Goal: Task Accomplishment & Management: Manage account settings

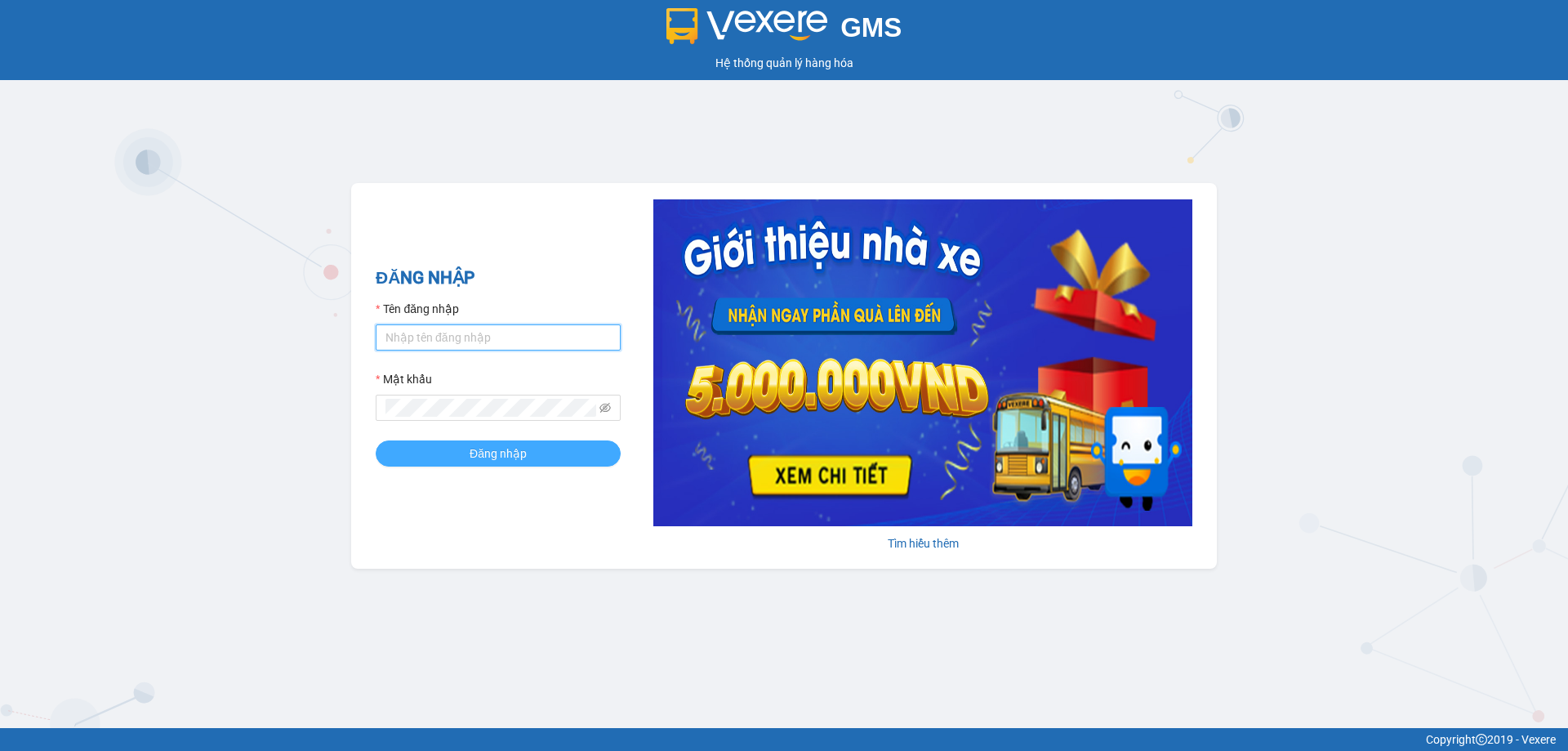
type input "nhatmd.ct"
click at [477, 457] on span "Đăng nhập" at bounding box center [498, 452] width 57 height 18
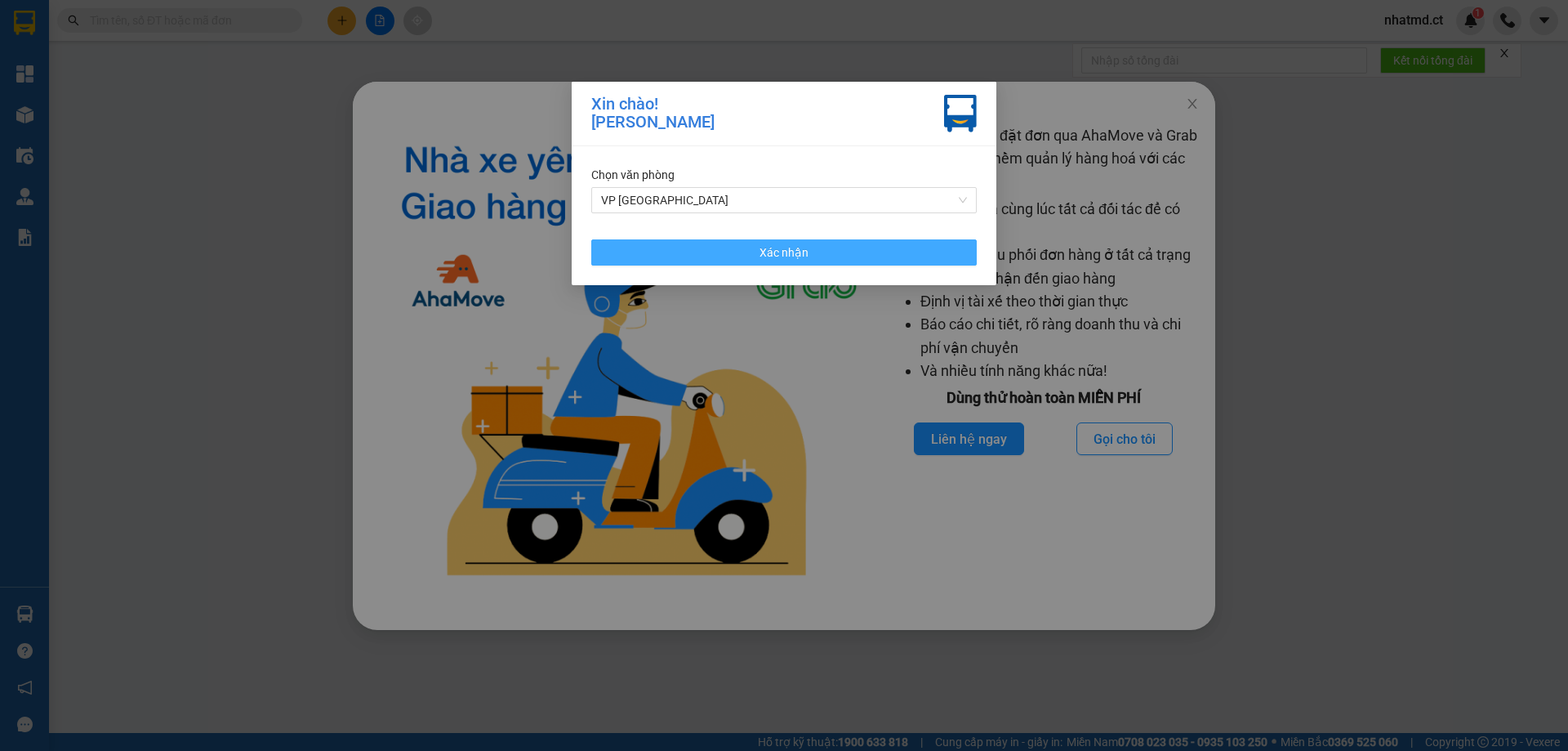
click at [936, 254] on button "Xác nhận" at bounding box center [783, 252] width 385 height 26
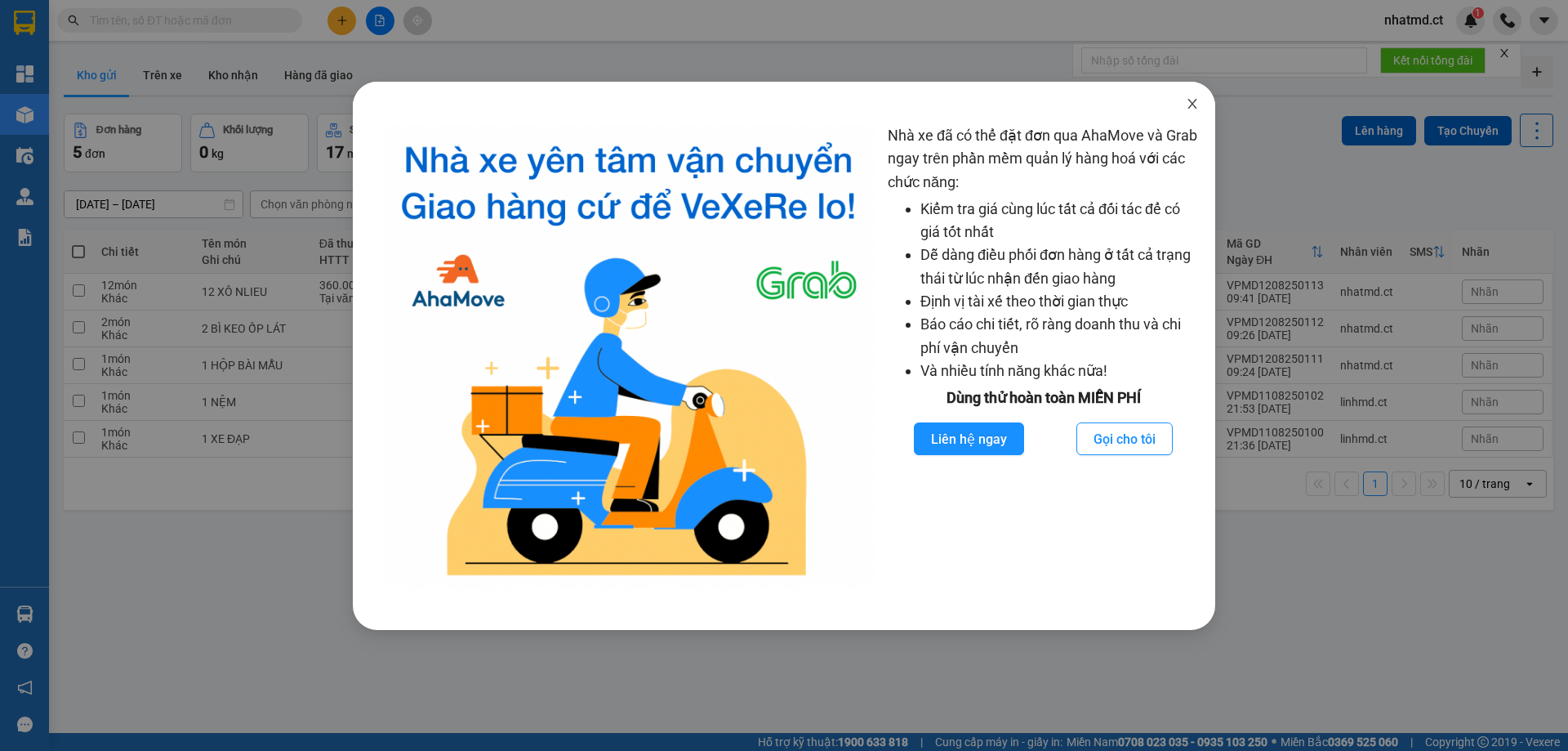
click at [1188, 104] on icon "close" at bounding box center [1192, 104] width 13 height 13
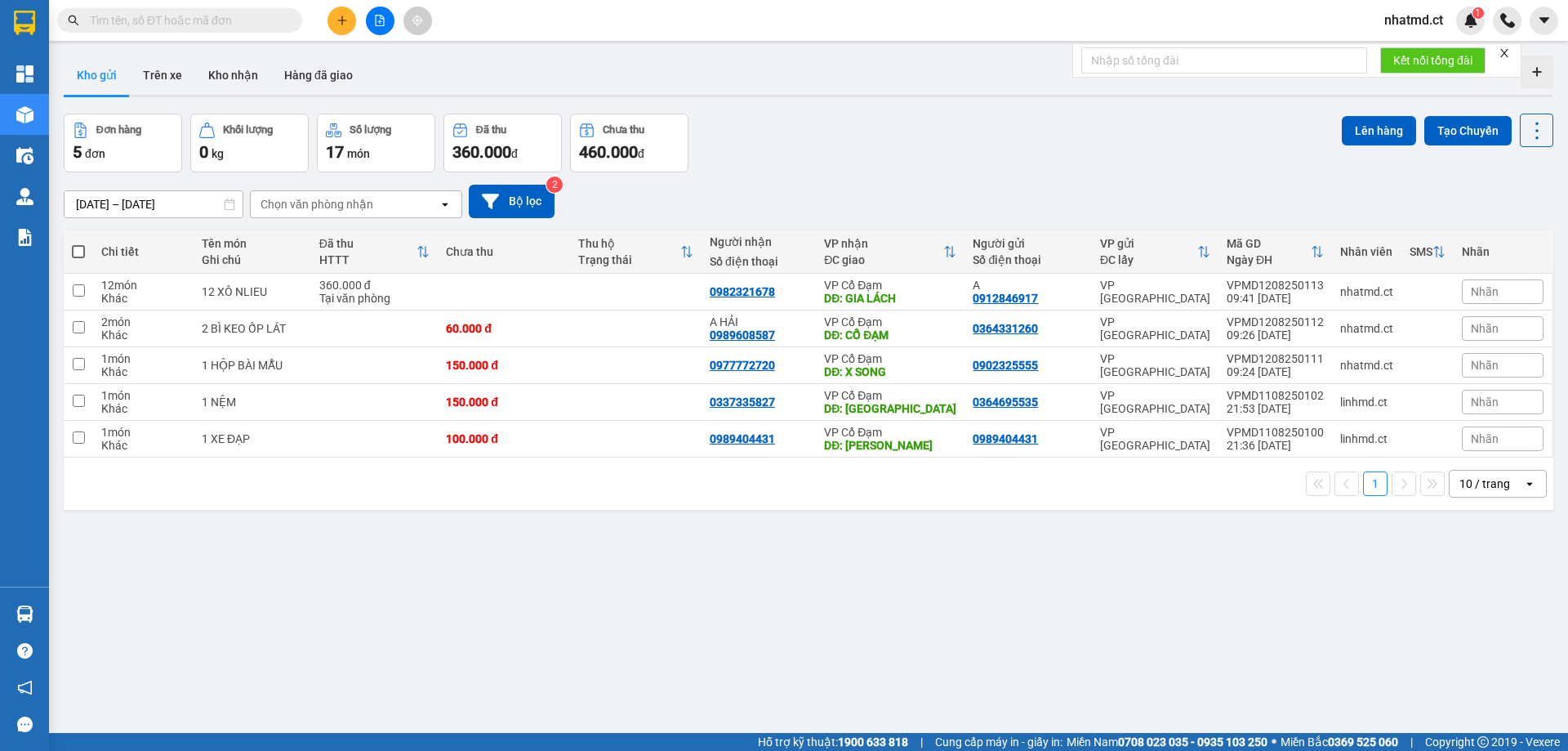
click at [339, 28] on button at bounding box center [342, 21] width 28 height 28
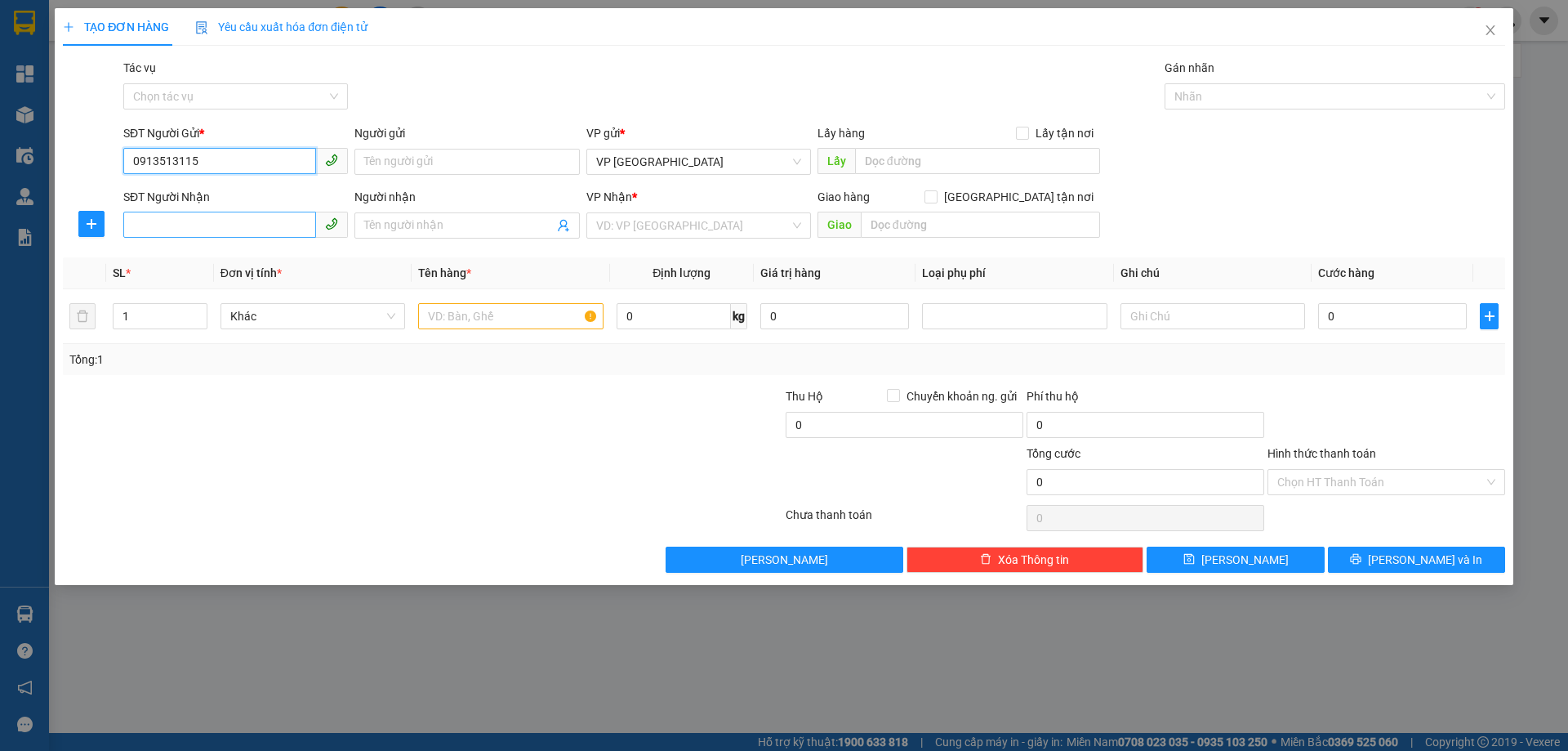
type input "0913513115"
click at [231, 220] on input "SĐT Người Nhận" at bounding box center [220, 224] width 193 height 26
type input "0942644222"
click at [746, 231] on input "search" at bounding box center [693, 225] width 194 height 24
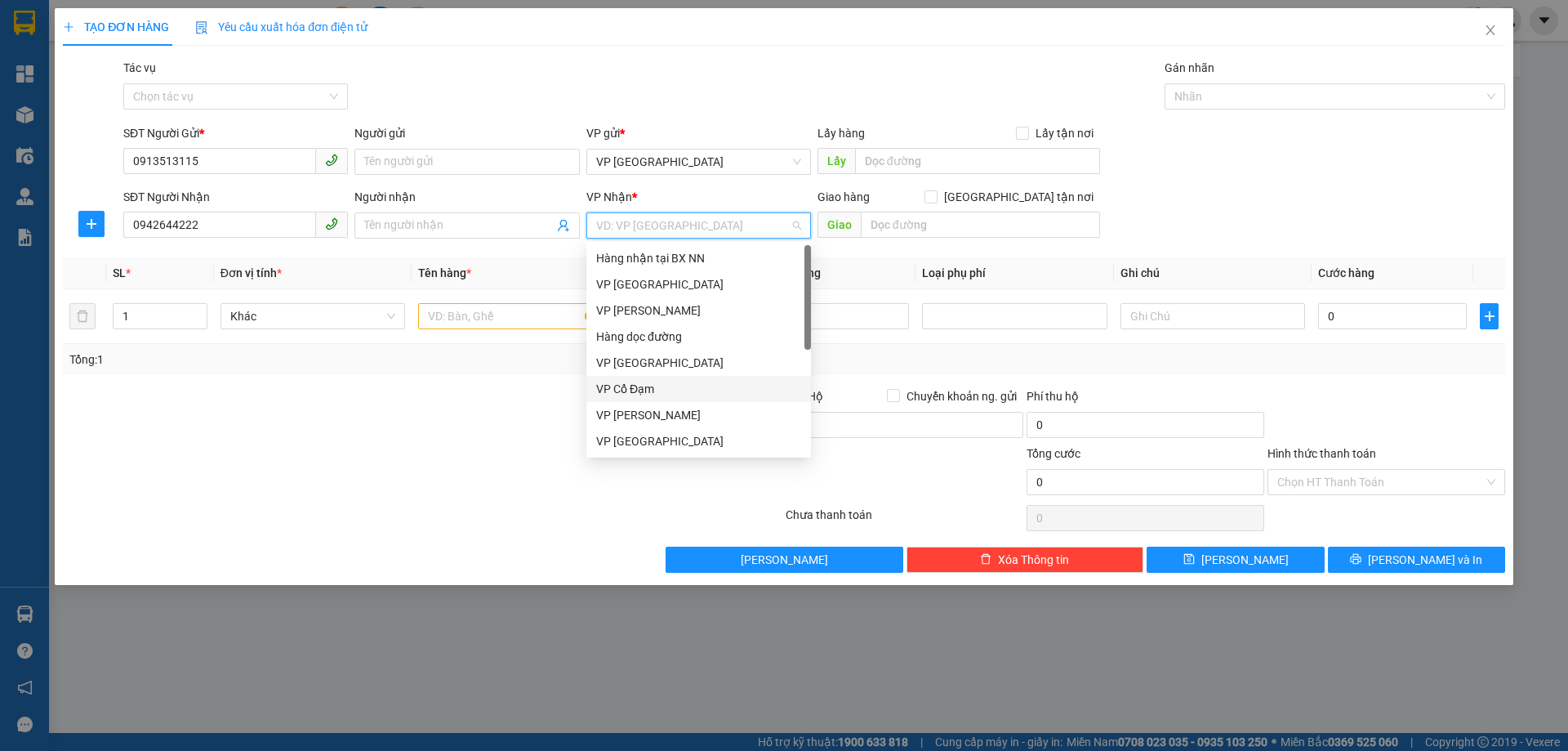
click at [658, 390] on div "VP Cổ Đạm" at bounding box center [698, 388] width 205 height 18
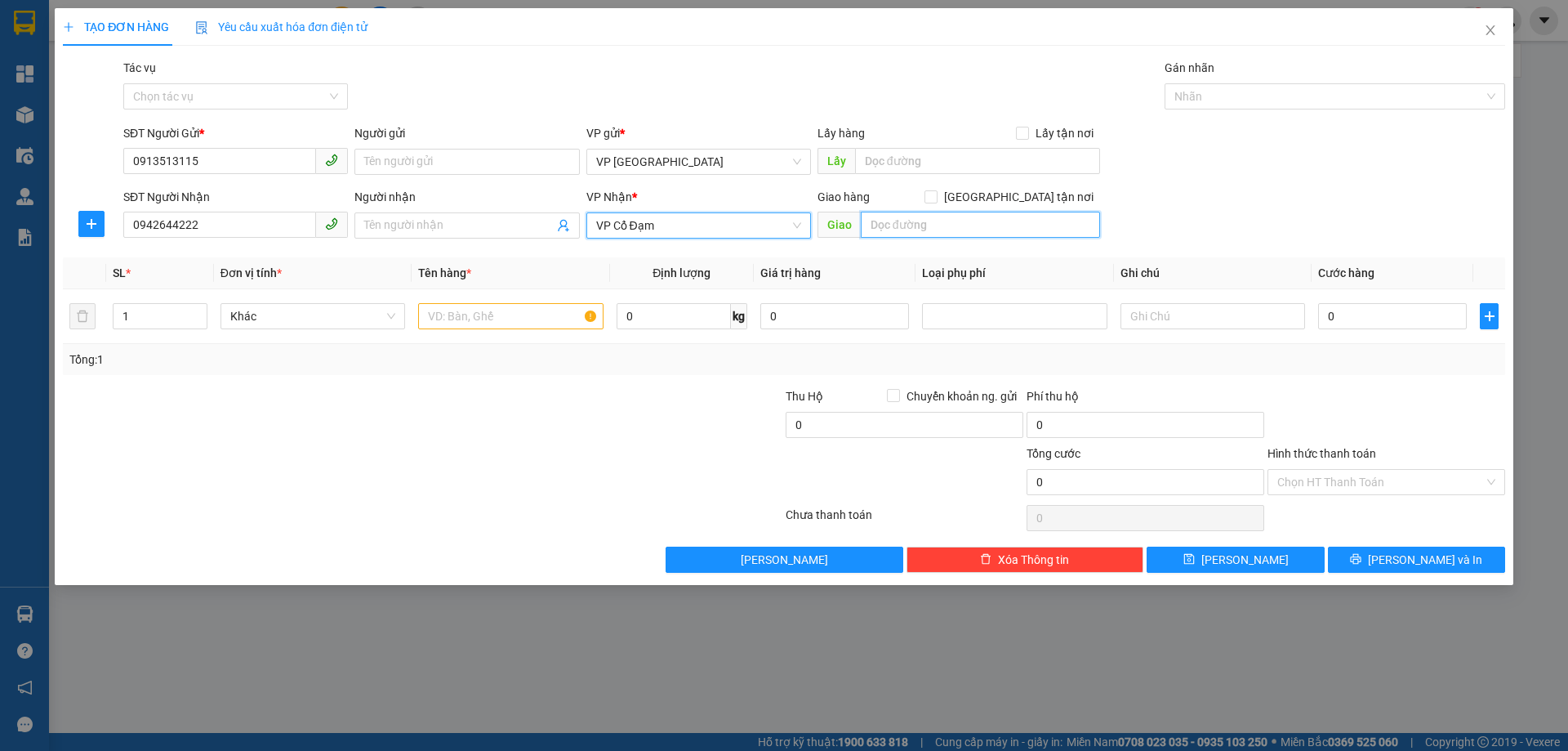
click at [904, 231] on input "text" at bounding box center [980, 224] width 239 height 26
type input "b"
click at [904, 232] on input "BD NGHI XUAN" at bounding box center [980, 224] width 239 height 26
type input "BD NGHI XUAN"
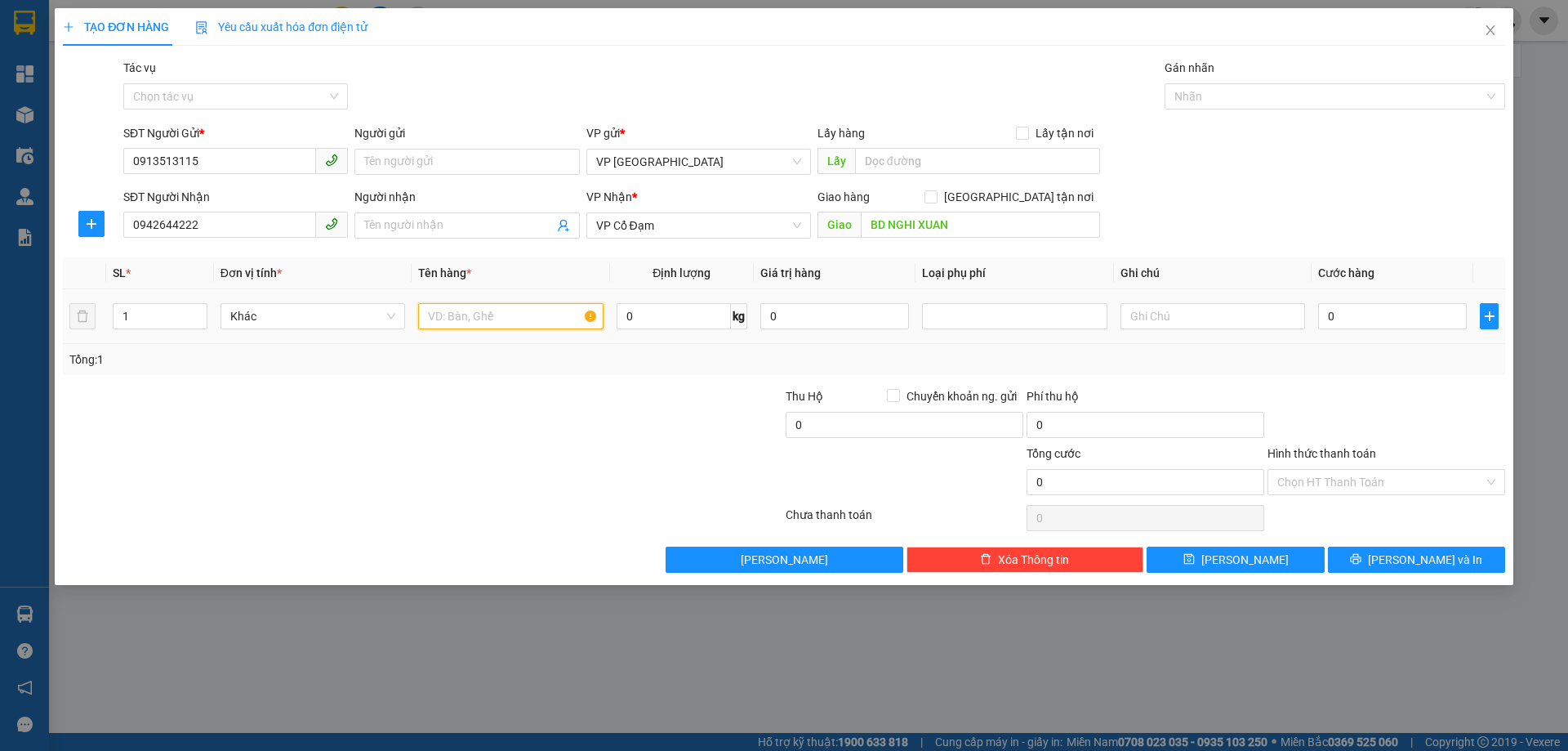
click at [516, 317] on input "text" at bounding box center [510, 315] width 185 height 26
click at [515, 318] on input "text" at bounding box center [510, 315] width 185 height 26
click at [517, 323] on input "text" at bounding box center [510, 315] width 185 height 26
type input "1"
click at [449, 326] on input "text" at bounding box center [510, 315] width 185 height 26
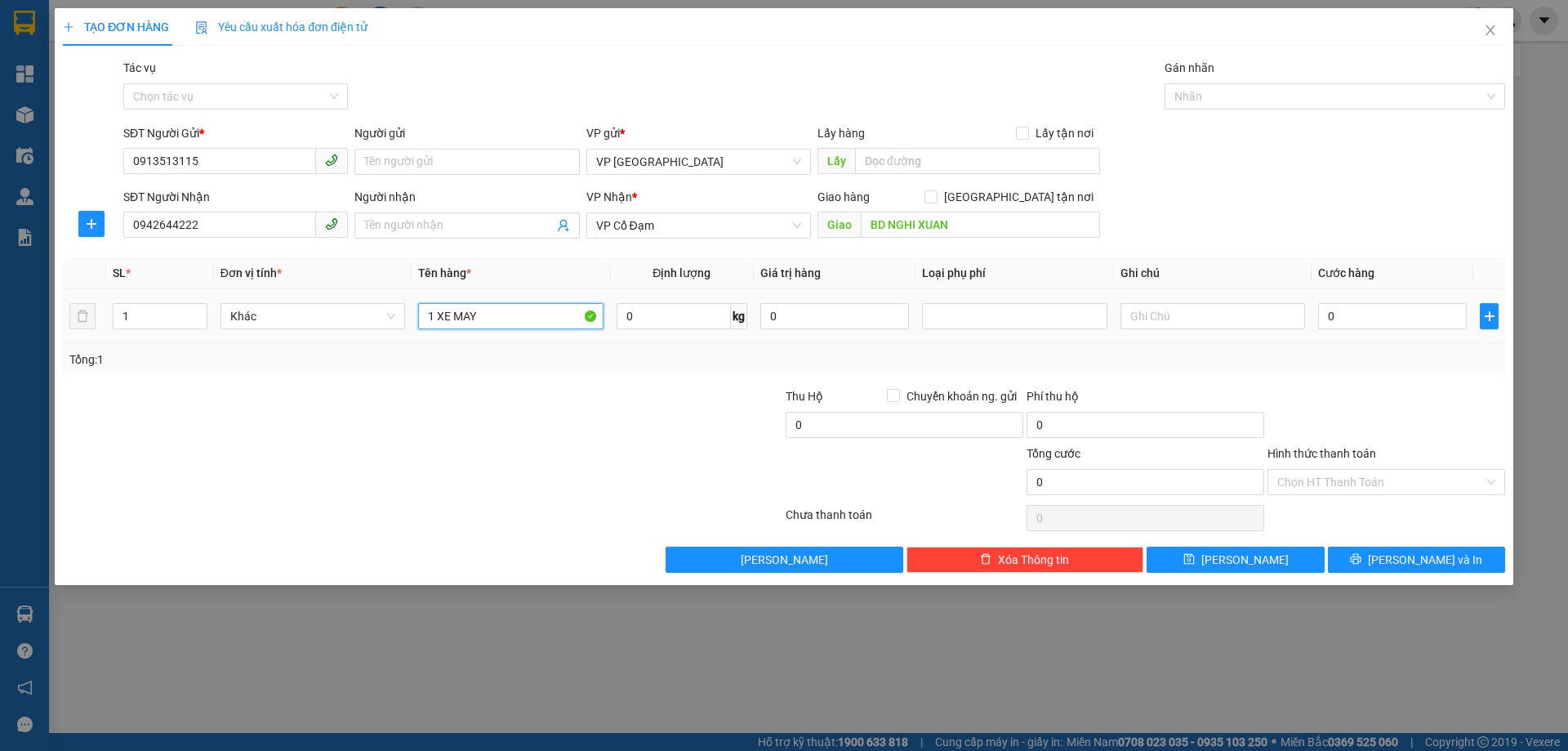
click at [488, 319] on input "1 XE MAY" at bounding box center [510, 315] width 185 height 26
type input "1 XE MAY PKL"
click at [1347, 327] on input "0" at bounding box center [1392, 315] width 149 height 26
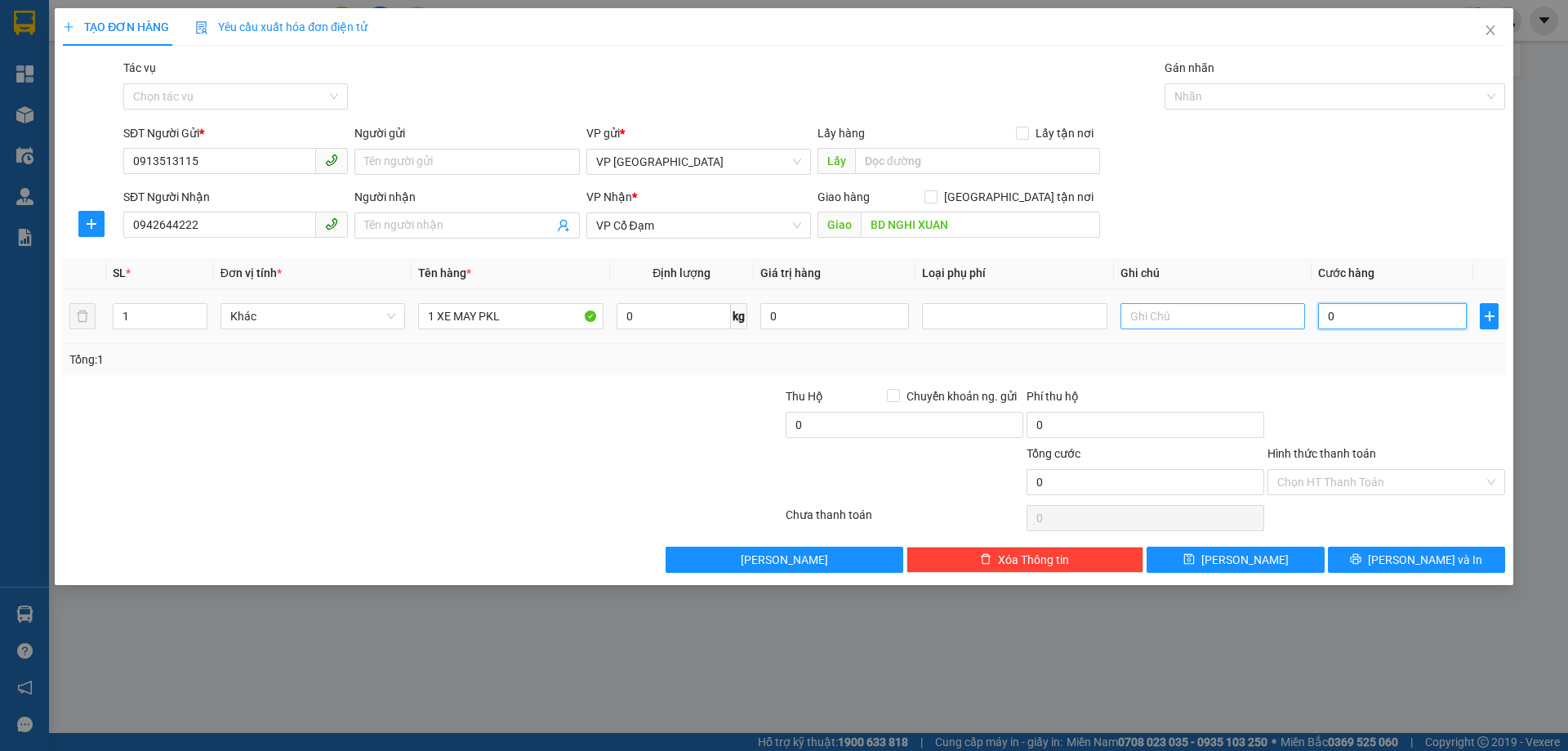
type input "3"
type input "35"
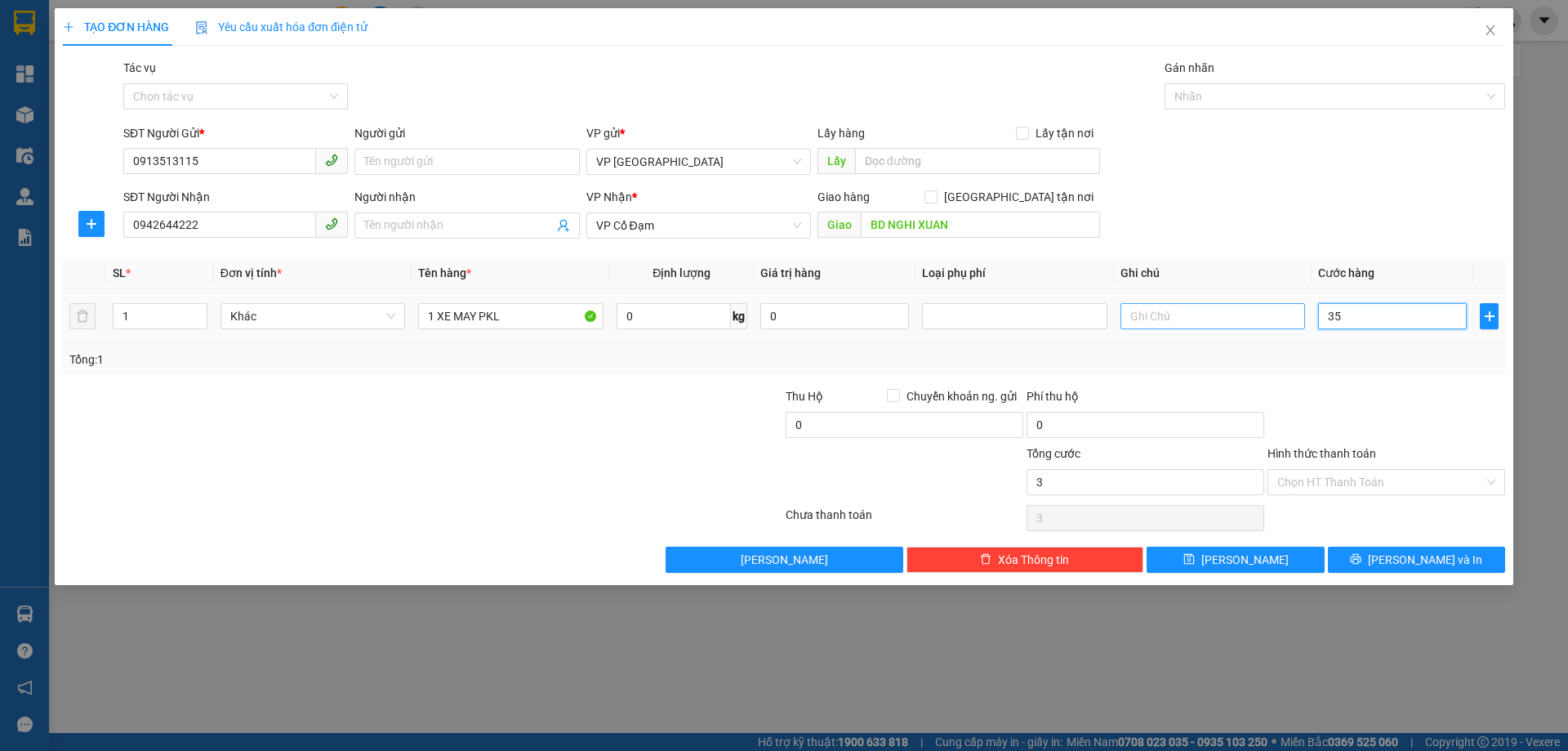
type input "35"
type input "350"
type input "350.000"
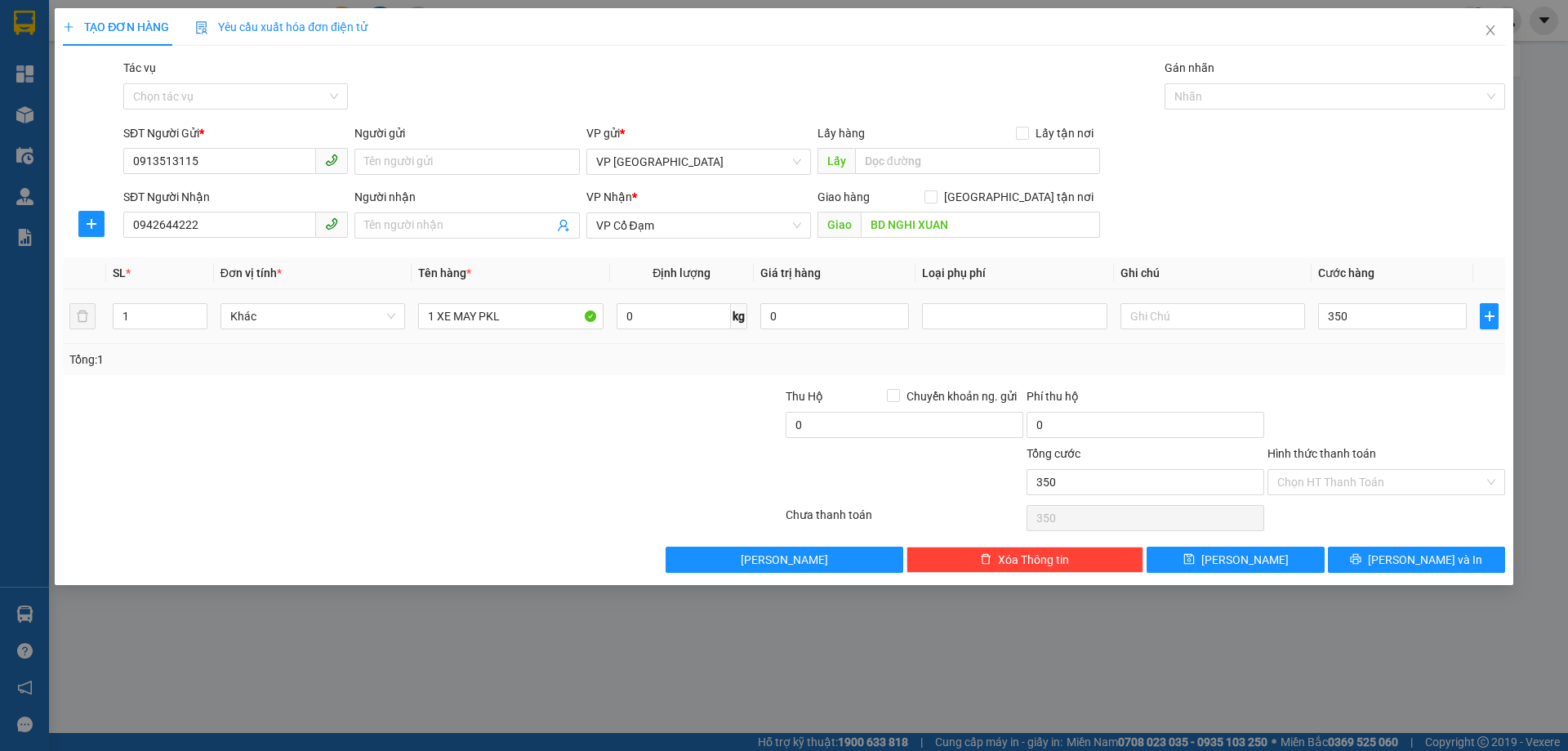
type input "350.000"
click at [1407, 437] on div at bounding box center [1386, 416] width 241 height 57
click at [1392, 549] on button "Lưu và In" at bounding box center [1416, 559] width 177 height 26
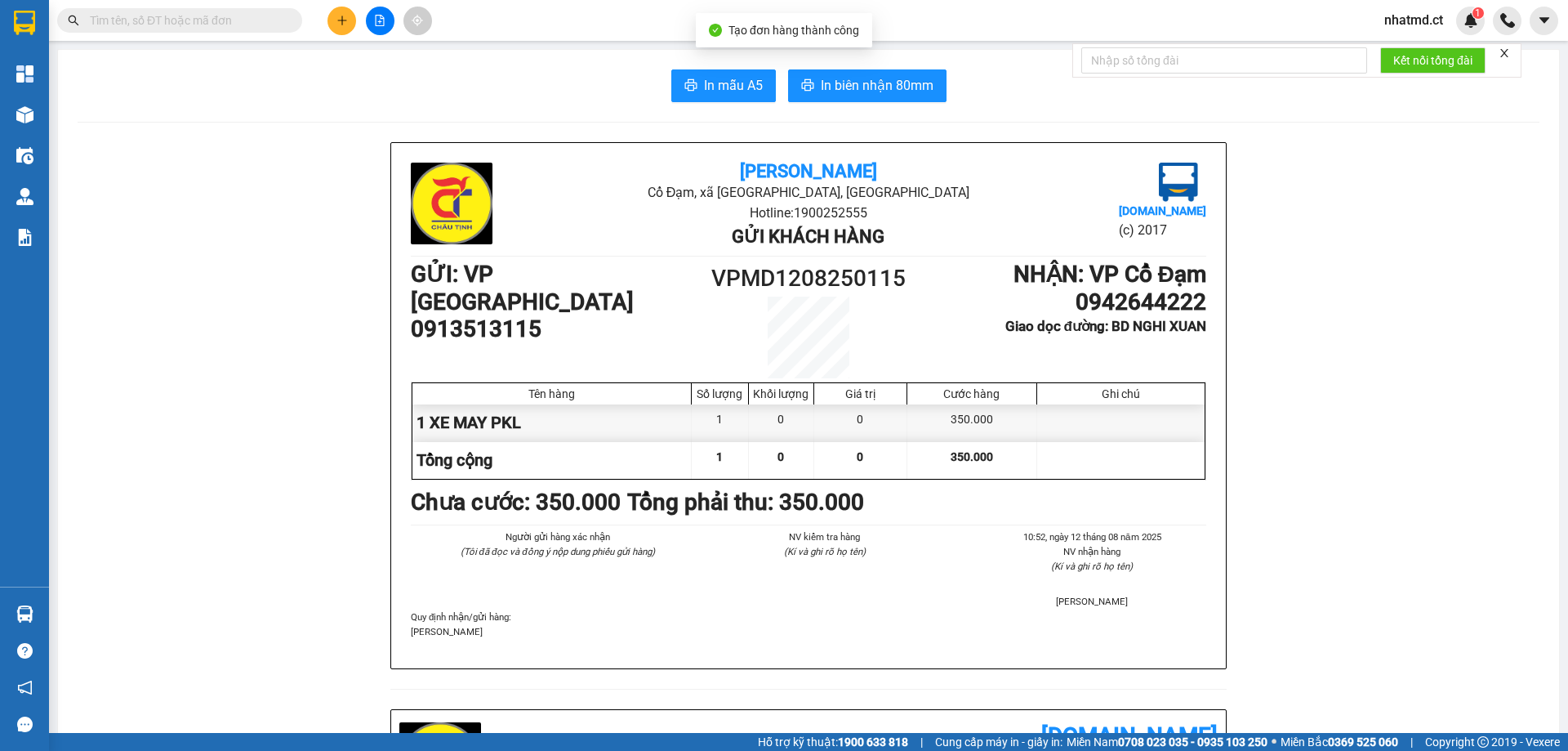
click at [754, 90] on span "In mẫu A5" at bounding box center [733, 85] width 59 height 20
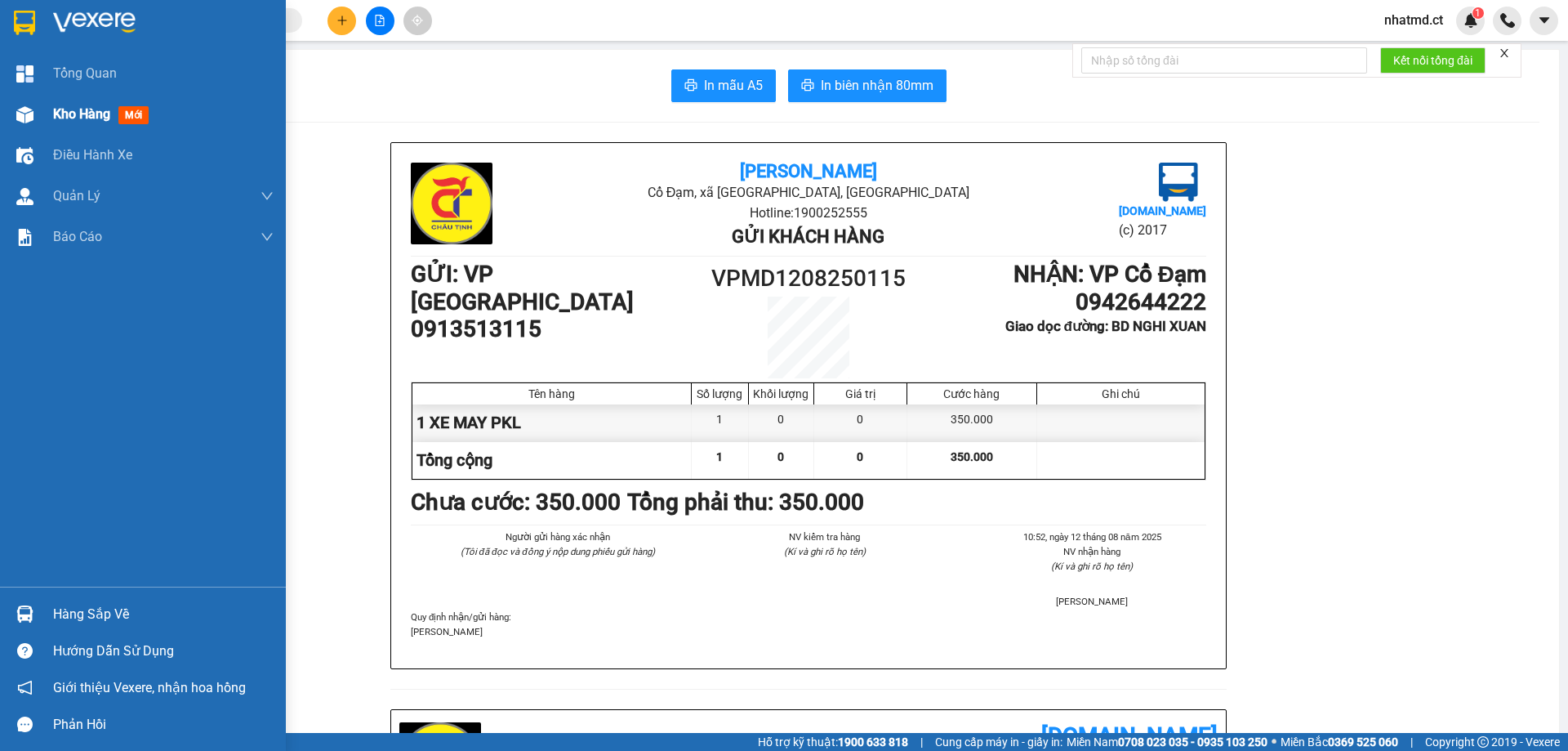
click at [55, 113] on span "Kho hàng" at bounding box center [81, 114] width 57 height 16
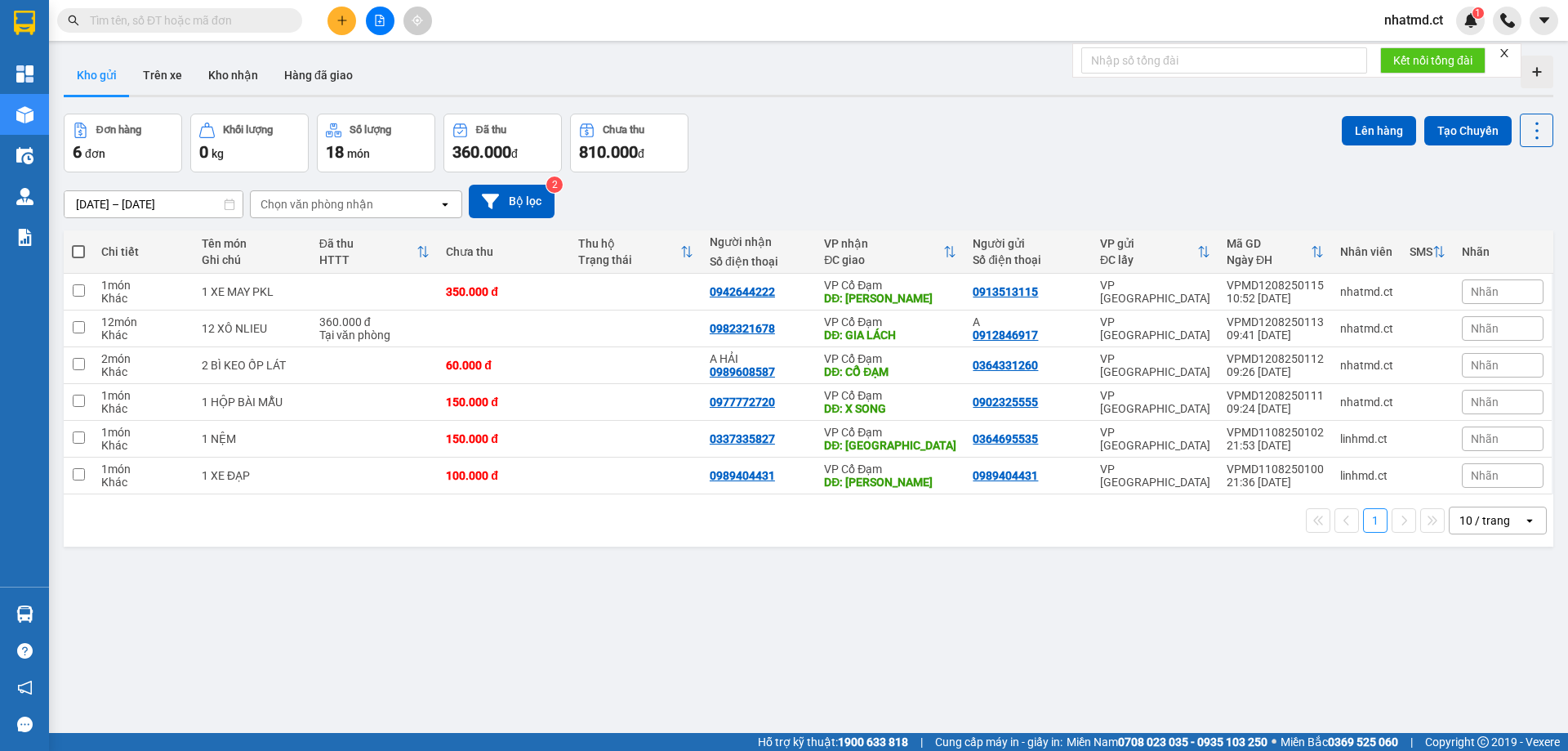
click at [224, 16] on input "text" at bounding box center [186, 20] width 193 height 18
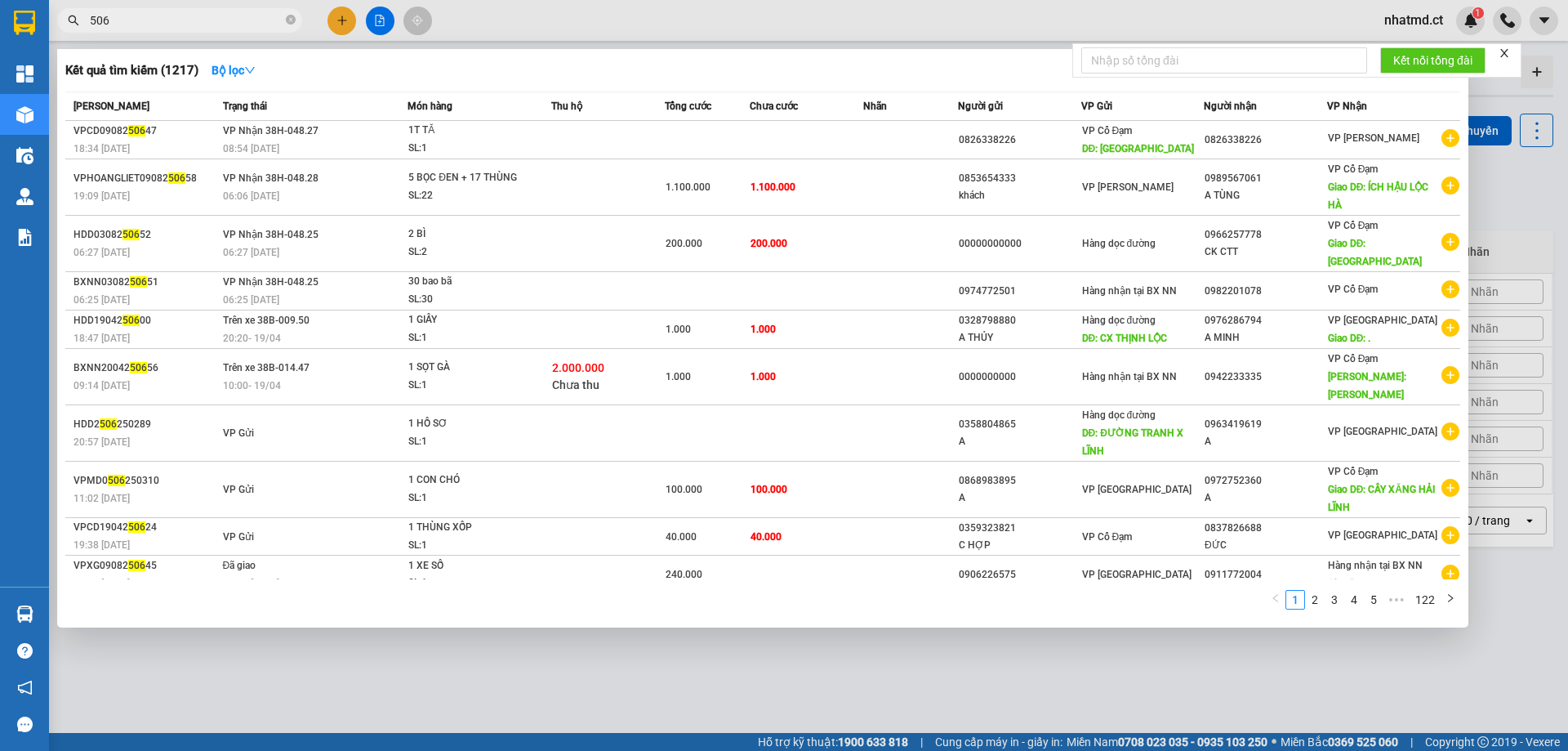
type input "506"
click at [1303, 19] on div at bounding box center [784, 376] width 1568 height 751
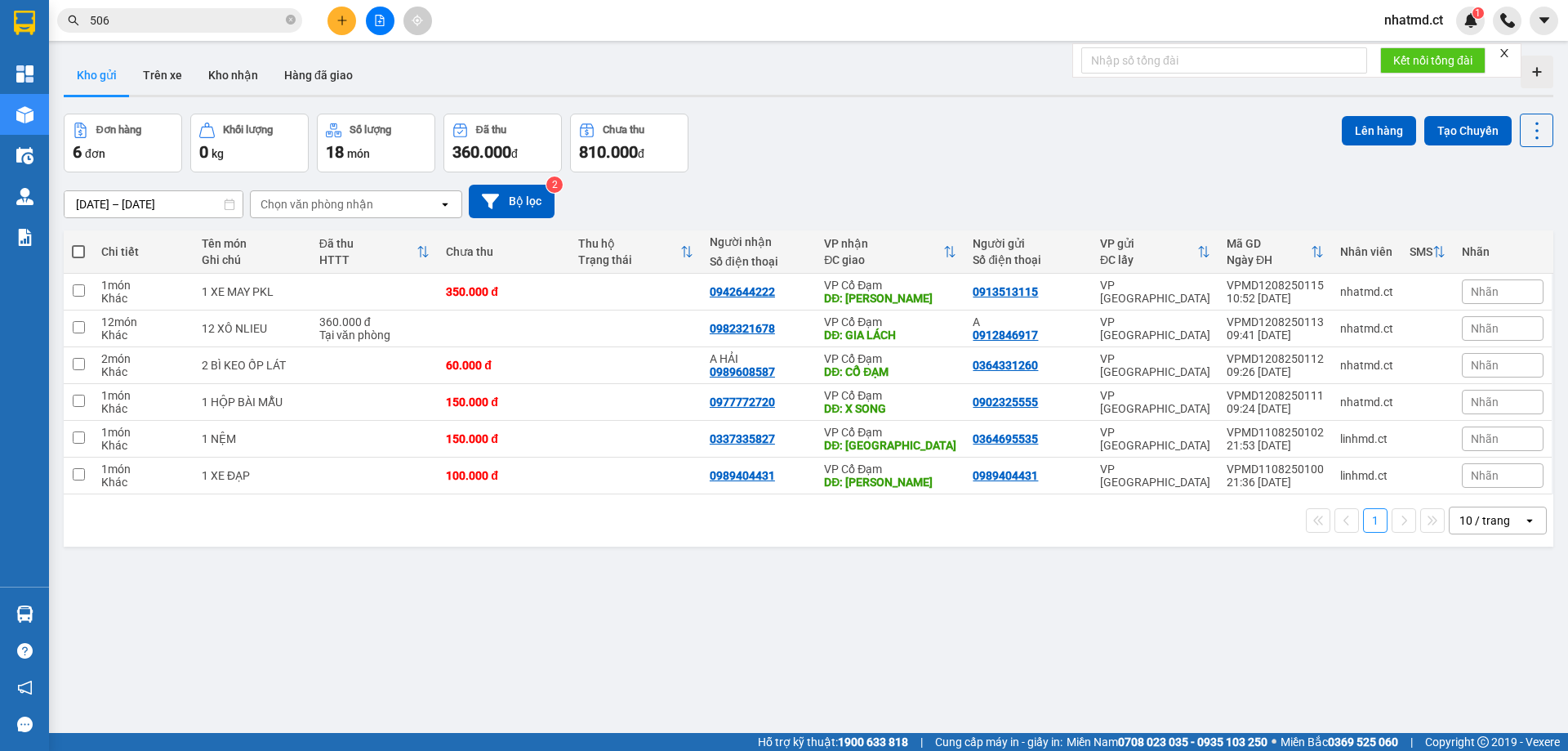
click at [346, 19] on icon "plus" at bounding box center [342, 21] width 12 height 12
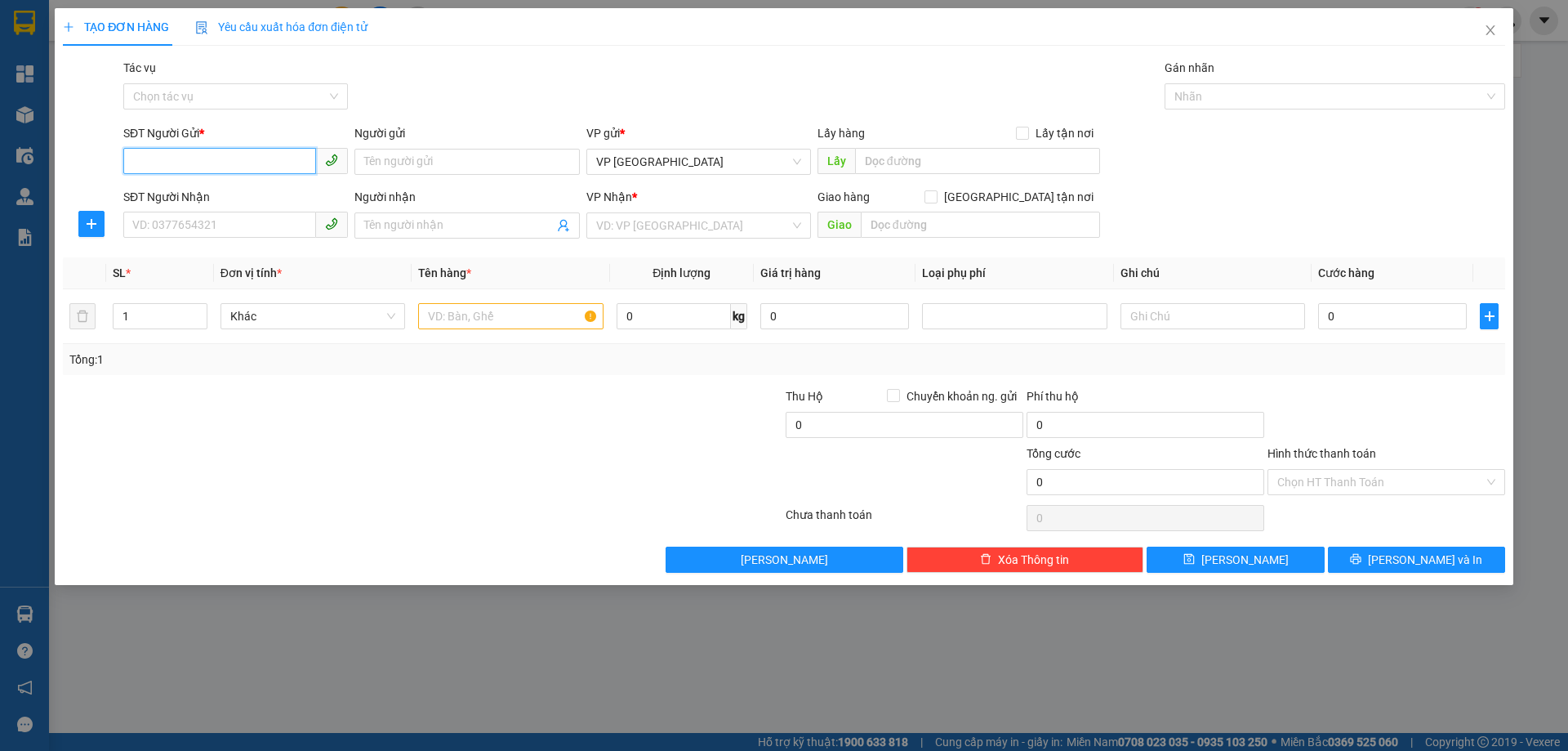
click at [233, 161] on input "SĐT Người Gửi *" at bounding box center [220, 161] width 193 height 26
type input "0865023506"
click at [239, 235] on input "SĐT Người Nhận" at bounding box center [220, 224] width 193 height 26
type input "0367002610"
click at [660, 221] on input "search" at bounding box center [693, 225] width 194 height 24
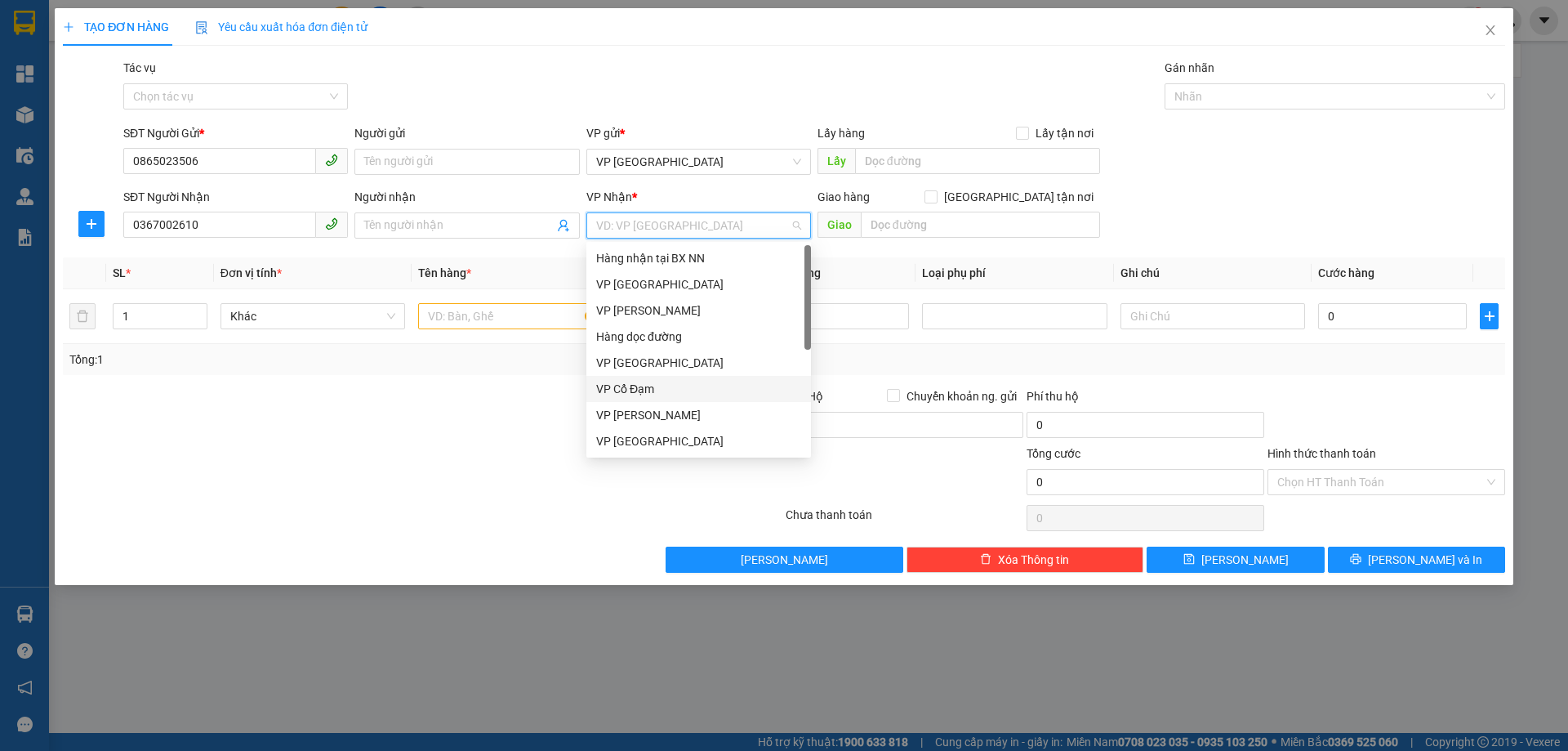
click at [654, 391] on div "VP Cổ Đạm" at bounding box center [698, 388] width 205 height 18
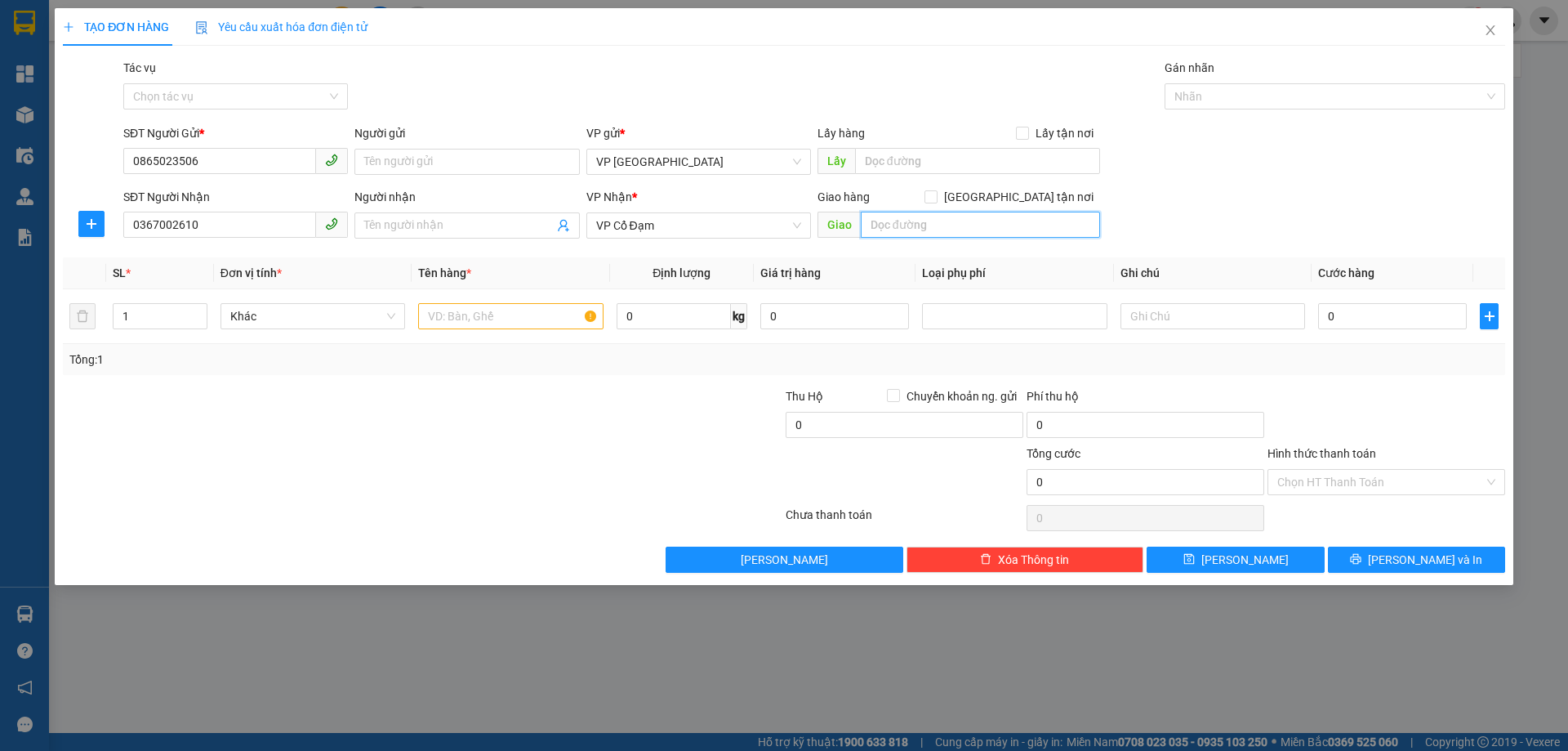
click at [937, 218] on input "text" at bounding box center [980, 224] width 239 height 26
click at [944, 227] on input "NGAX 4 X YEEN" at bounding box center [980, 224] width 239 height 26
click at [915, 229] on input "NGAX 4 X YEEN" at bounding box center [980, 224] width 239 height 26
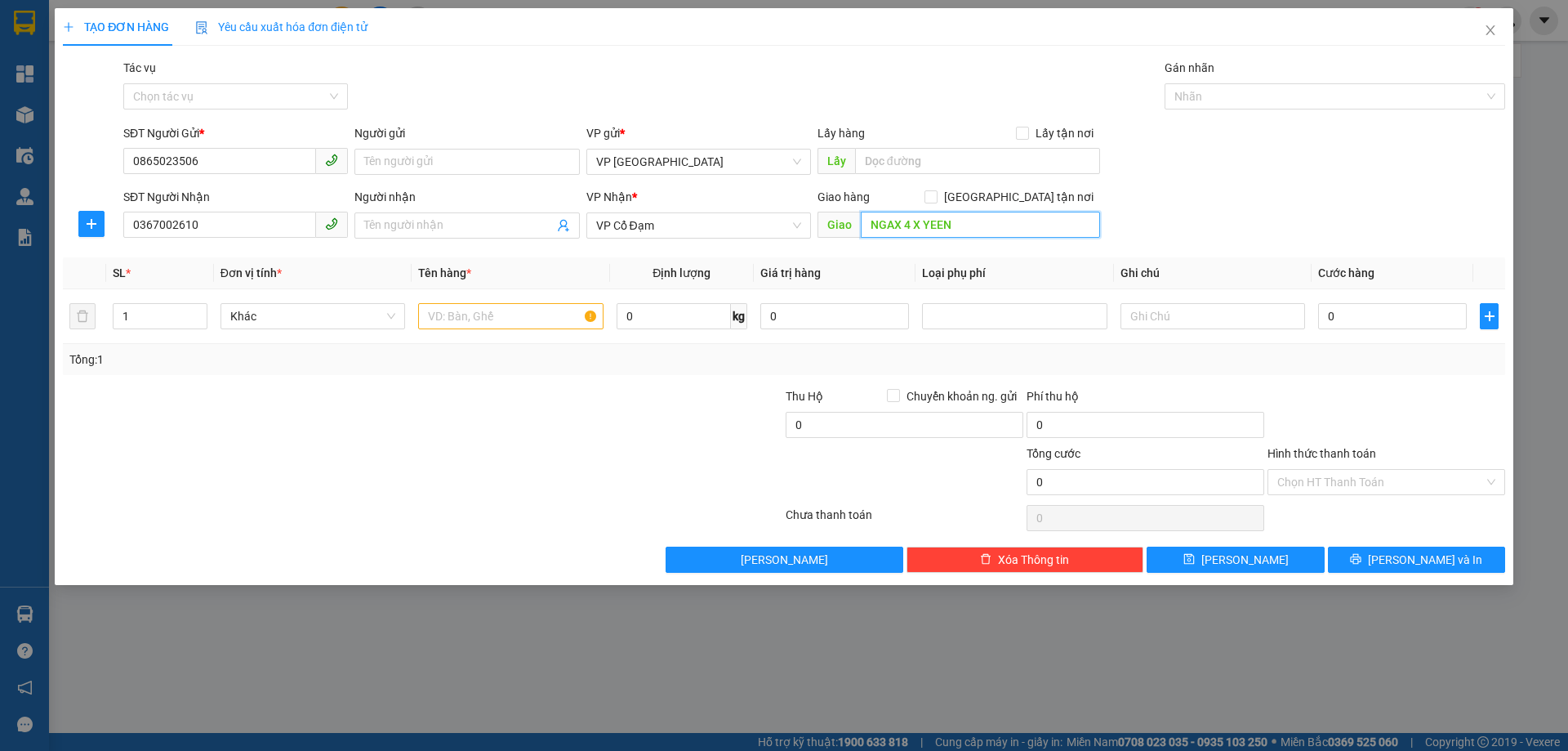
type input "NGAX 4 X YEEN"
click at [1015, 227] on input "NGAX 4 X YEEN" at bounding box center [980, 224] width 239 height 26
type input "NGÃ 4 X YÊN"
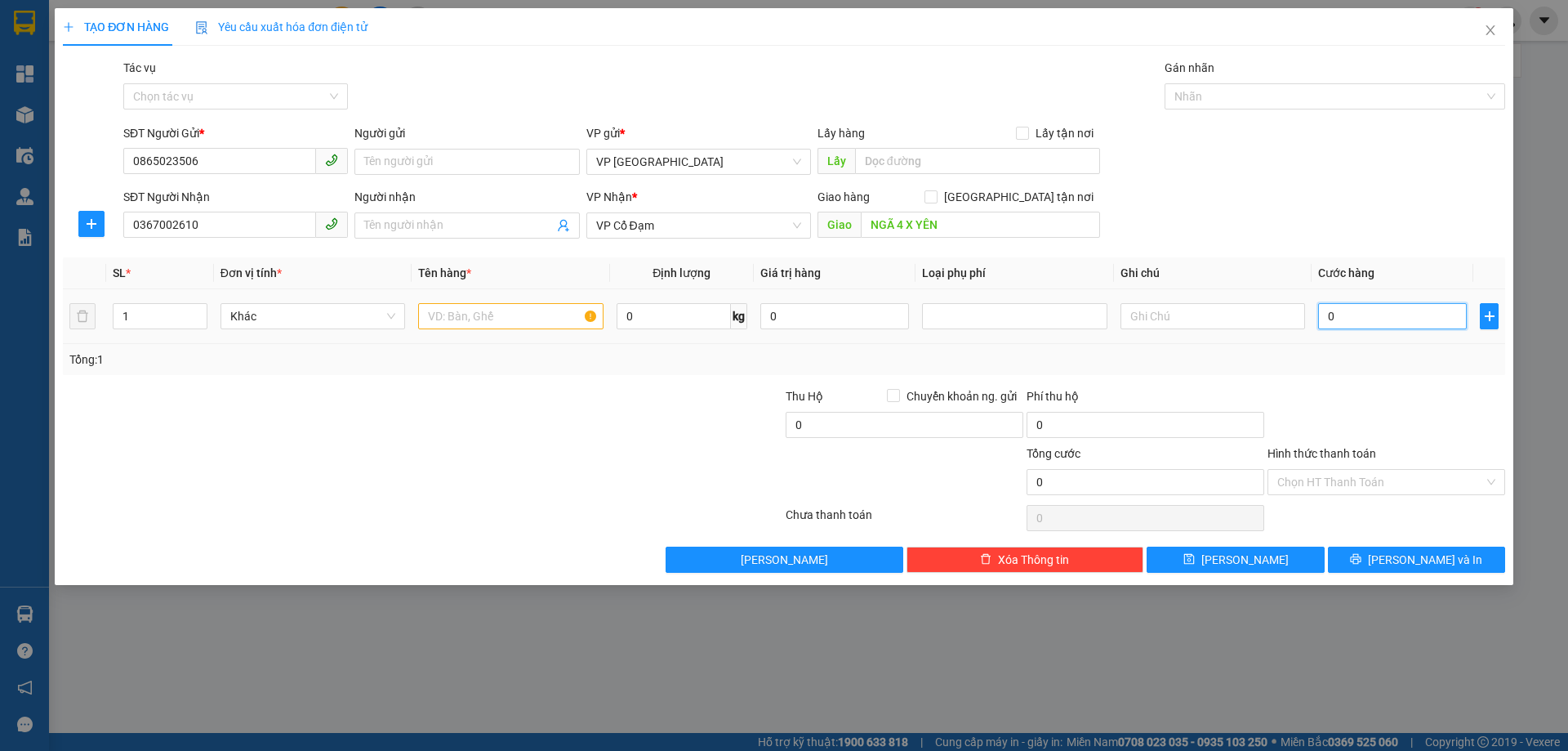
click at [1382, 307] on input "0" at bounding box center [1392, 315] width 149 height 26
click at [1378, 337] on td "0" at bounding box center [1392, 316] width 161 height 54
click at [1378, 331] on div "0" at bounding box center [1392, 316] width 149 height 33
click at [1383, 309] on input "0" at bounding box center [1392, 315] width 149 height 26
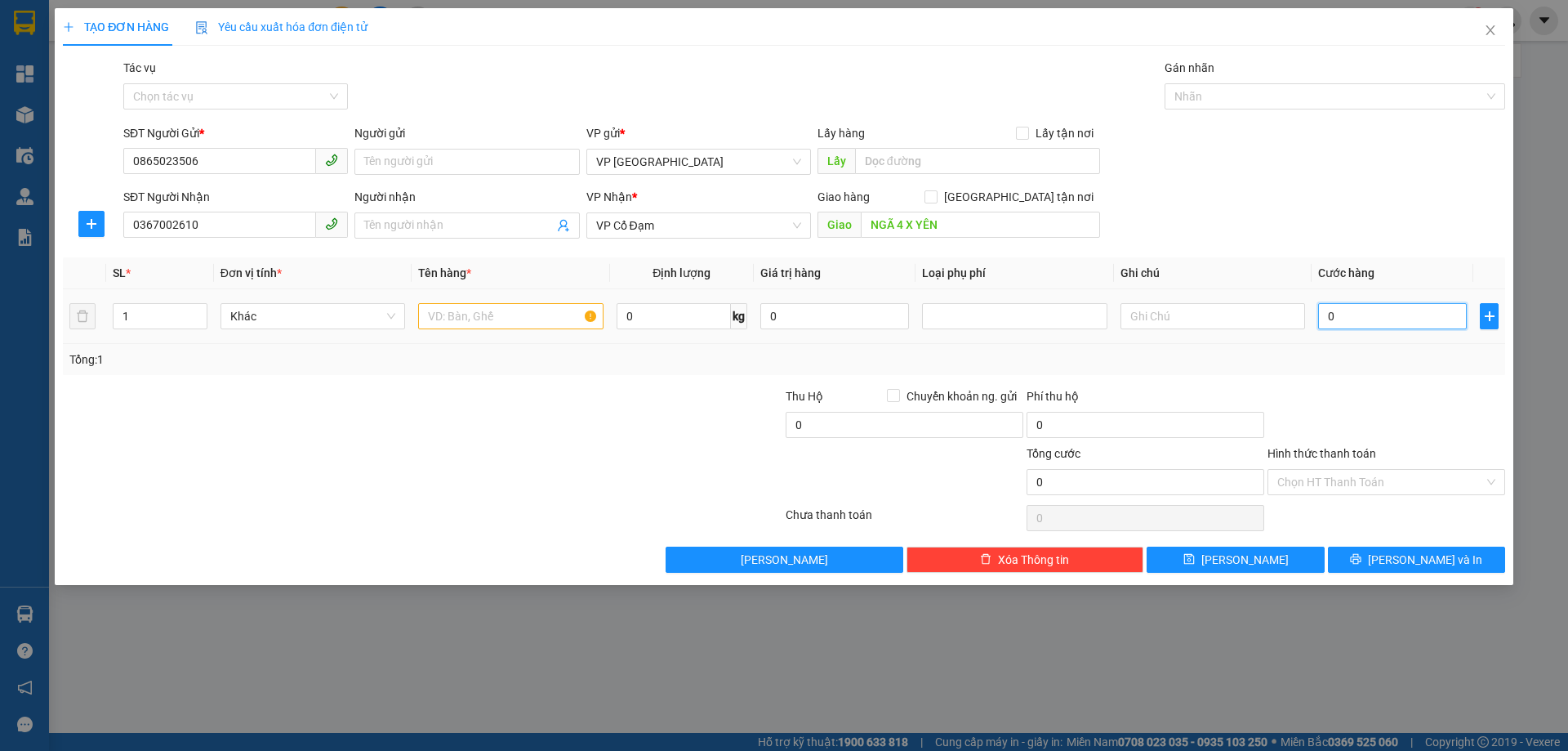
type input "1"
type input "12"
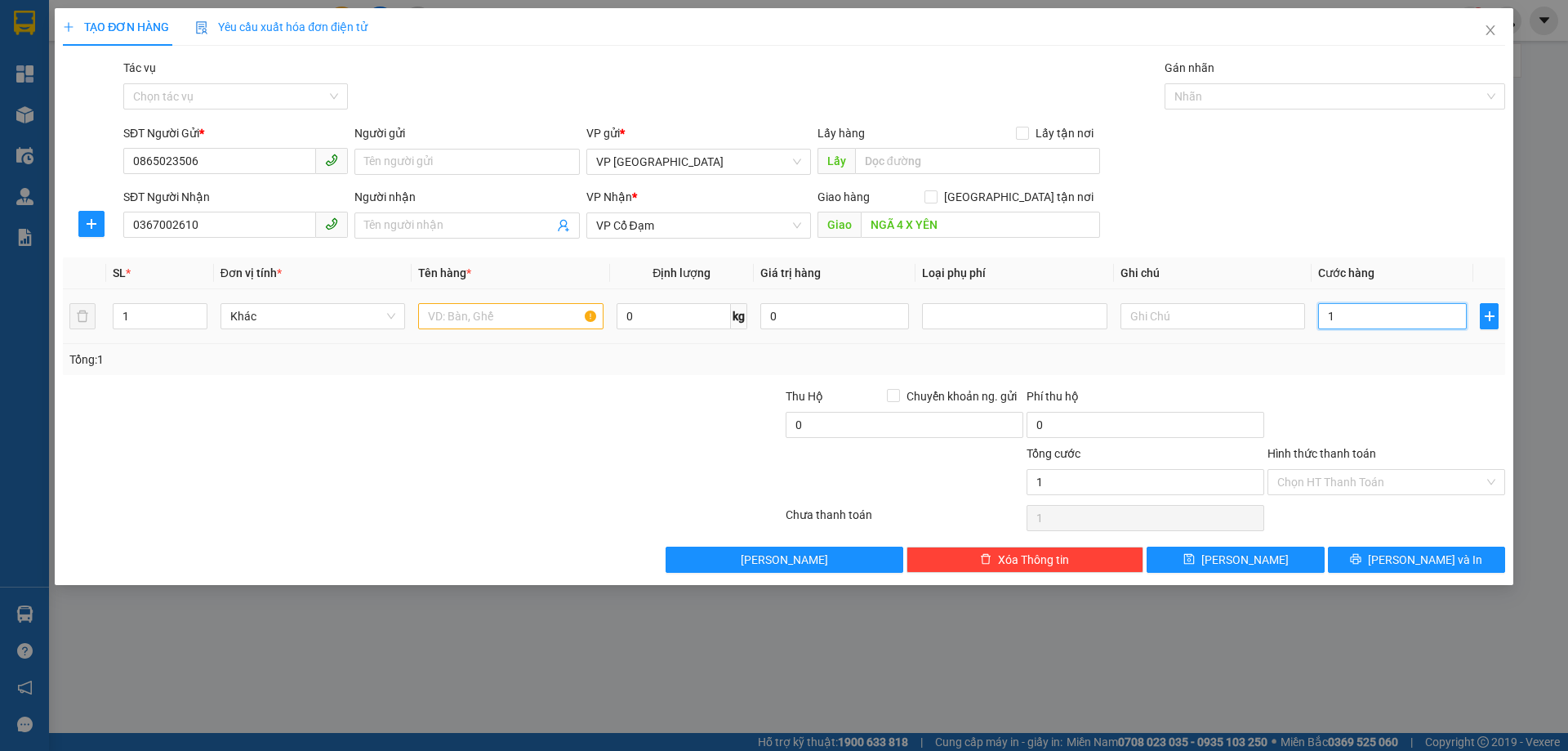
type input "12"
type input "120"
type input "120.000"
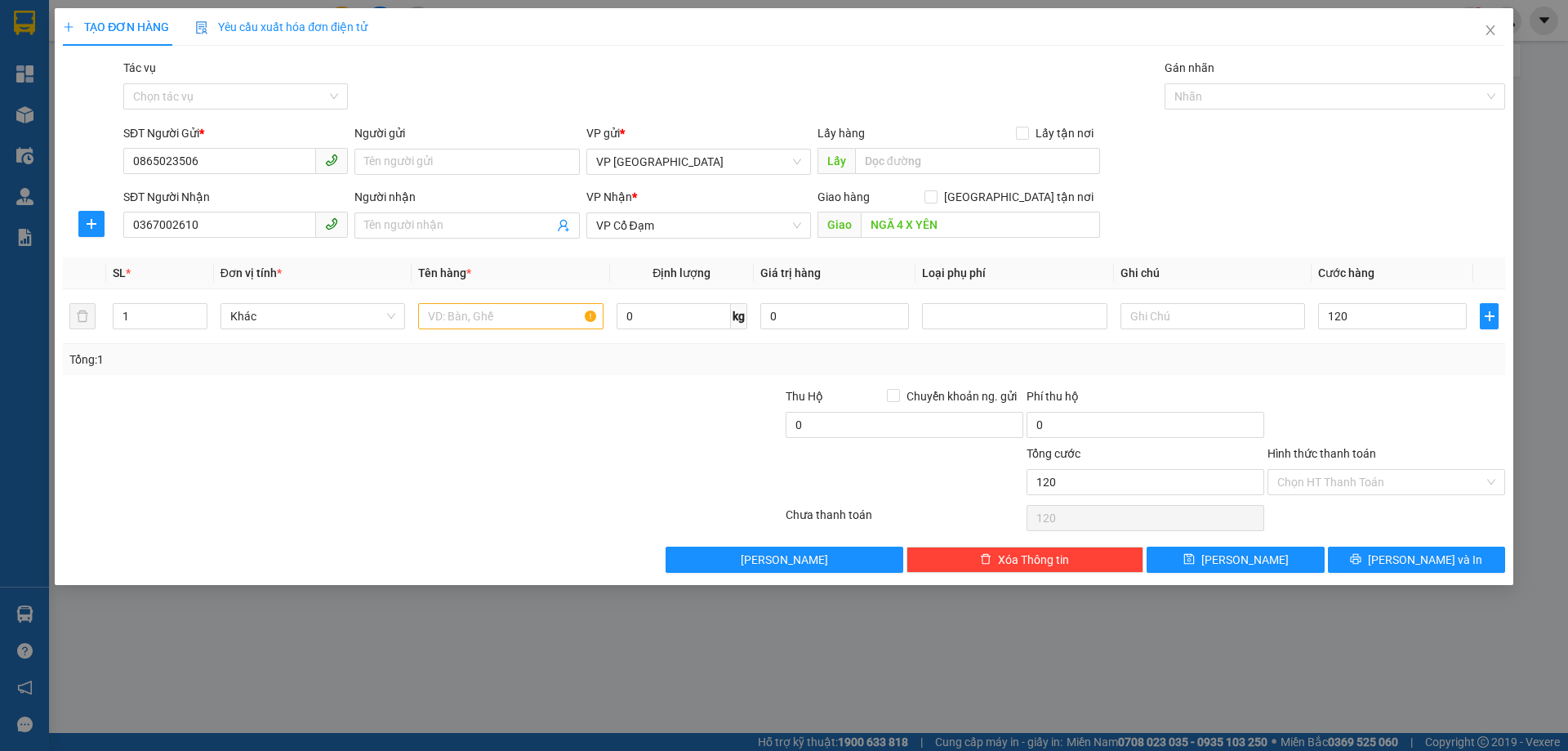
type input "120.000"
click at [1372, 360] on div "Tổng: 1" at bounding box center [784, 359] width 1429 height 18
click at [1359, 316] on input "120.000" at bounding box center [1392, 315] width 149 height 26
click at [1357, 319] on input "120.000" at bounding box center [1392, 315] width 149 height 26
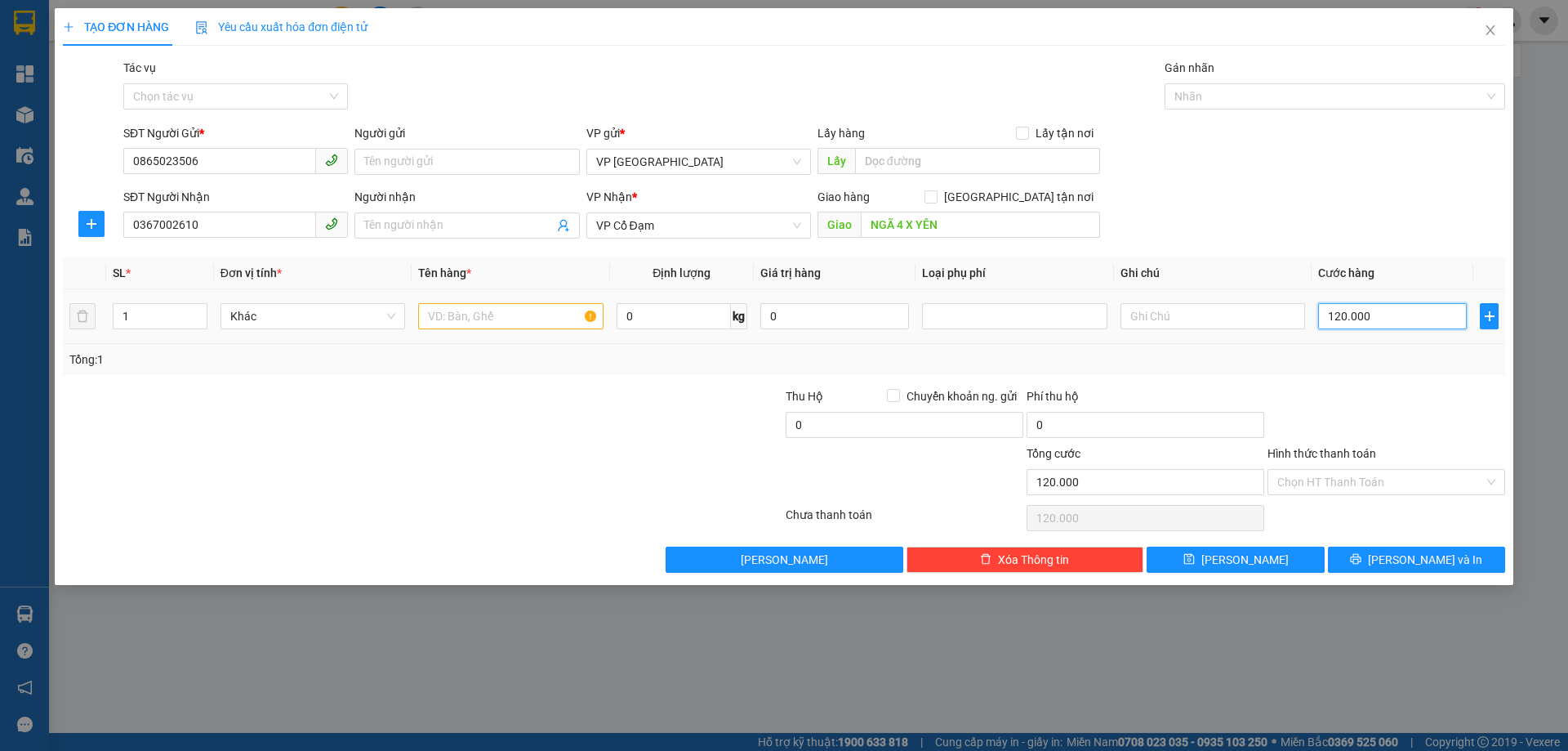
click at [1345, 319] on input "120.000" at bounding box center [1392, 315] width 149 height 26
click at [1344, 319] on input "120.000" at bounding box center [1392, 315] width 149 height 26
click at [1384, 304] on input "120.000" at bounding box center [1392, 315] width 149 height 26
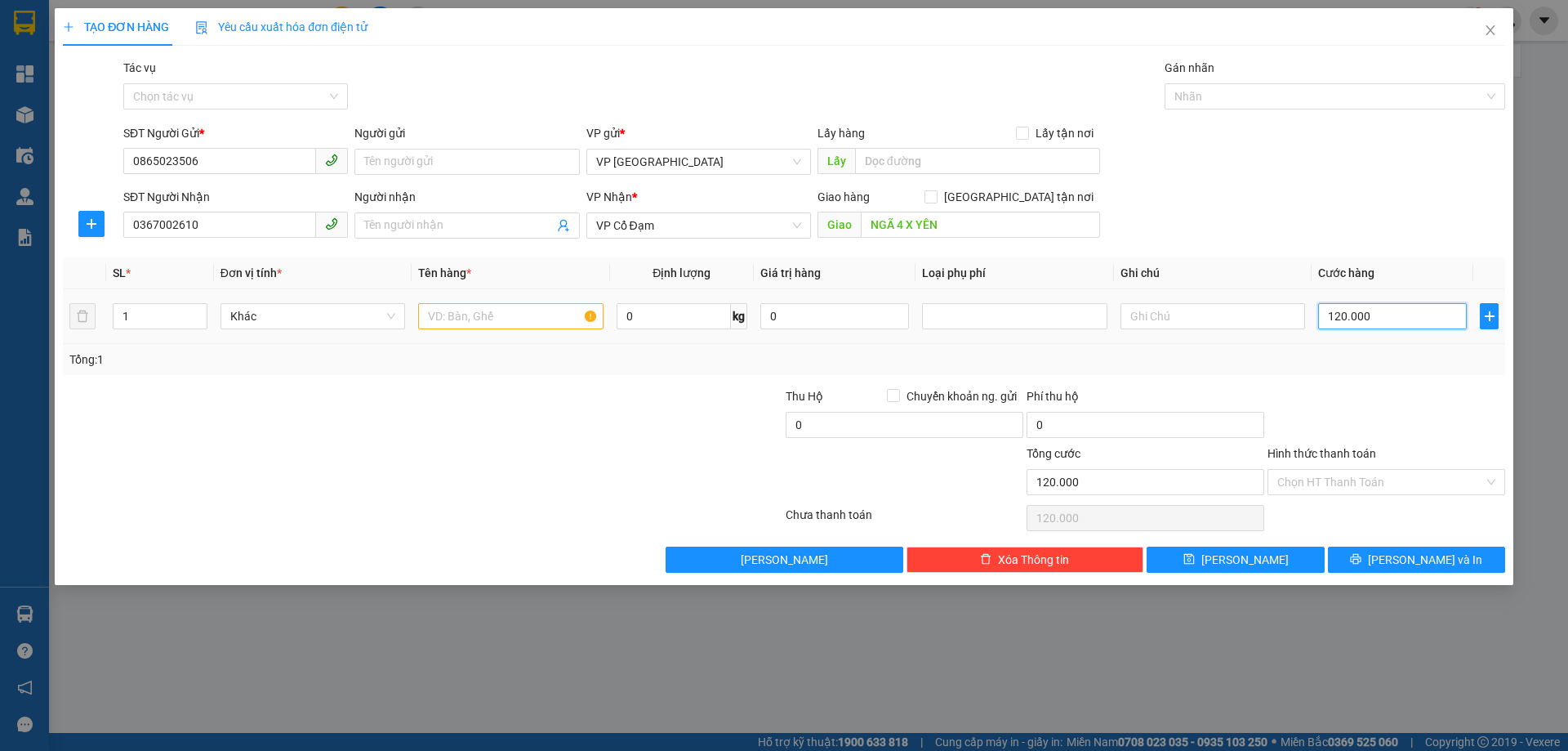
type input "1"
type input "12"
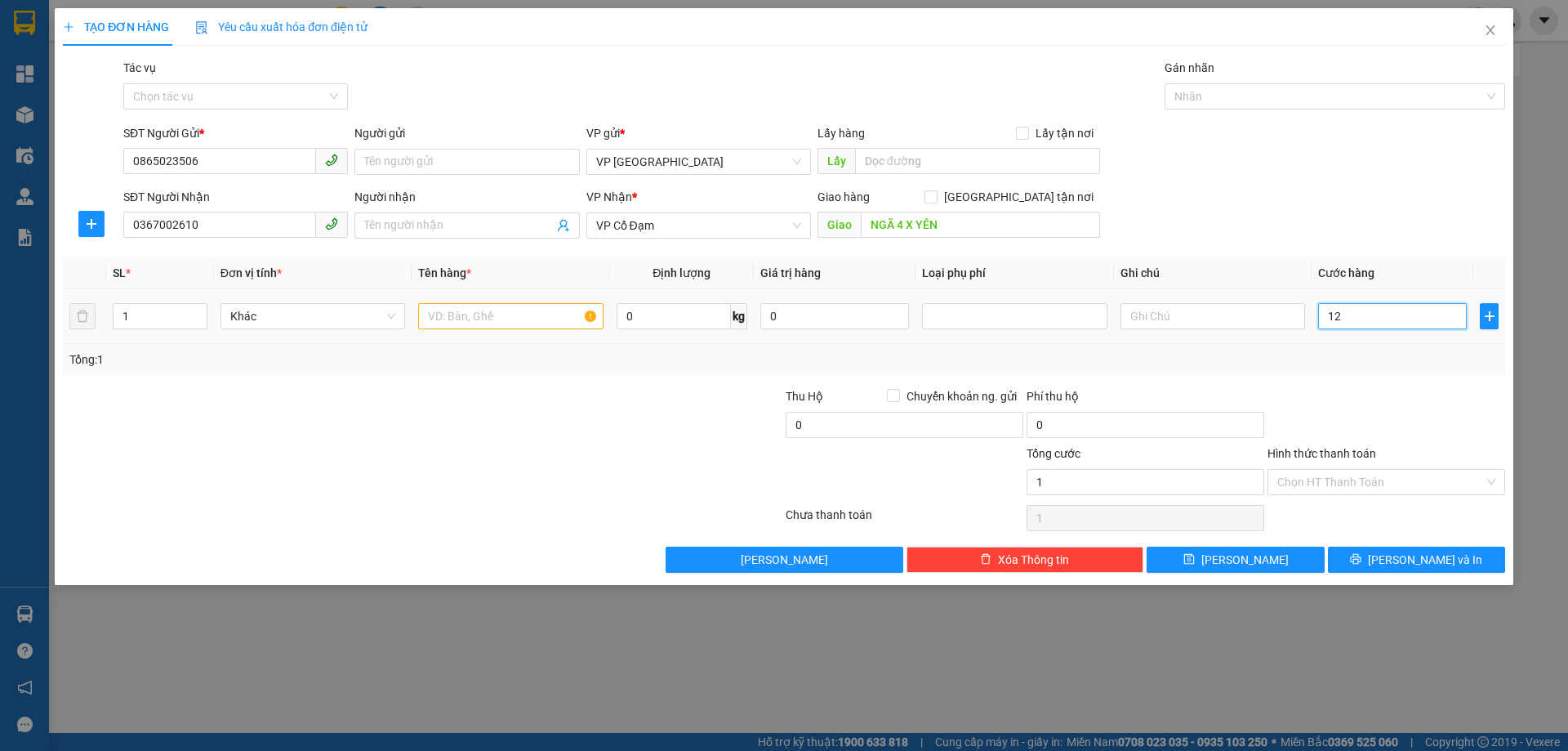
type input "12"
type input "120"
type input "120.000"
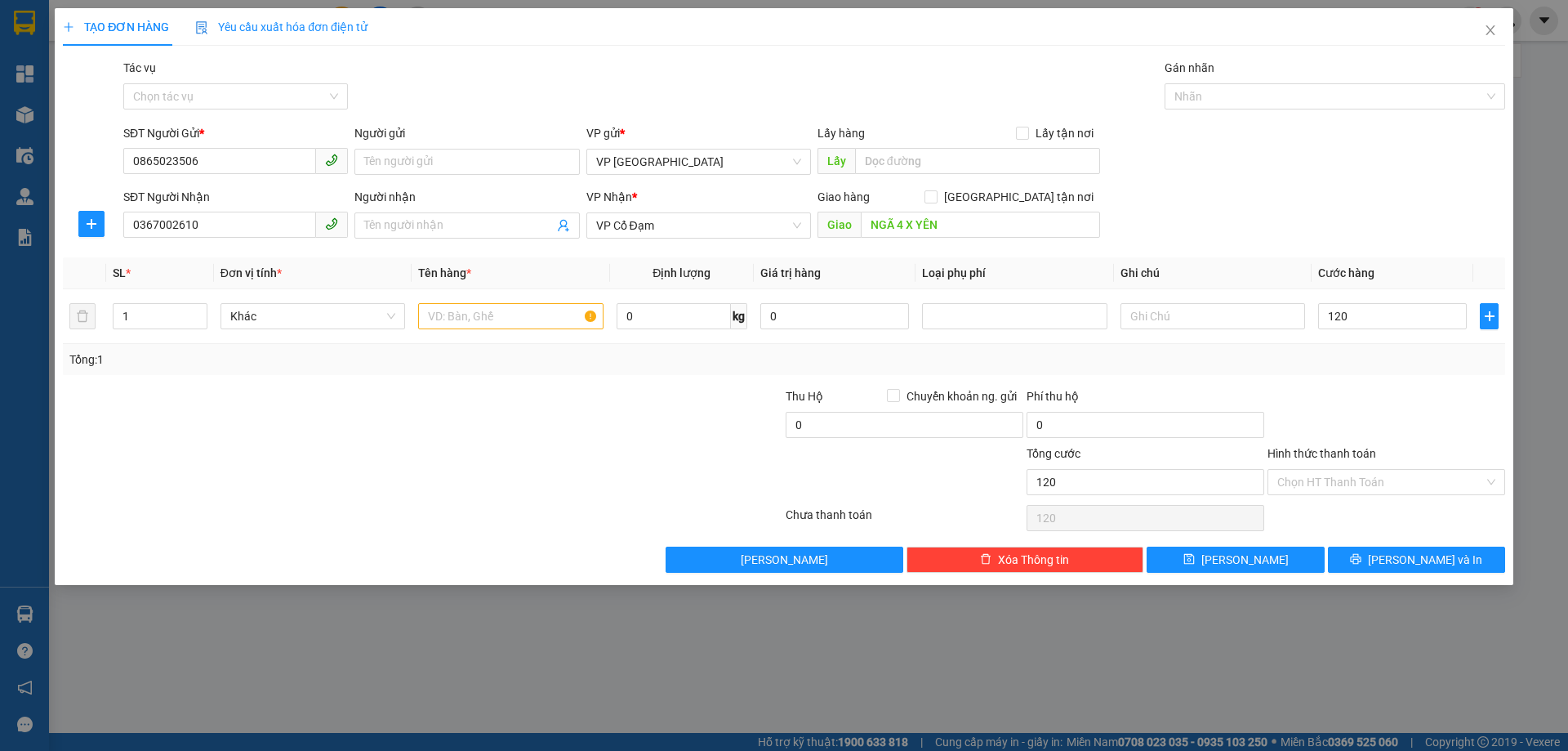
type input "120.000"
click at [1326, 360] on div "Tổng: 1" at bounding box center [784, 359] width 1429 height 18
click at [1359, 479] on input "Hình thức thanh toán" at bounding box center [1380, 482] width 206 height 24
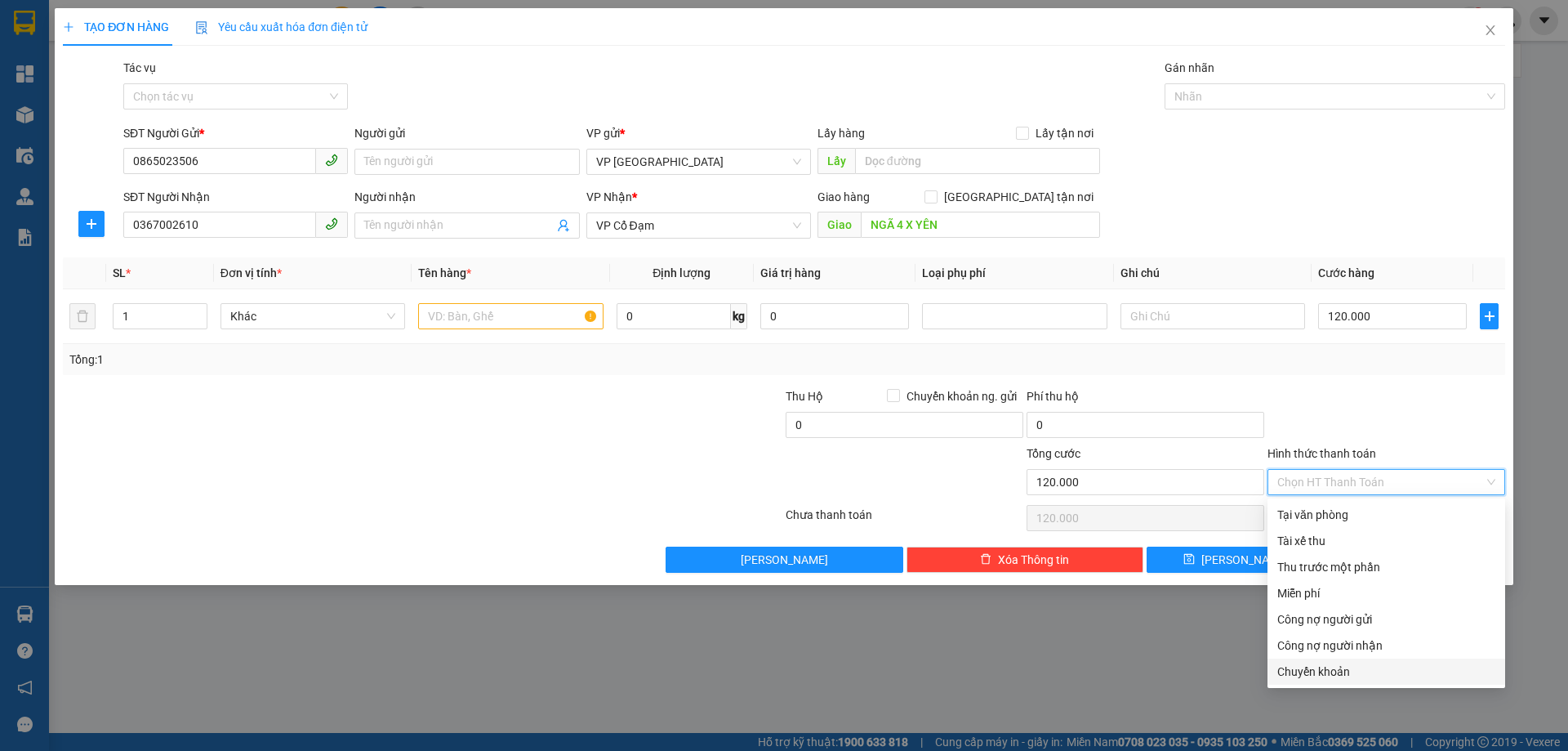
click at [1306, 678] on div "Chuyển khoản" at bounding box center [1386, 671] width 218 height 18
type input "0"
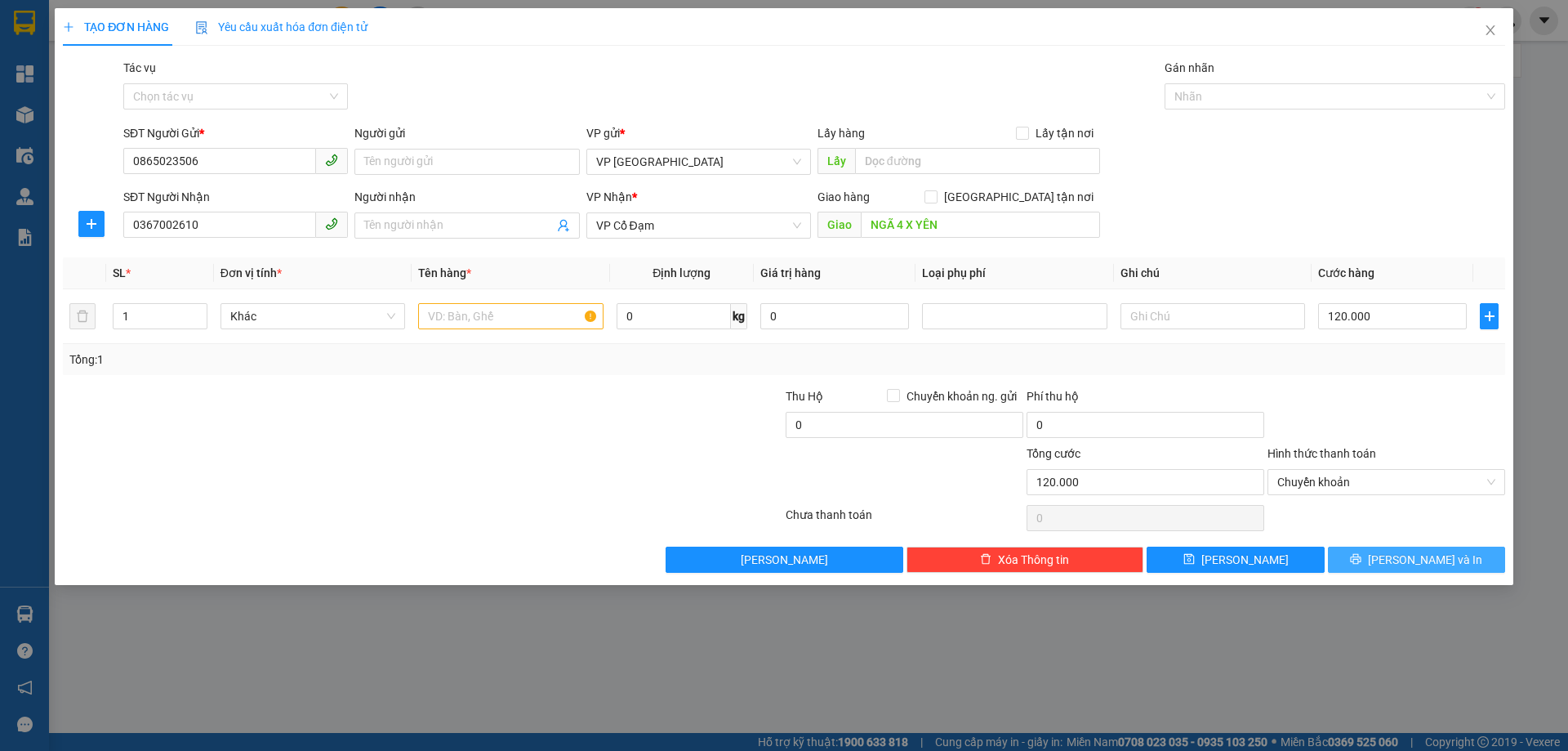
click at [1380, 559] on button "Lưu và In" at bounding box center [1416, 559] width 177 height 26
click at [1420, 553] on span "Lưu và In" at bounding box center [1424, 559] width 115 height 18
click at [504, 312] on input "text" at bounding box center [510, 315] width 185 height 26
type input "1 KIỆN GHẾ MASSAGE"
click at [1364, 554] on button "Lưu và In" at bounding box center [1416, 559] width 177 height 26
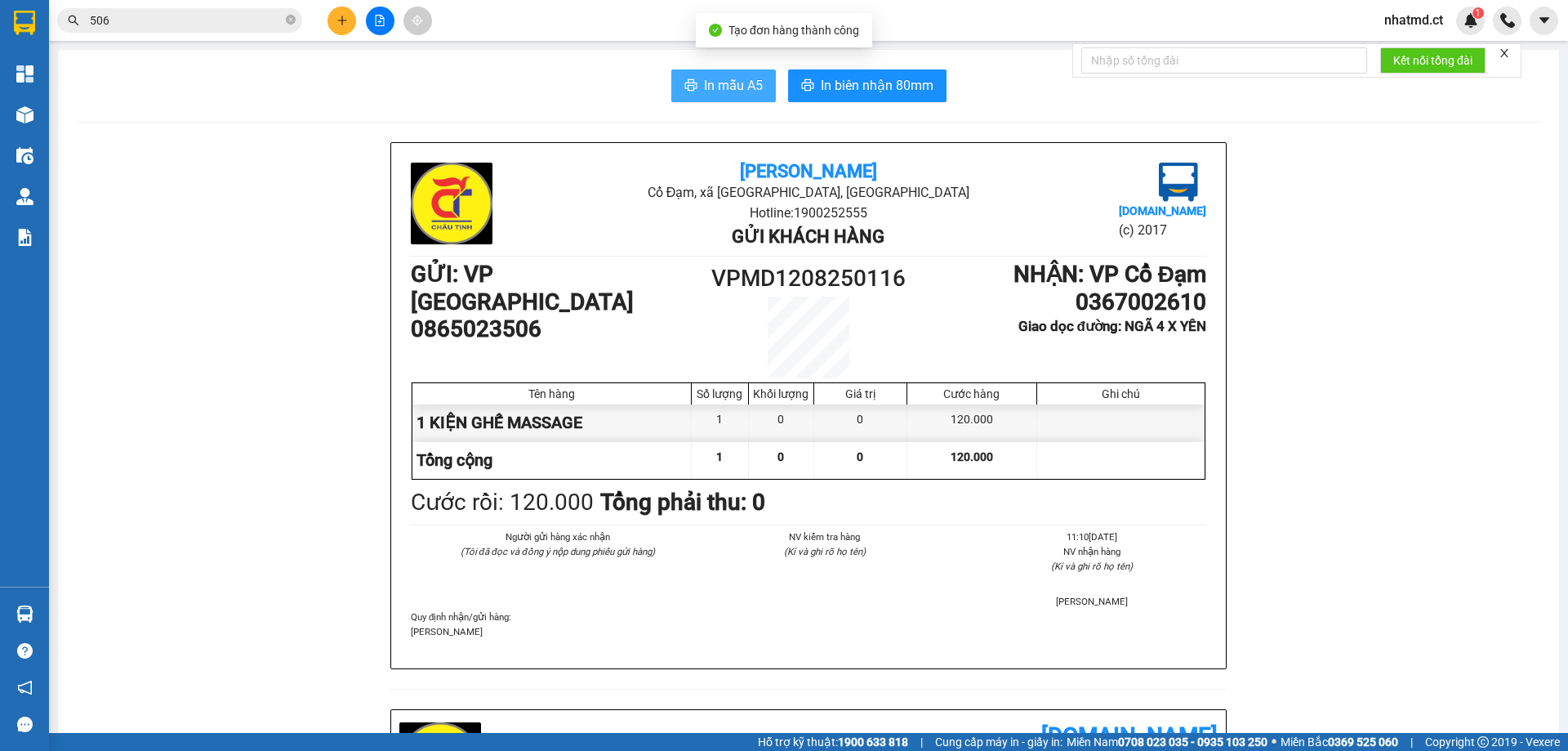
click at [735, 97] on button "In mẫu A5" at bounding box center [723, 85] width 104 height 33
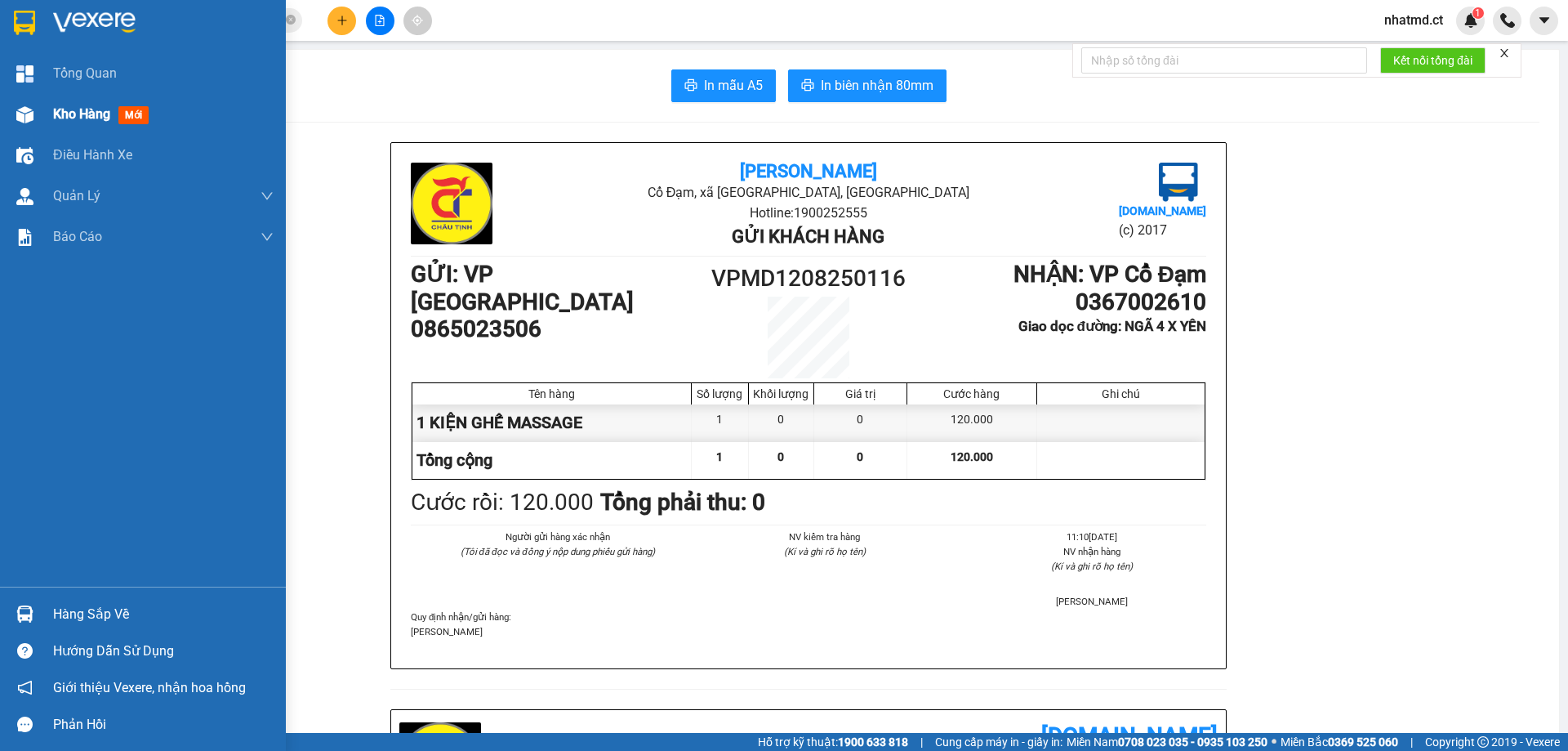
click at [28, 125] on div at bounding box center [25, 115] width 28 height 28
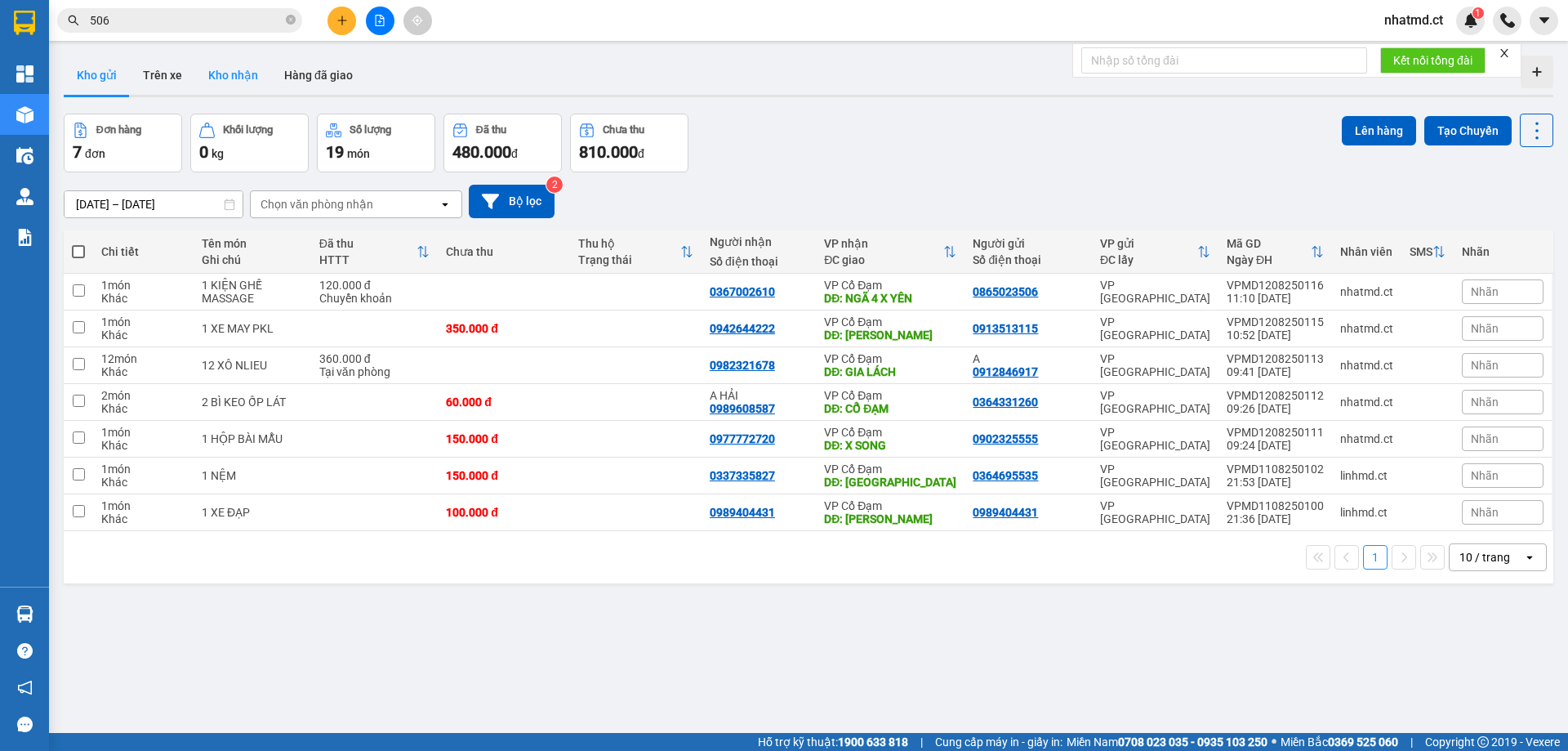
click at [232, 84] on button "Kho nhận" at bounding box center [232, 74] width 76 height 39
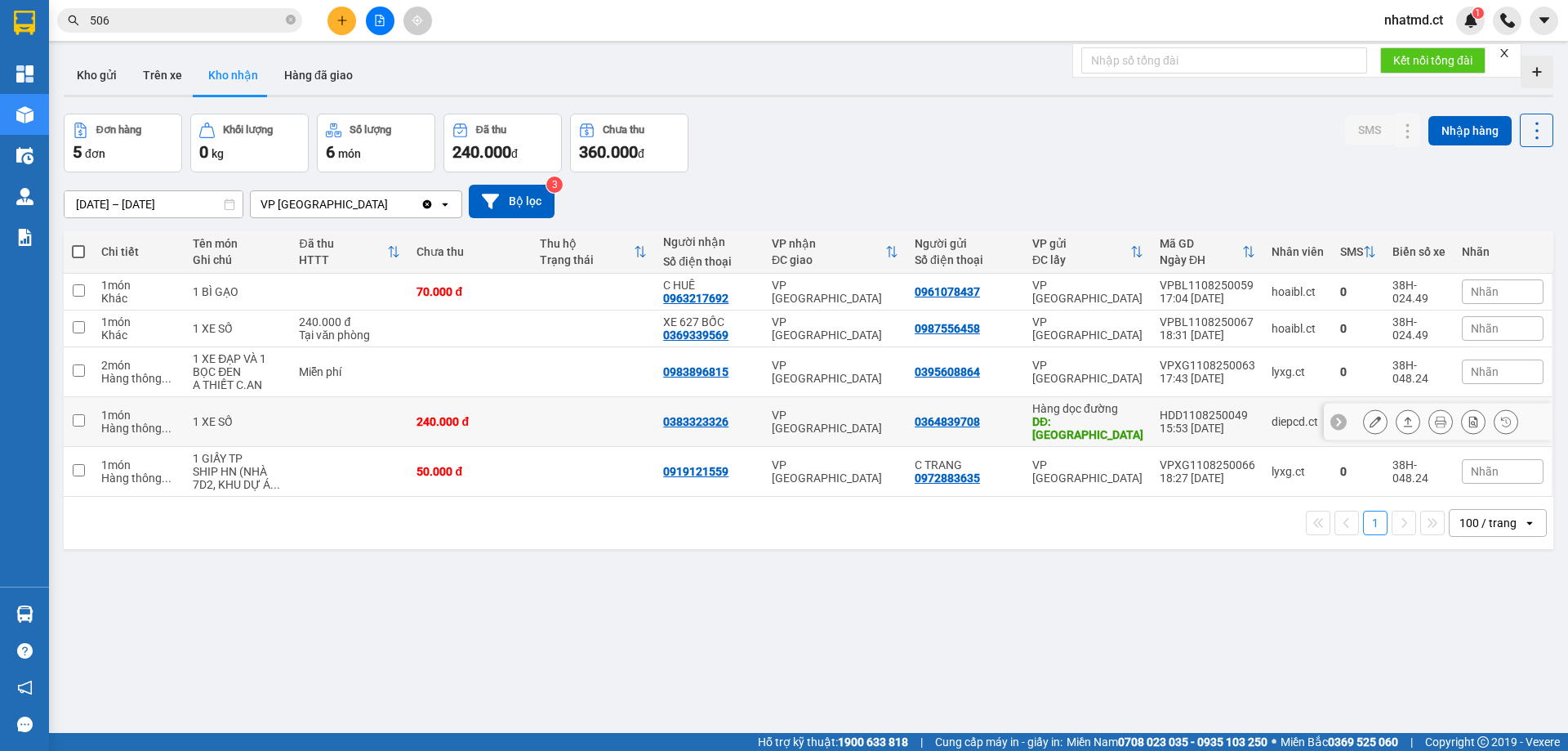
click at [578, 421] on td at bounding box center [593, 422] width 124 height 50
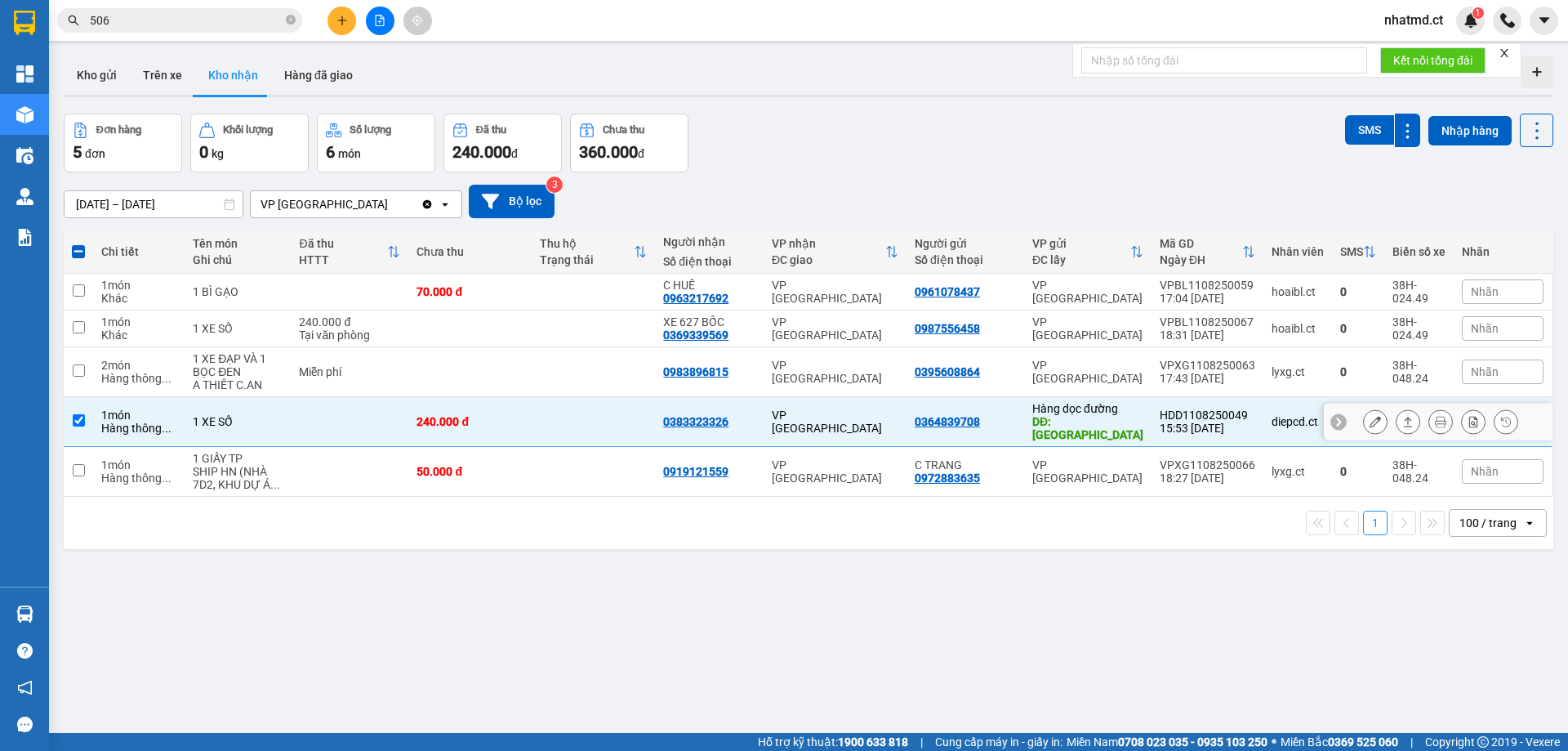
click at [596, 418] on td at bounding box center [593, 422] width 124 height 50
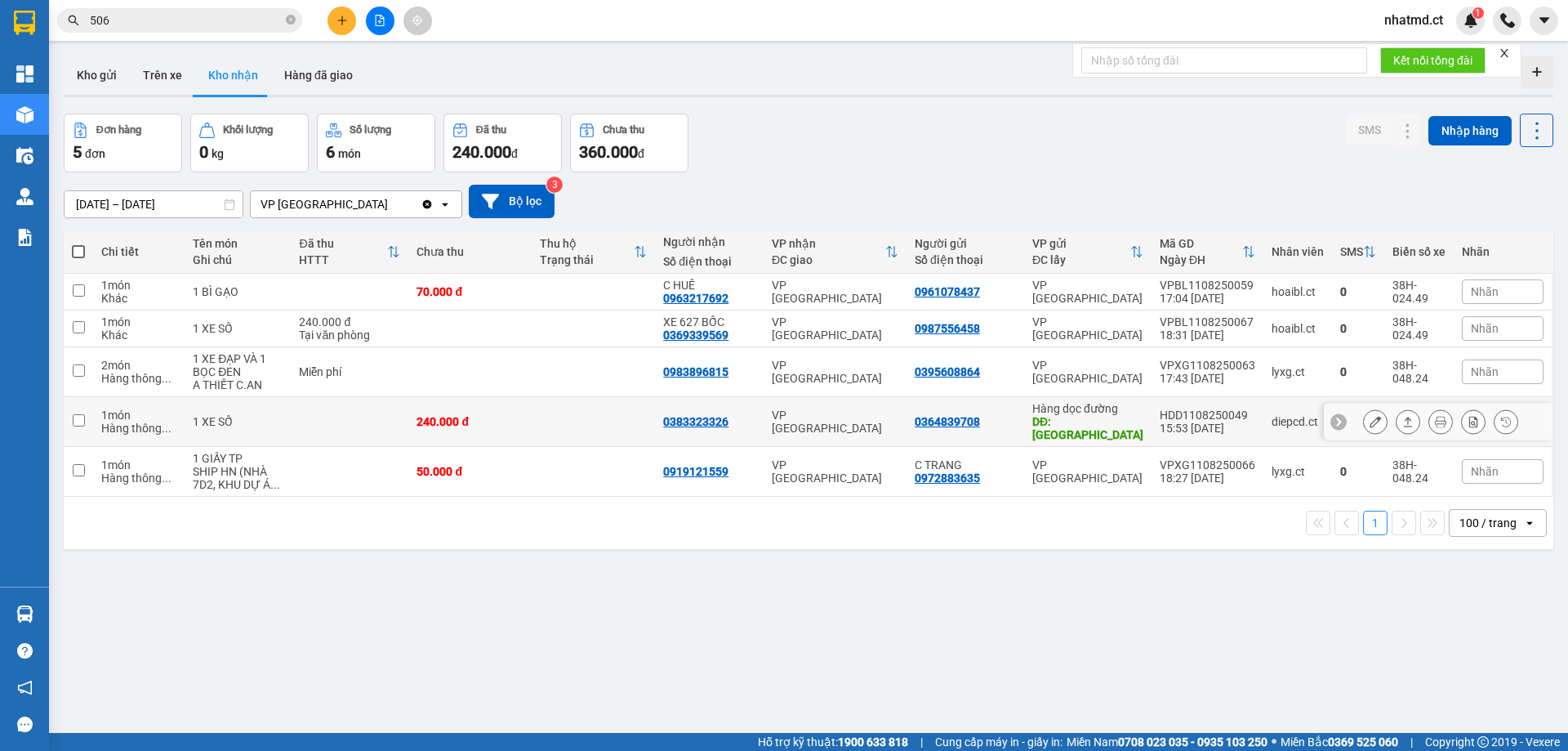
click at [596, 416] on td at bounding box center [593, 422] width 124 height 50
checkbox input "true"
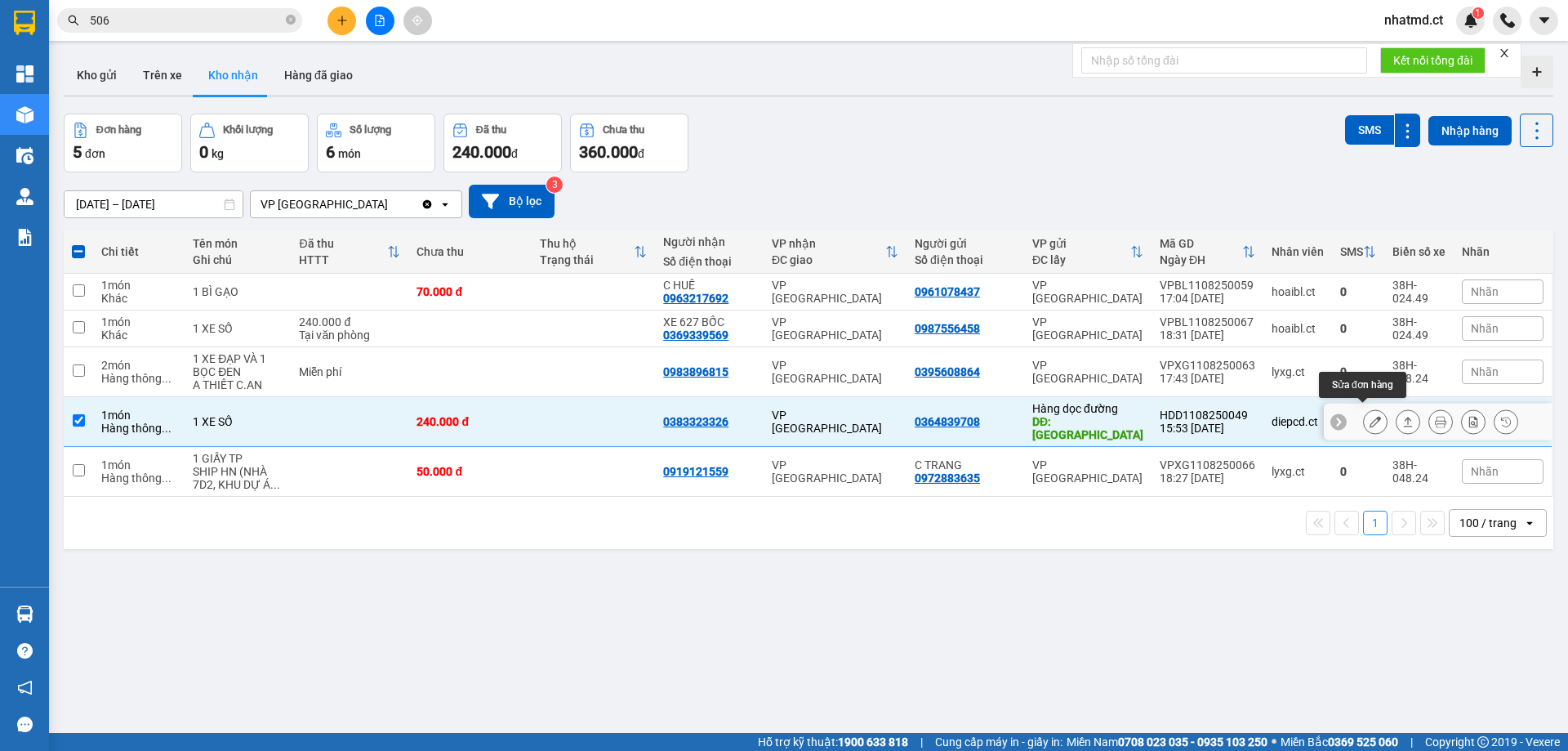
click at [1369, 411] on button at bounding box center [1374, 421] width 23 height 28
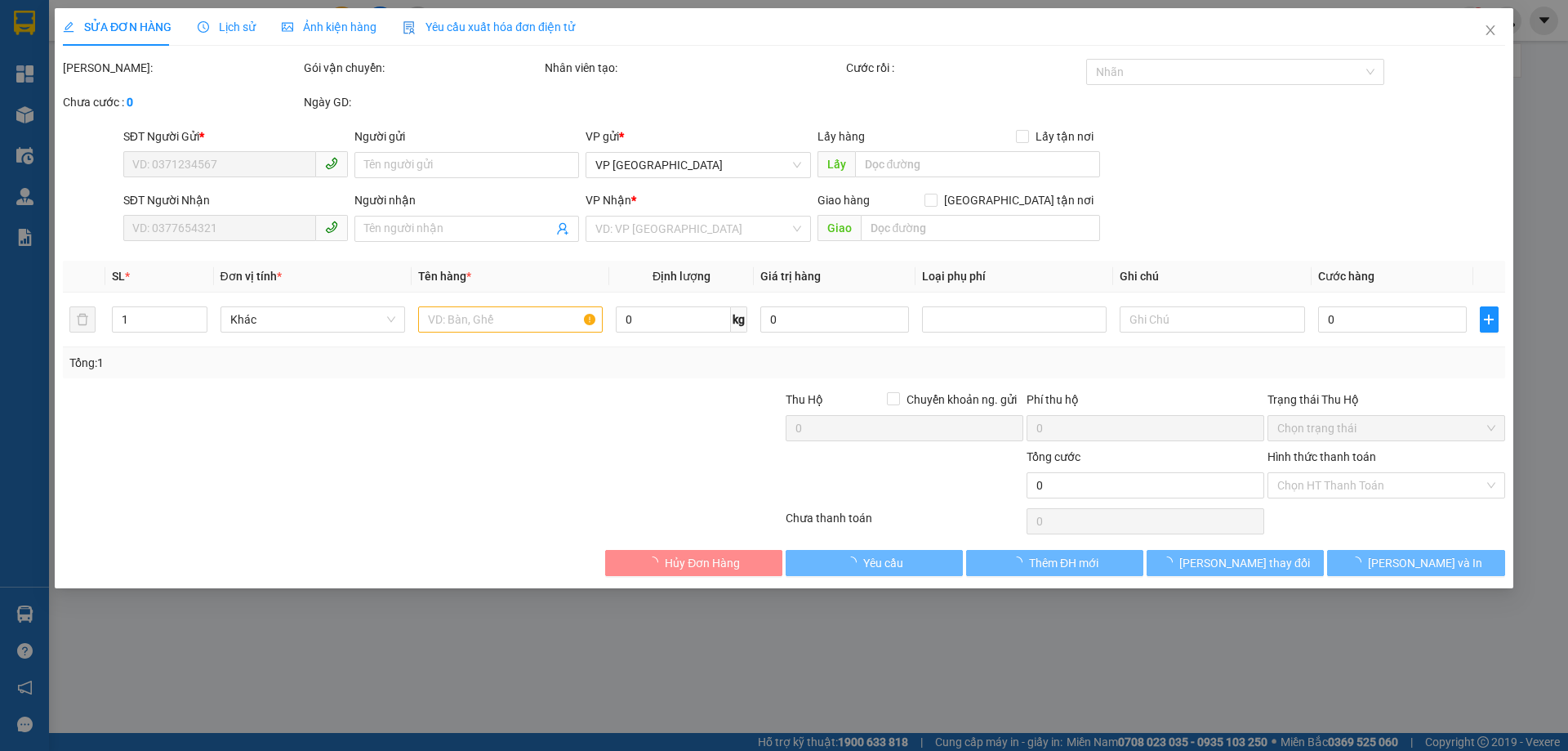
type input "0364839708"
type input "Hậu Lộc"
type input "0383323326"
type input "240.000"
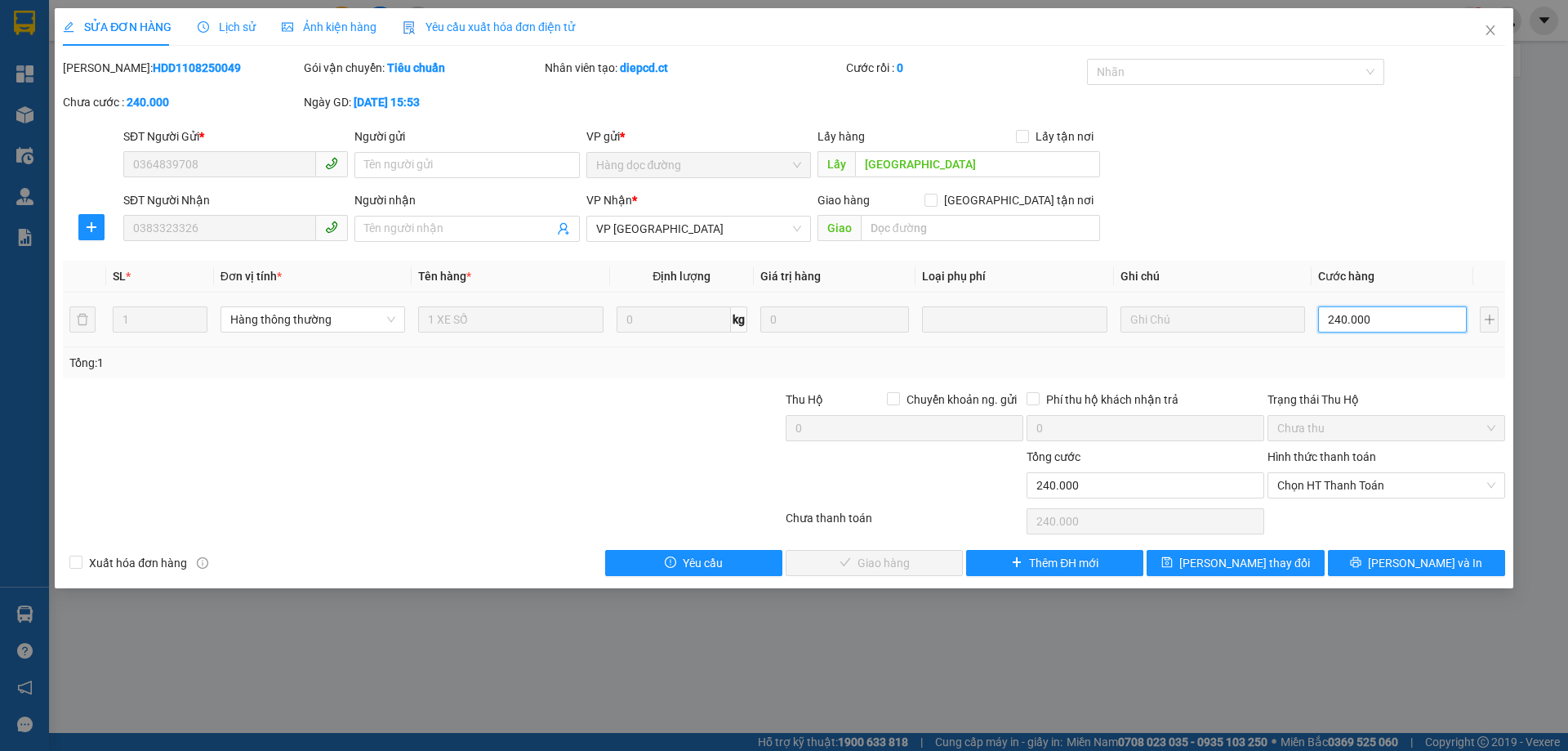
click at [1353, 323] on input "240.000" at bounding box center [1392, 319] width 149 height 26
type input "2"
type input "28"
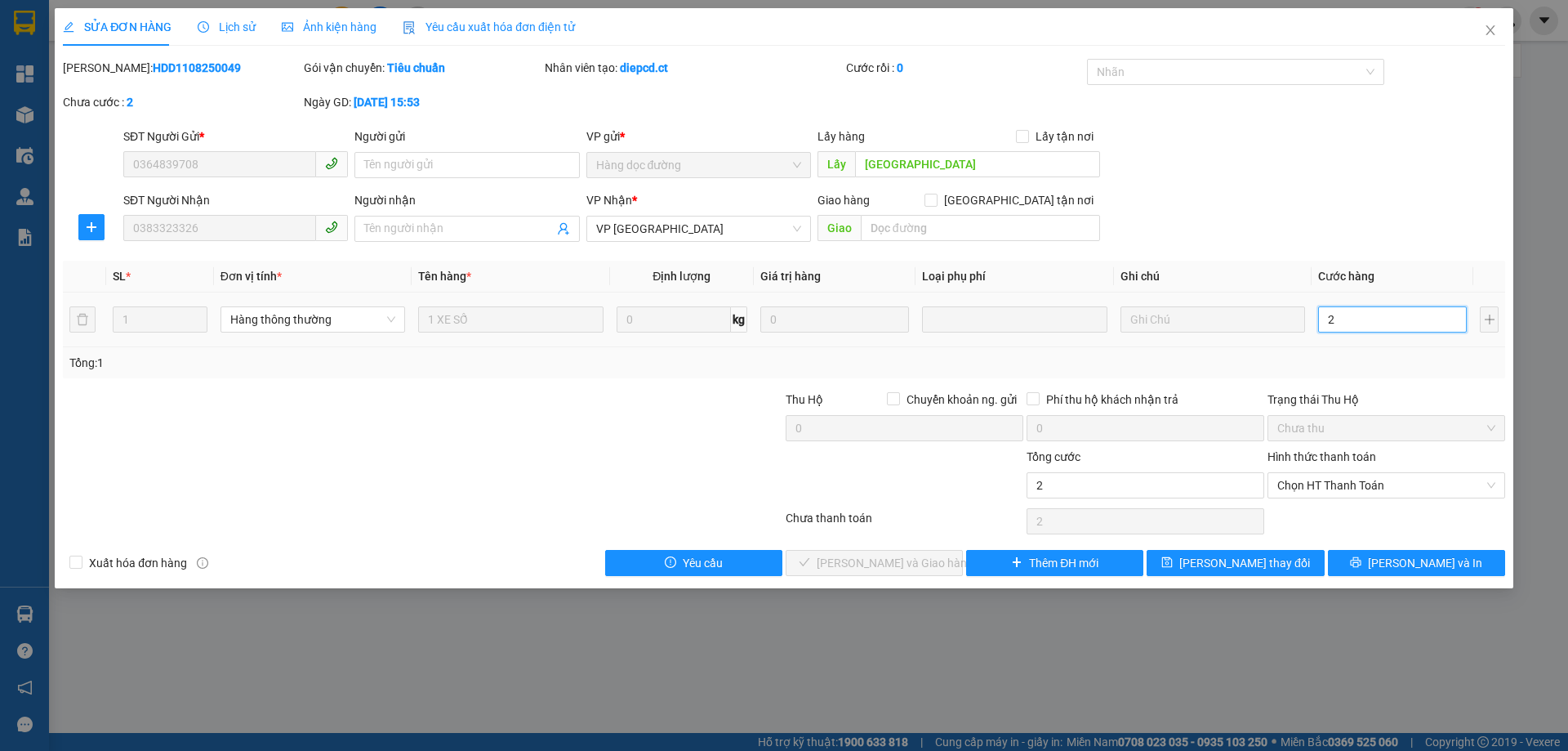
type input "28"
type input "280"
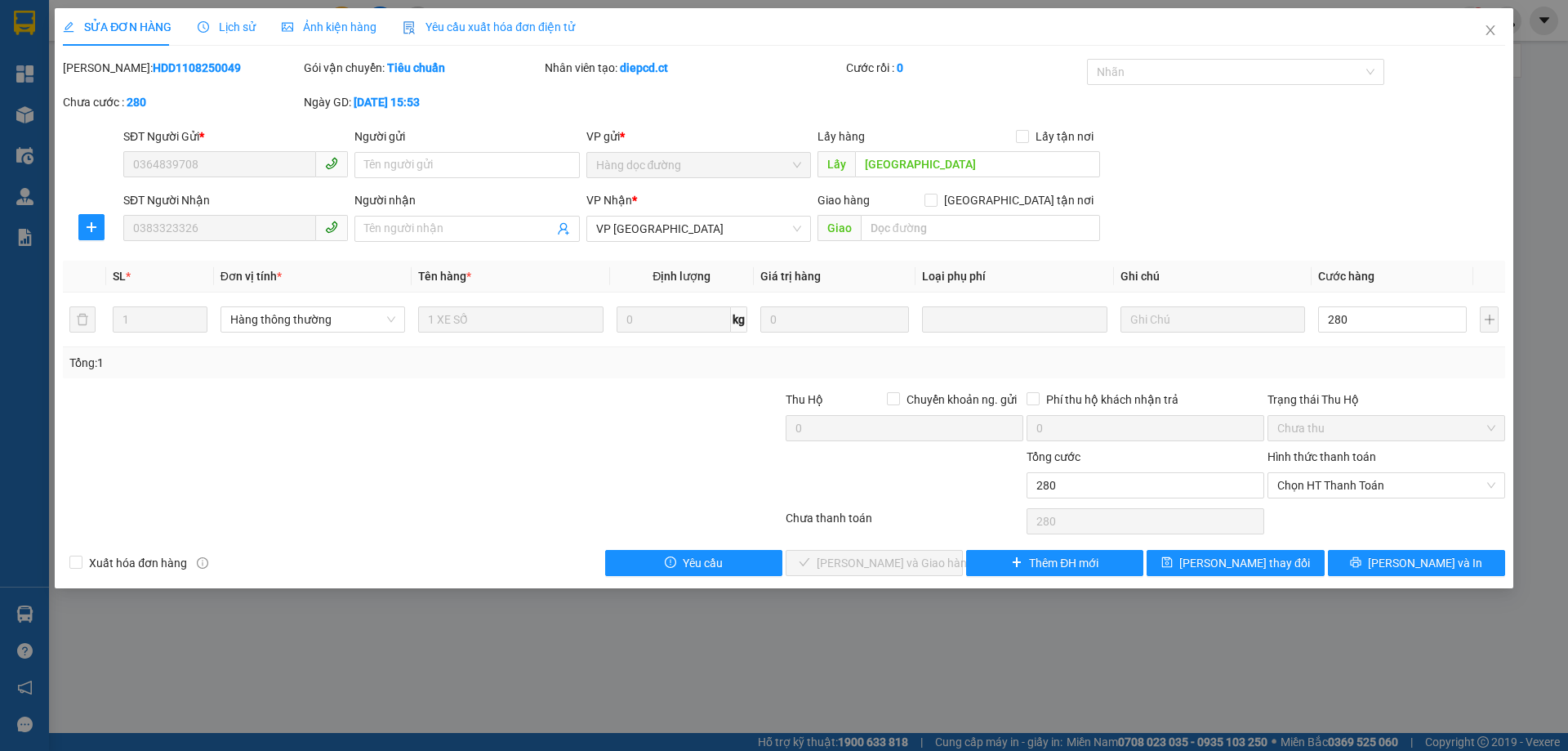
click at [1363, 358] on div "Tổng: 1" at bounding box center [784, 362] width 1429 height 18
type input "280.000"
click at [970, 233] on input "text" at bounding box center [980, 227] width 239 height 26
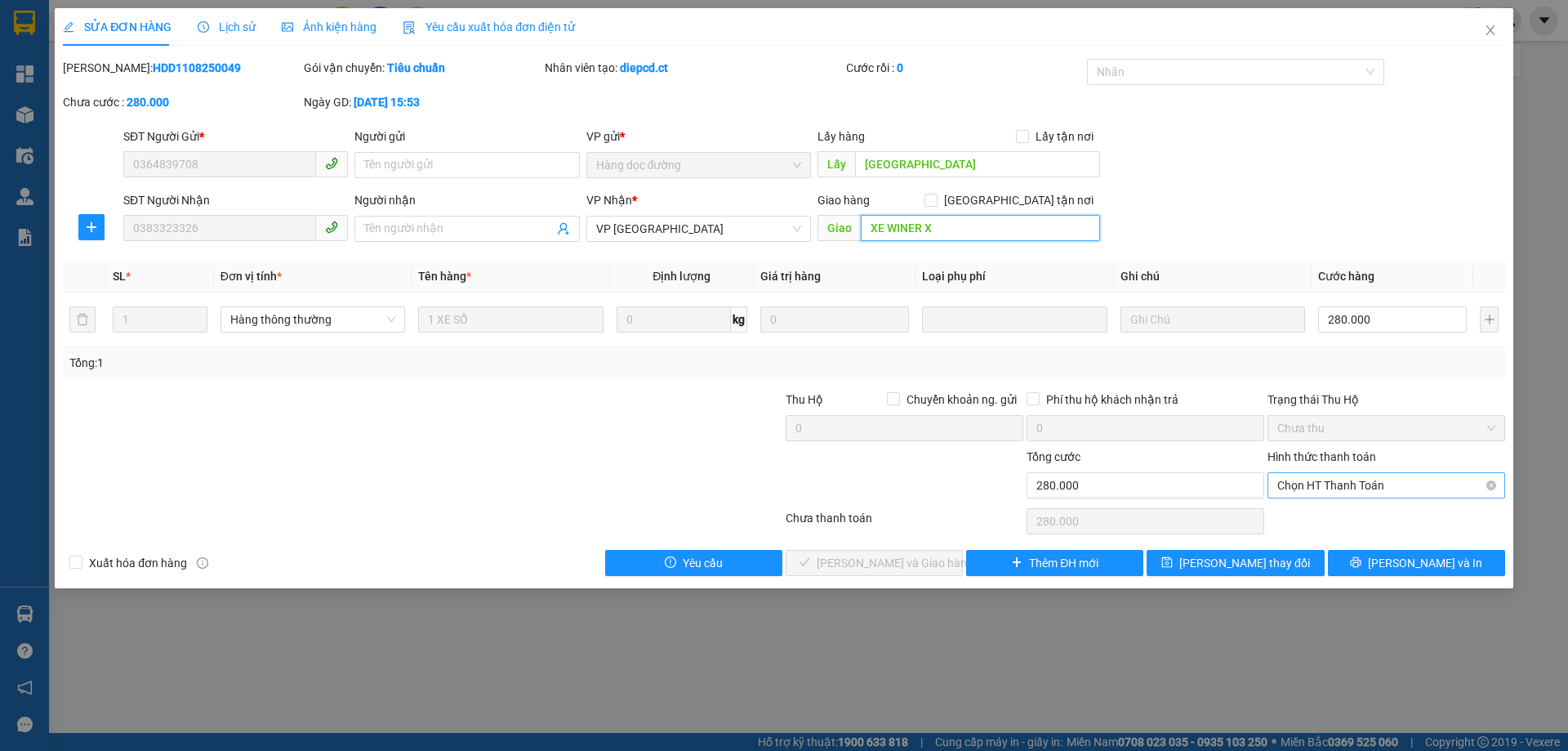
click at [1359, 488] on span "Chọn HT Thanh Toán" at bounding box center [1386, 485] width 218 height 24
type input "XE WINER X"
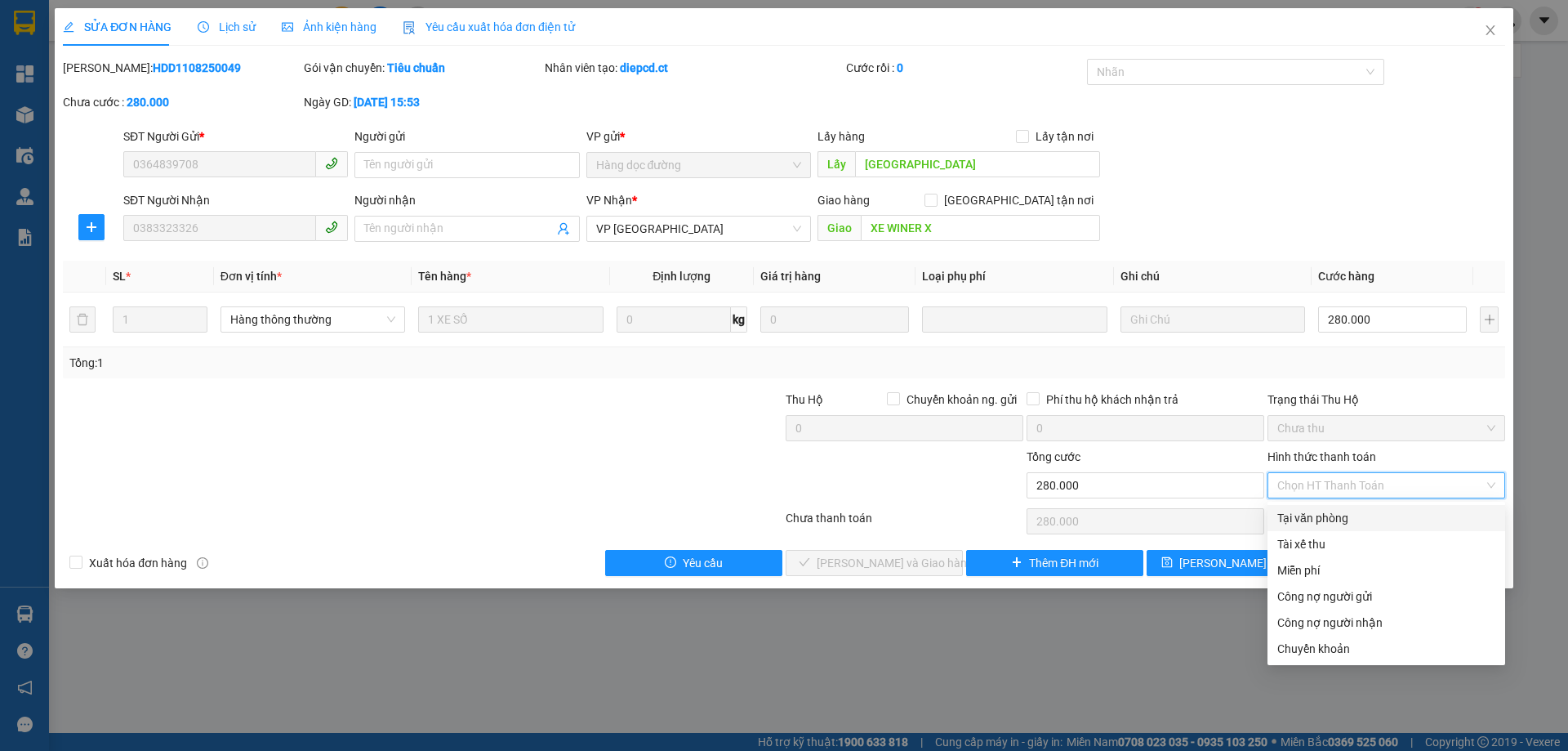
click at [1324, 517] on div "Tại văn phòng" at bounding box center [1386, 518] width 218 height 18
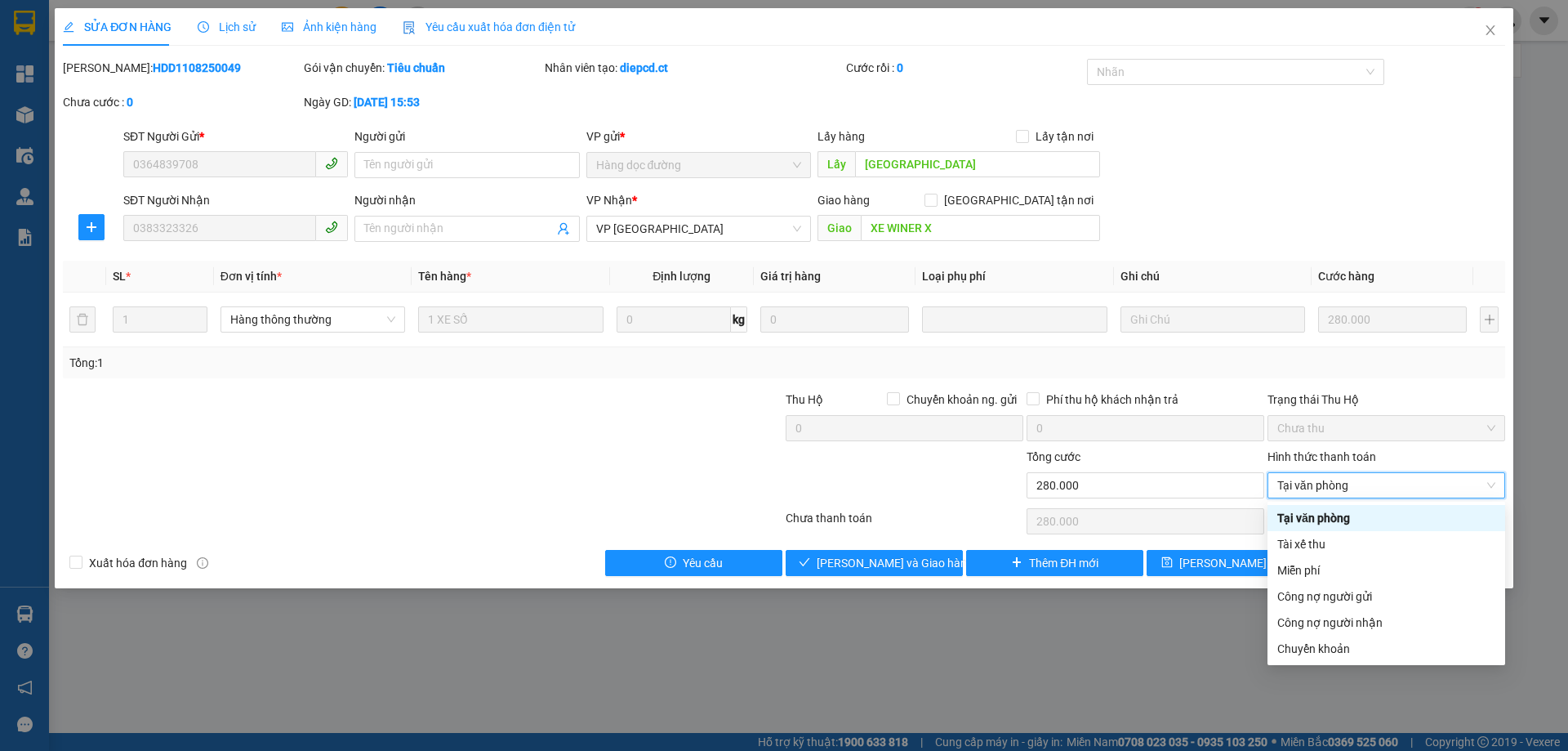
type input "0"
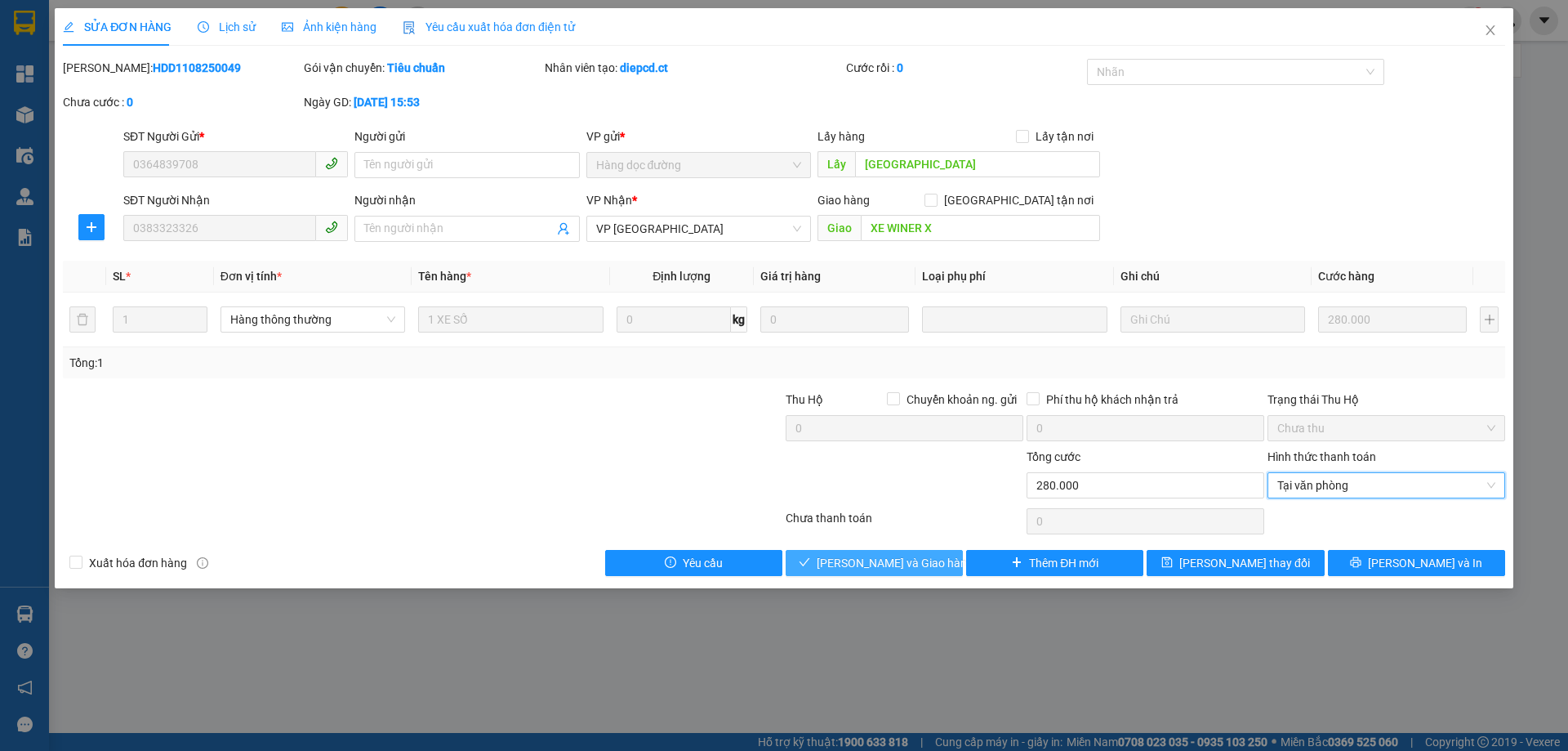
click at [910, 570] on span "Lưu và Giao hàng" at bounding box center [895, 562] width 157 height 18
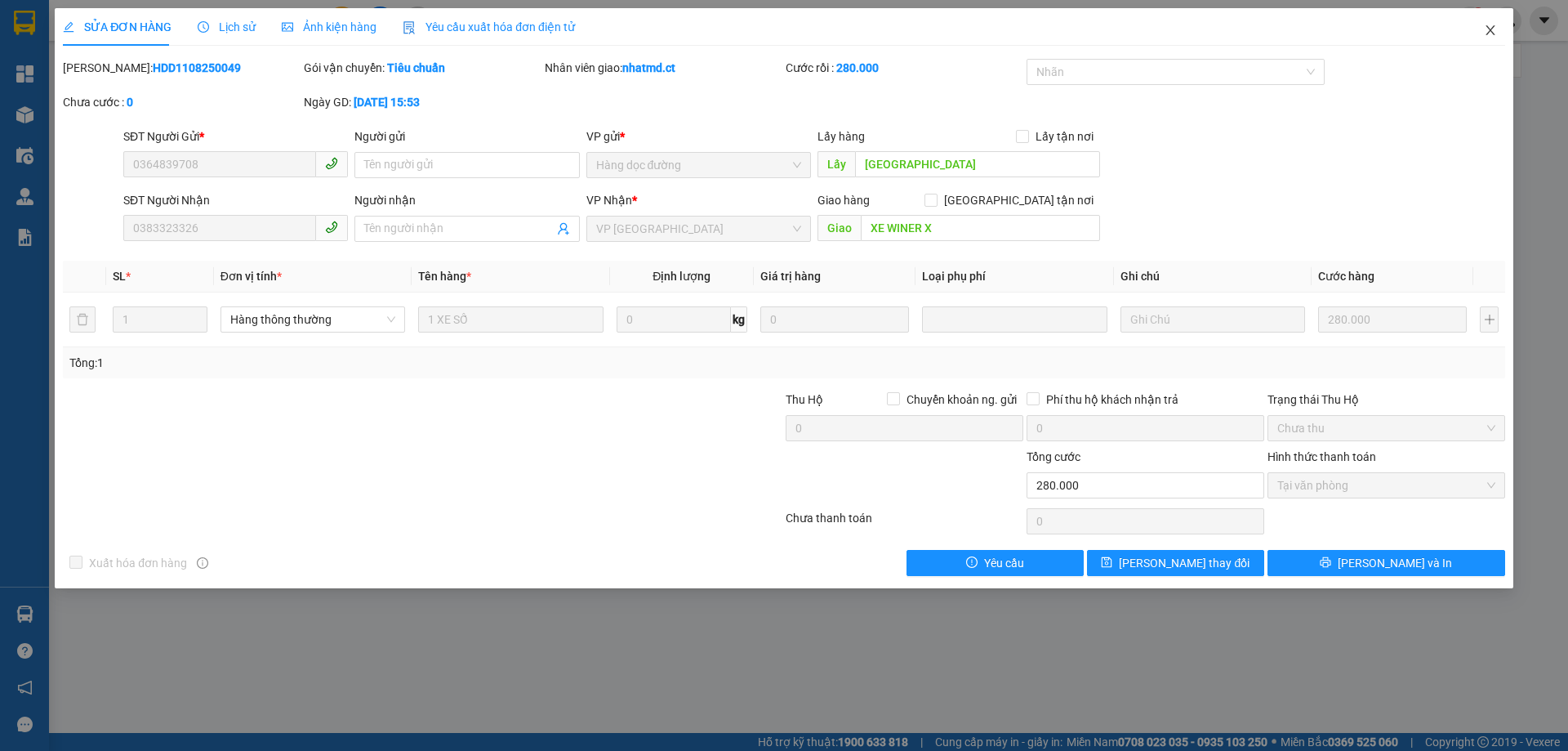
click at [1500, 35] on span "Close" at bounding box center [1489, 31] width 46 height 46
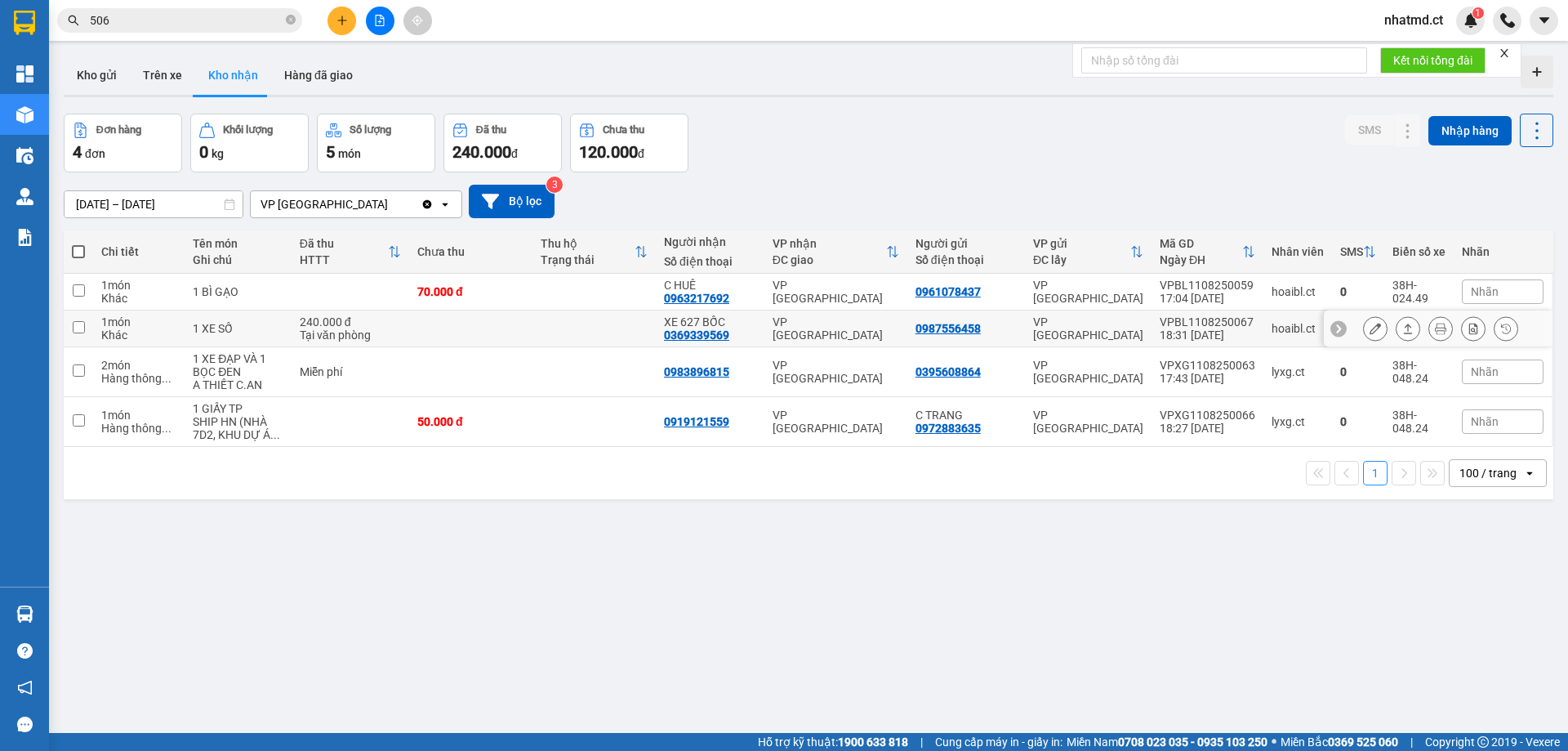
click at [395, 327] on div "240.000 đ" at bounding box center [350, 322] width 101 height 13
checkbox input "true"
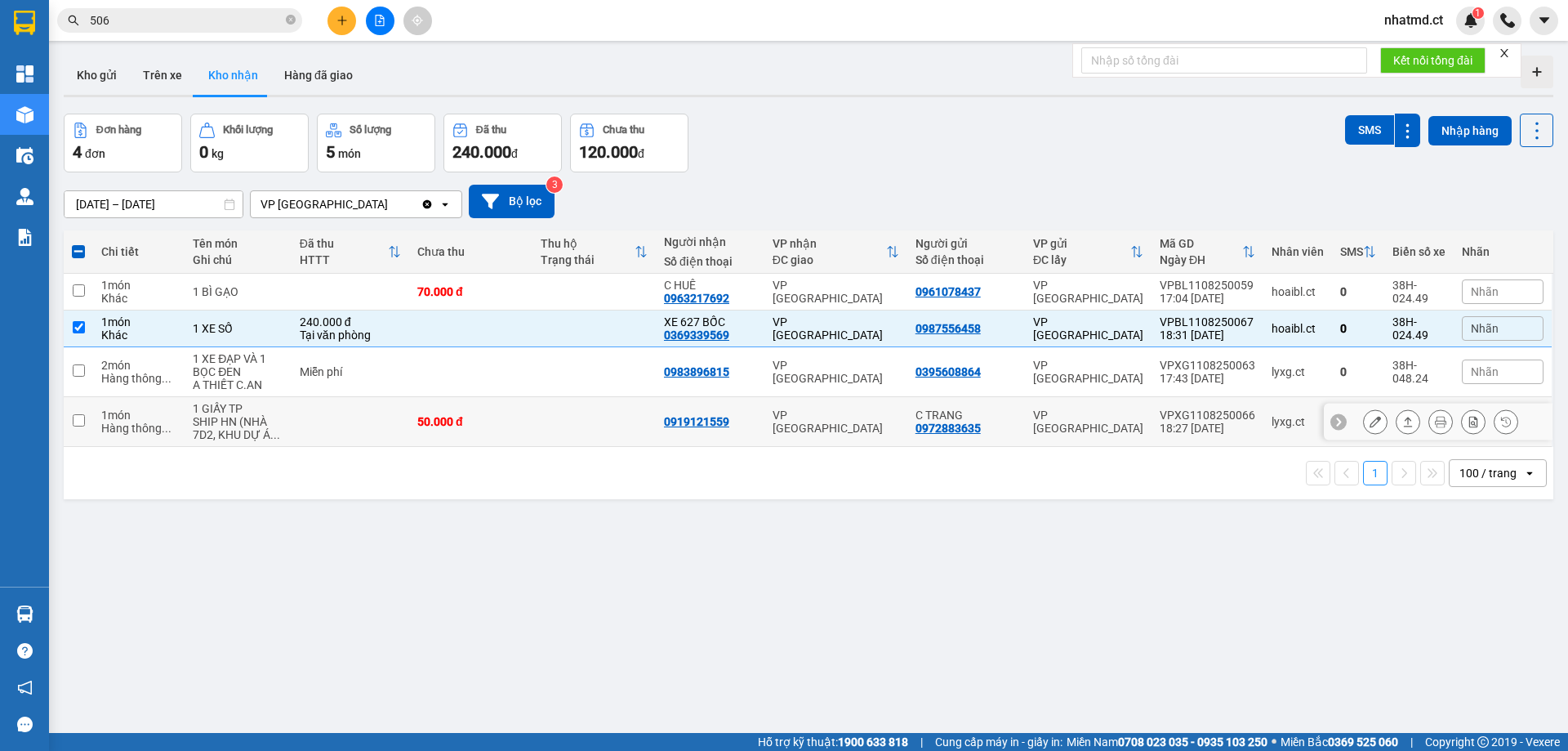
click at [392, 418] on td at bounding box center [350, 422] width 118 height 50
checkbox input "true"
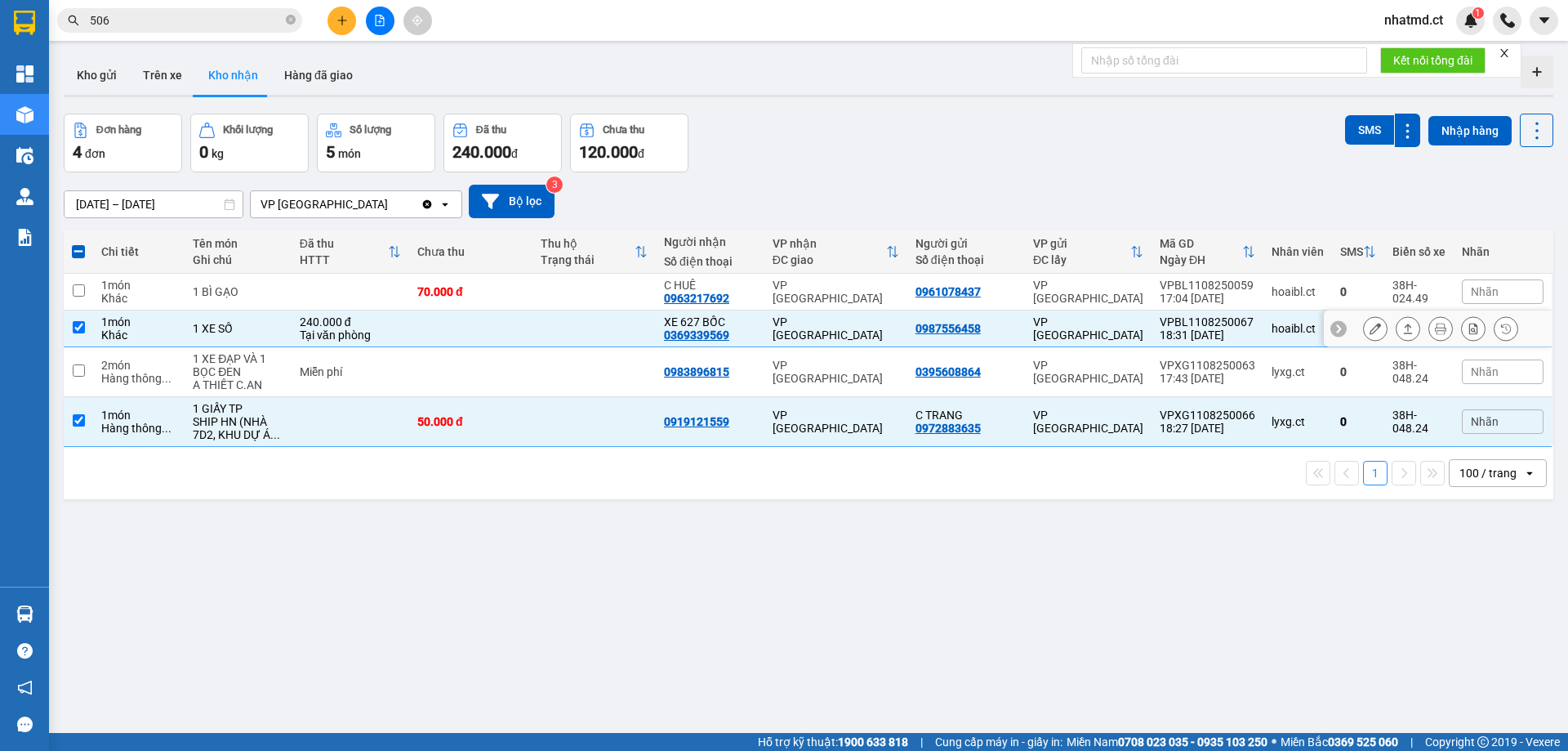
click at [426, 326] on td at bounding box center [471, 329] width 124 height 37
checkbox input "false"
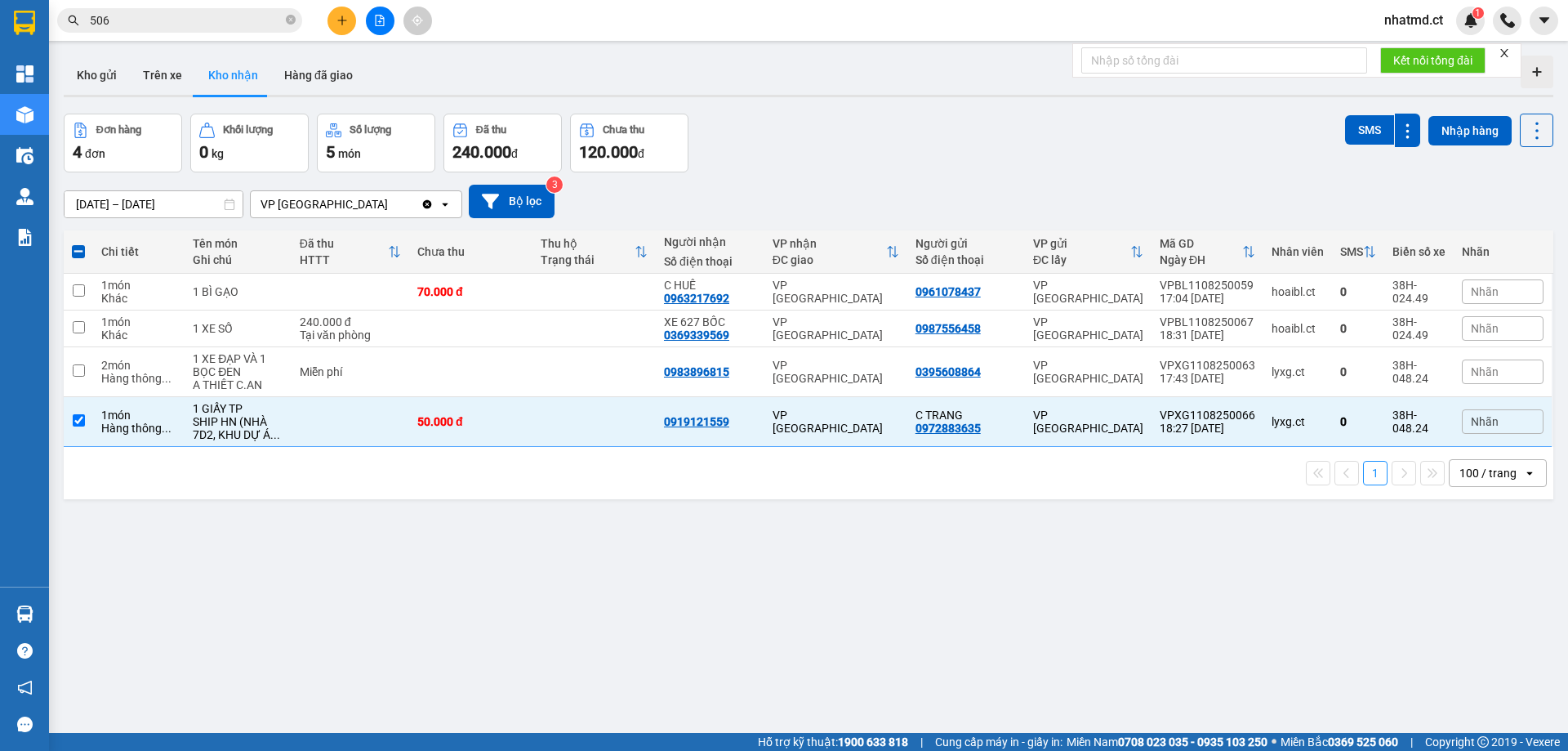
click at [335, 13] on button at bounding box center [342, 21] width 28 height 28
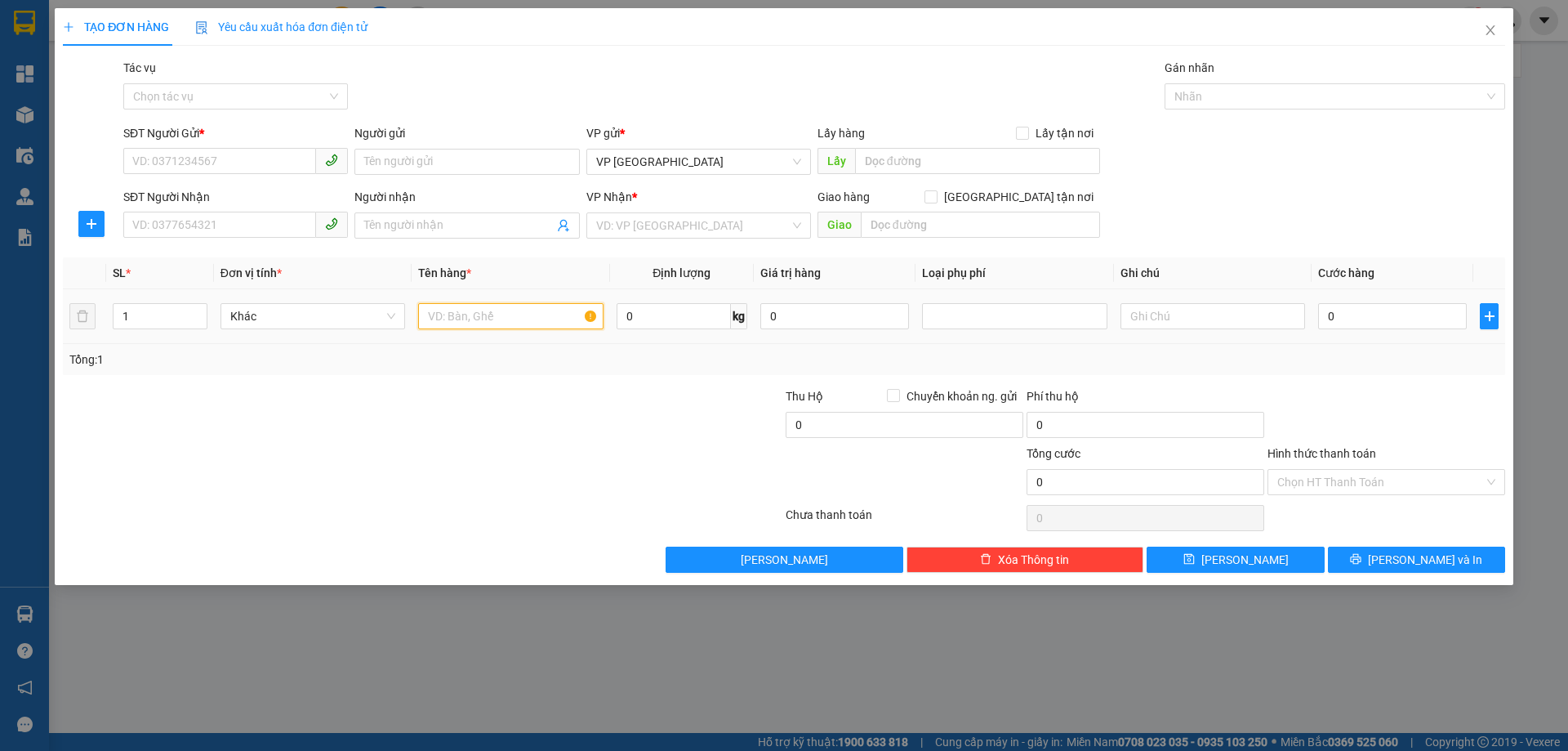
click at [467, 321] on input "text" at bounding box center [510, 315] width 185 height 26
type input "1 XỐP DỒI SỤN"
click at [243, 156] on input "SĐT Người Gửi *" at bounding box center [220, 161] width 193 height 26
type input "0969328804"
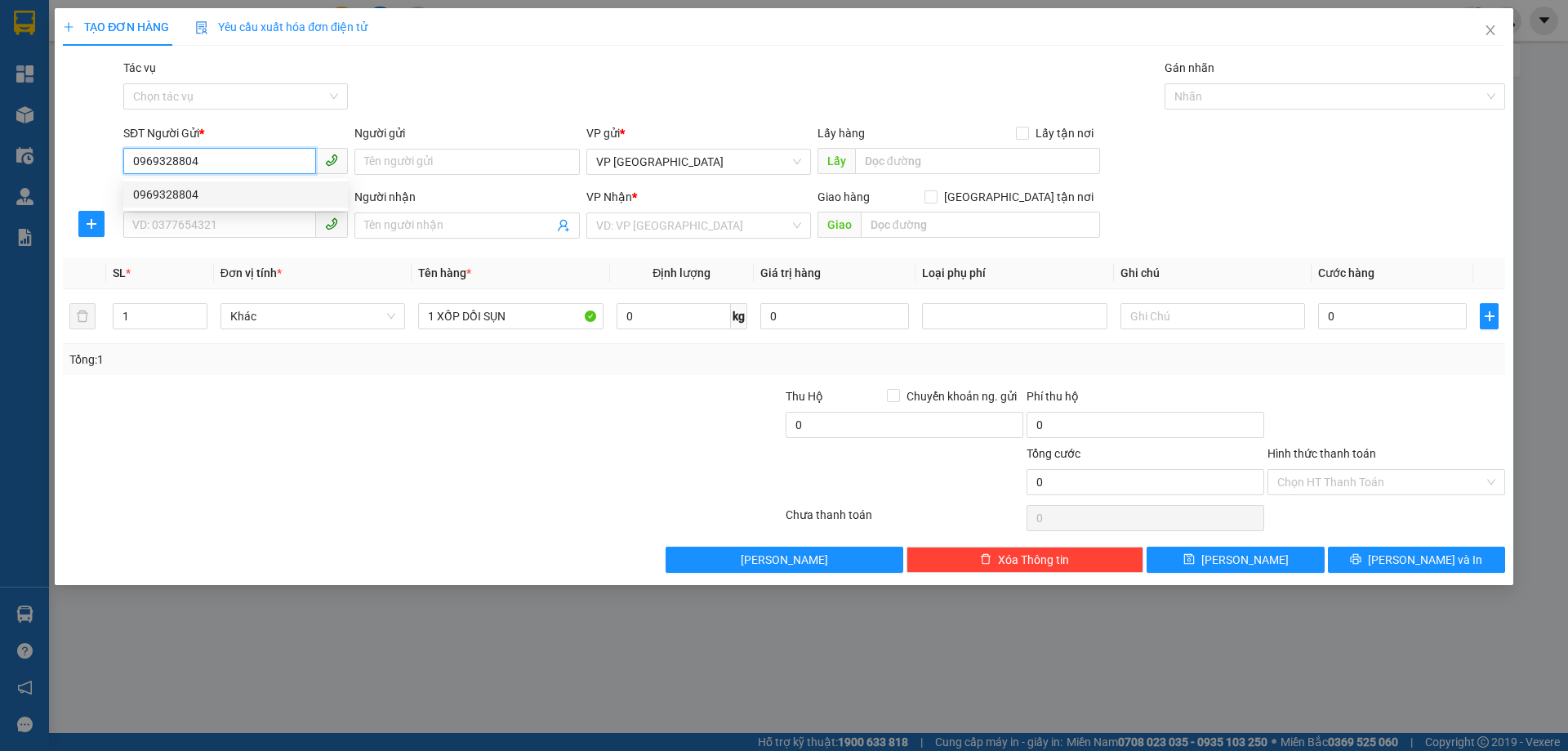
click at [256, 192] on div "0969328804" at bounding box center [235, 194] width 205 height 18
type input "0968463186"
type input "BÁC THUYẾT TRẢ TRỪ VÀO TIỀN BÁC LÀM LỐP"
type input "HỒNG LỘC"
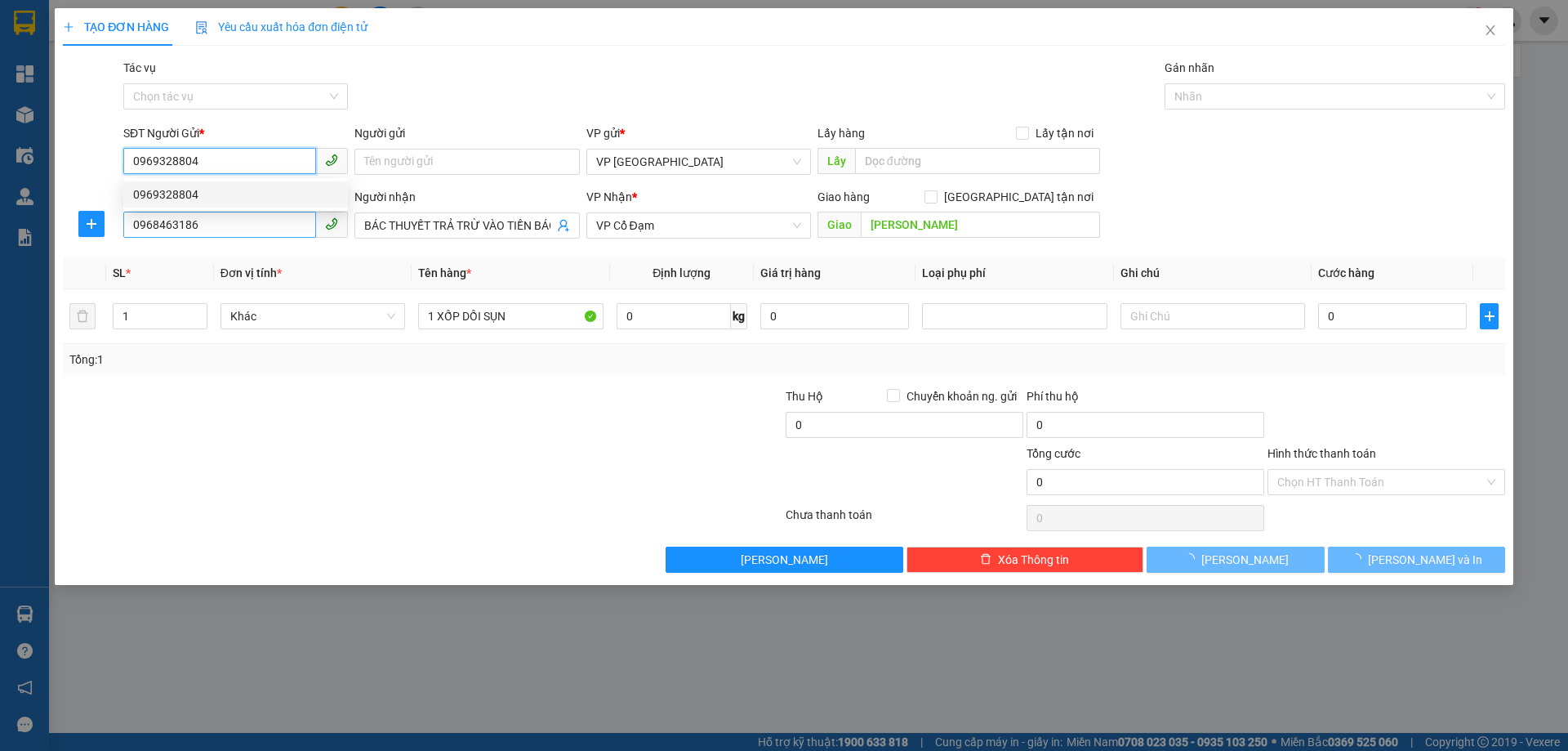
type input "50.000"
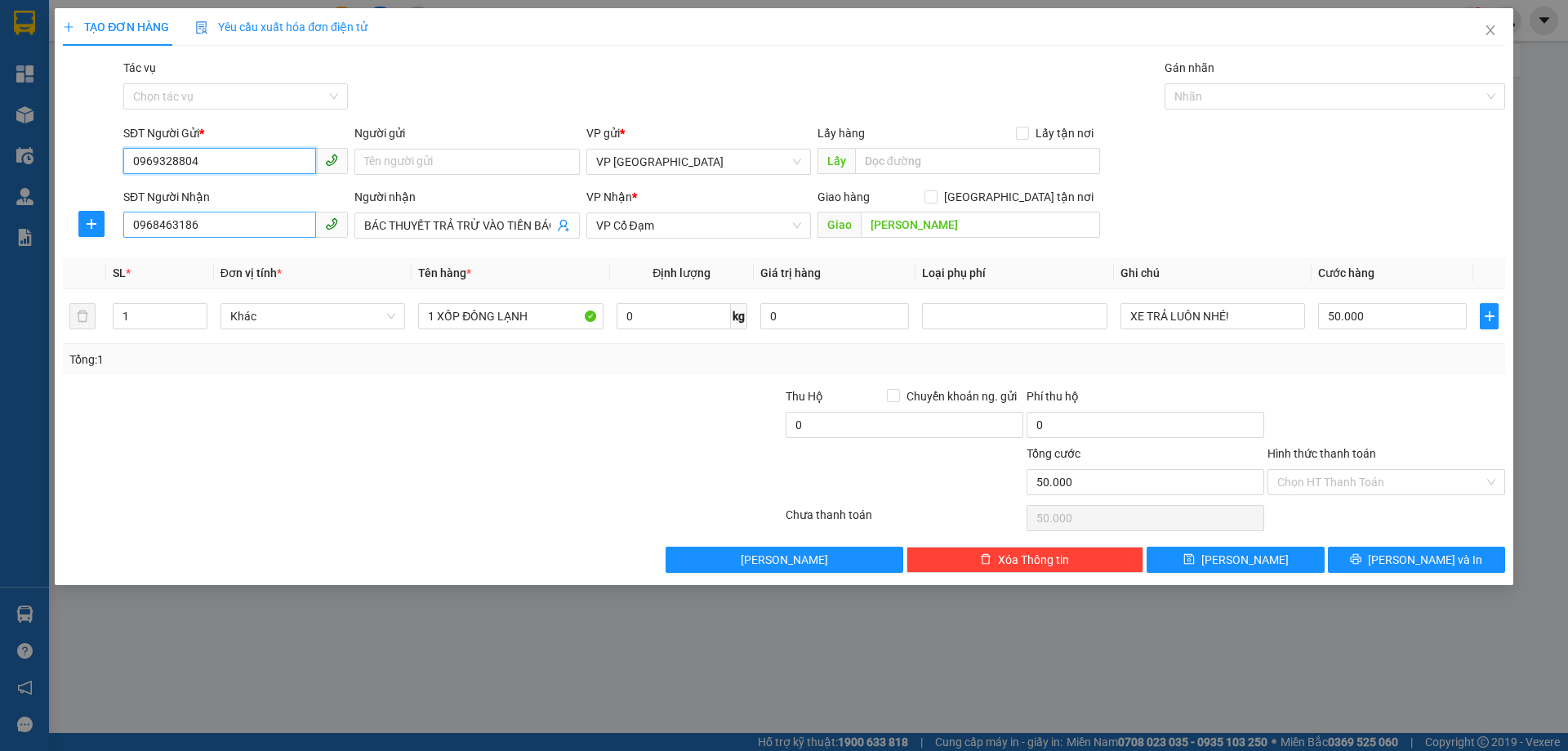
type input "0969328804"
click at [235, 231] on input "0968463186" at bounding box center [220, 224] width 193 height 26
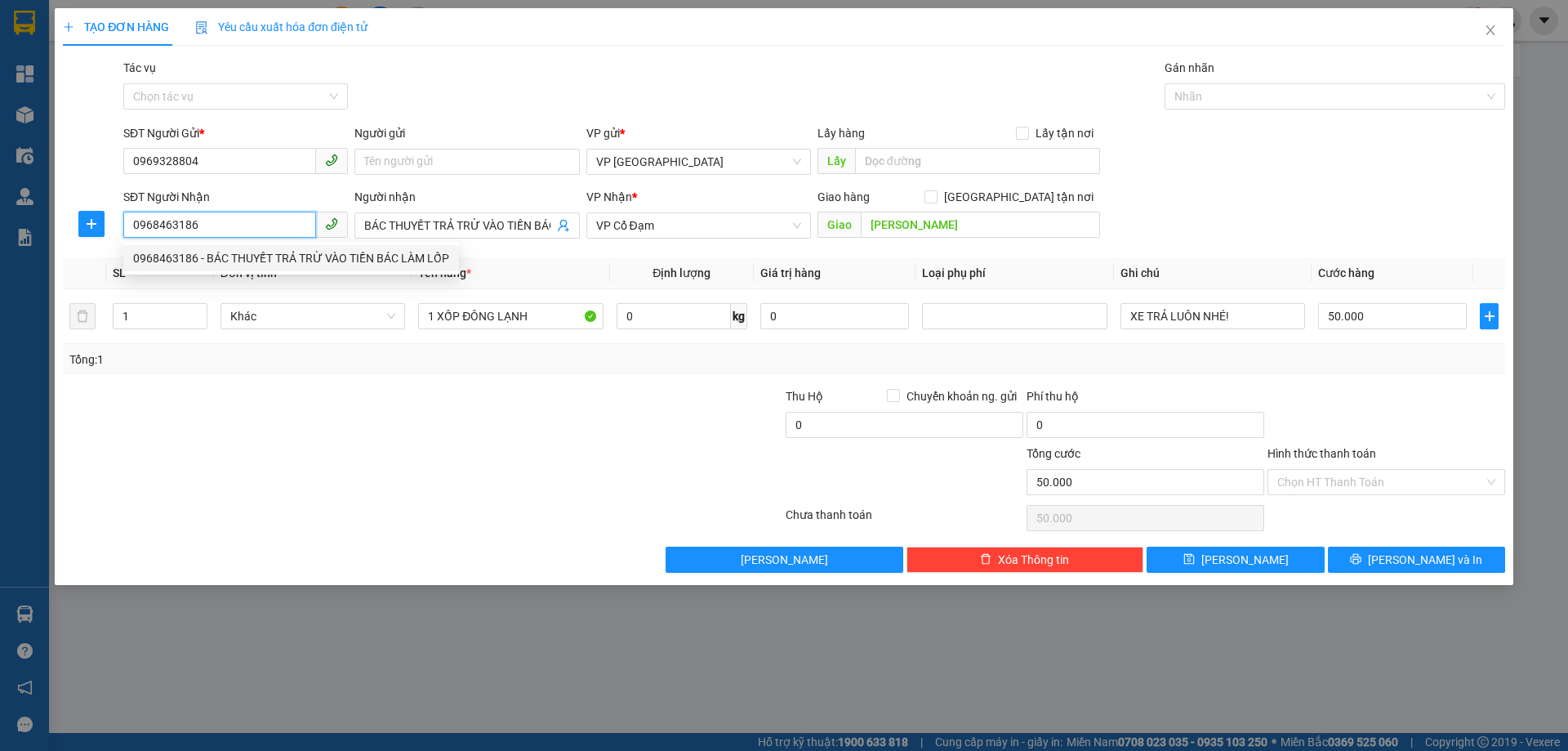
click at [235, 231] on input "0968463186" at bounding box center [220, 224] width 193 height 26
click at [434, 222] on input "BÁC THUYẾT TRẢ TRỪ VÀO TIỀN BÁC LÀM LỐP" at bounding box center [459, 225] width 189 height 18
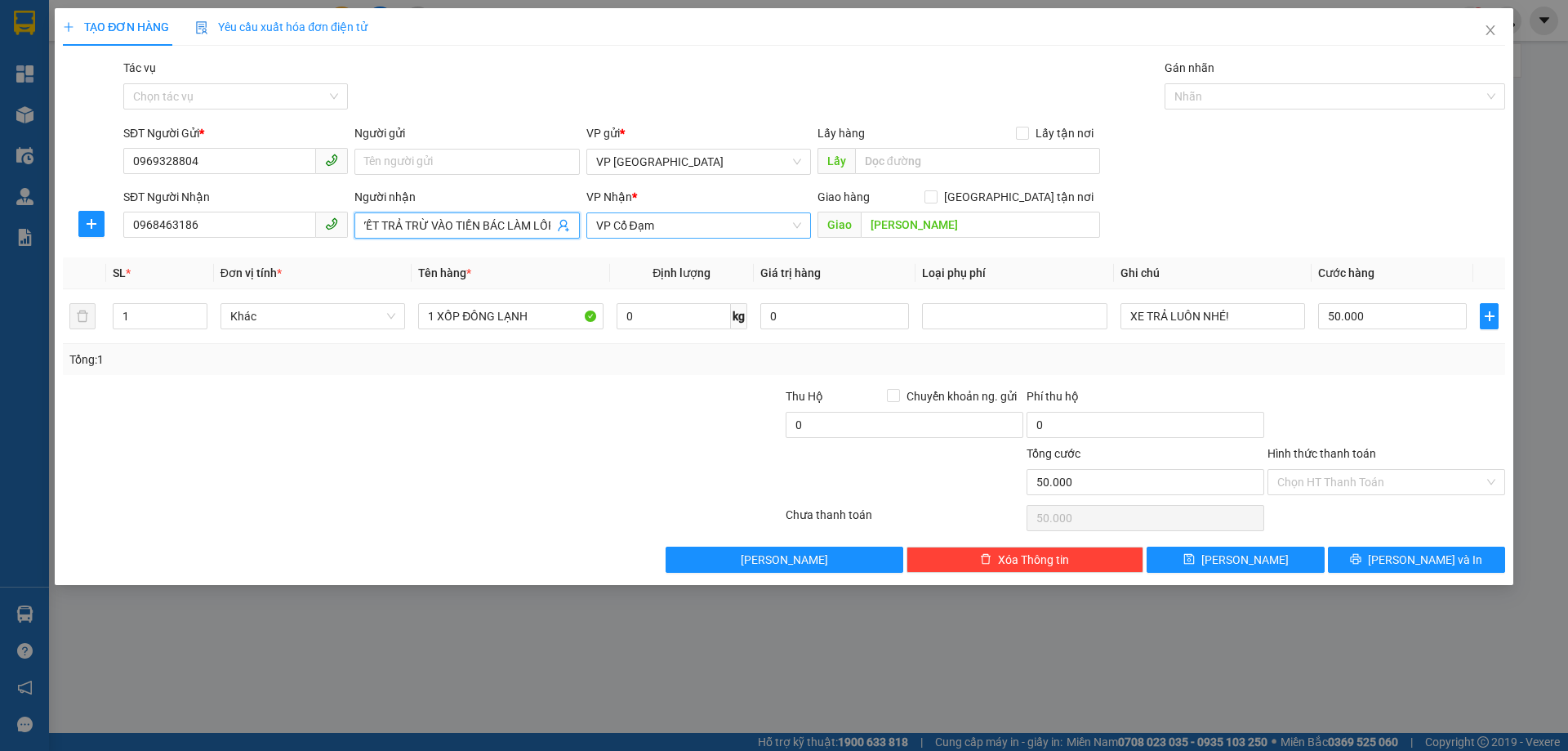
drag, startPoint x: 379, startPoint y: 226, endPoint x: 649, endPoint y: 227, distance: 270.0
click at [649, 227] on div "SĐT Người Nhận 0968463186 Người nhận BÁC THUYẾT TRẢ TRỪ VÀO TIỀN BÁC LÀM LỐP BÁ…" at bounding box center [814, 217] width 1388 height 57
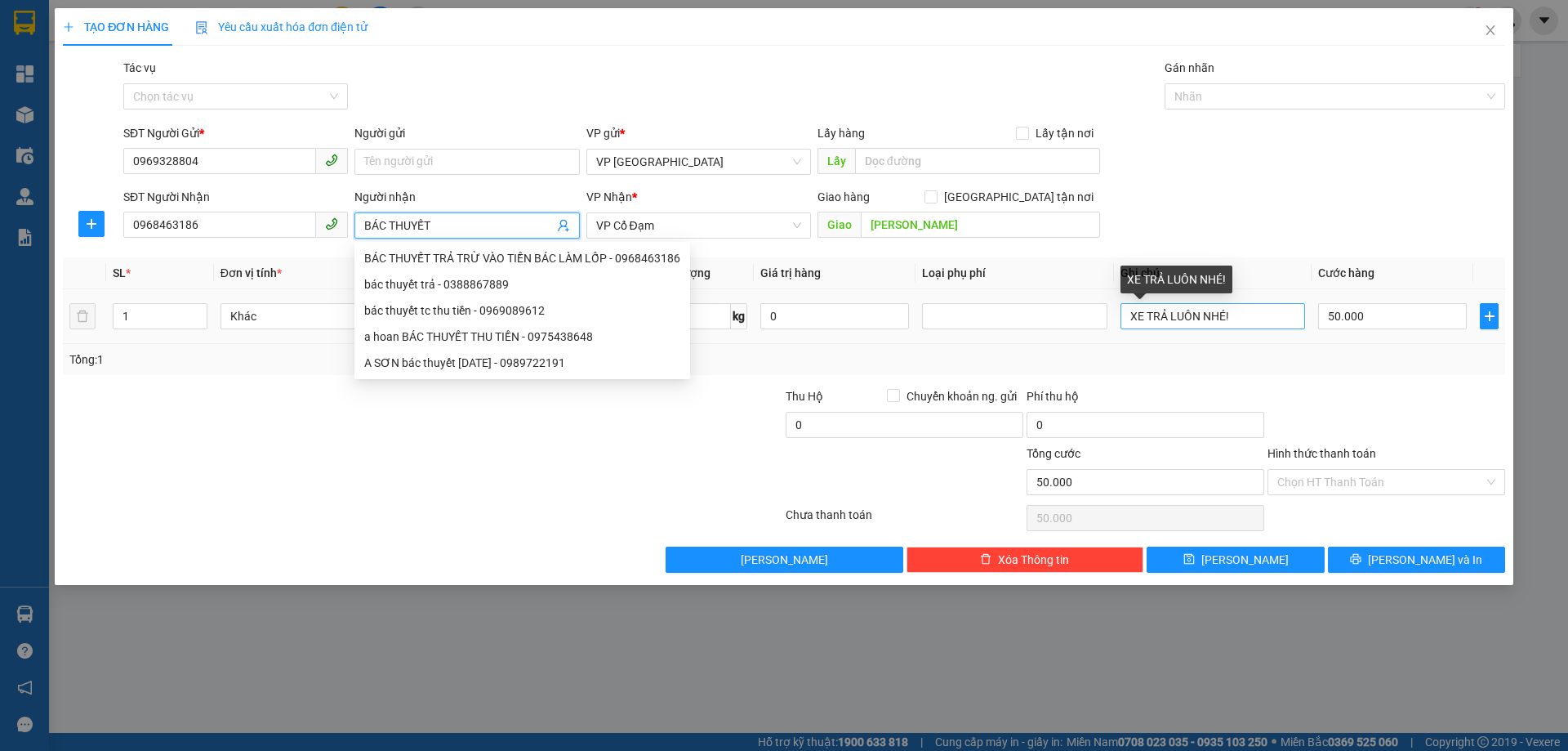
type input "BÁC THUYẾT"
click at [1127, 316] on input "XE TRẢ LUÔN NHÉ!" at bounding box center [1212, 315] width 185 height 26
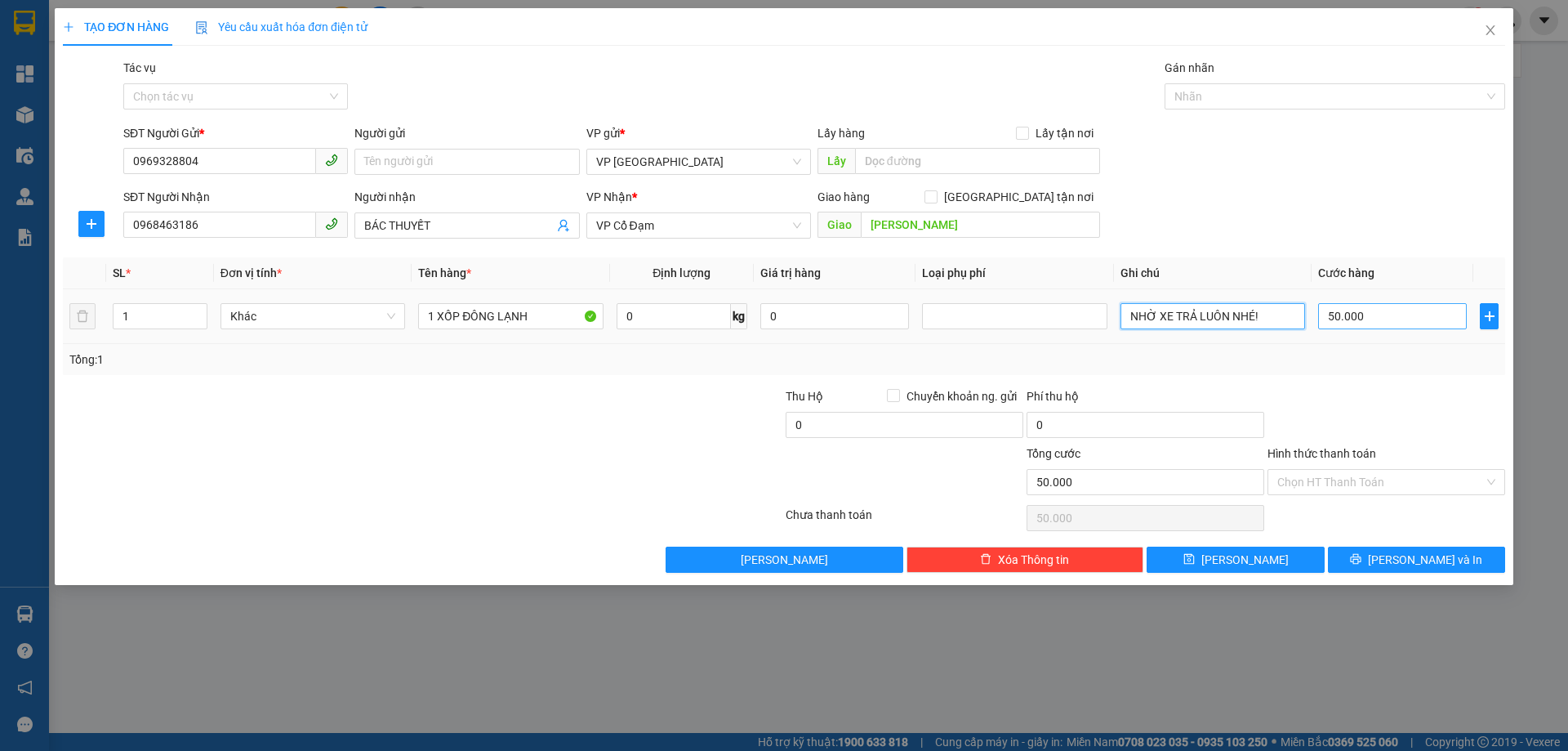
type input "NHỜ XE TRẢ LUÔN NHÉ!"
click at [1335, 319] on input "50.000" at bounding box center [1392, 315] width 149 height 26
click at [1328, 408] on div at bounding box center [1386, 416] width 241 height 57
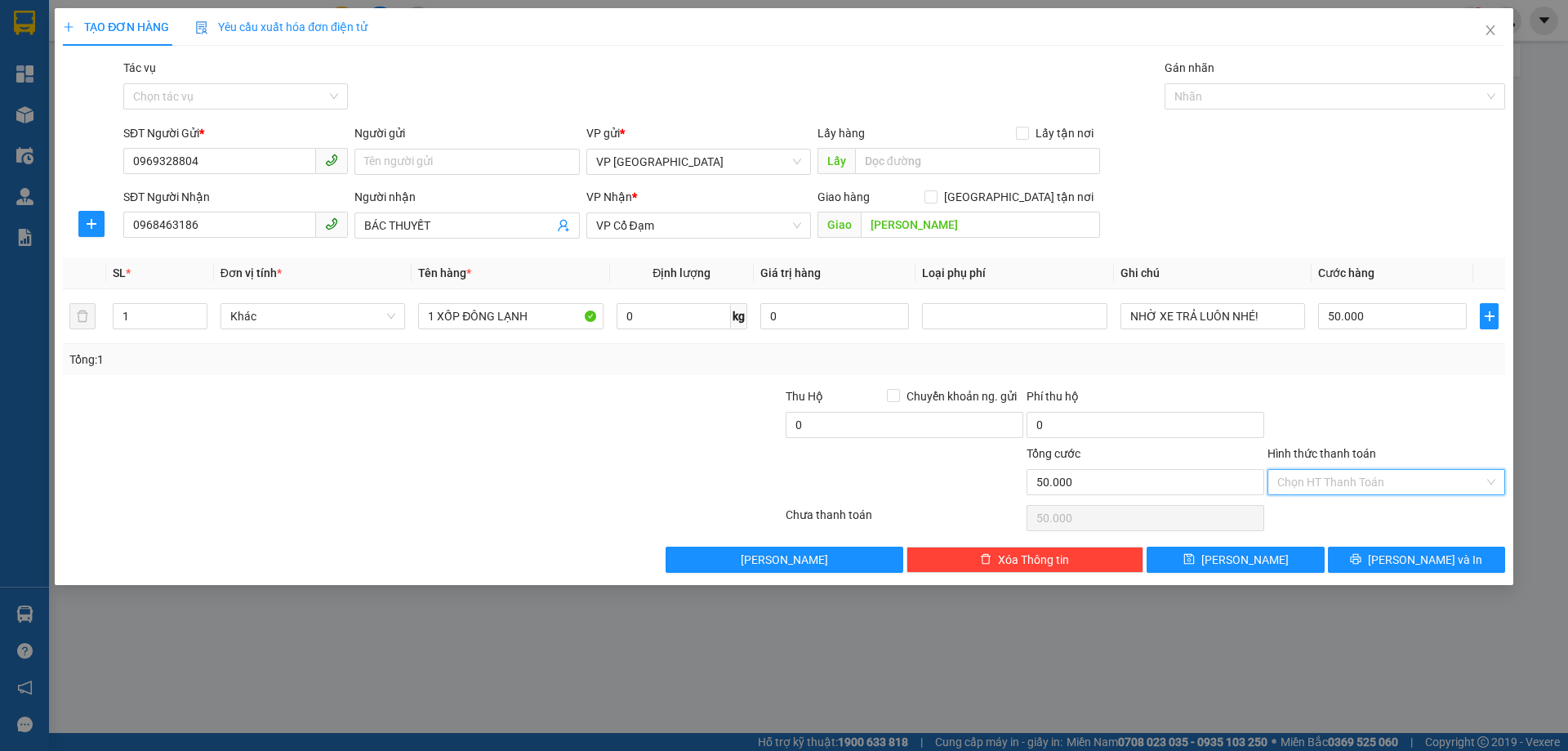
click at [1359, 474] on input "Hình thức thanh toán" at bounding box center [1380, 482] width 206 height 24
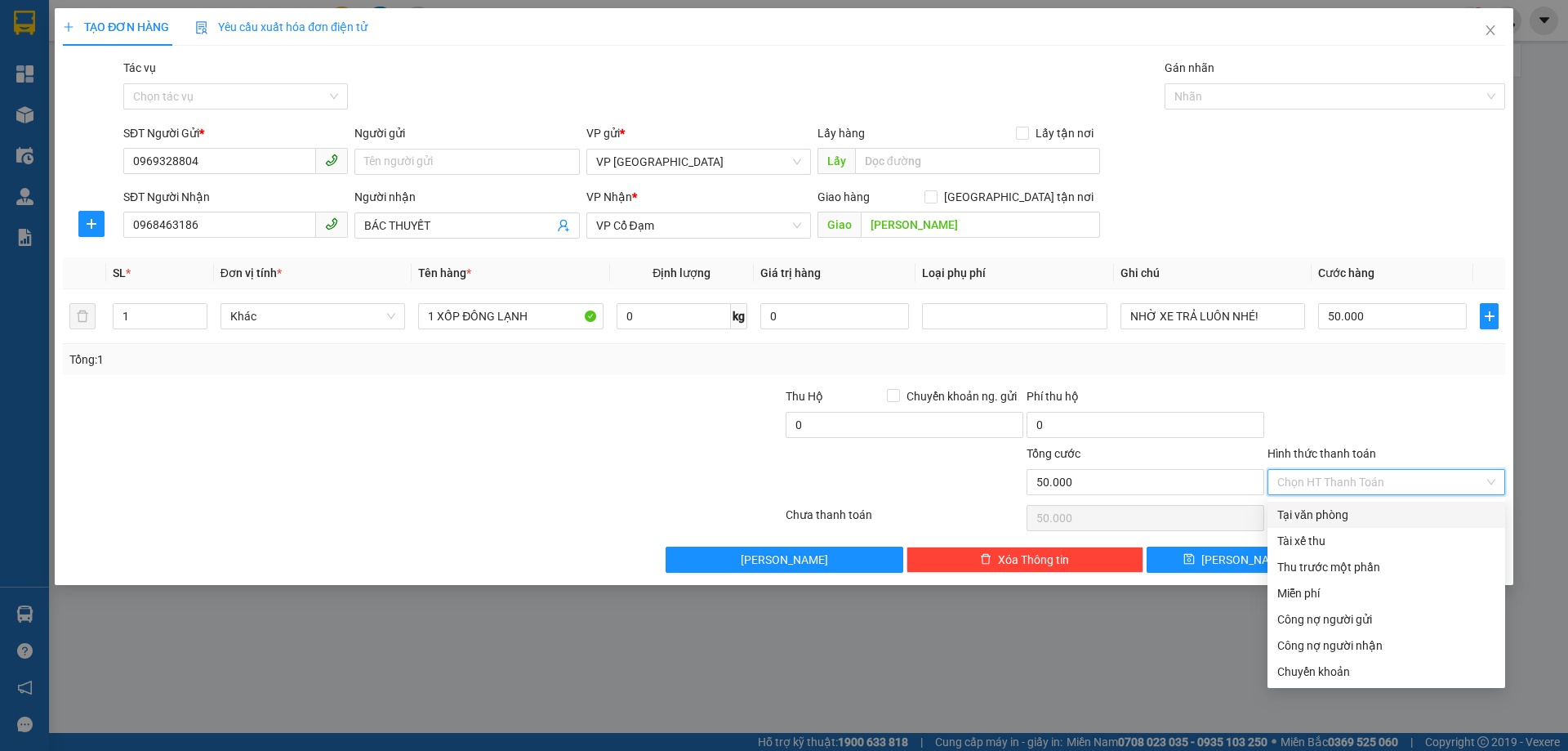
click at [1390, 422] on div at bounding box center [1386, 416] width 241 height 57
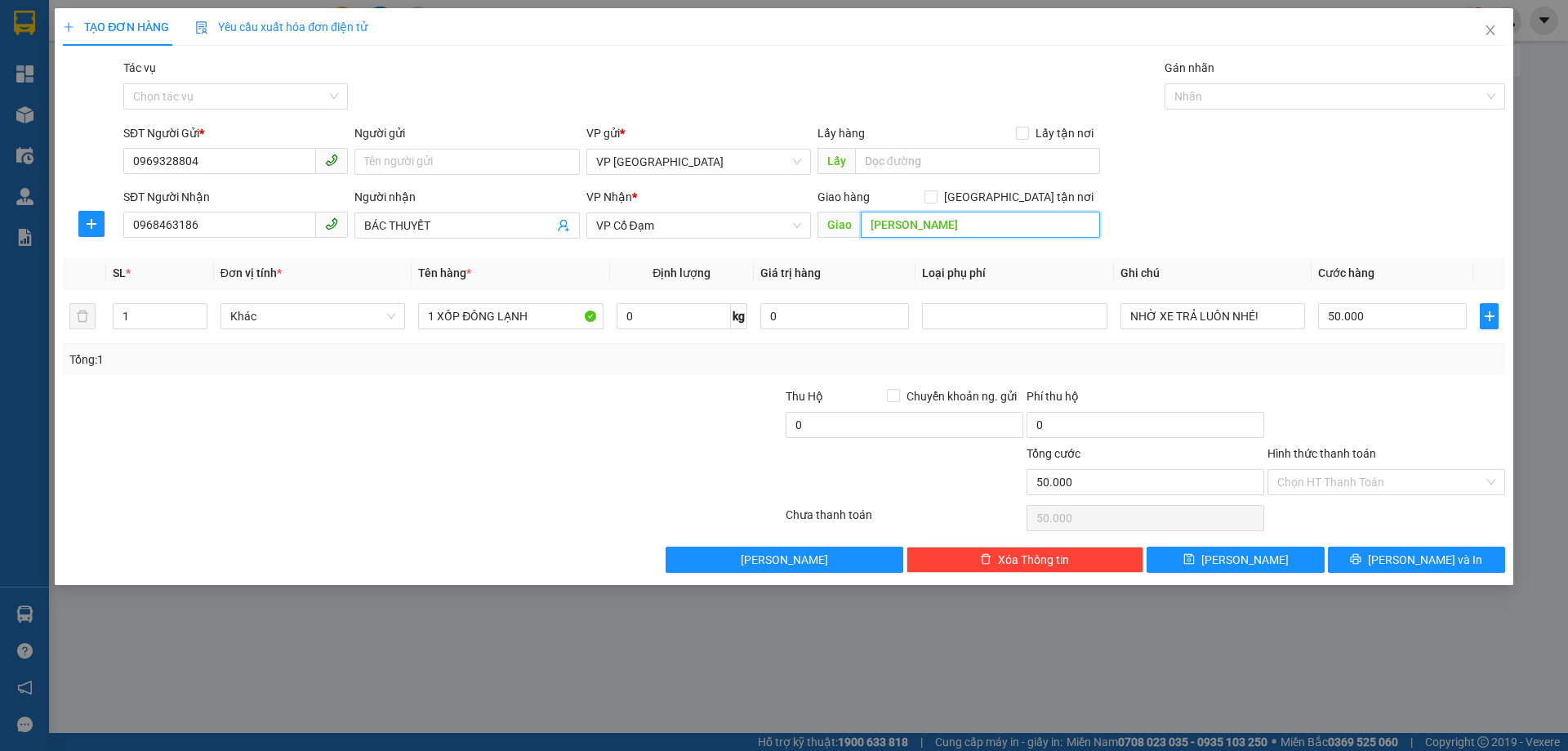
click at [968, 235] on input "HỒNG LỘC" at bounding box center [980, 224] width 239 height 26
type input "CX AN LỘC"
click at [1347, 553] on button "Lưu và In" at bounding box center [1416, 559] width 177 height 26
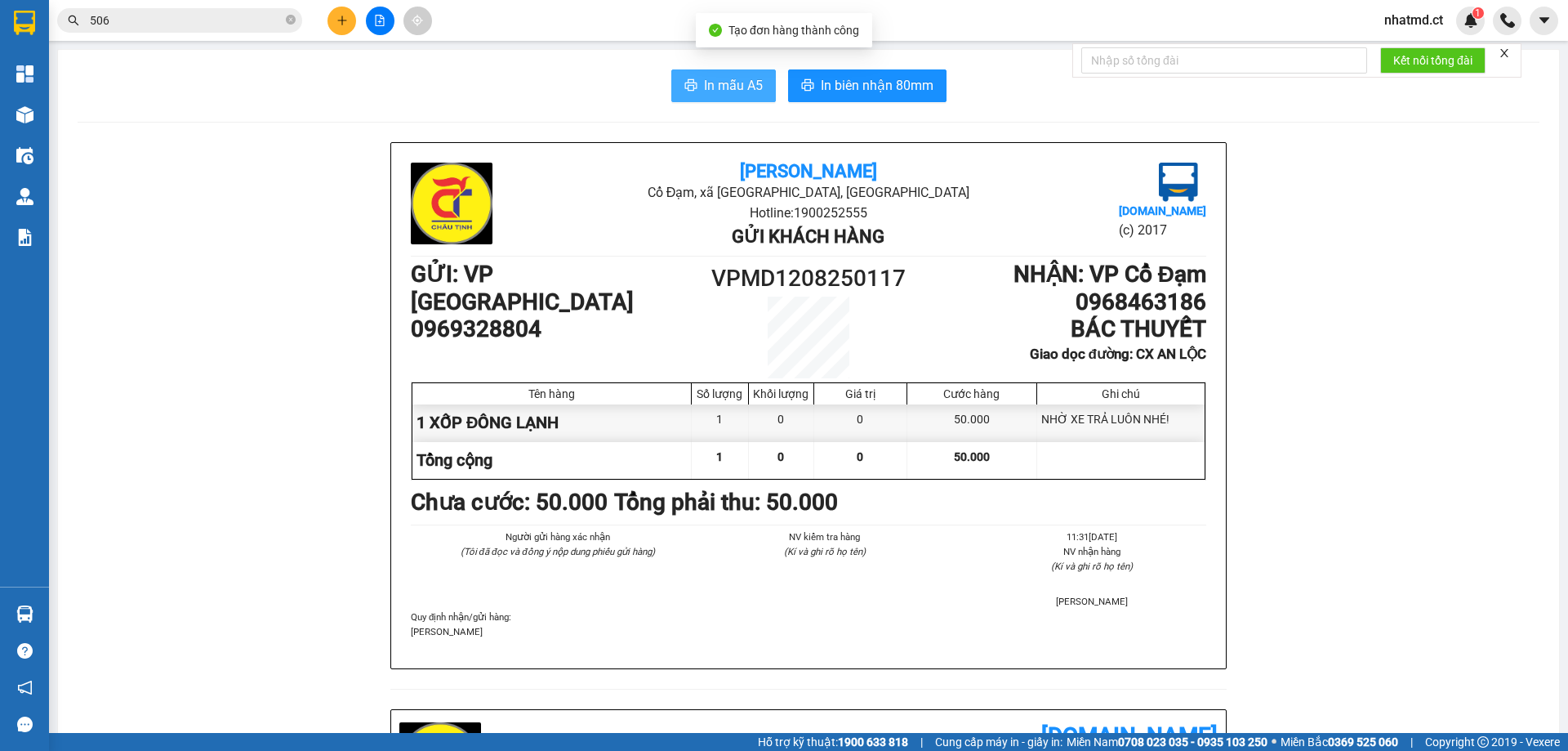
click at [725, 73] on button "In mẫu A5" at bounding box center [723, 85] width 104 height 33
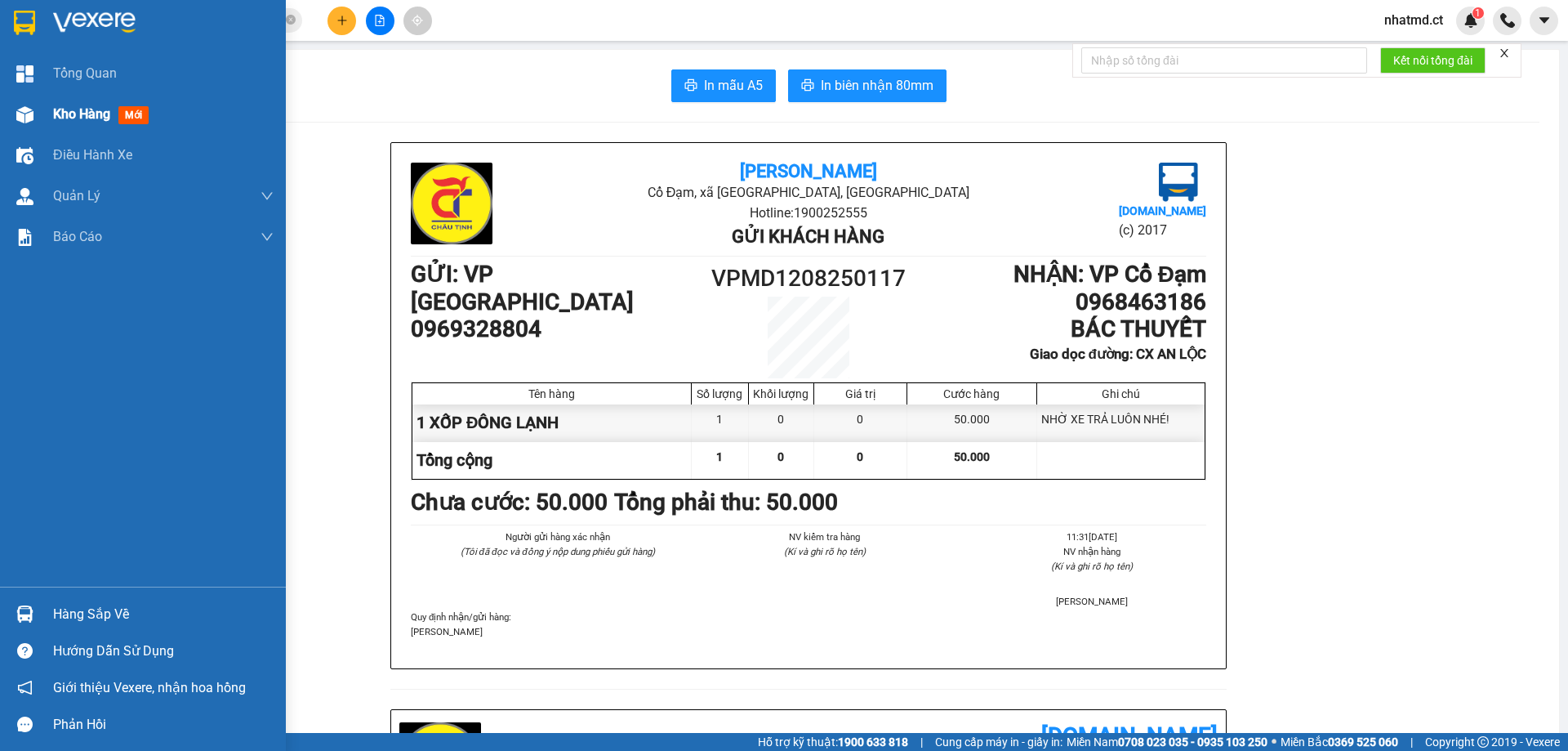
click at [96, 106] on span "Kho hàng" at bounding box center [81, 114] width 57 height 16
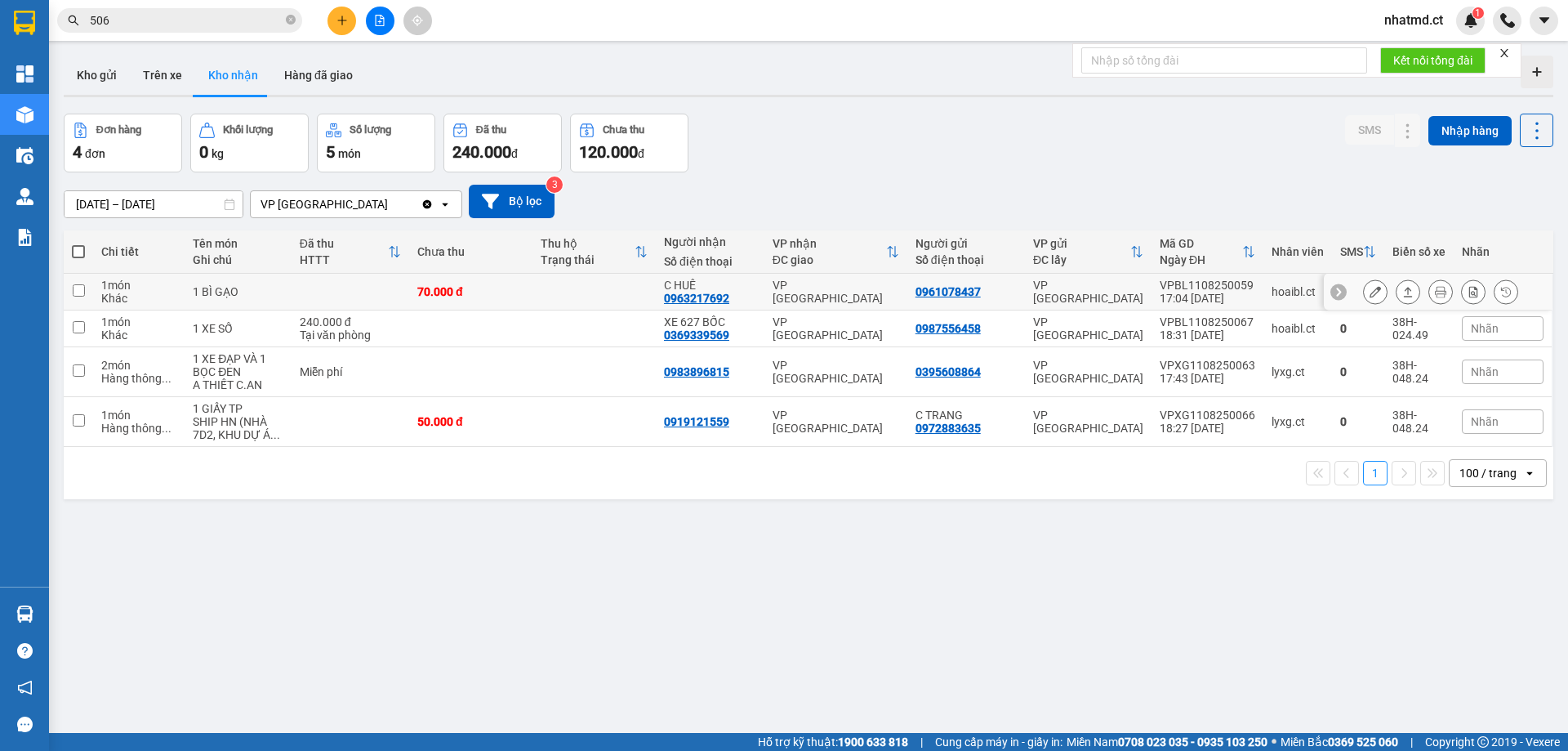
click at [640, 291] on td at bounding box center [594, 292] width 124 height 37
checkbox input "true"
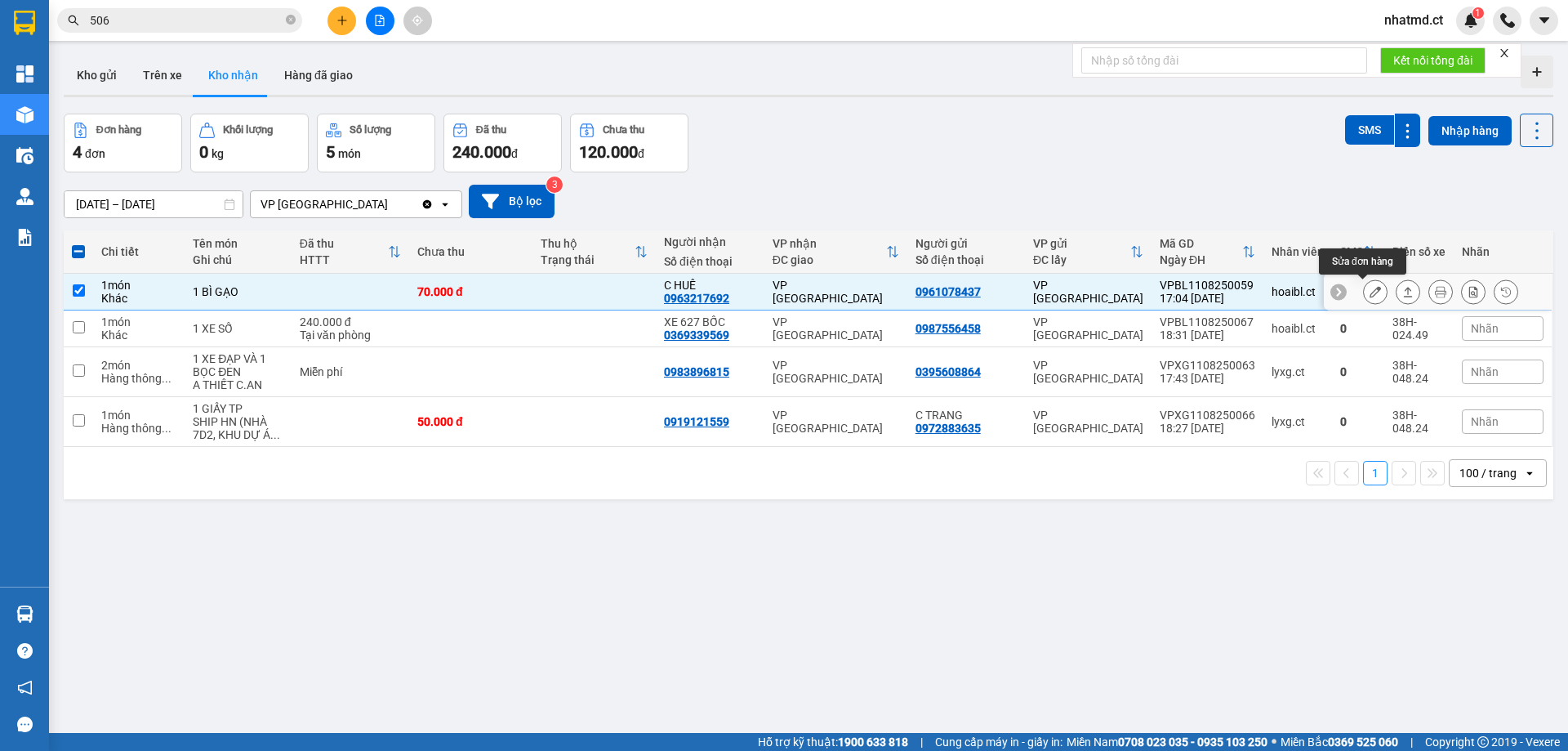
click at [1363, 293] on button at bounding box center [1374, 292] width 23 height 28
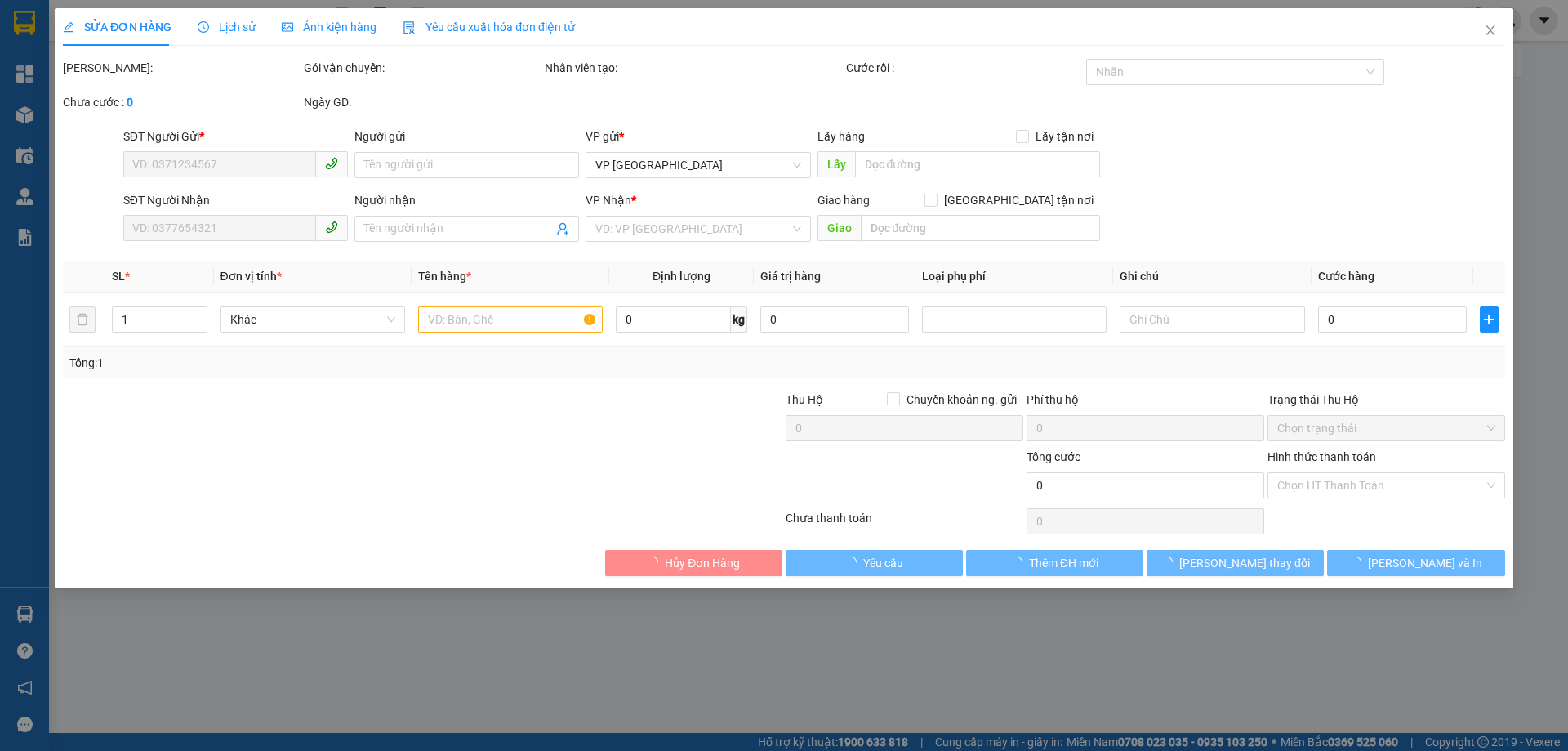
type input "0961078437"
type input "0963217692"
type input "C HUÊ"
type input "70.000"
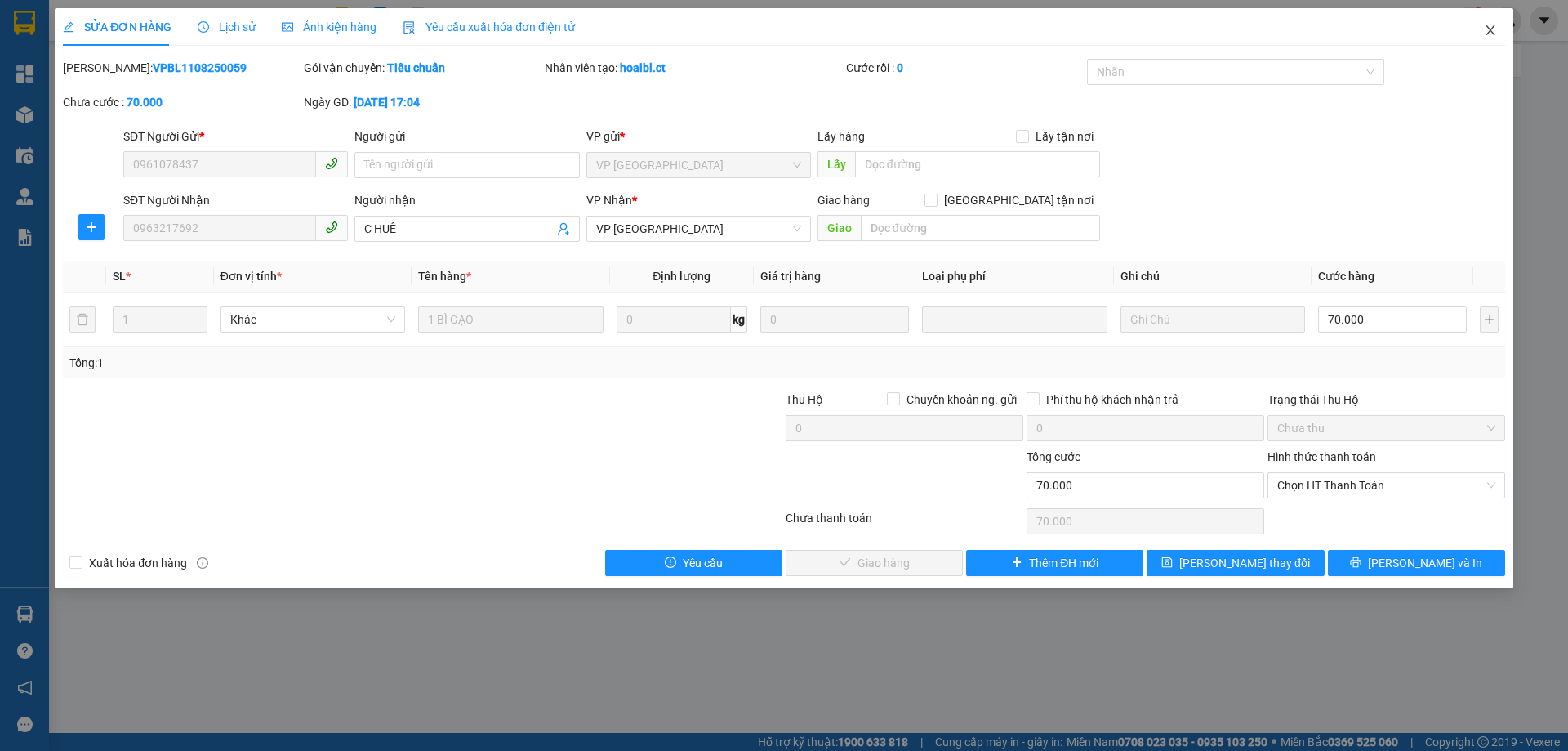
click at [1490, 23] on span "Close" at bounding box center [1489, 31] width 46 height 46
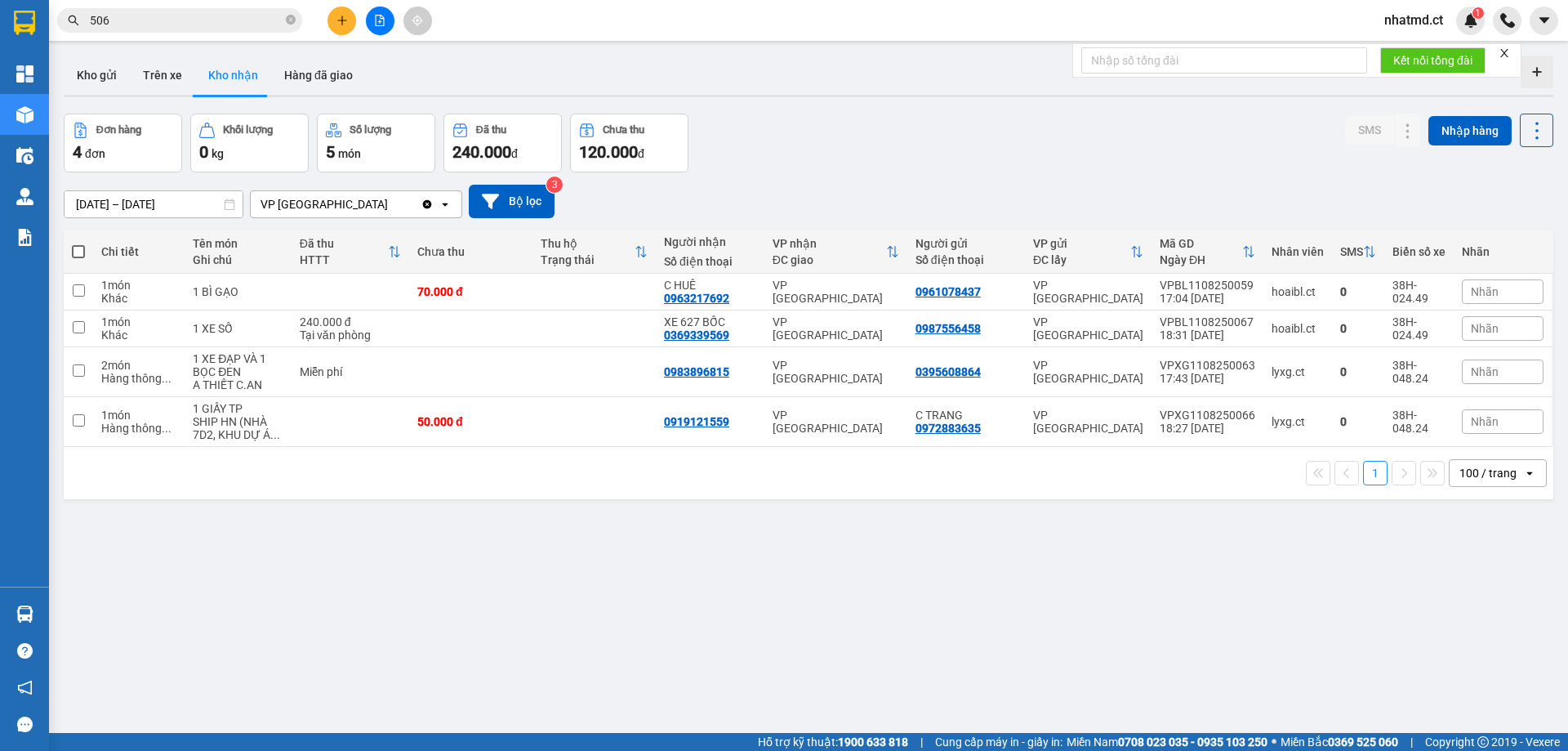
click at [335, 13] on button at bounding box center [342, 21] width 28 height 28
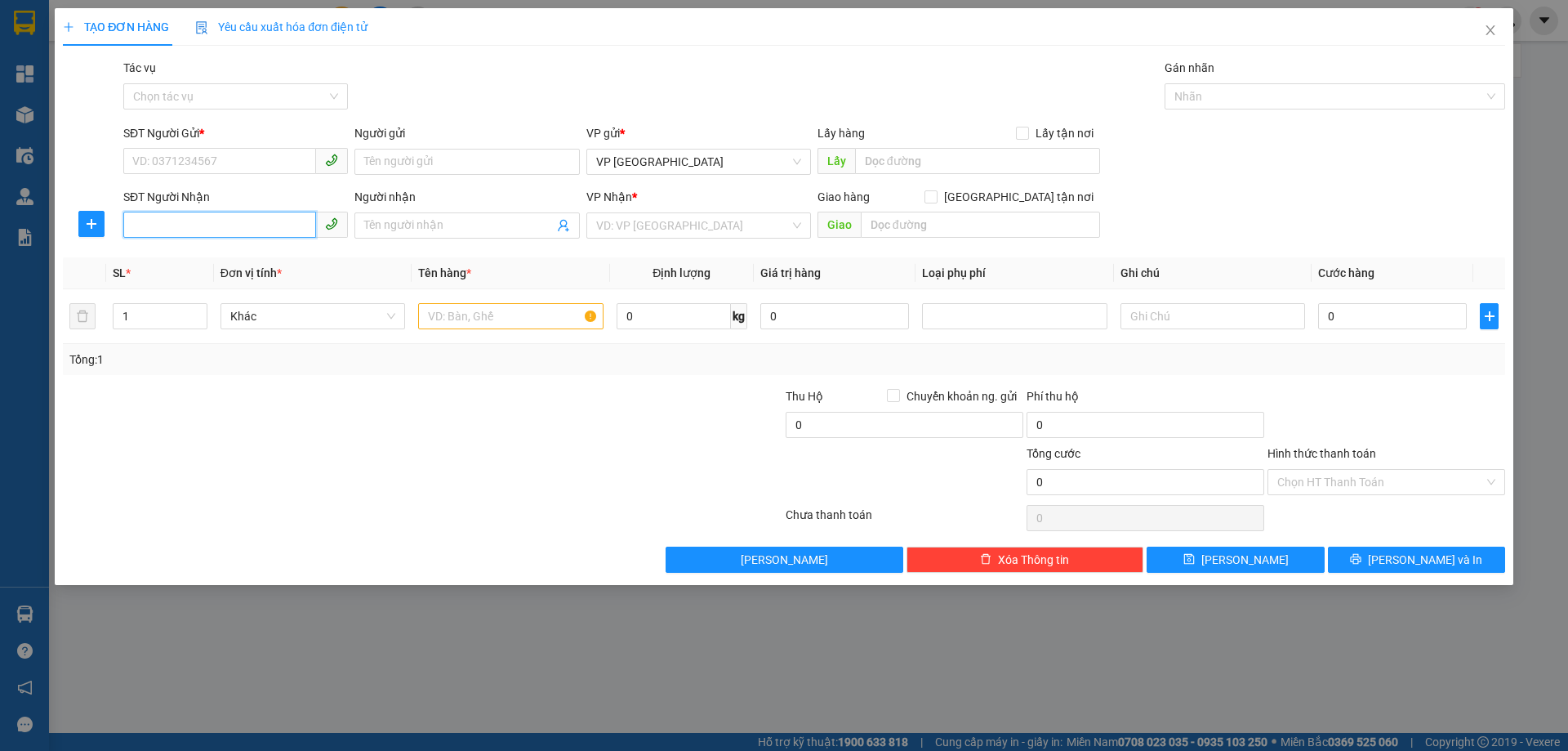
click at [242, 223] on input "SĐT Người Nhận" at bounding box center [220, 224] width 193 height 26
click at [233, 166] on input "SĐT Người Gửi *" at bounding box center [220, 161] width 193 height 26
click at [233, 171] on input "SĐT Người Gửi *" at bounding box center [220, 161] width 193 height 26
type input "0937878689"
click at [258, 187] on div "0937878689" at bounding box center [235, 194] width 205 height 18
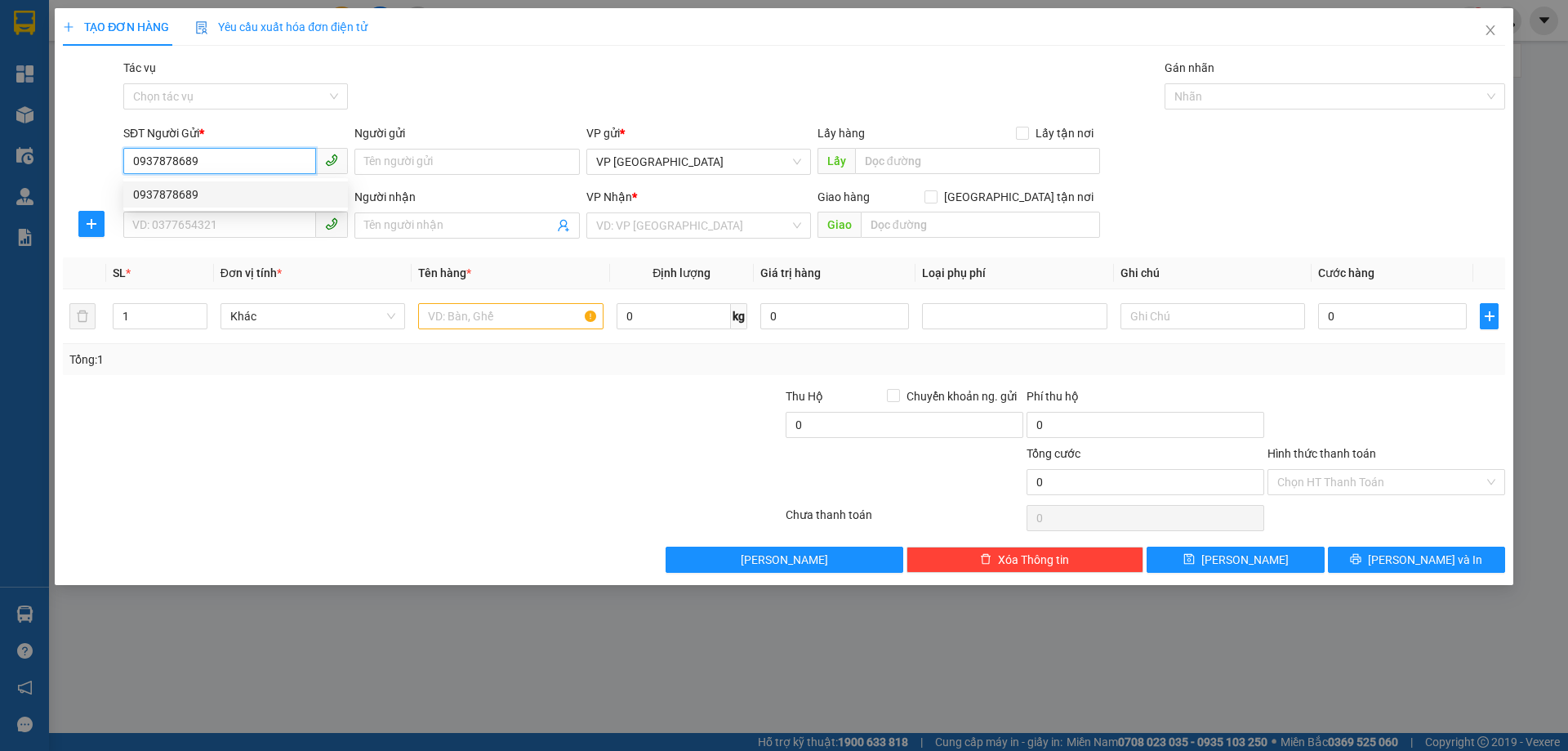
type input "0986275027"
type input "[PERSON_NAME]"
type input "X SONG"
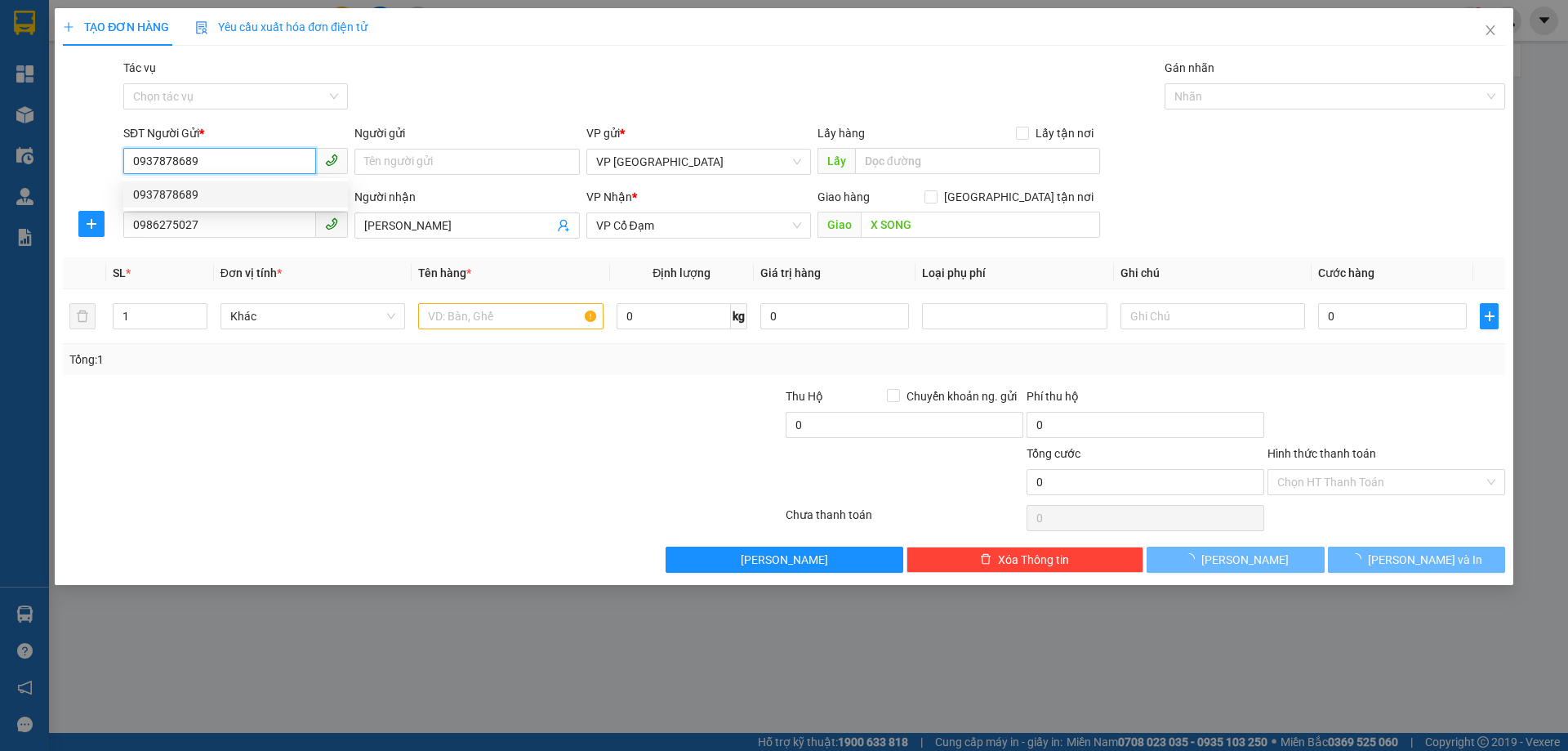
type input "80.000"
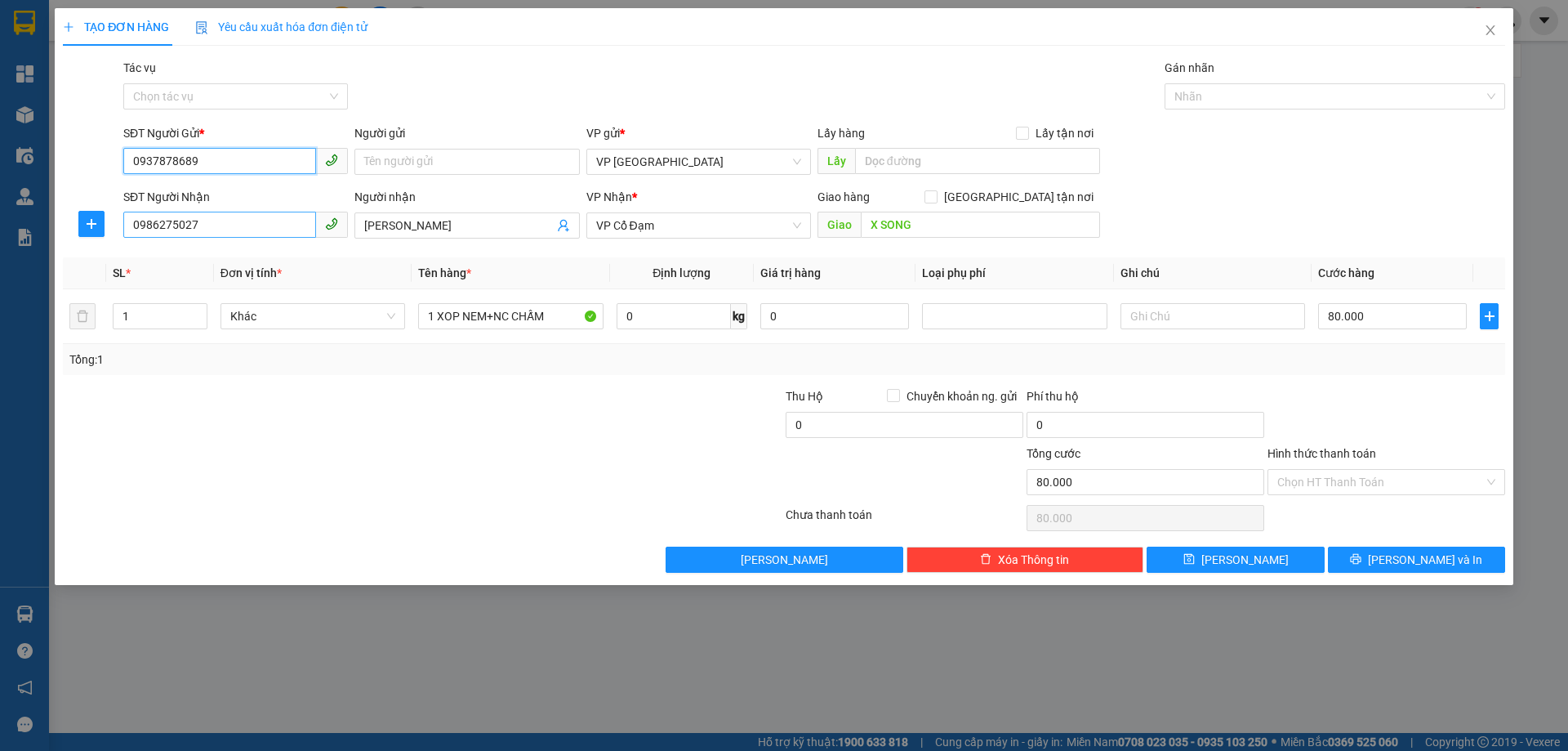
type input "0937878689"
click at [256, 227] on input "0986275027" at bounding box center [220, 224] width 193 height 26
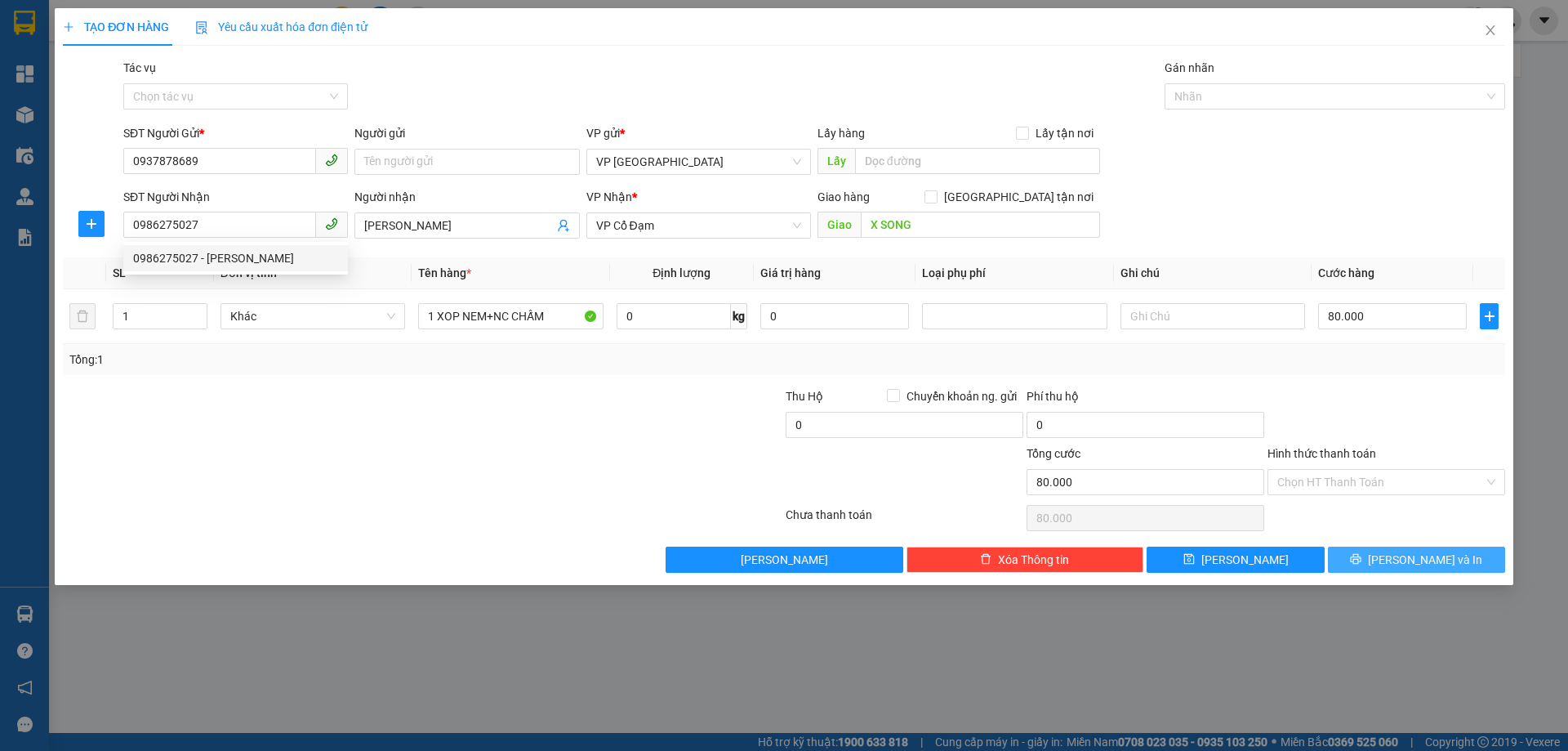
click at [1384, 548] on button "Lưu và In" at bounding box center [1416, 559] width 177 height 26
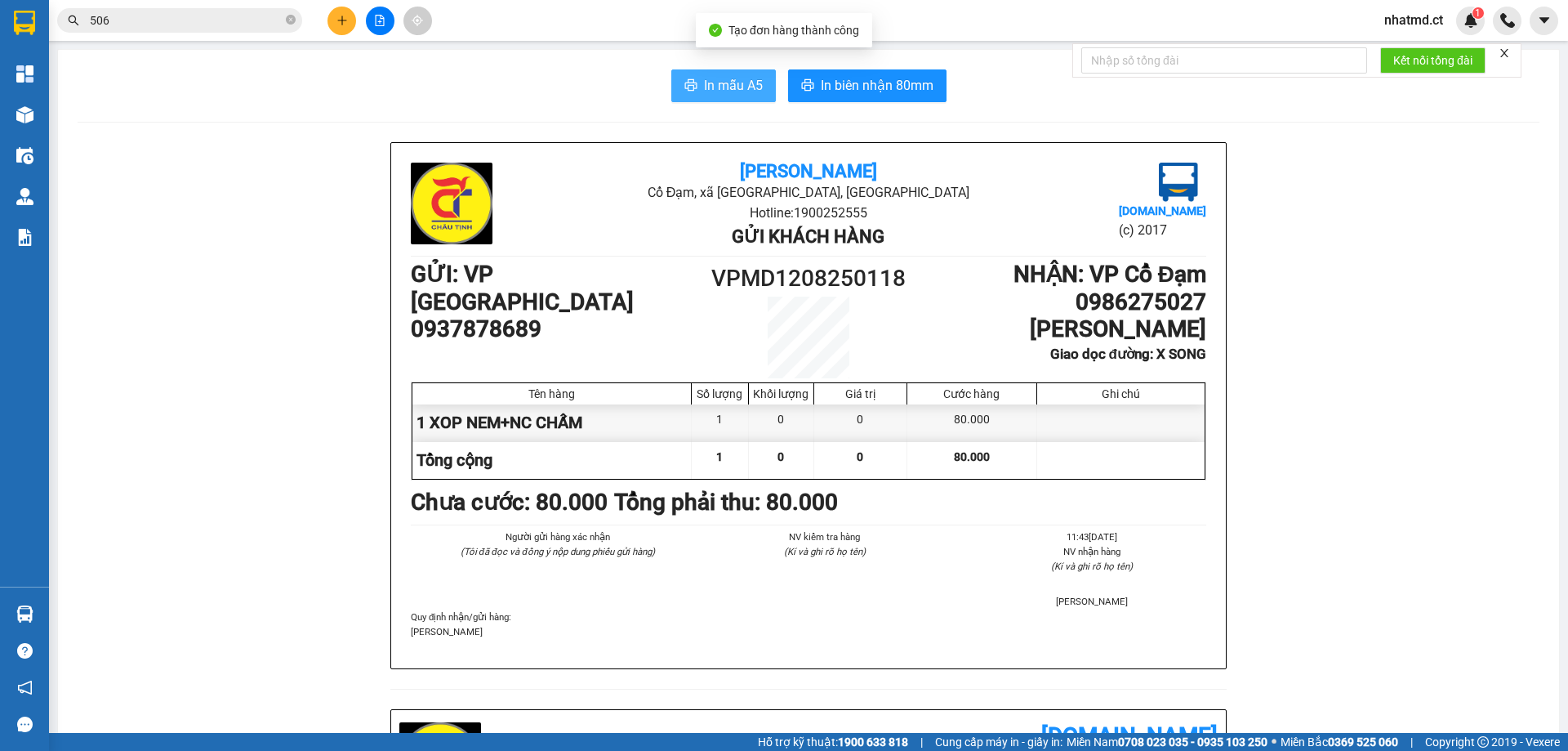
click at [723, 86] on span "In mẫu A5" at bounding box center [733, 85] width 59 height 20
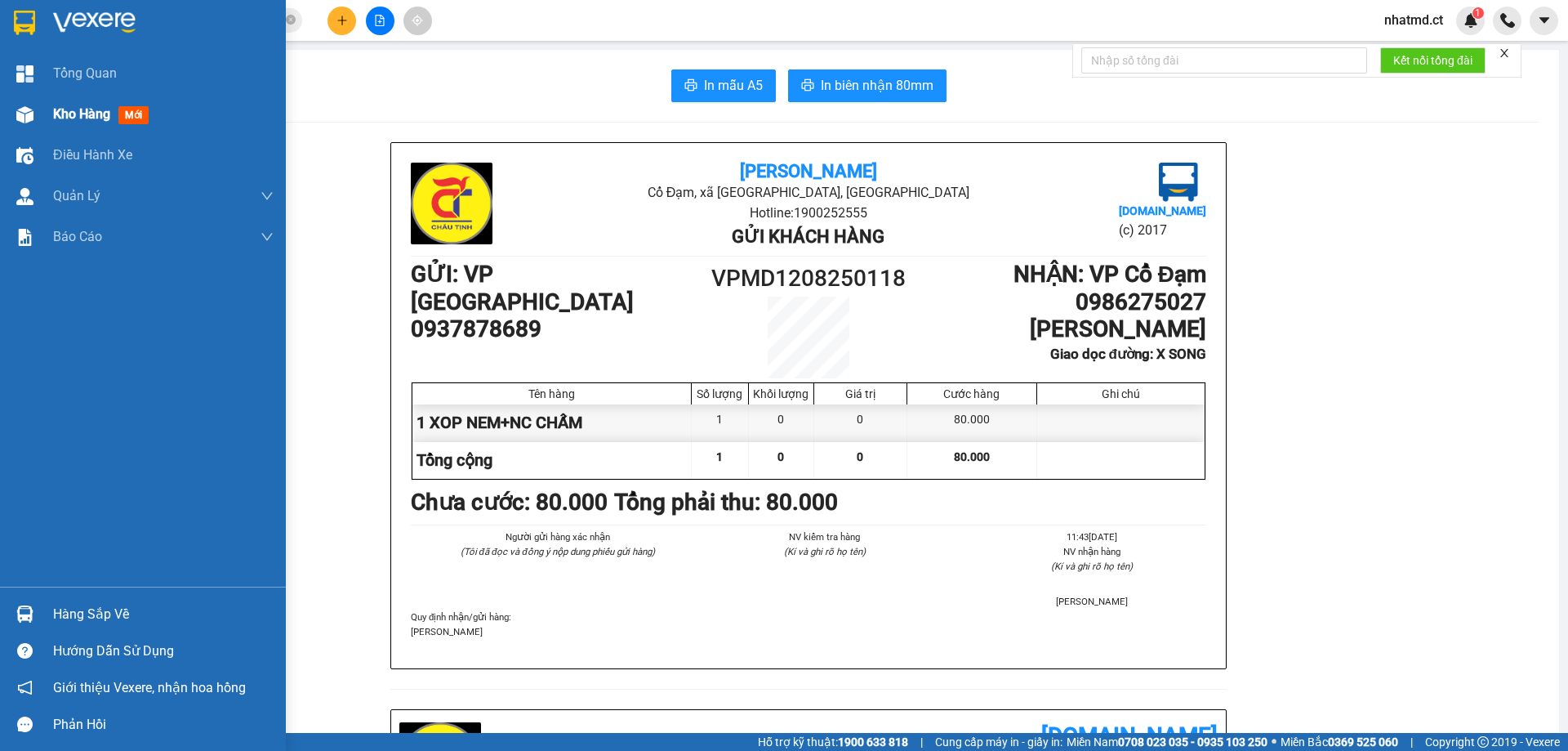
click at [64, 117] on span "Kho hàng" at bounding box center [81, 114] width 57 height 16
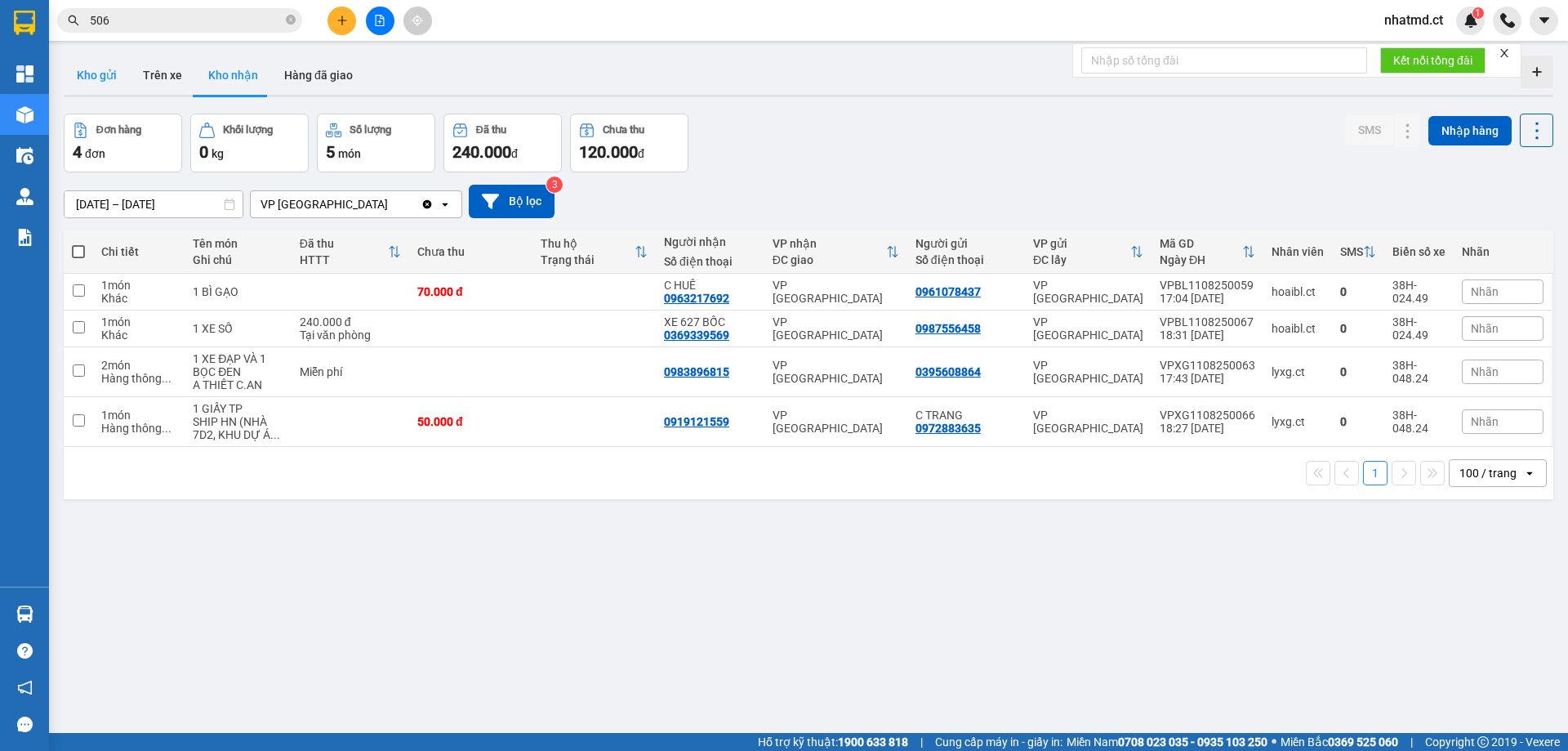
click at [106, 74] on button "Kho gửi" at bounding box center [96, 74] width 66 height 39
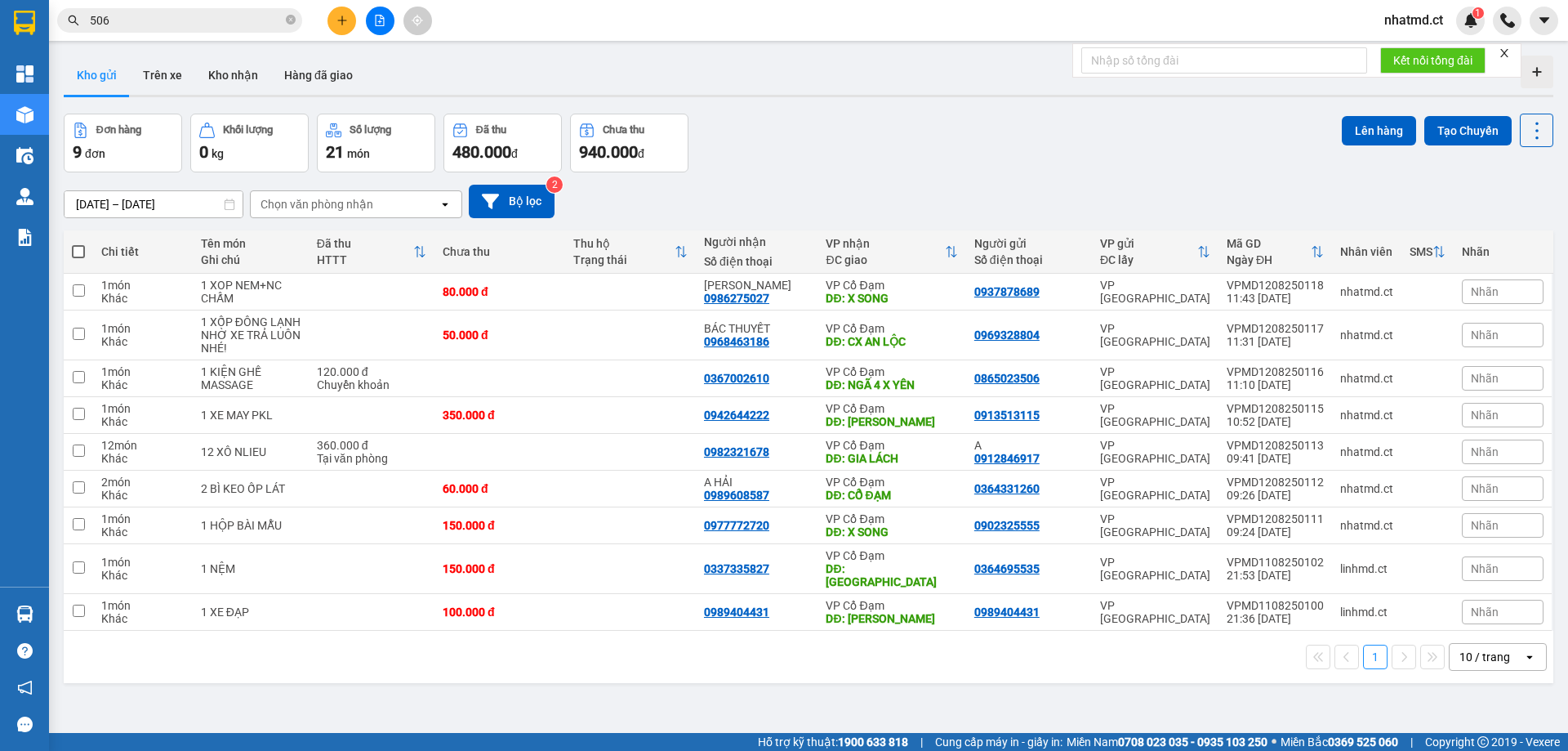
click at [82, 250] on span at bounding box center [79, 252] width 13 height 13
click at [79, 243] on input "checkbox" at bounding box center [79, 243] width 0 height 0
checkbox input "true"
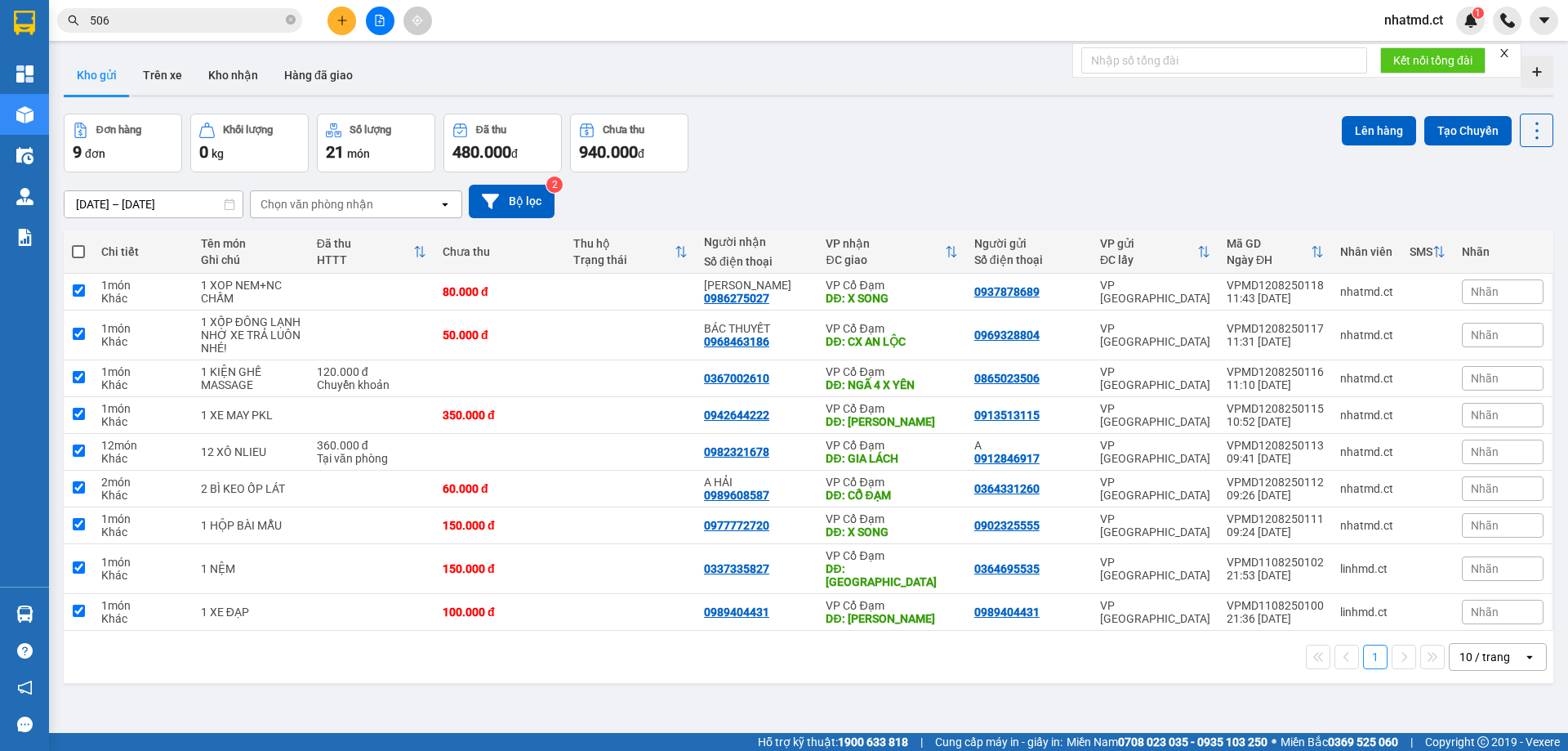
checkbox input "true"
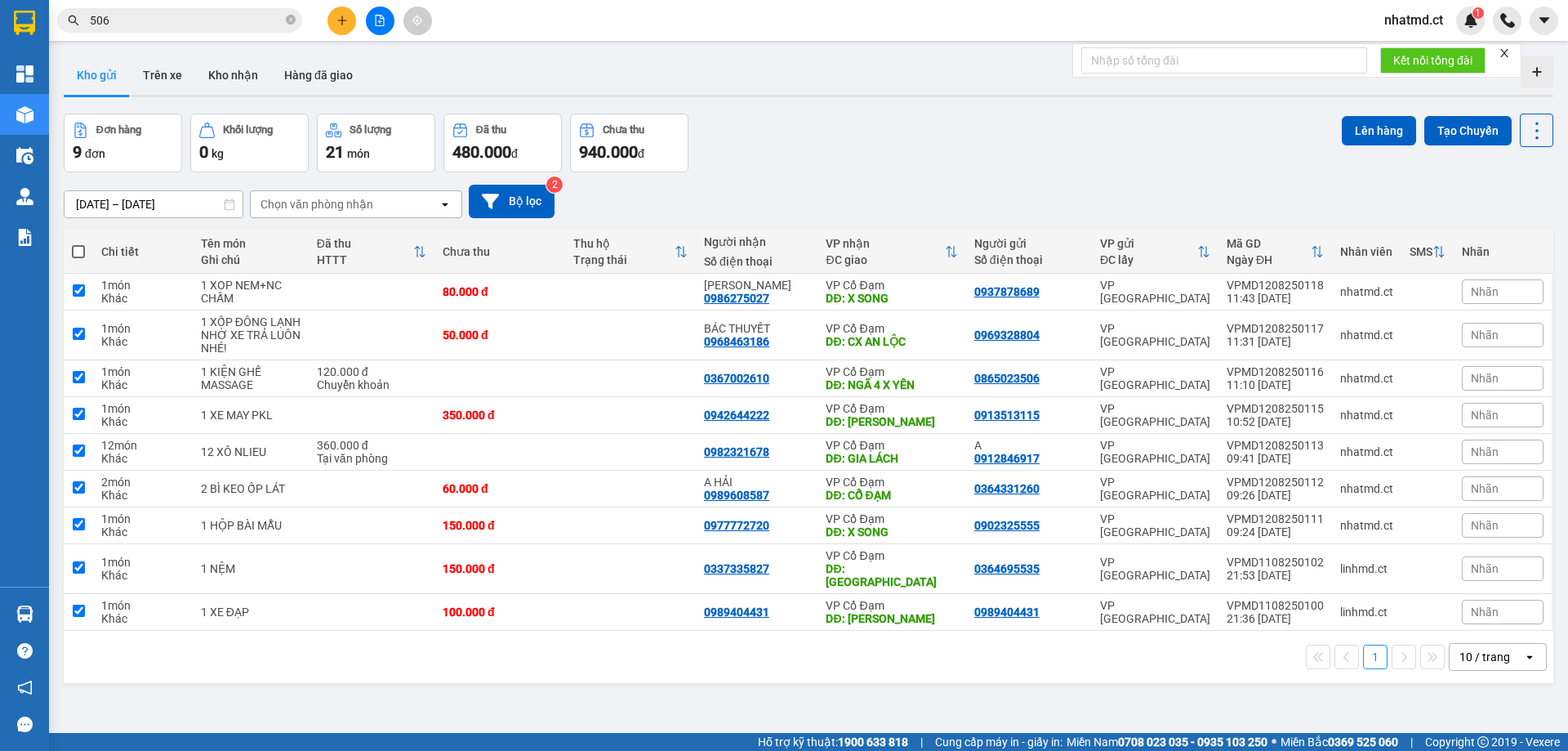
checkbox input "true"
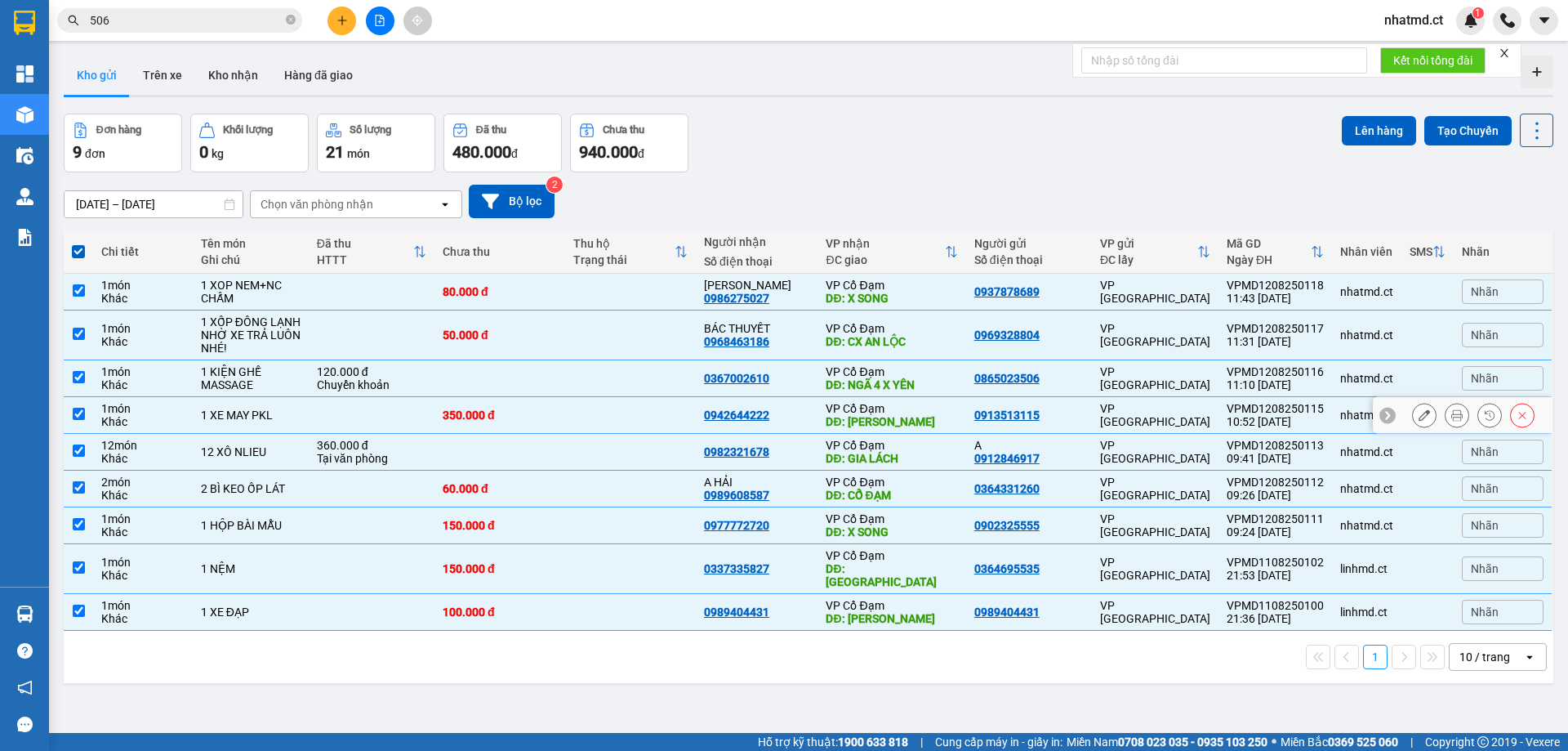
click at [77, 416] on input "checkbox" at bounding box center [79, 413] width 13 height 13
checkbox input "false"
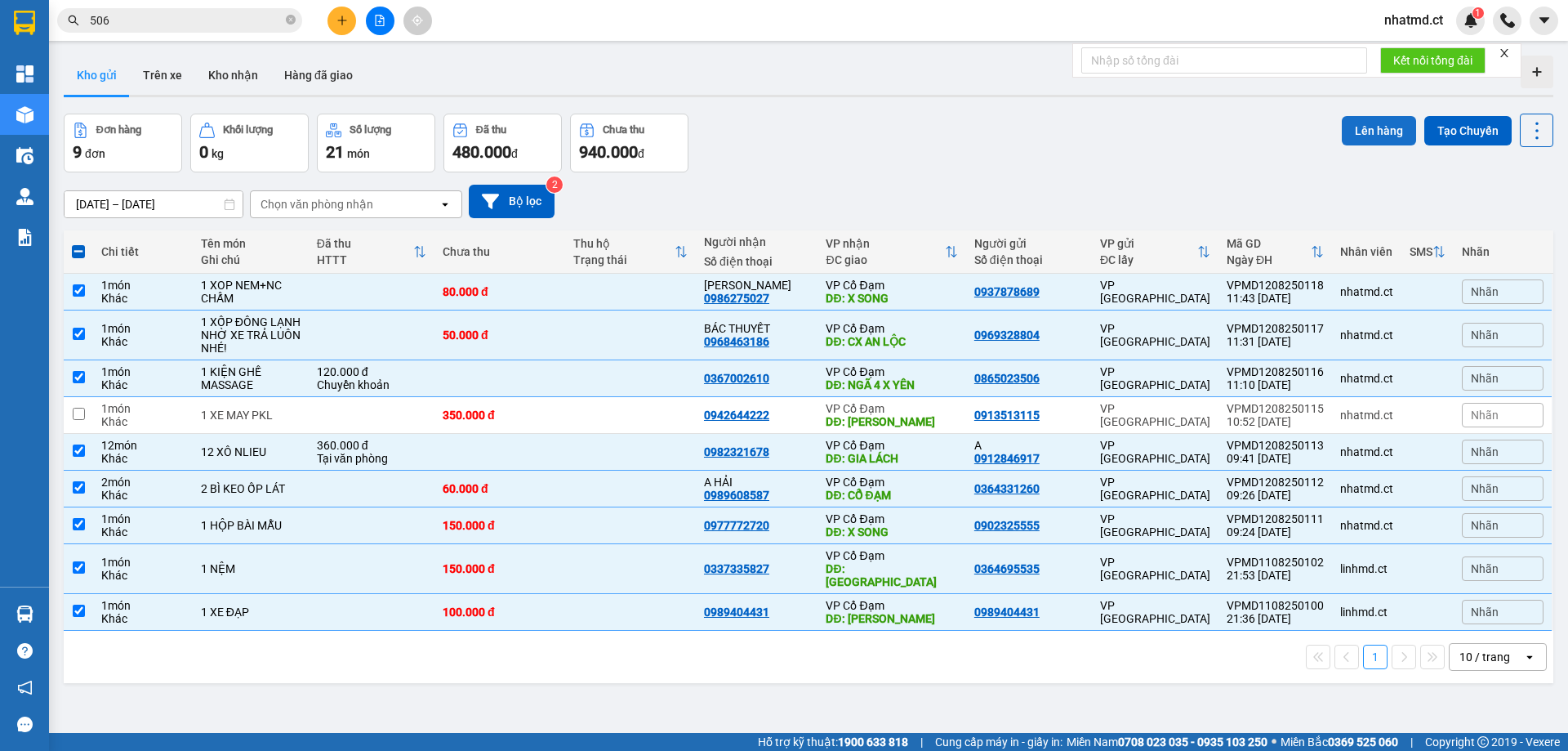
click at [1346, 136] on button "Lên hàng" at bounding box center [1378, 130] width 74 height 29
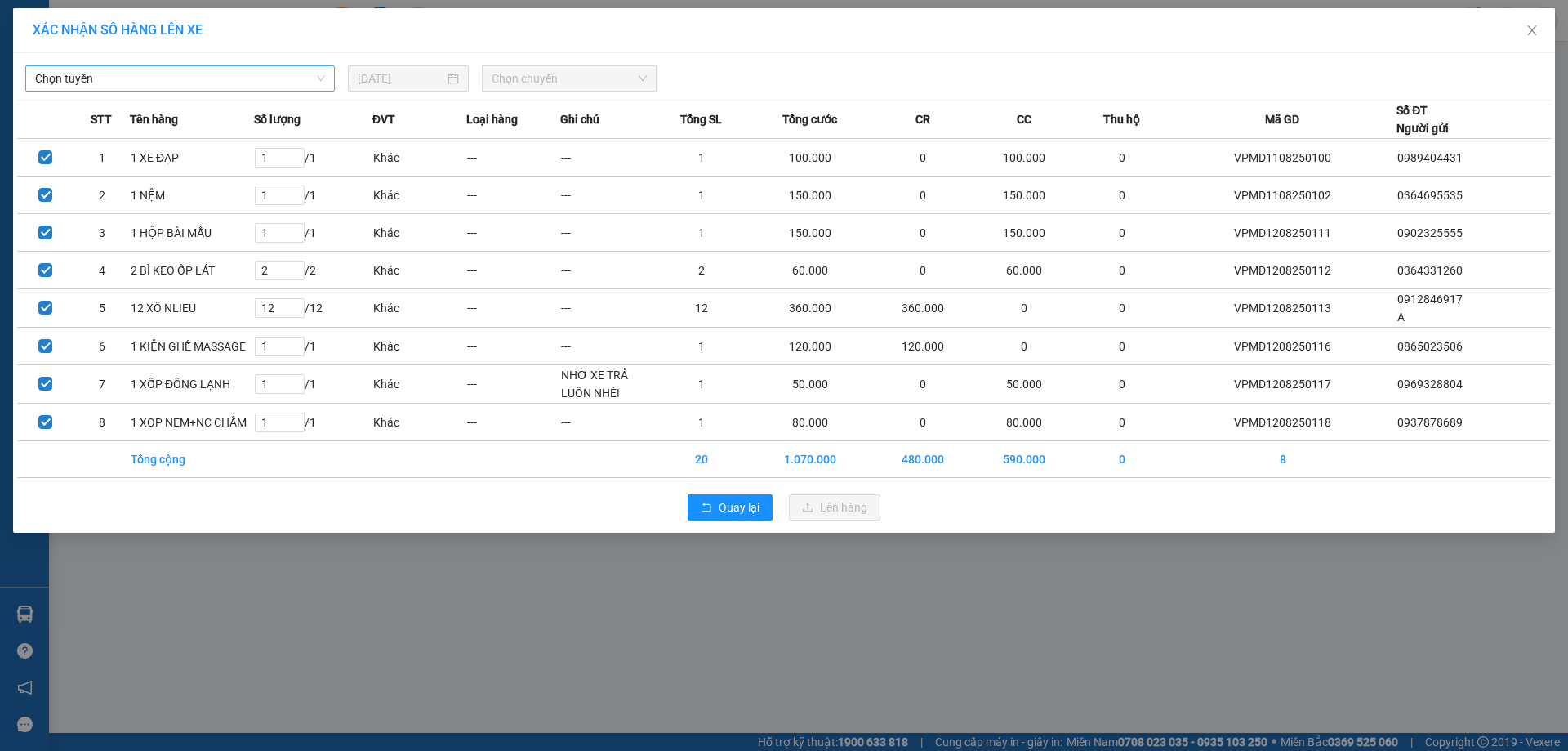
click at [193, 84] on span "Chọn tuyến" at bounding box center [180, 78] width 290 height 24
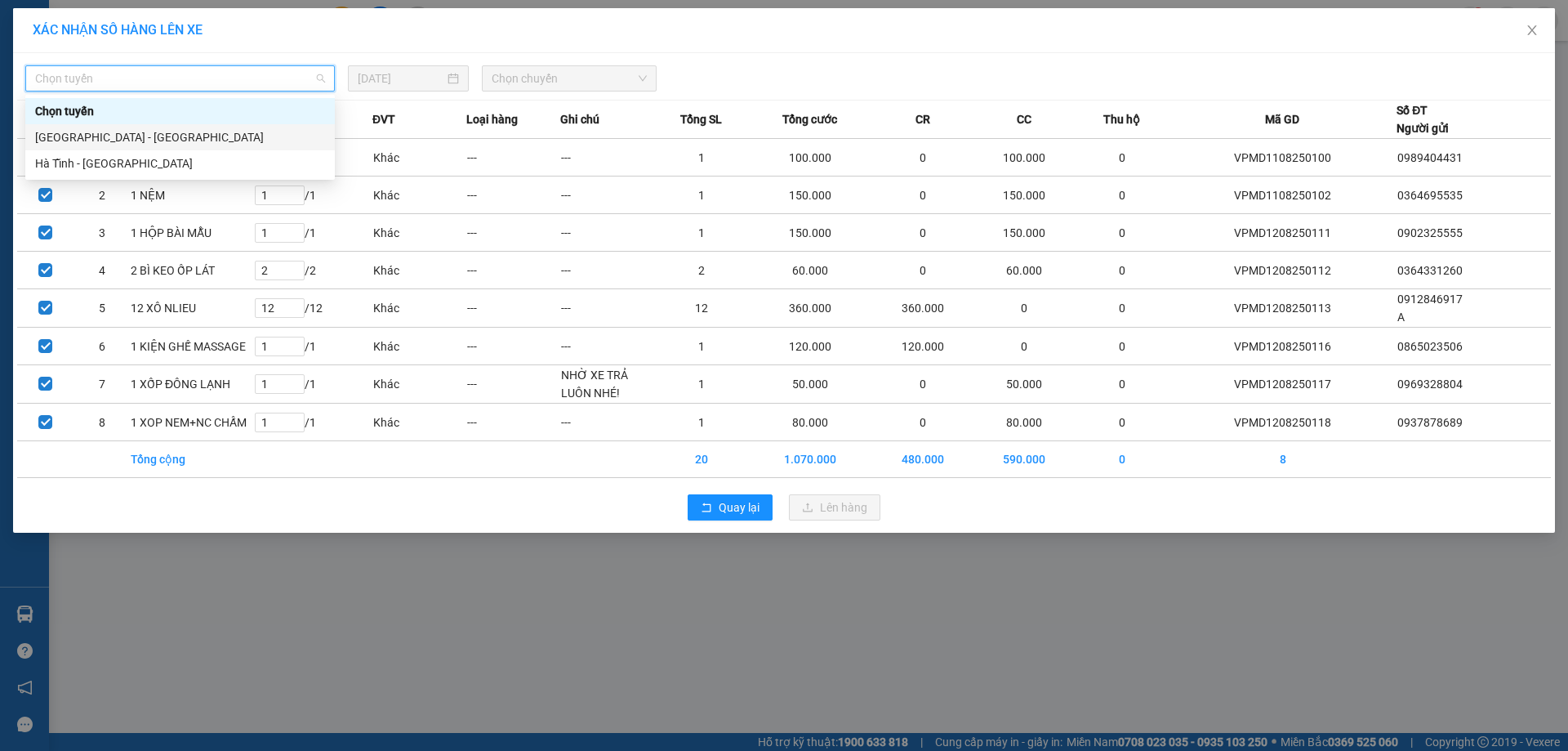
drag, startPoint x: 153, startPoint y: 138, endPoint x: 317, endPoint y: 127, distance: 164.4
click at [154, 138] on div "Hà Nội - Hà Tĩnh" at bounding box center [180, 136] width 290 height 18
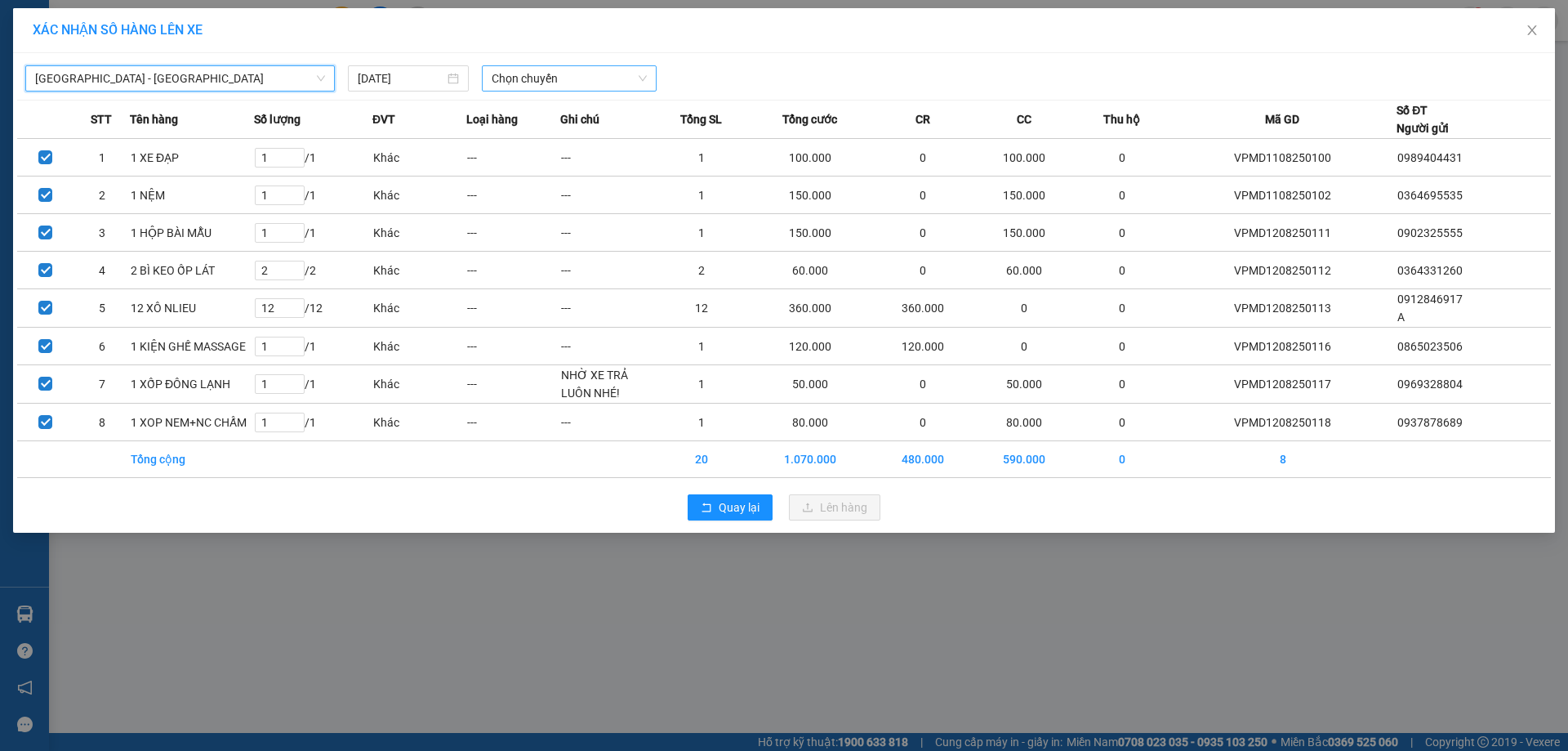
click at [509, 87] on span "Chọn chuyến" at bounding box center [569, 78] width 155 height 24
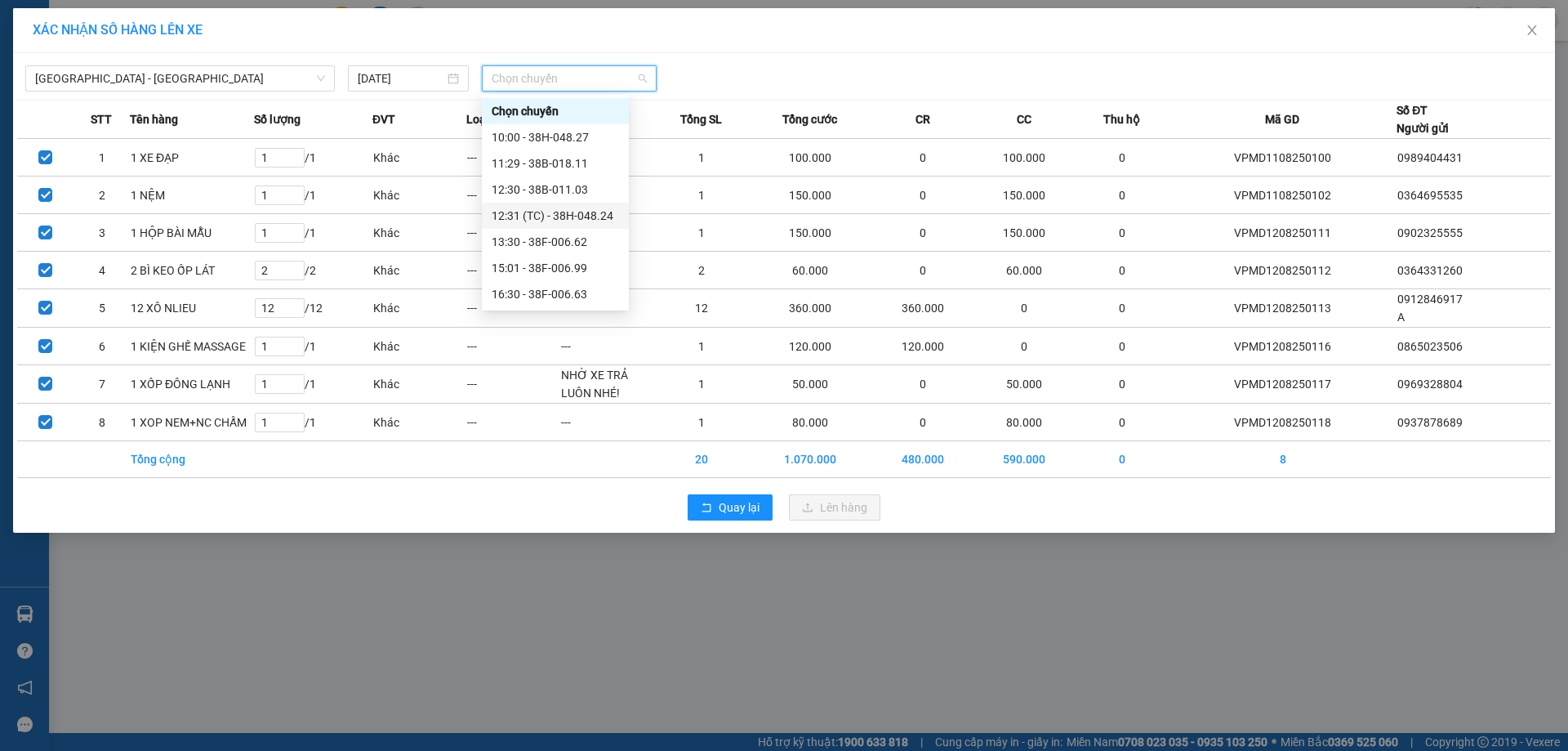
click at [568, 220] on div "12:31 (TC) - 38H-048.24" at bounding box center [555, 215] width 127 height 18
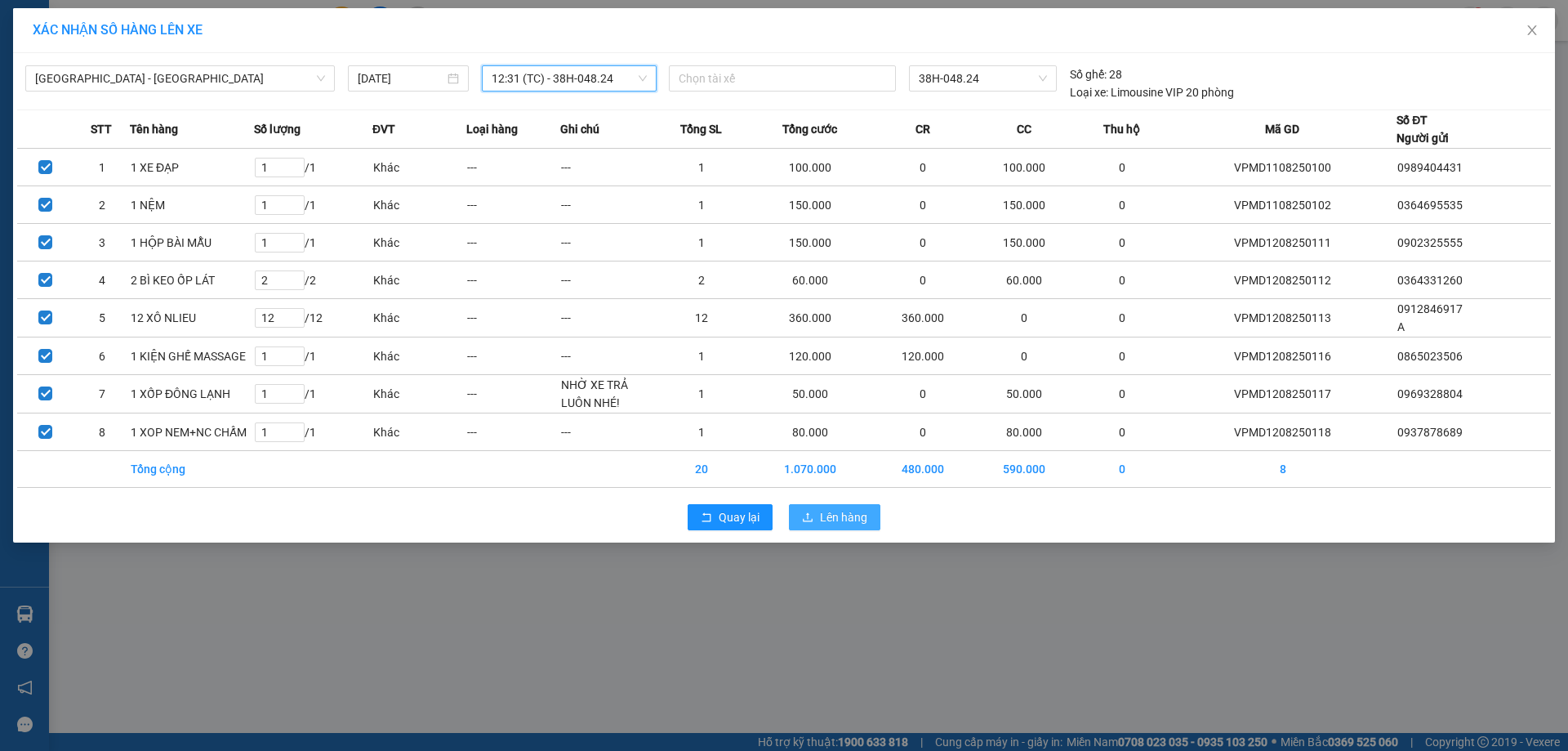
click at [838, 520] on span "Lên hàng" at bounding box center [843, 517] width 48 height 18
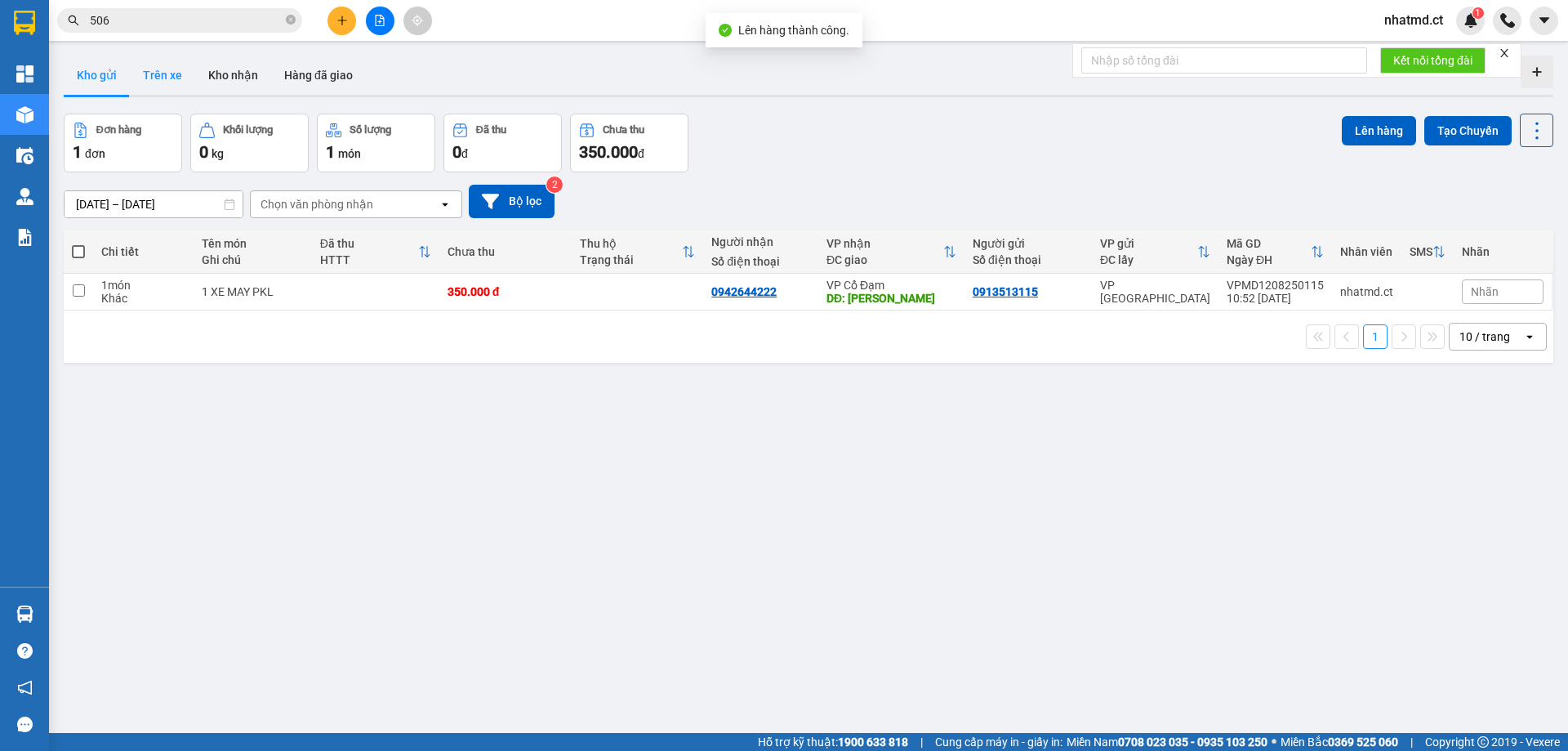
click at [171, 76] on button "Trên xe" at bounding box center [162, 74] width 65 height 39
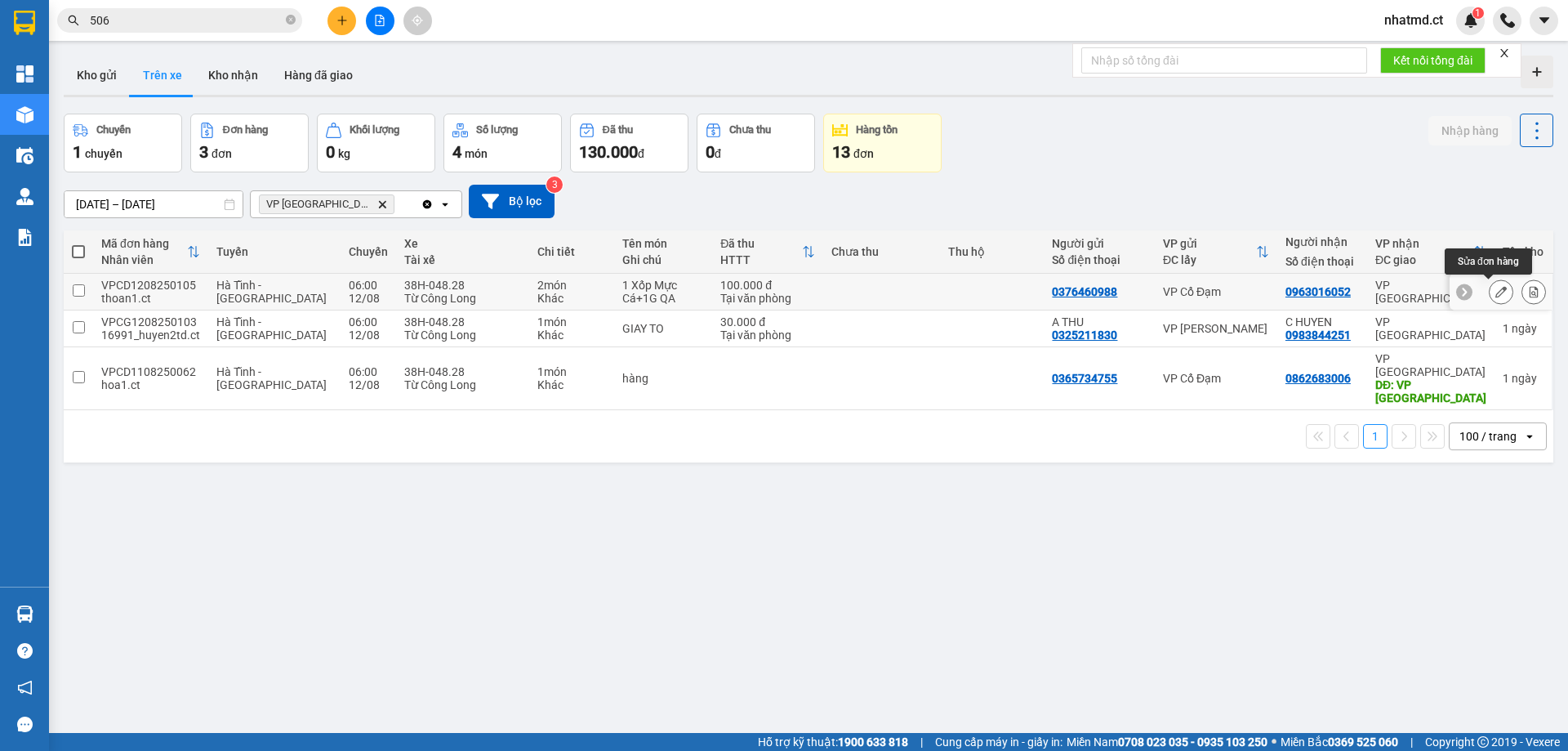
click at [1530, 294] on icon at bounding box center [1534, 292] width 9 height 12
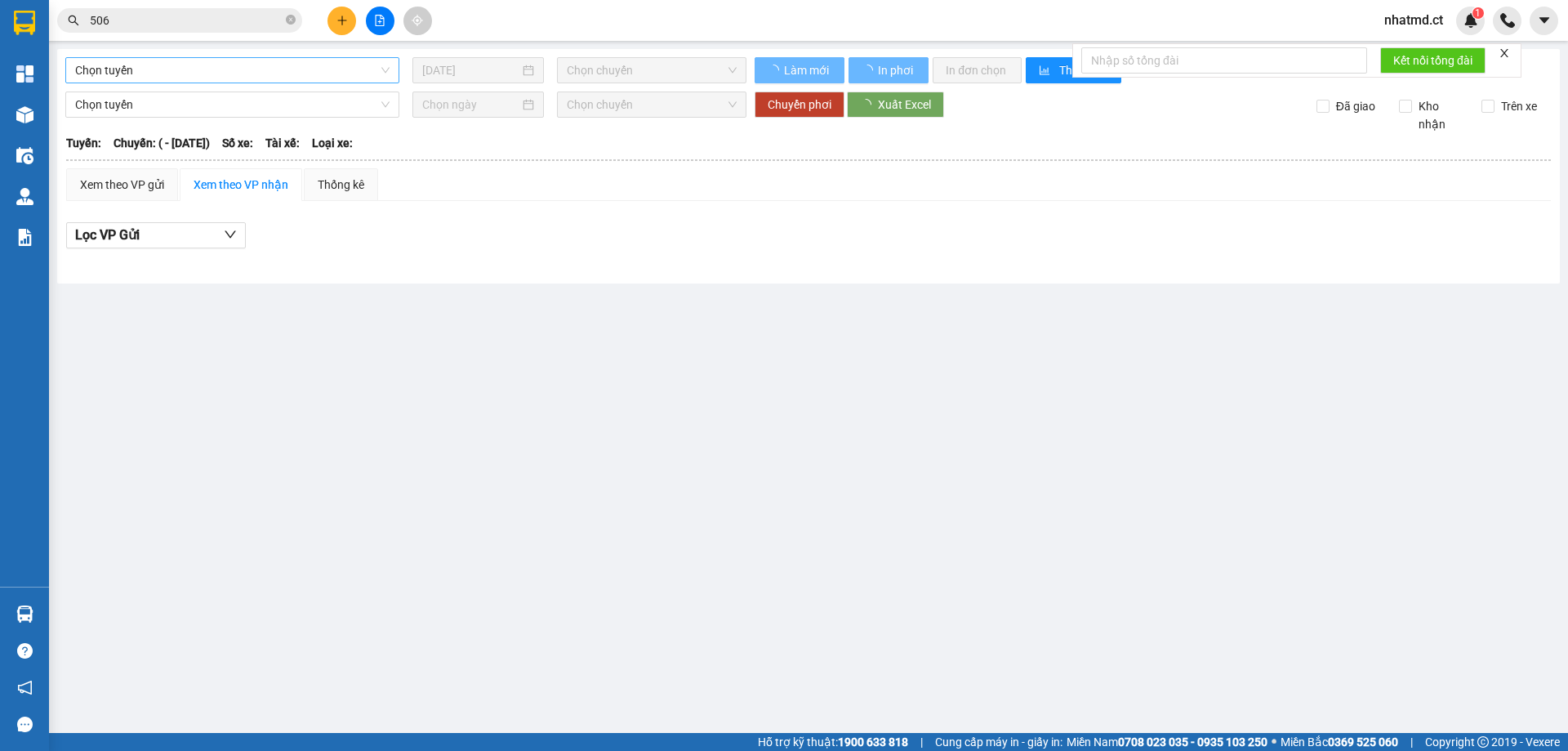
click at [216, 68] on span "Chọn tuyến" at bounding box center [232, 69] width 314 height 24
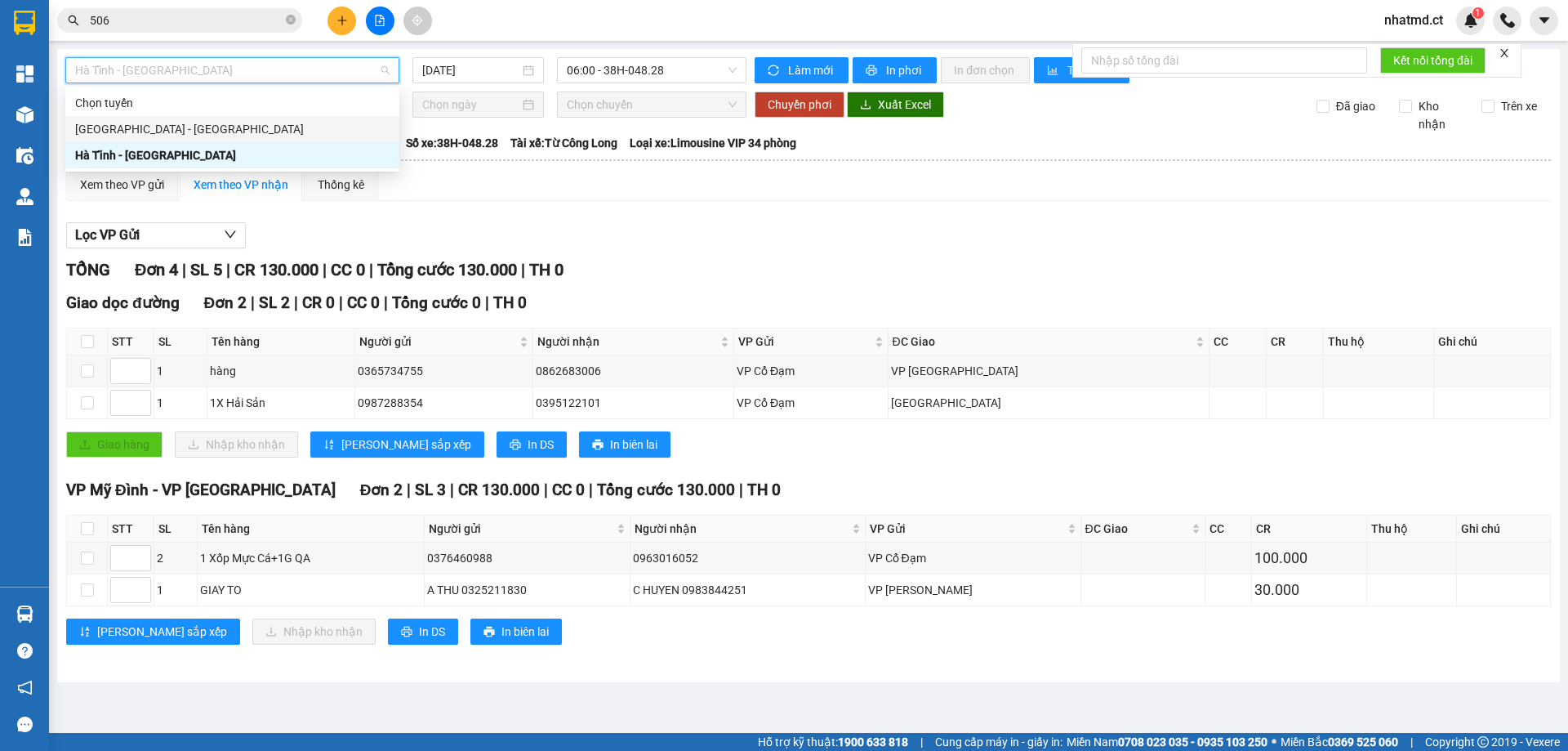
click at [182, 120] on div "Hà Nội - Hà Tĩnh" at bounding box center [232, 129] width 314 height 18
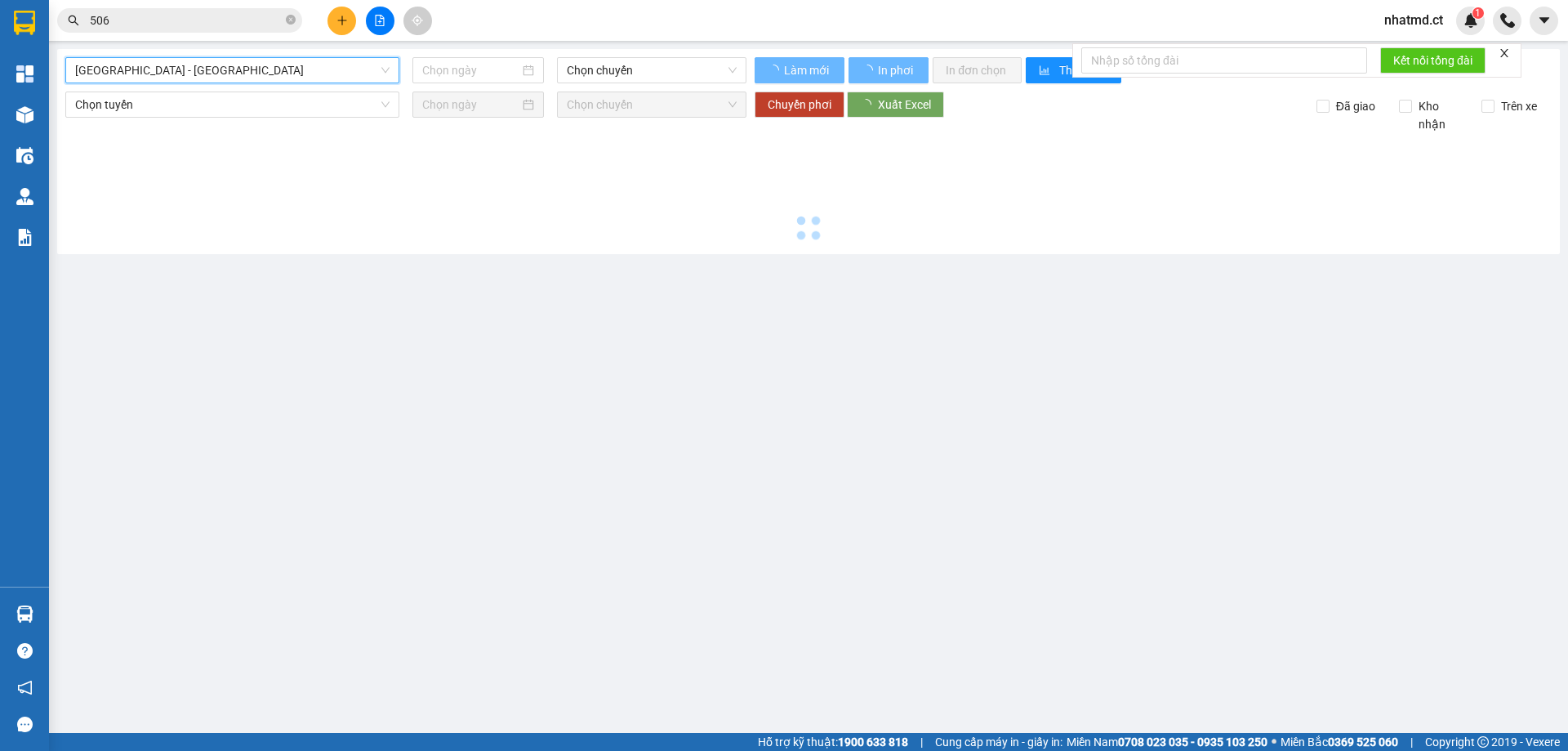
type input "12/08/2025"
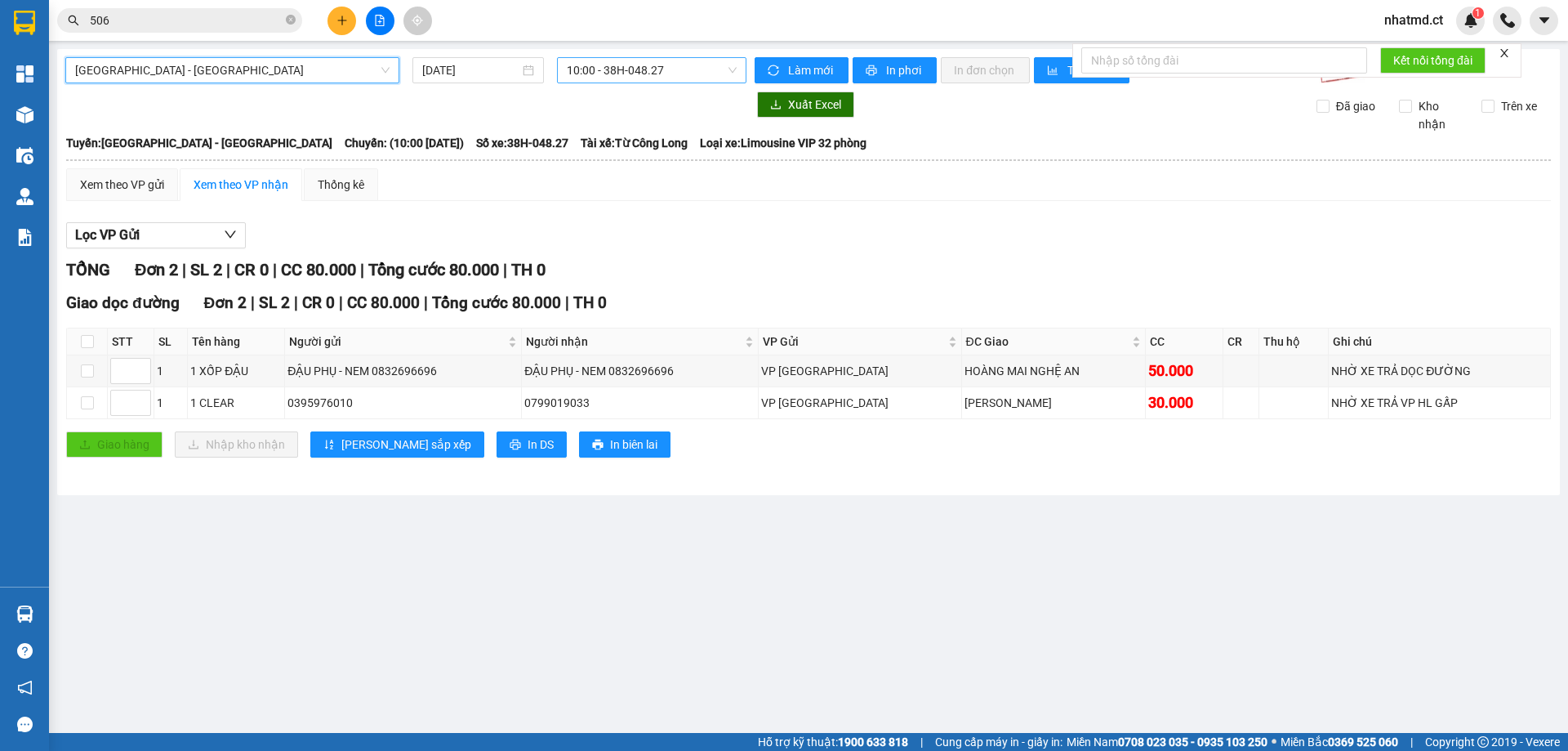
click at [567, 69] on div "10:00 - 38H-048.27" at bounding box center [651, 69] width 190 height 26
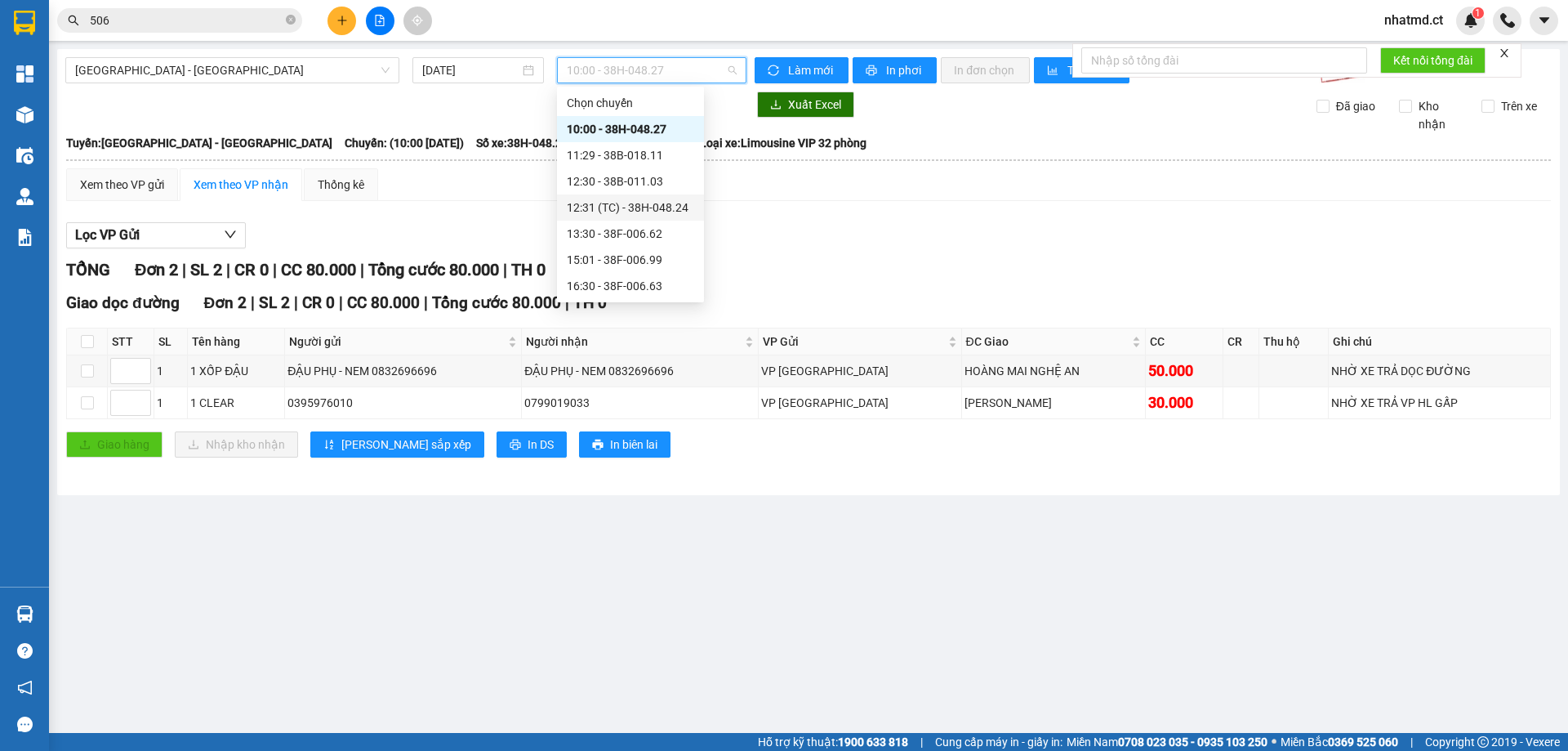
click at [629, 204] on div "12:31 (TC) - 38H-048.24" at bounding box center [630, 207] width 127 height 18
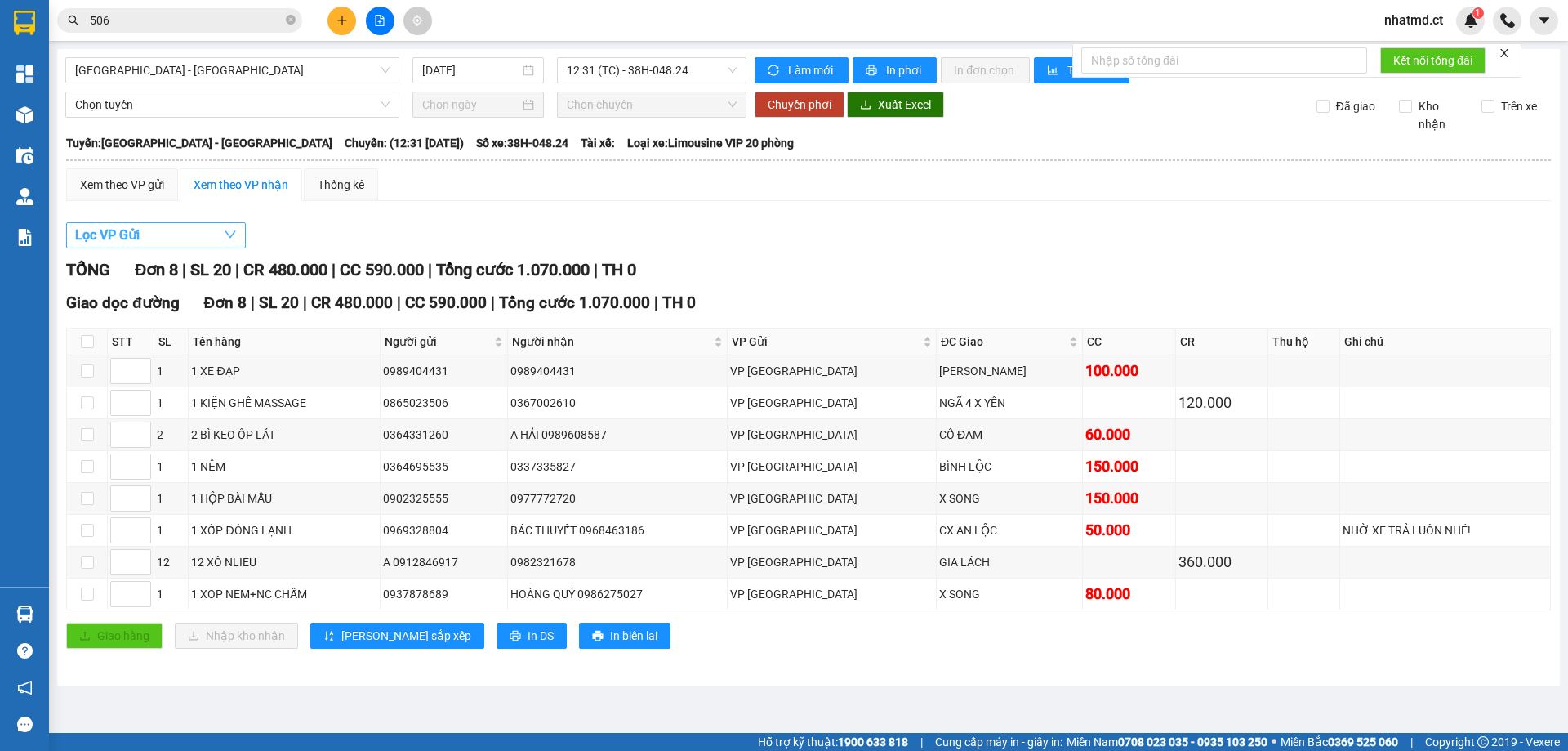
click at [130, 238] on span "Lọc VP Gửi" at bounding box center [107, 235] width 64 height 20
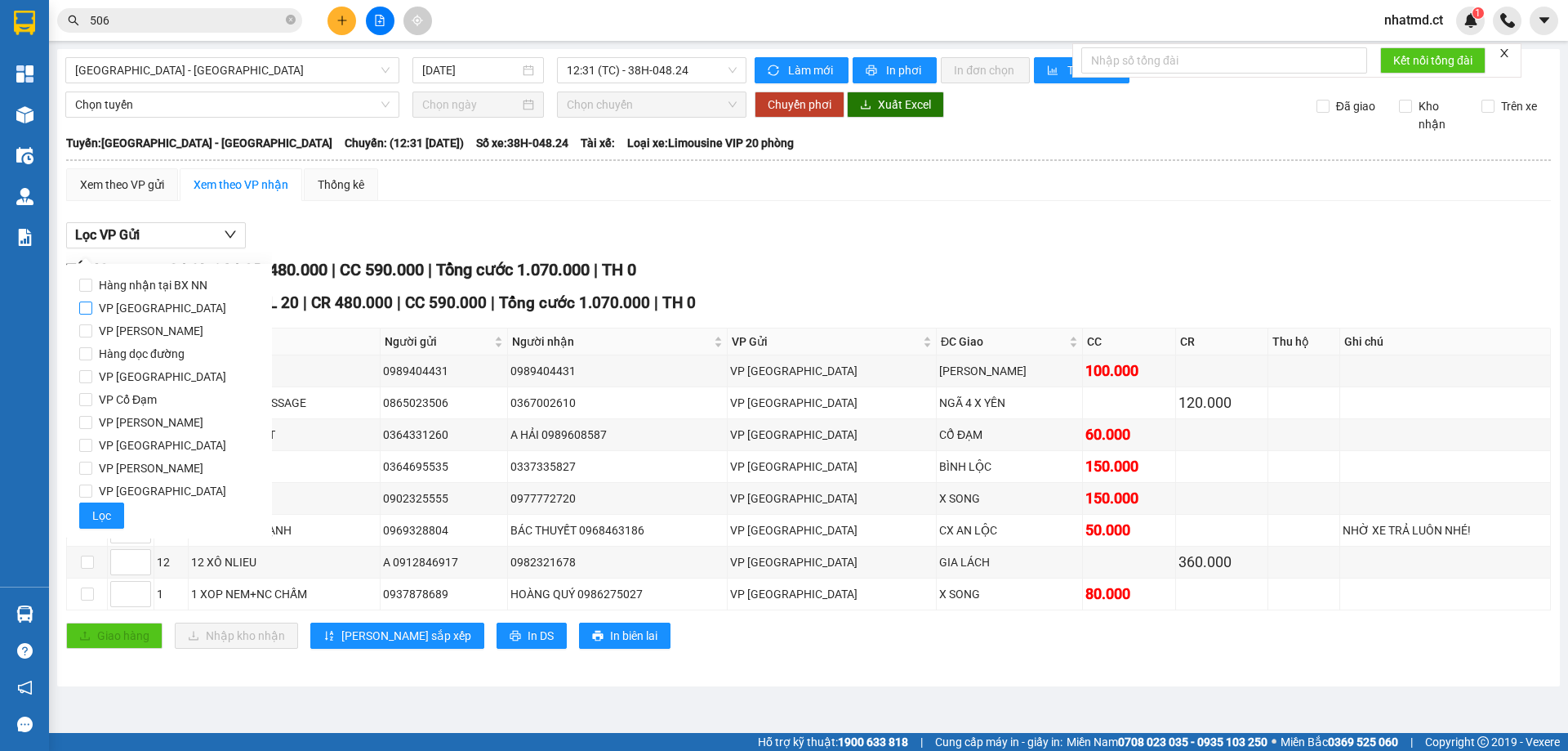
click at [122, 307] on span "VP [GEOGRAPHIC_DATA]" at bounding box center [162, 308] width 140 height 23
click at [92, 307] on input "VP [GEOGRAPHIC_DATA]" at bounding box center [86, 308] width 13 height 13
checkbox input "true"
click at [93, 506] on button "Lọc" at bounding box center [102, 515] width 45 height 26
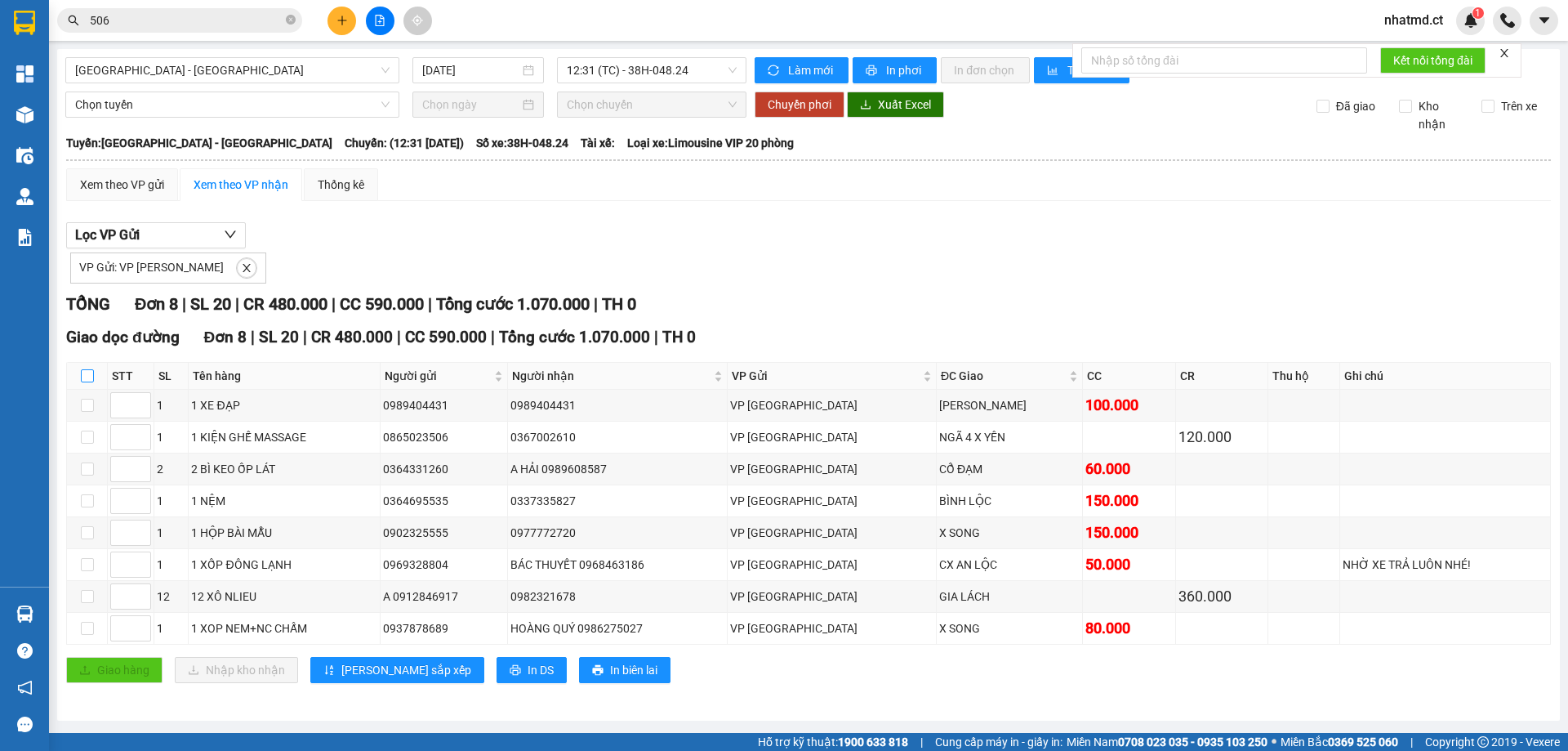
click at [88, 370] on input "checkbox" at bounding box center [88, 376] width 13 height 13
checkbox input "true"
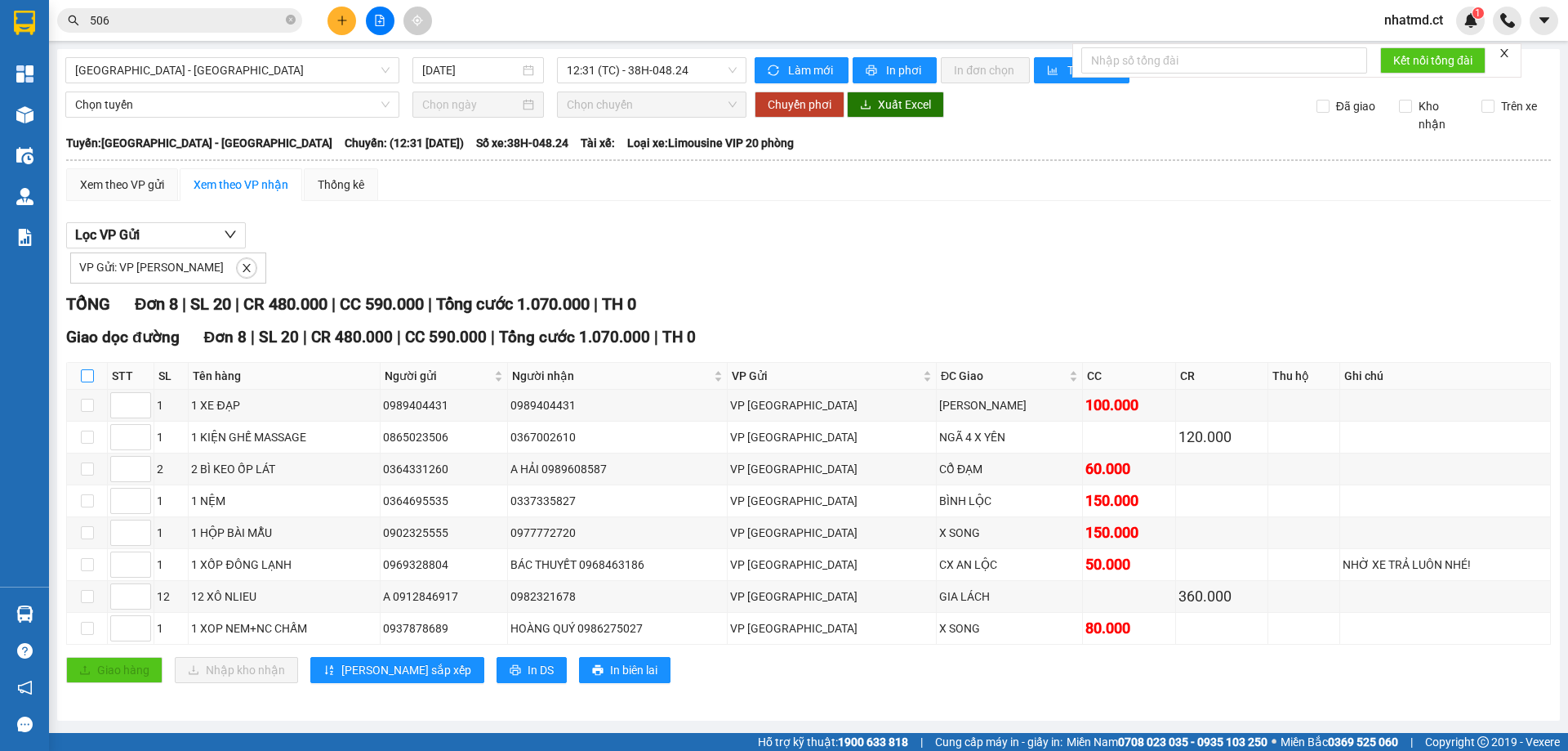
checkbox input "true"
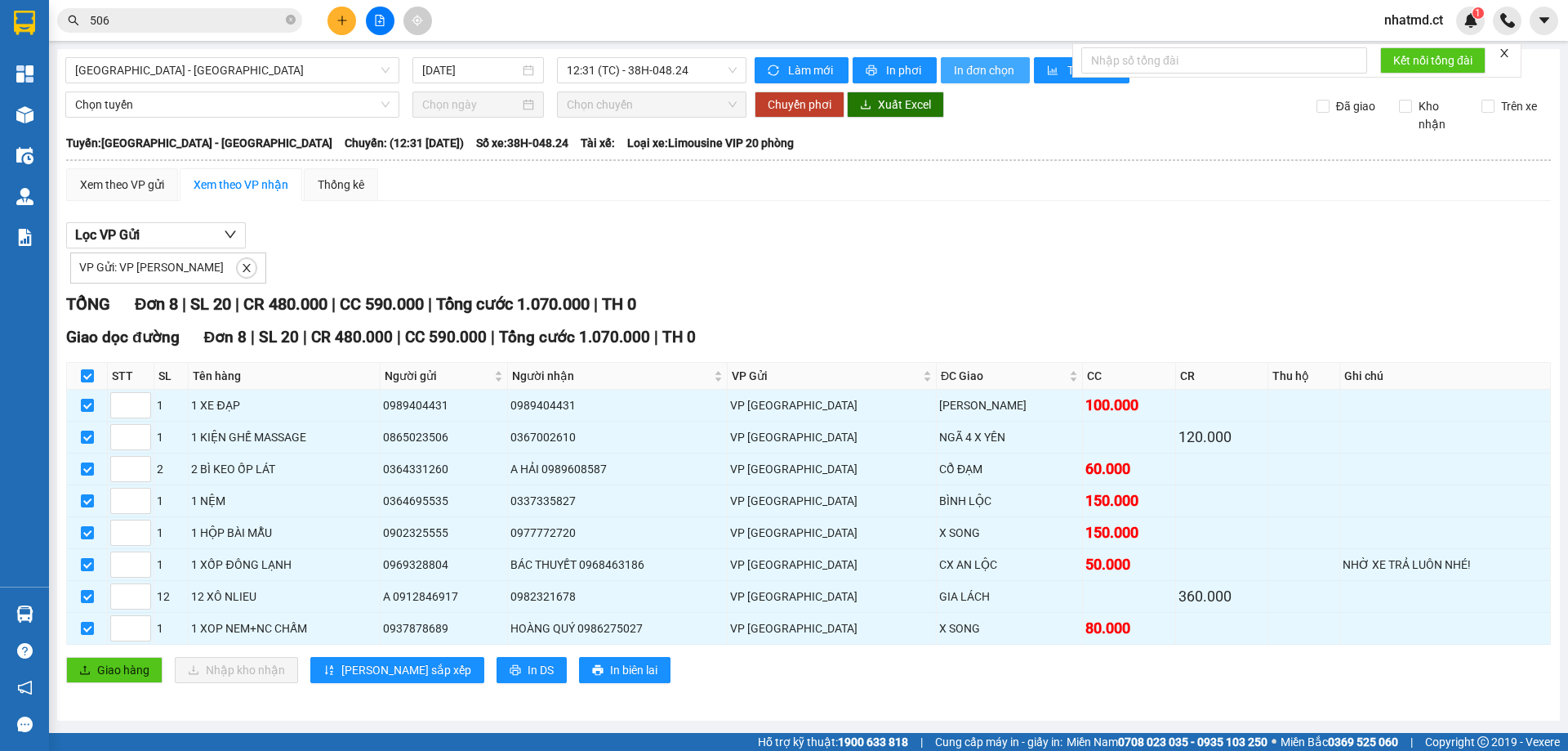
click at [965, 72] on span "In đơn chọn" at bounding box center [985, 69] width 63 height 18
click at [988, 64] on span "In đơn chọn" at bounding box center [985, 69] width 63 height 18
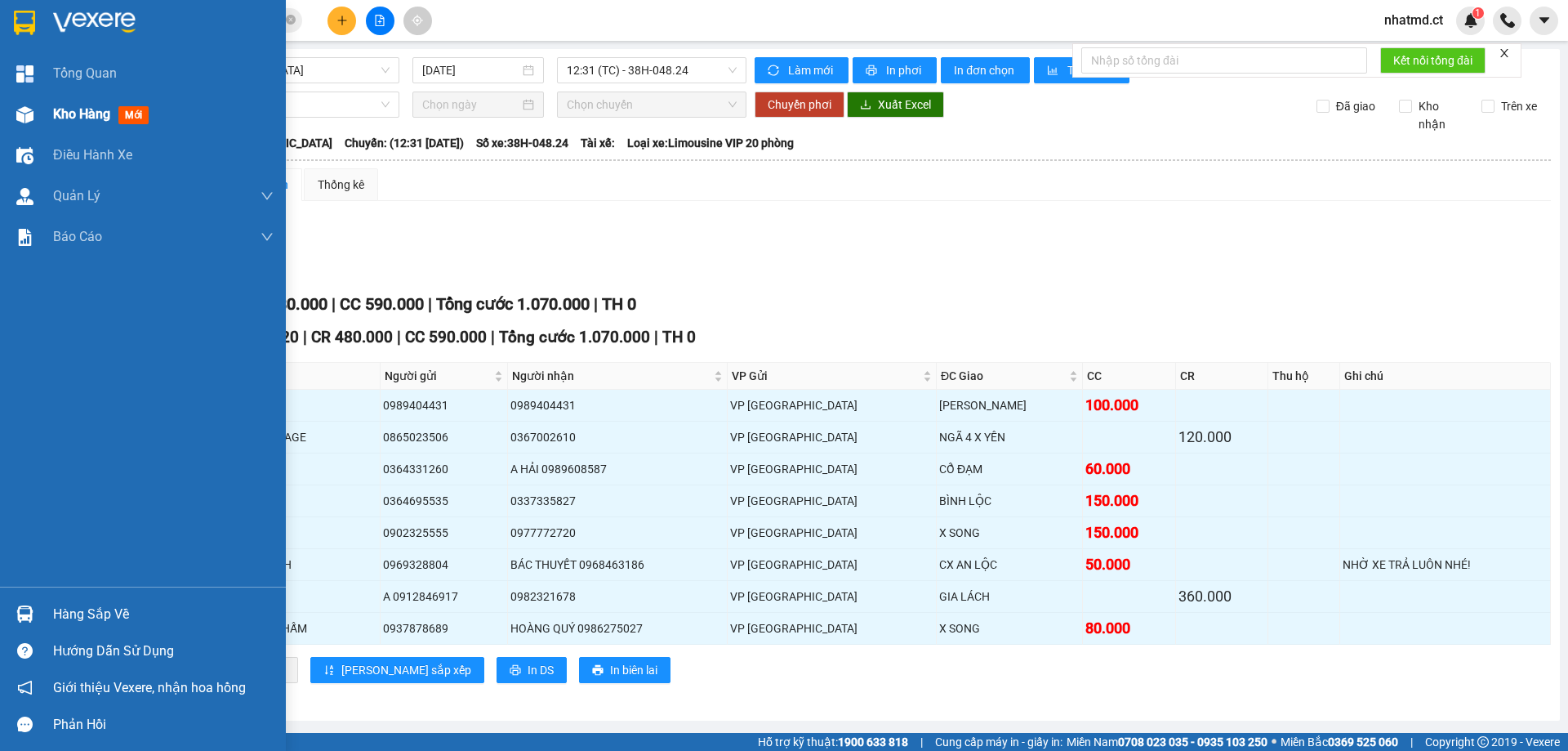
click at [51, 115] on div "Kho hàng mới" at bounding box center [143, 114] width 286 height 41
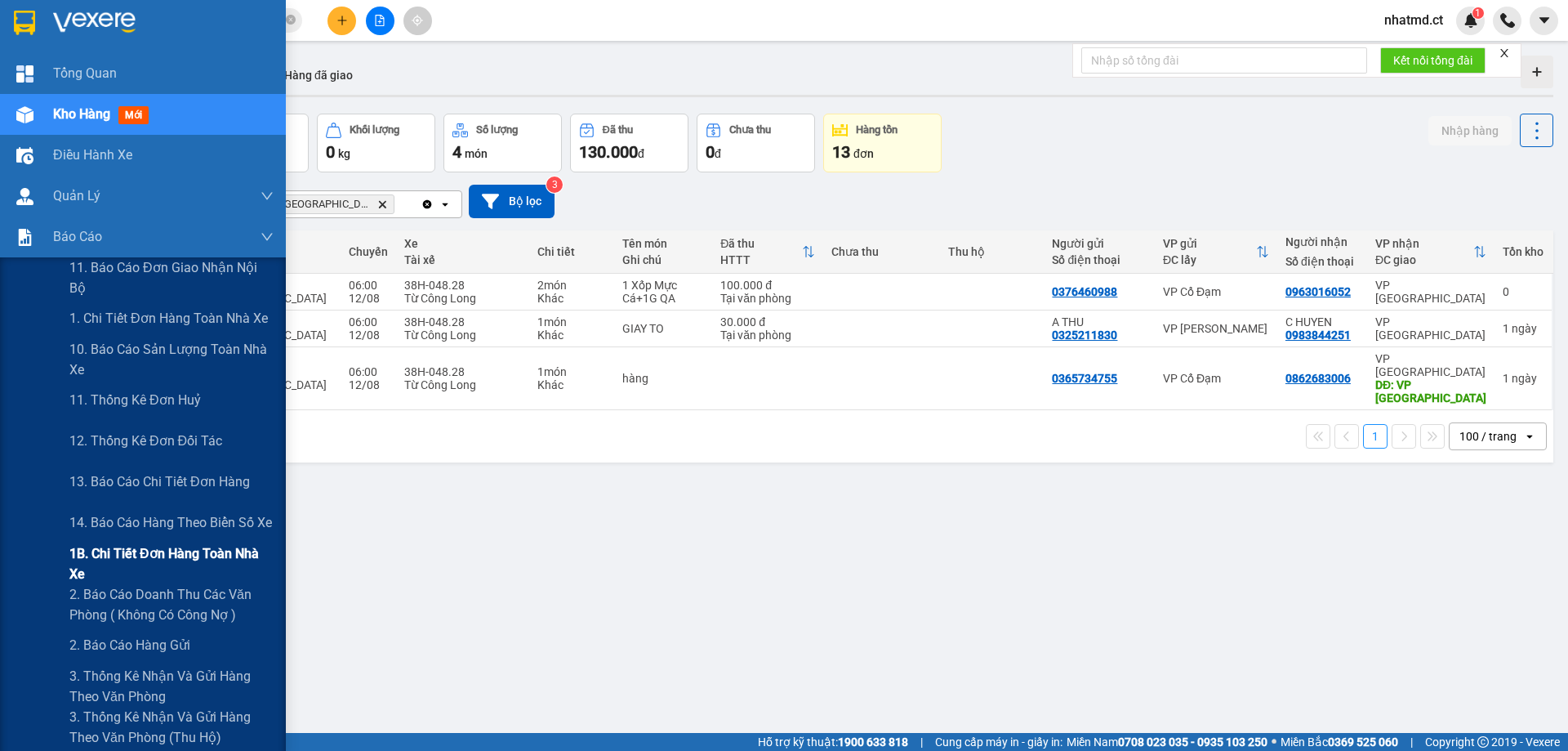
click at [147, 566] on span "1B. Chi tiết đơn hàng toàn nhà xe" at bounding box center [171, 564] width 204 height 41
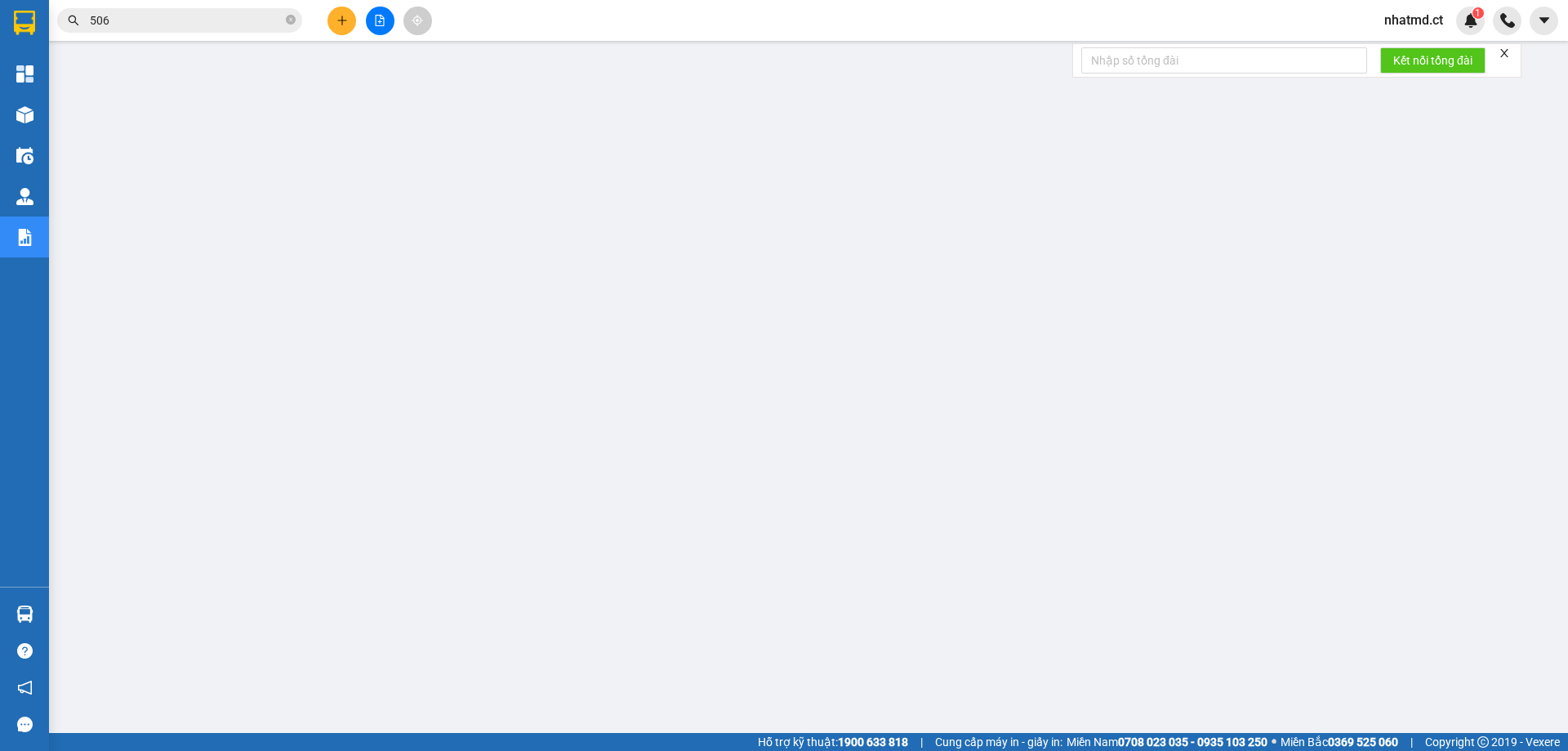
click at [339, 13] on button at bounding box center [342, 21] width 28 height 28
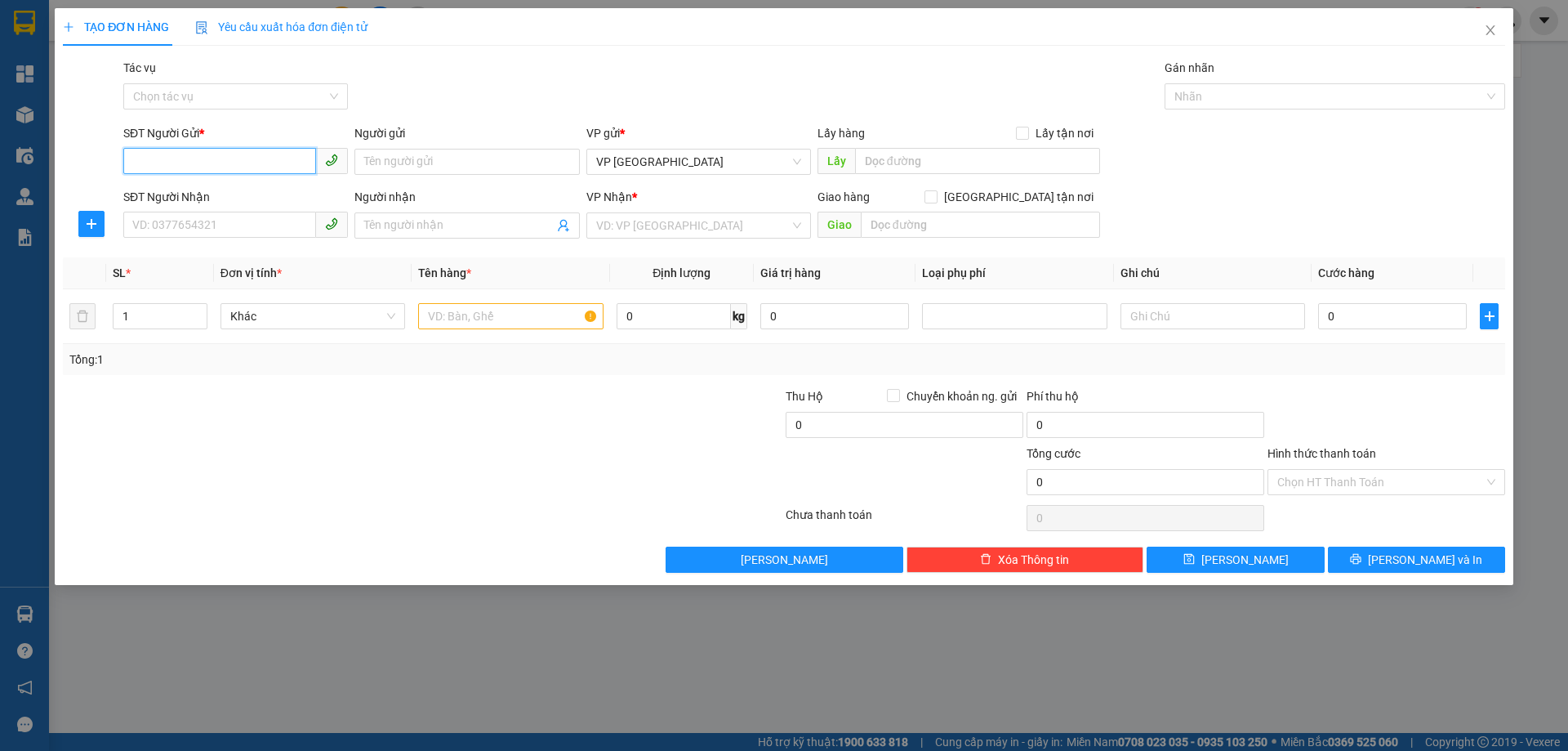
click at [214, 166] on input "SĐT Người Gửi *" at bounding box center [220, 161] width 193 height 26
type input "0362415333"
click at [245, 225] on input "SĐT Người Nhận" at bounding box center [220, 224] width 193 height 26
type input "0975046885"
click at [674, 220] on input "search" at bounding box center [693, 225] width 194 height 24
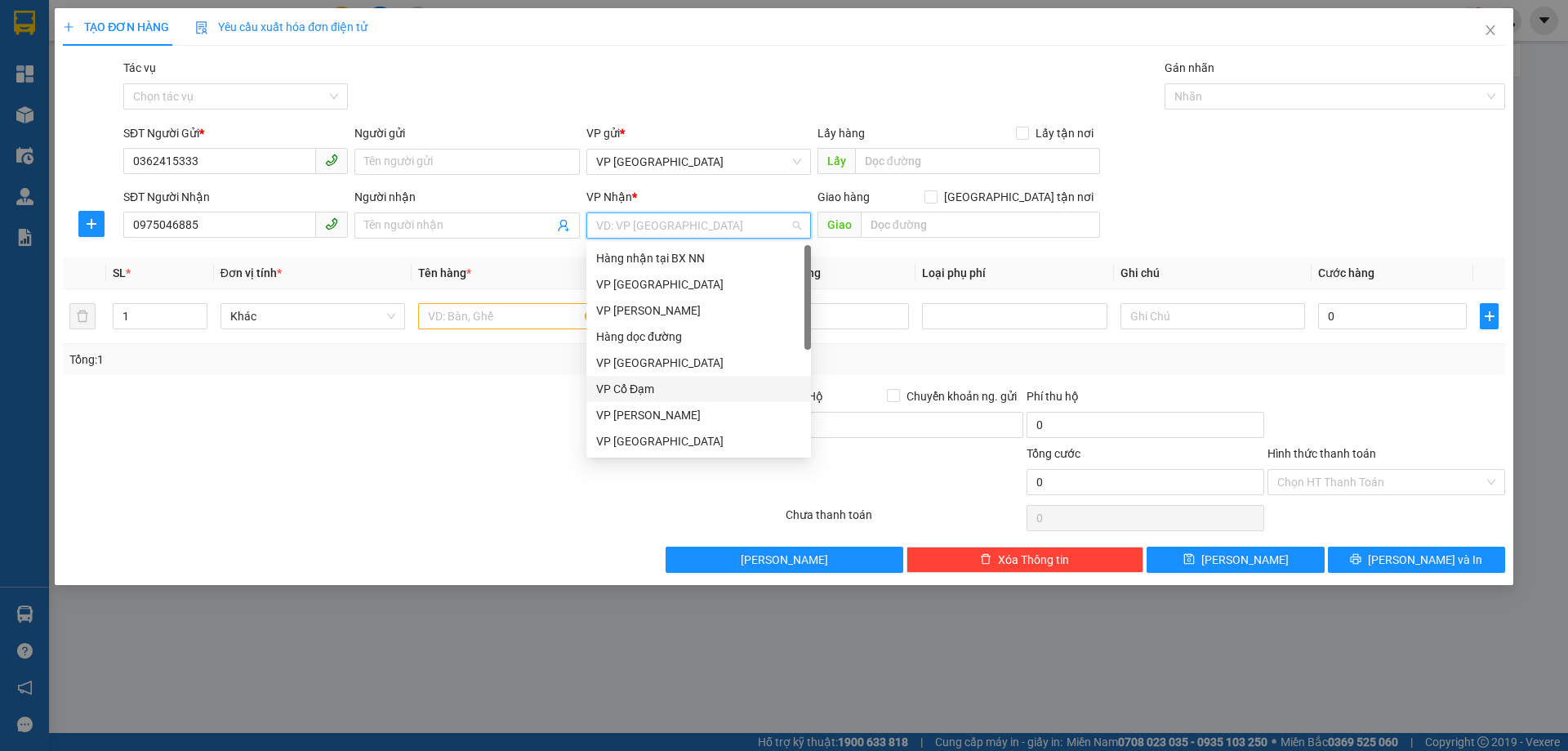
click at [624, 391] on div "VP Cổ Đạm" at bounding box center [698, 388] width 205 height 18
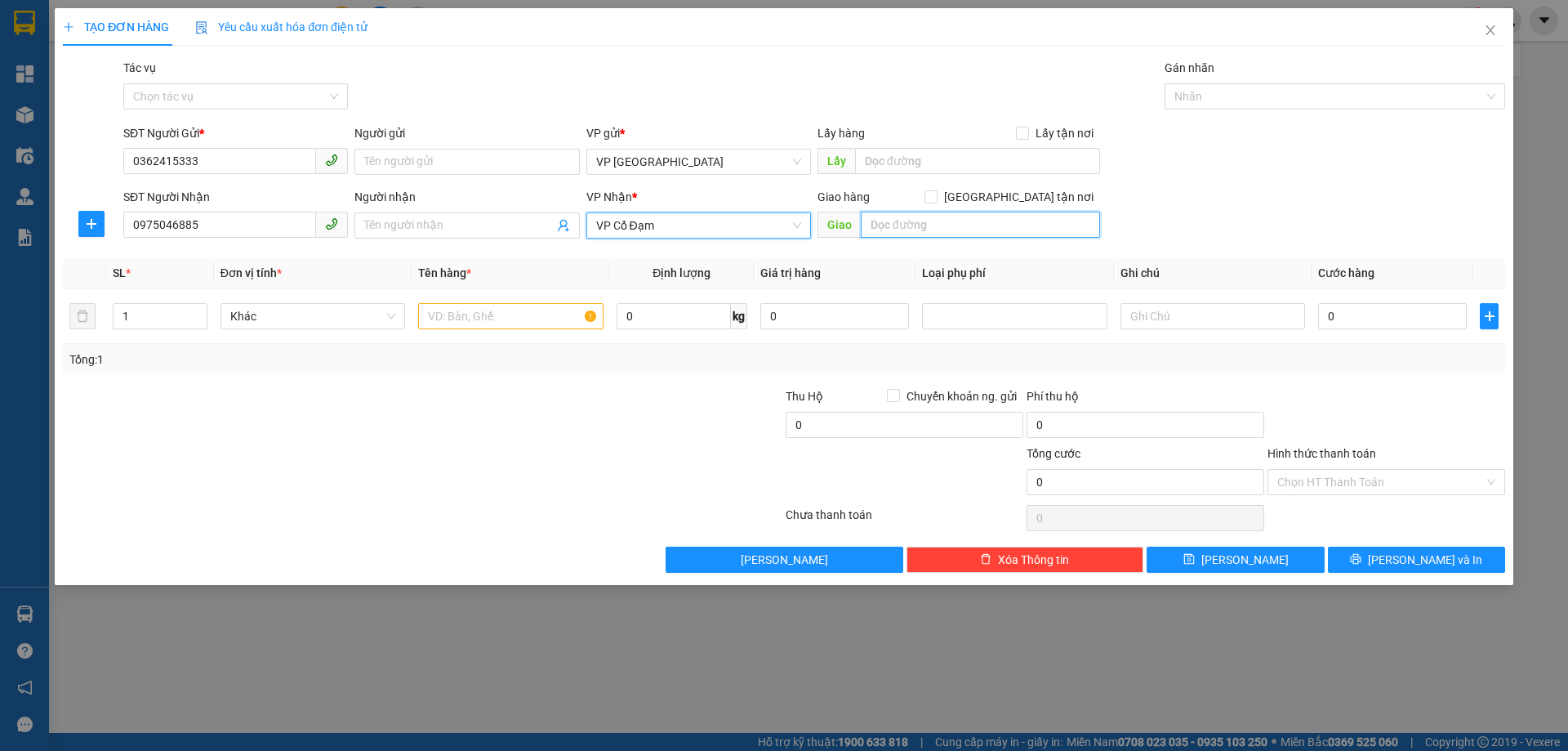
click at [904, 227] on input "text" at bounding box center [980, 224] width 239 height 26
type input "X LIÊN"
click at [496, 314] on input "text" at bounding box center [510, 315] width 185 height 26
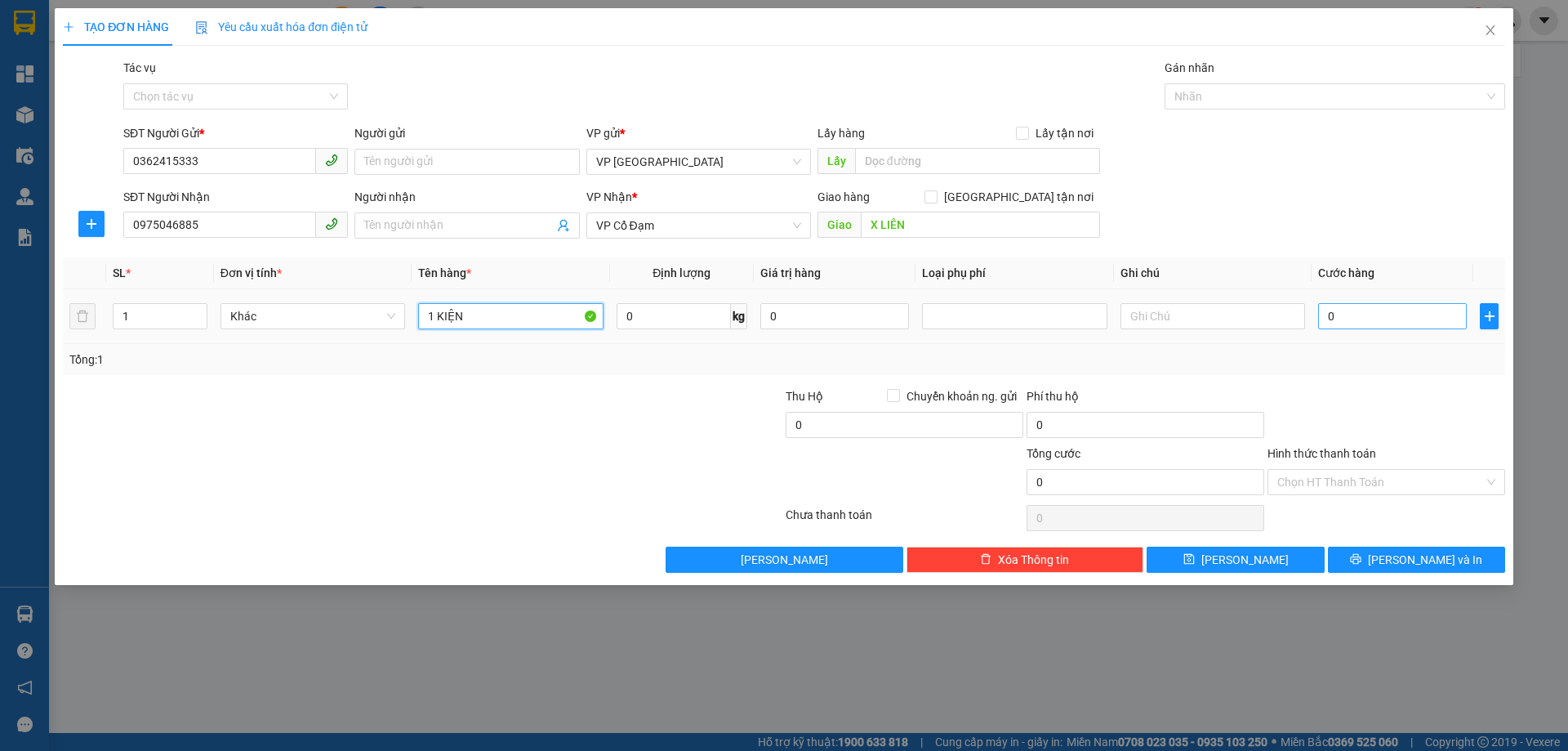
type input "1 KIỆN"
click at [1372, 317] on input "0" at bounding box center [1392, 315] width 149 height 26
type input "3"
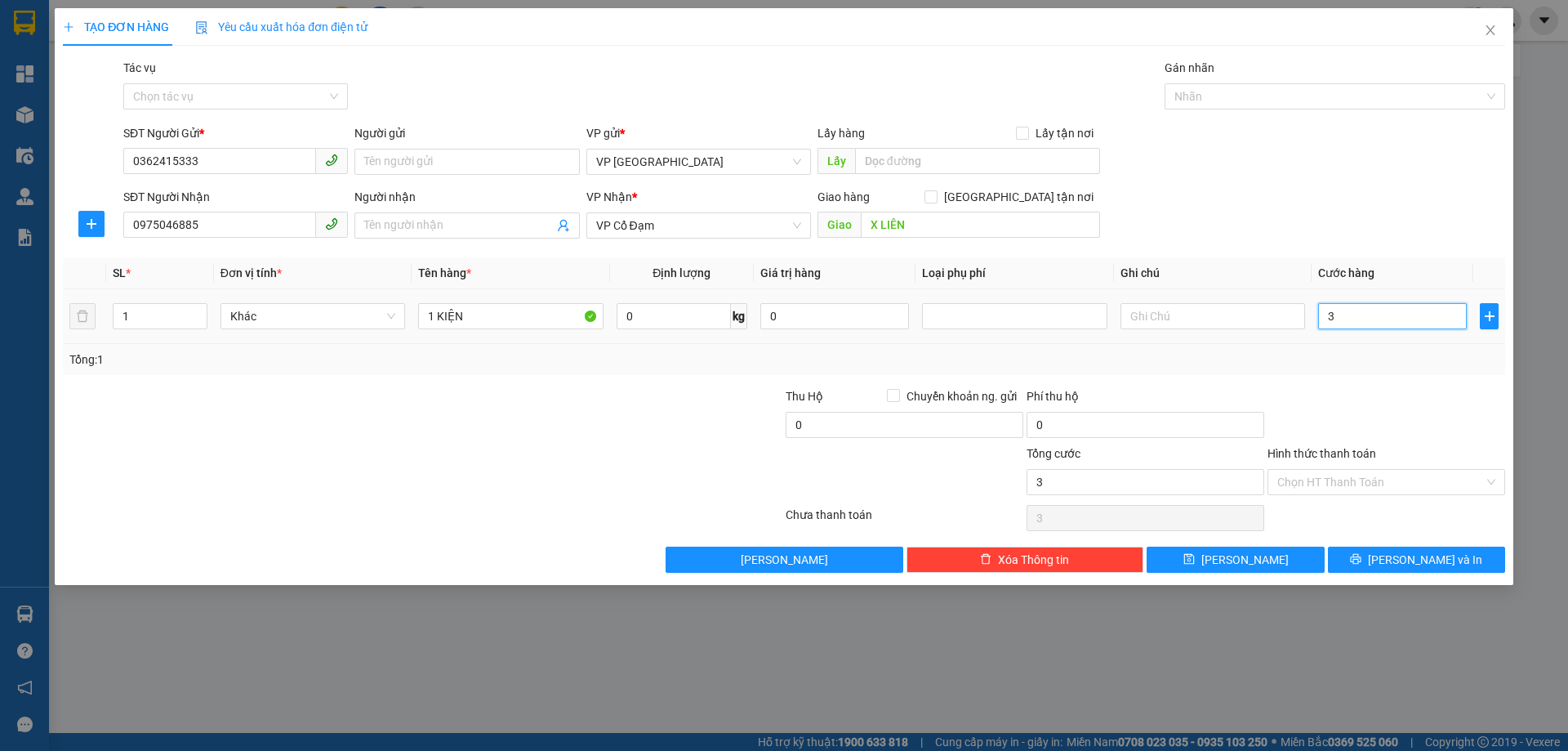
type input "30"
type input "30.000"
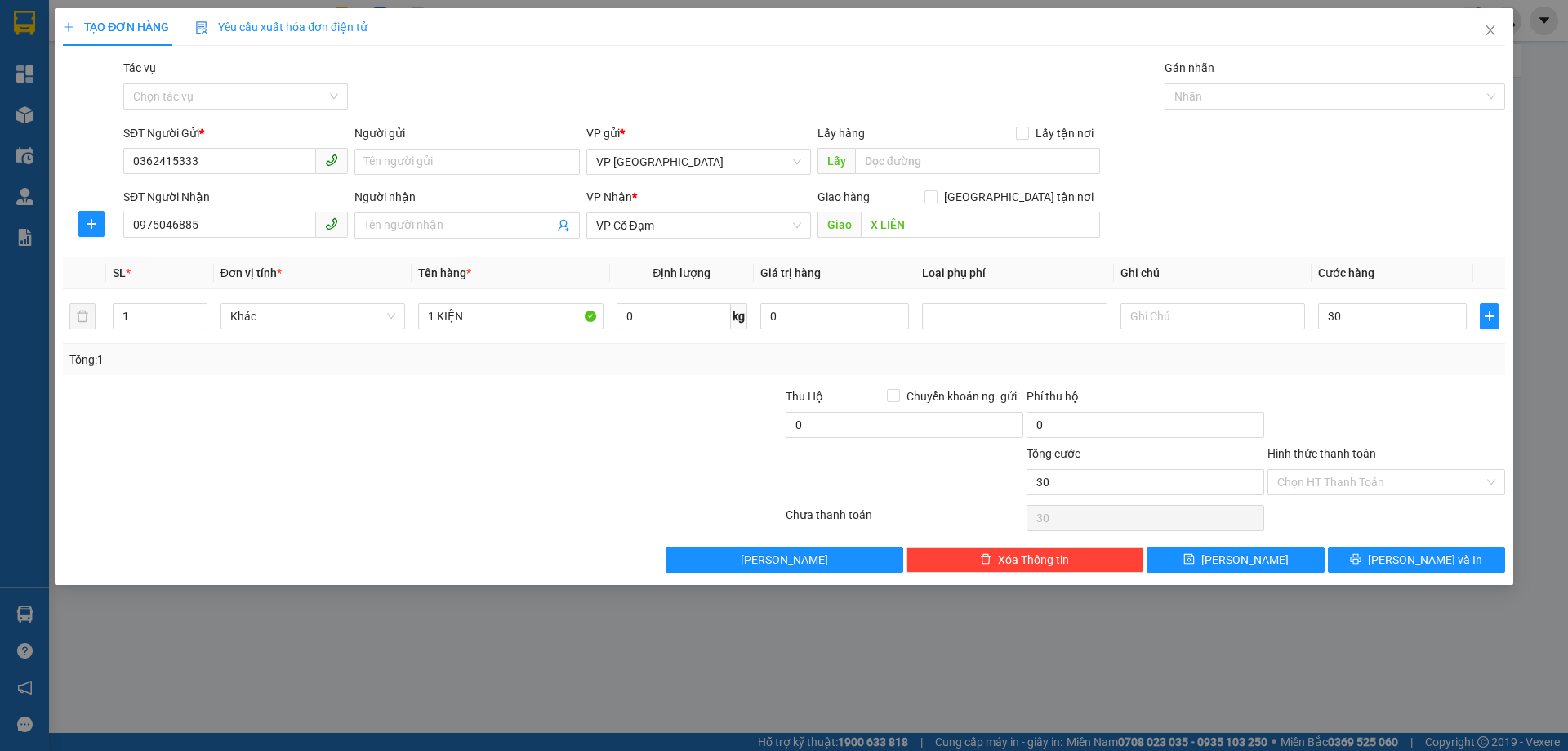
type input "30.000"
click at [1379, 370] on div "Tổng: 1" at bounding box center [783, 359] width 1442 height 31
drag, startPoint x: 493, startPoint y: 319, endPoint x: 496, endPoint y: 304, distance: 15.3
click at [496, 309] on input "1 KIỆN" at bounding box center [510, 315] width 185 height 26
type input "1 KIỆN GIA V"
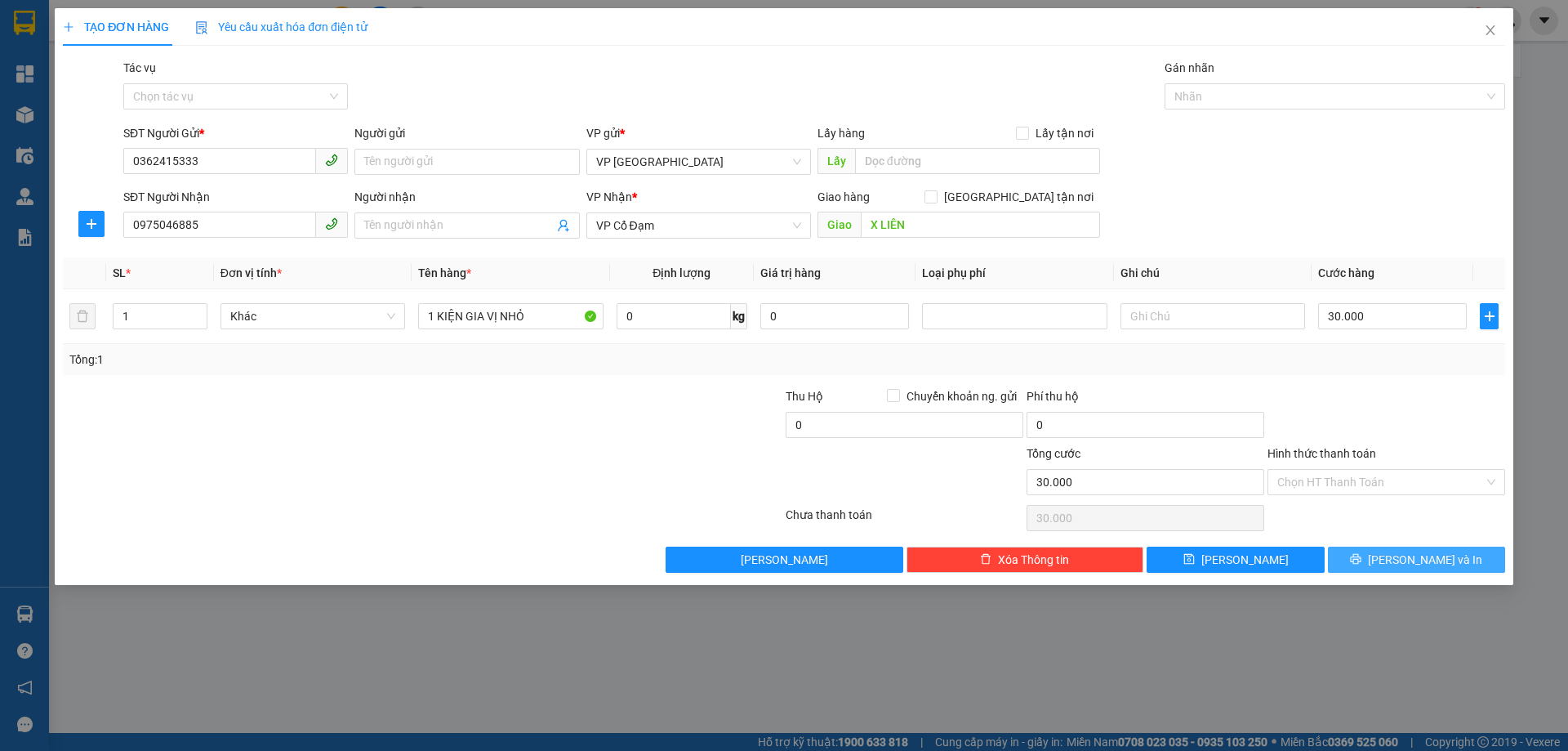
click at [1423, 567] on span "Lưu và In" at bounding box center [1424, 559] width 115 height 18
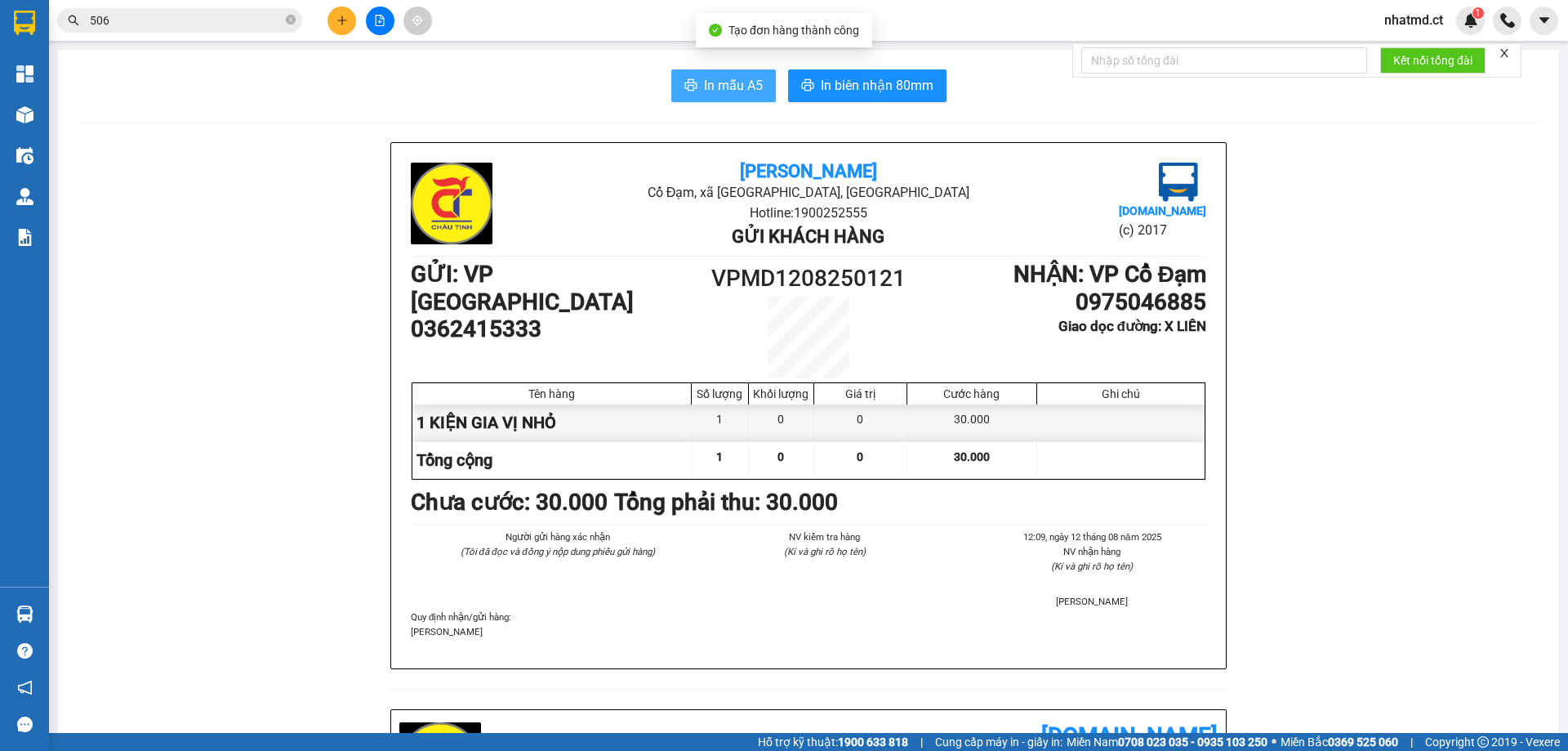
click at [751, 93] on span "In mẫu A5" at bounding box center [733, 85] width 59 height 20
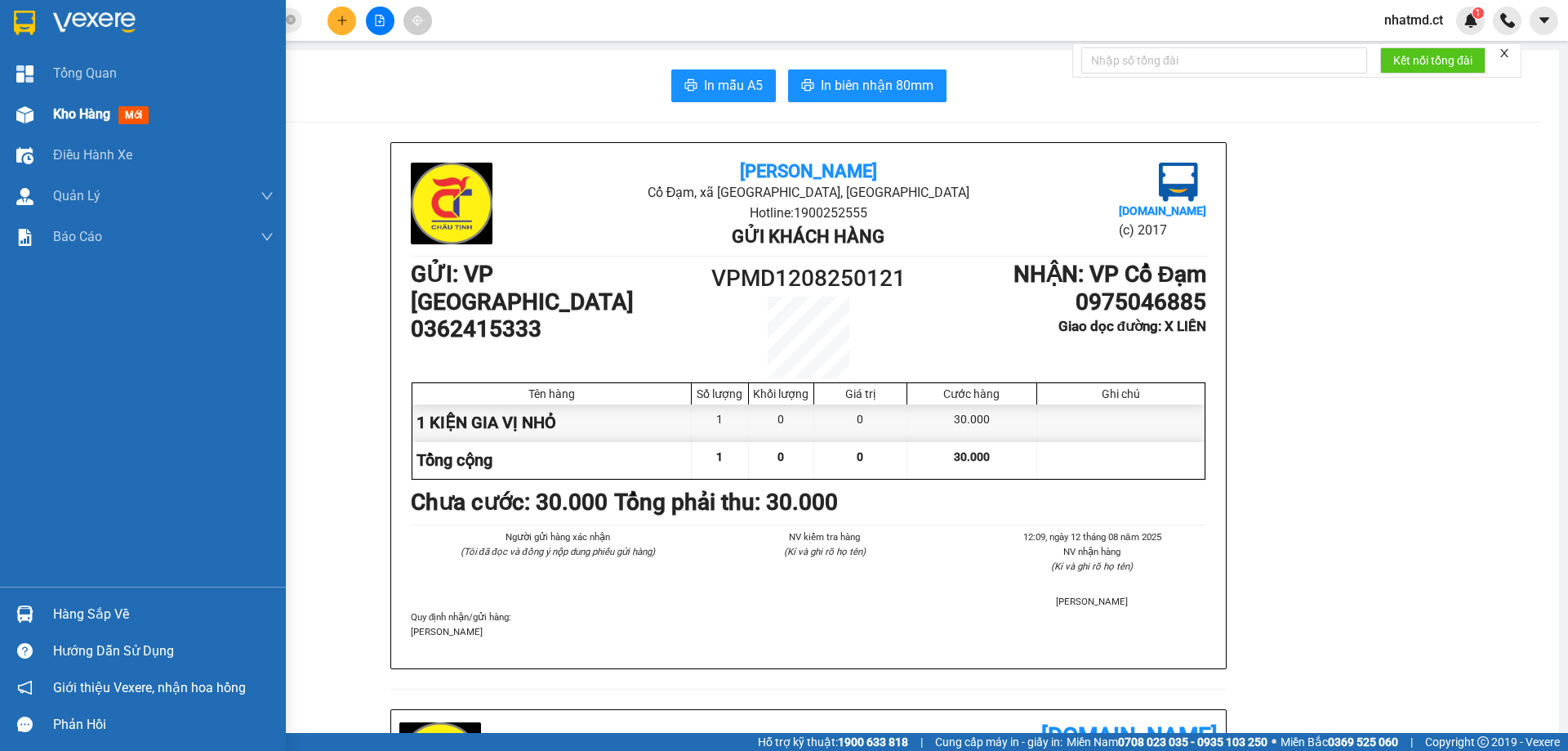
click at [89, 105] on div "Kho hàng mới" at bounding box center [104, 114] width 102 height 20
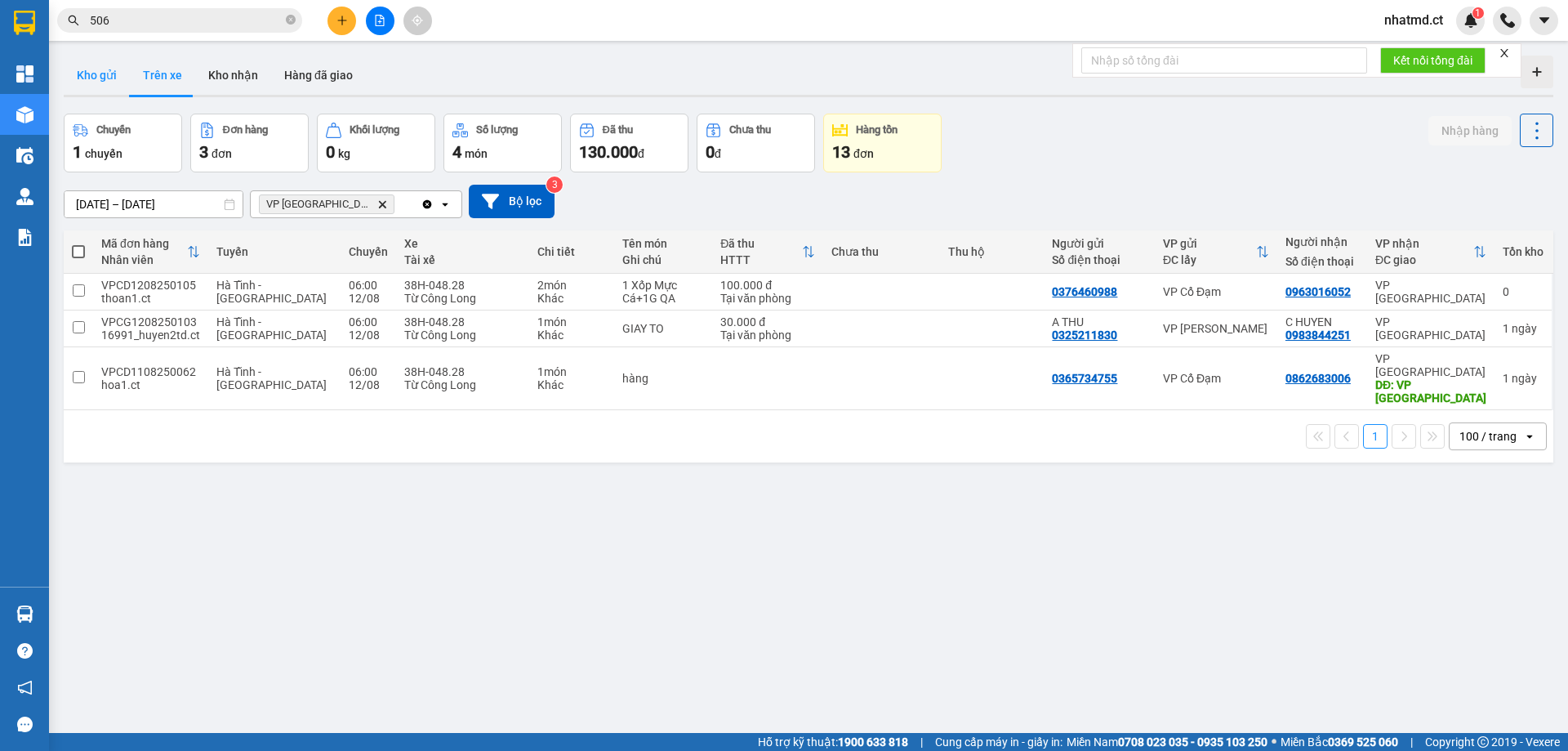
click at [110, 79] on button "Kho gửi" at bounding box center [96, 74] width 66 height 39
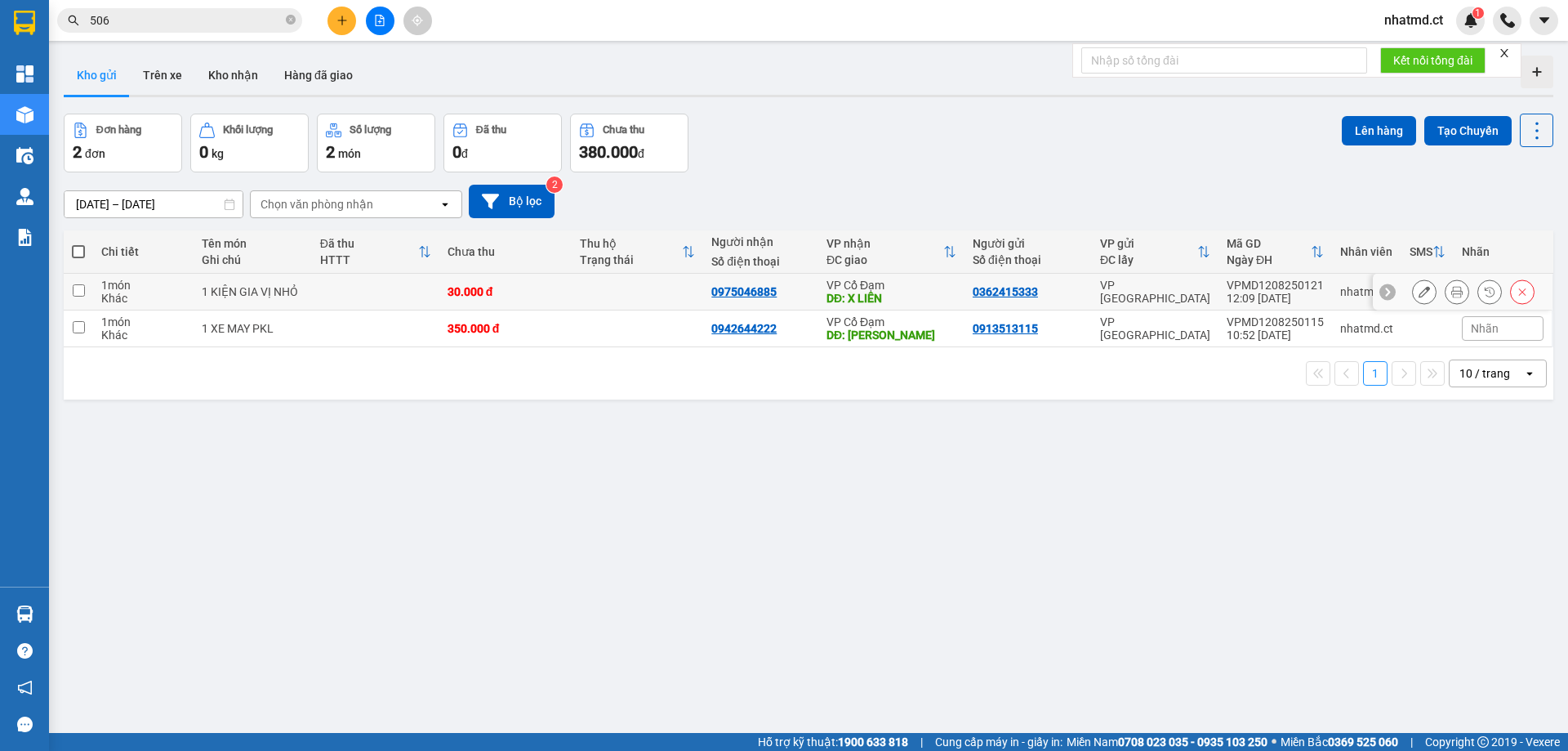
click at [300, 299] on td "1 KIỆN GIA VỊ NHỎ" at bounding box center [252, 292] width 118 height 37
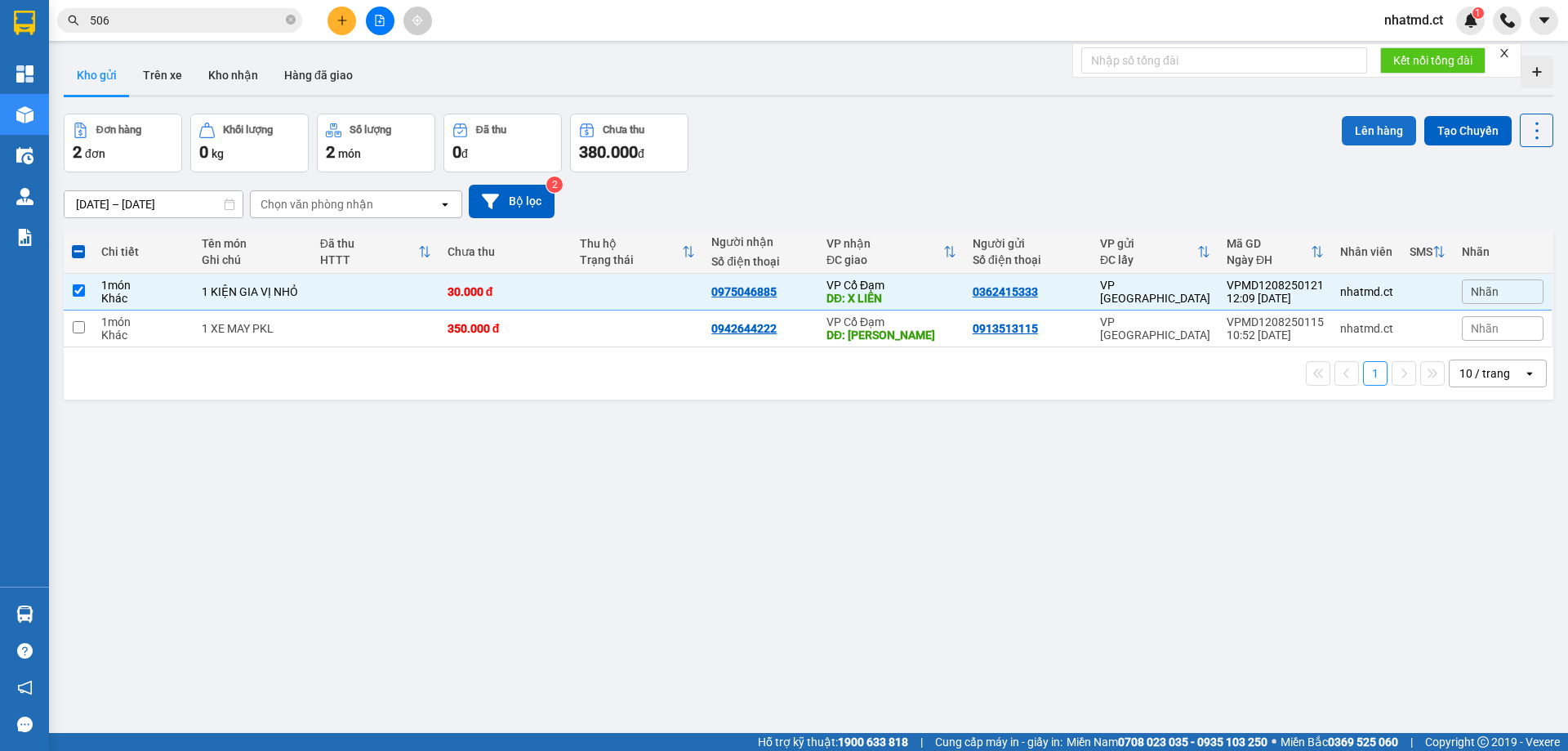
click at [1357, 139] on button "Lên hàng" at bounding box center [1378, 130] width 74 height 29
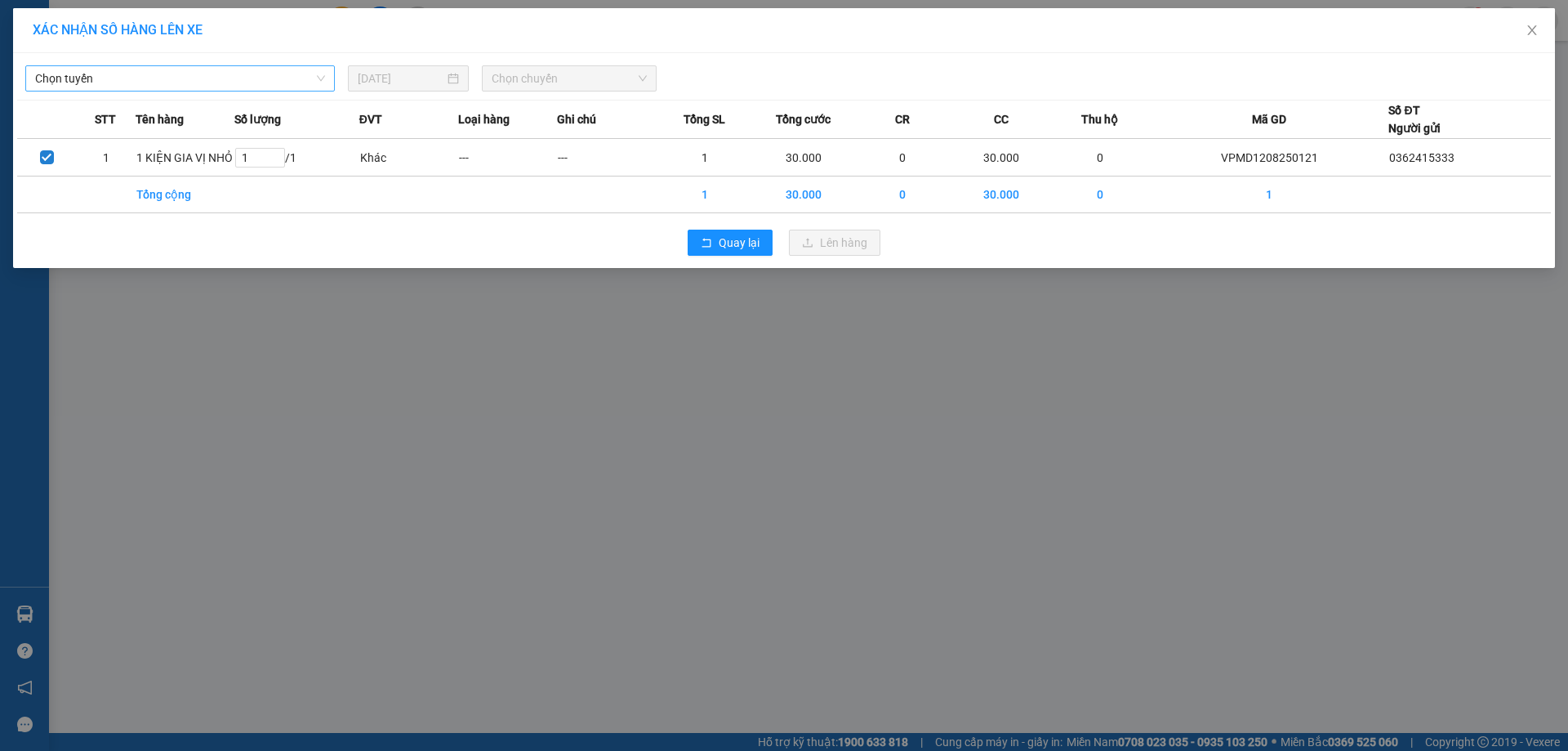
click at [213, 78] on span "Chọn tuyến" at bounding box center [180, 78] width 290 height 24
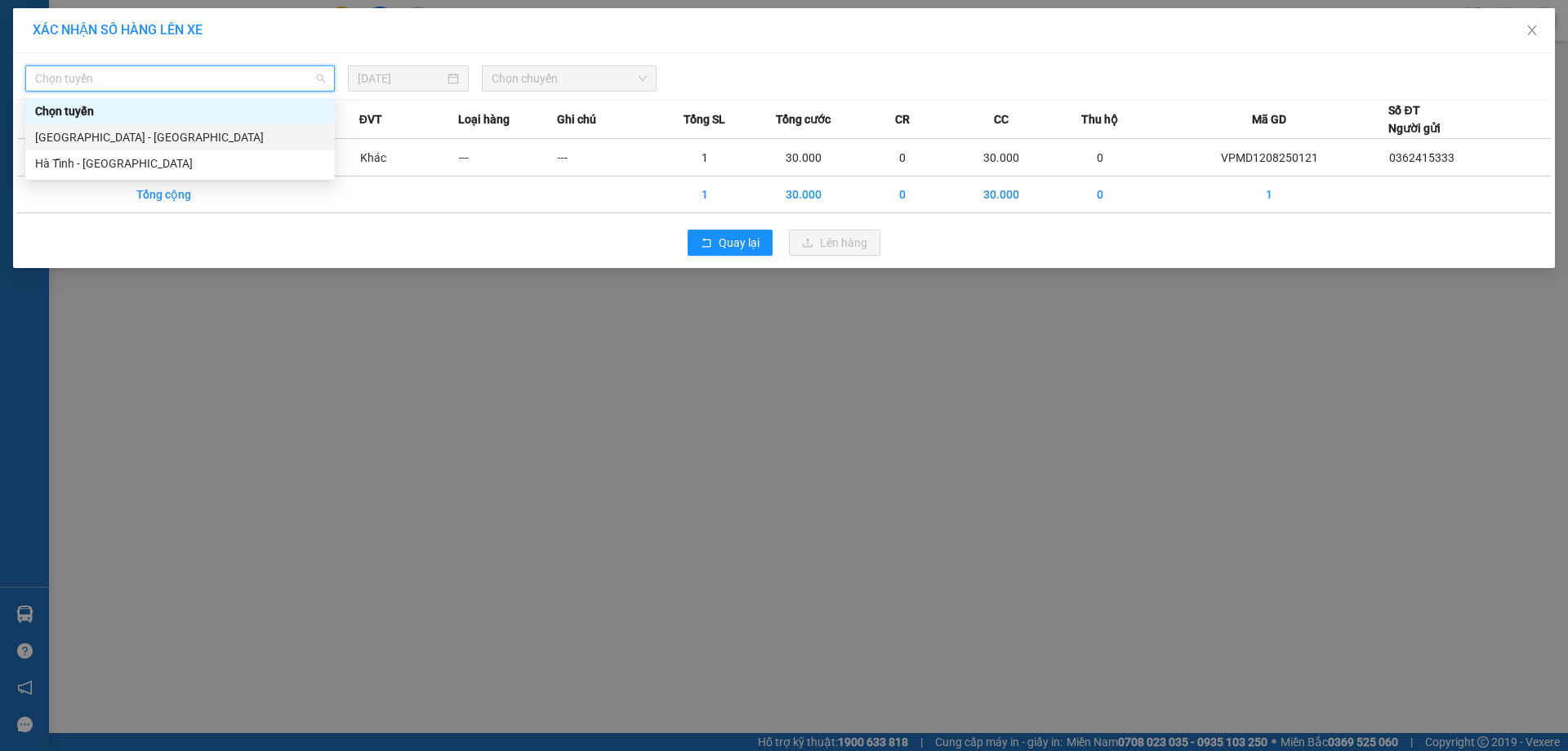
drag, startPoint x: 200, startPoint y: 136, endPoint x: 496, endPoint y: 102, distance: 297.9
click at [201, 137] on div "Hà Nội - Hà Tĩnh" at bounding box center [180, 136] width 290 height 18
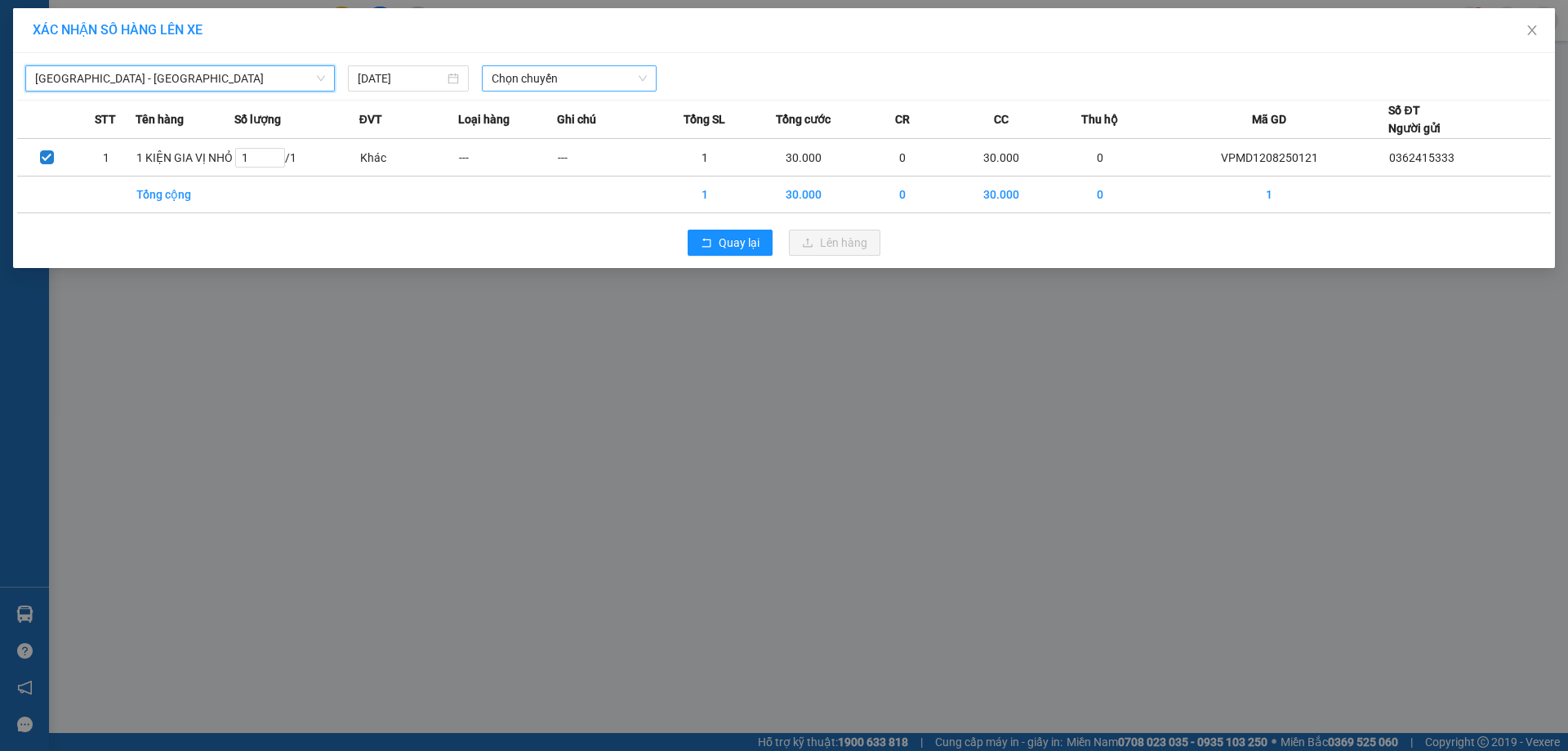
click at [536, 88] on span "Chọn chuyến" at bounding box center [569, 78] width 155 height 24
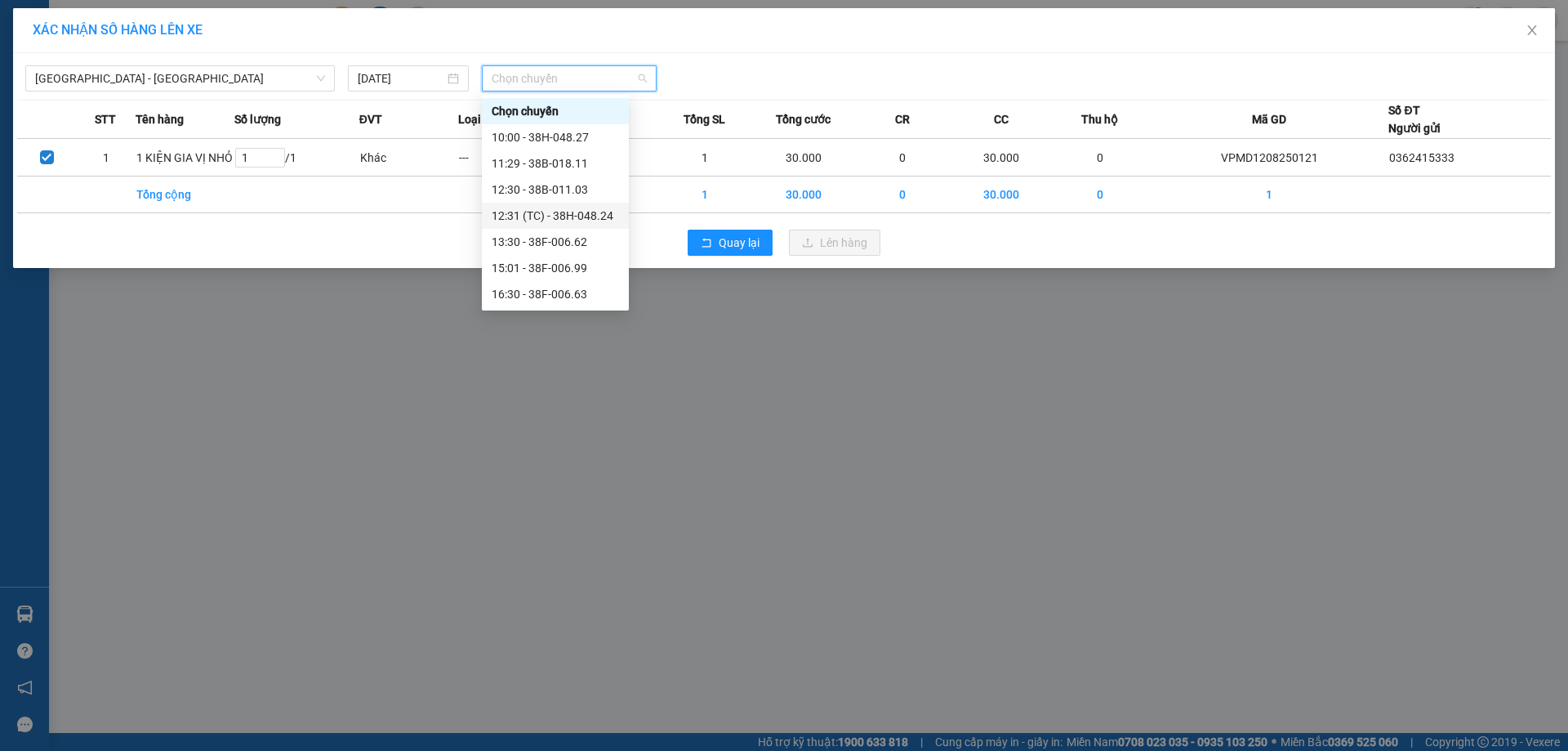
click at [575, 220] on div "12:31 (TC) - 38H-048.24" at bounding box center [555, 215] width 127 height 18
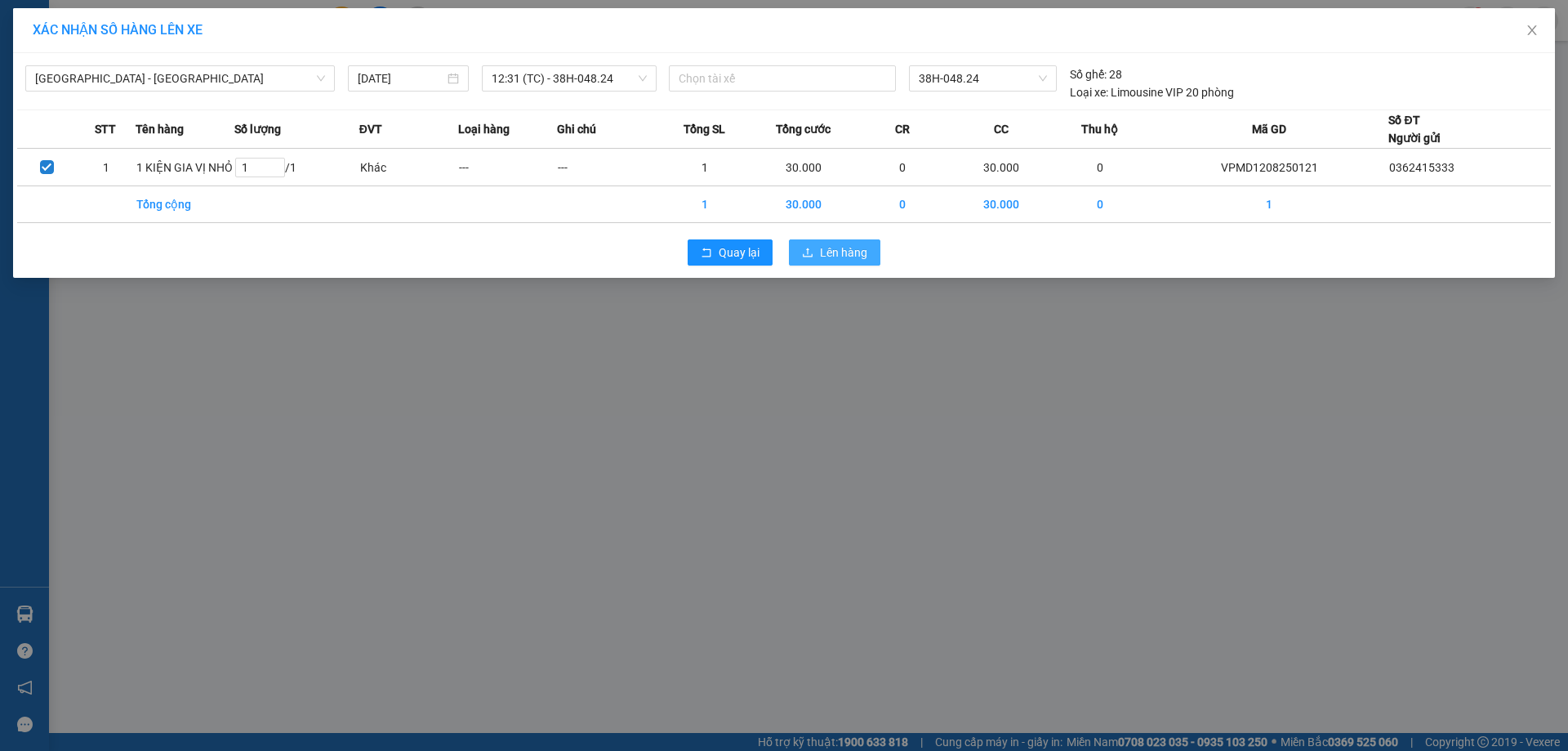
click at [851, 258] on span "Lên hàng" at bounding box center [843, 252] width 48 height 18
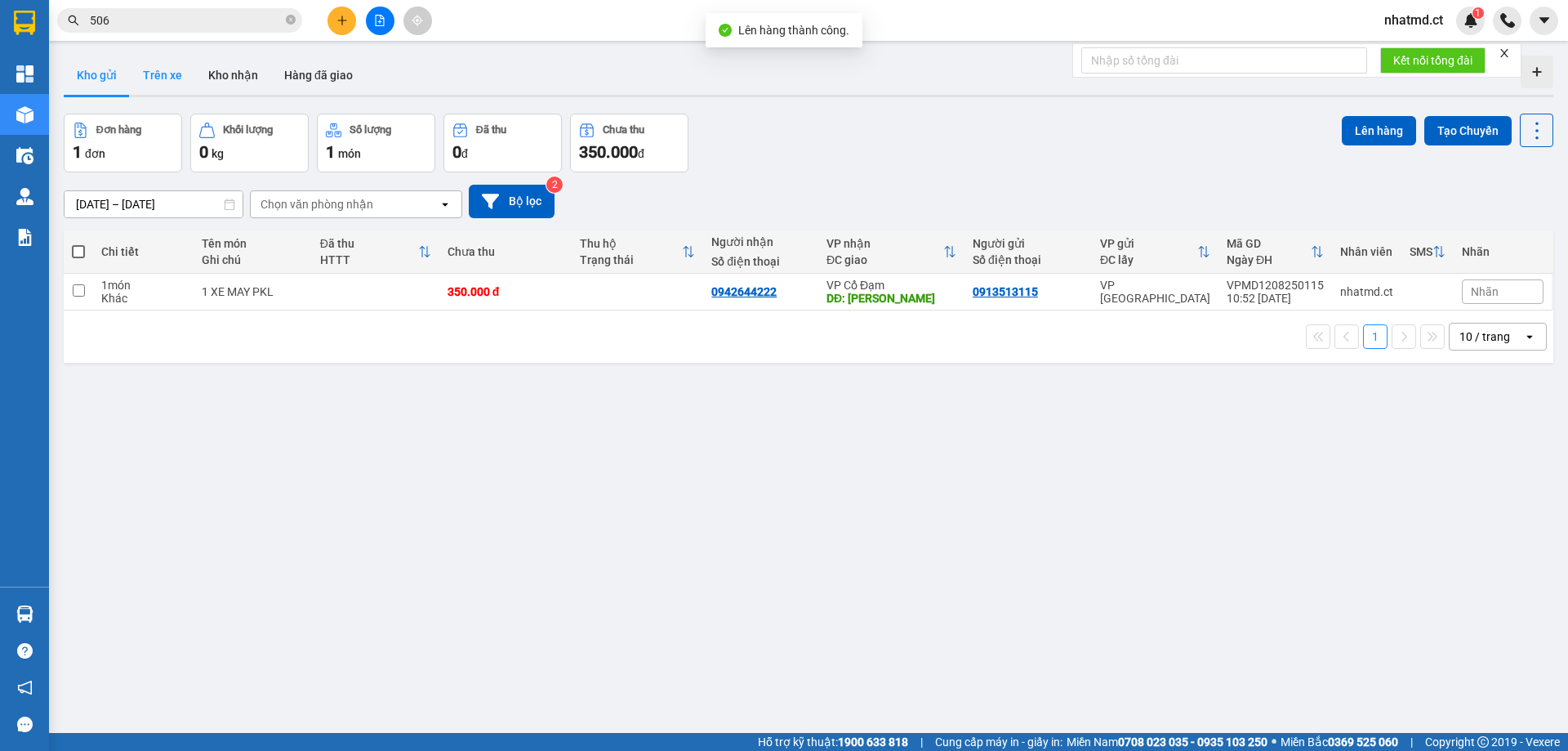
click at [156, 84] on button "Trên xe" at bounding box center [162, 74] width 65 height 39
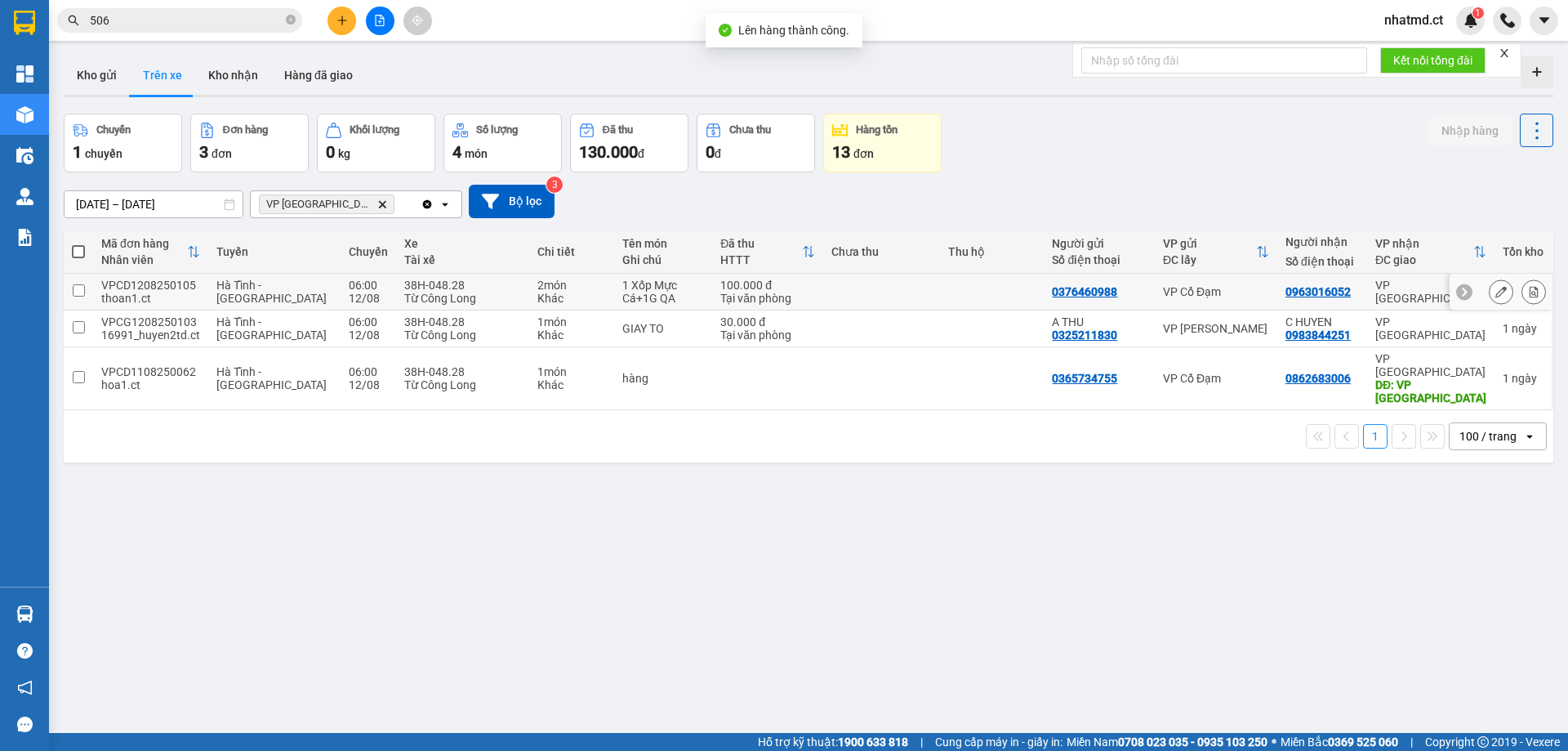
click at [1524, 299] on button at bounding box center [1533, 292] width 23 height 28
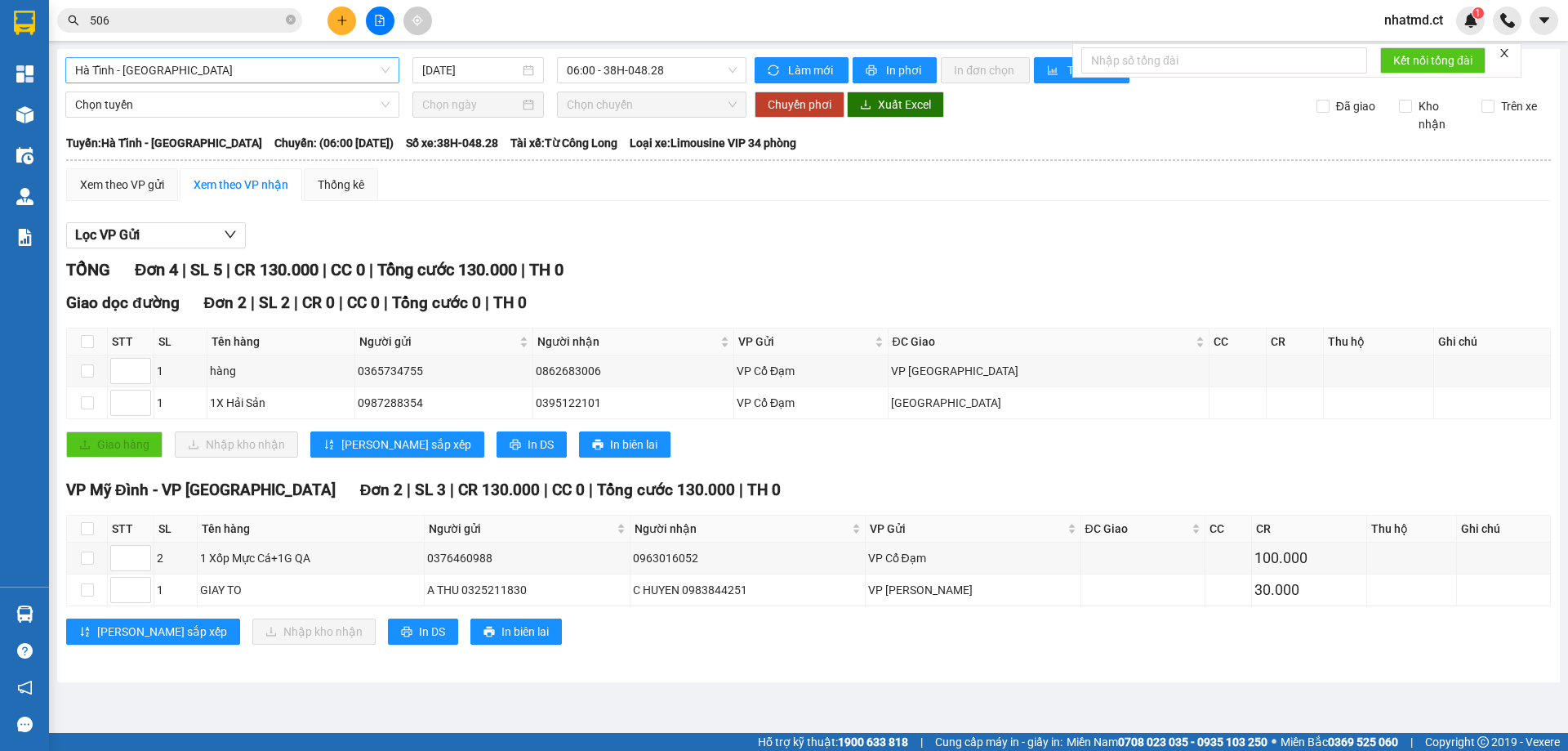
click at [254, 74] on span "Hà Tĩnh - Hà Nội" at bounding box center [232, 69] width 314 height 24
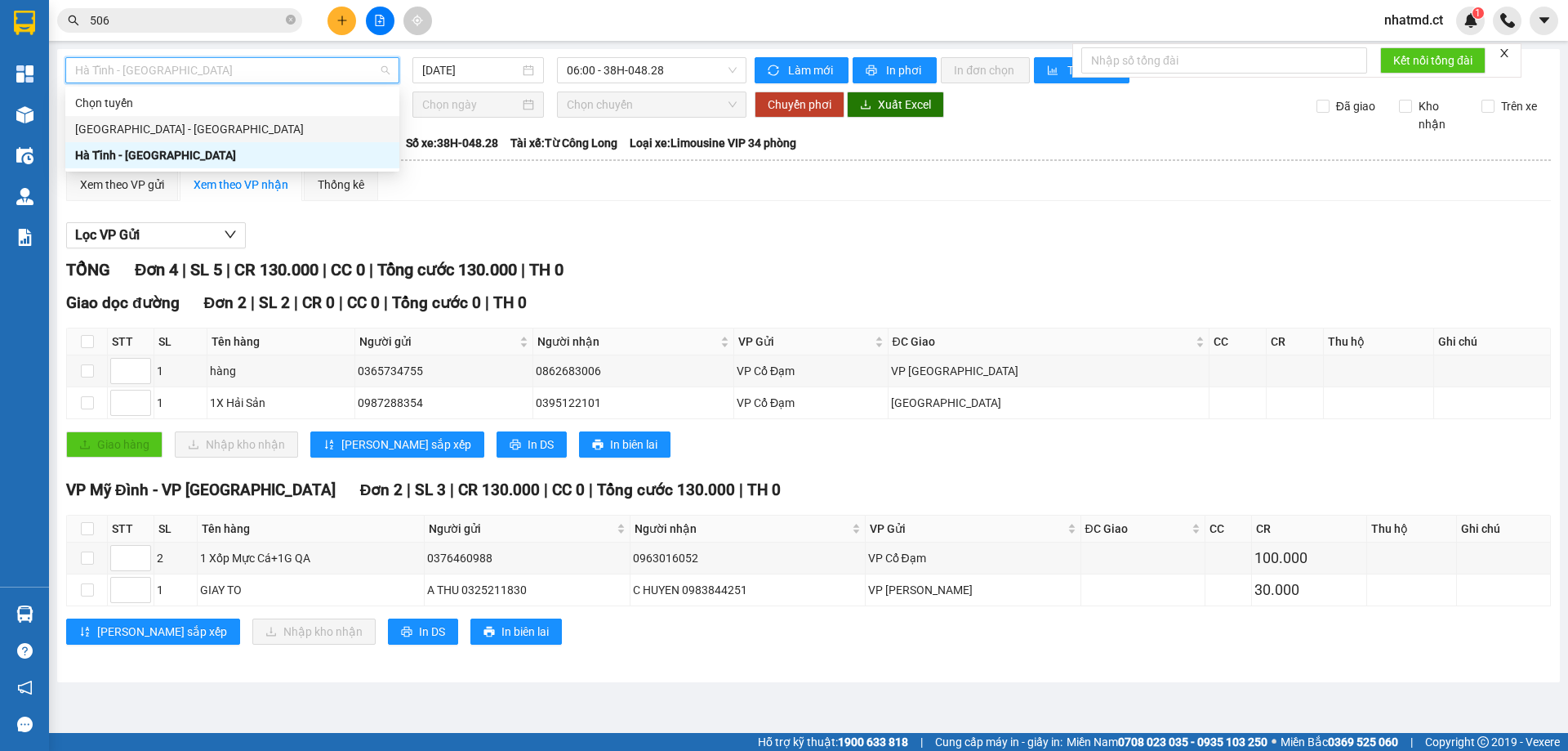
click at [233, 120] on div "Hà Nội - Hà Tĩnh" at bounding box center [232, 129] width 314 height 18
type input "12/08/2025"
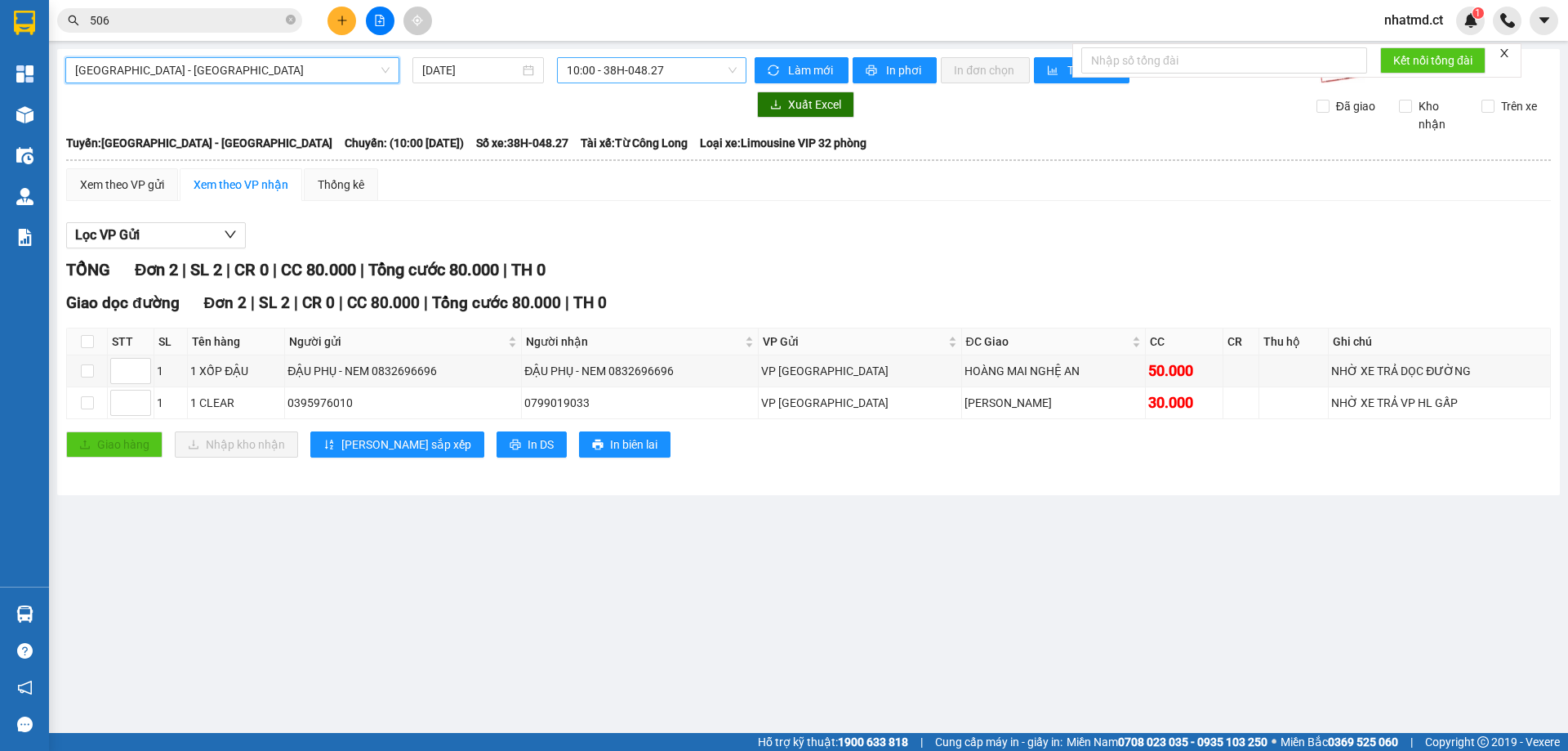
click at [596, 71] on span "10:00 - 38H-048.27" at bounding box center [651, 69] width 170 height 24
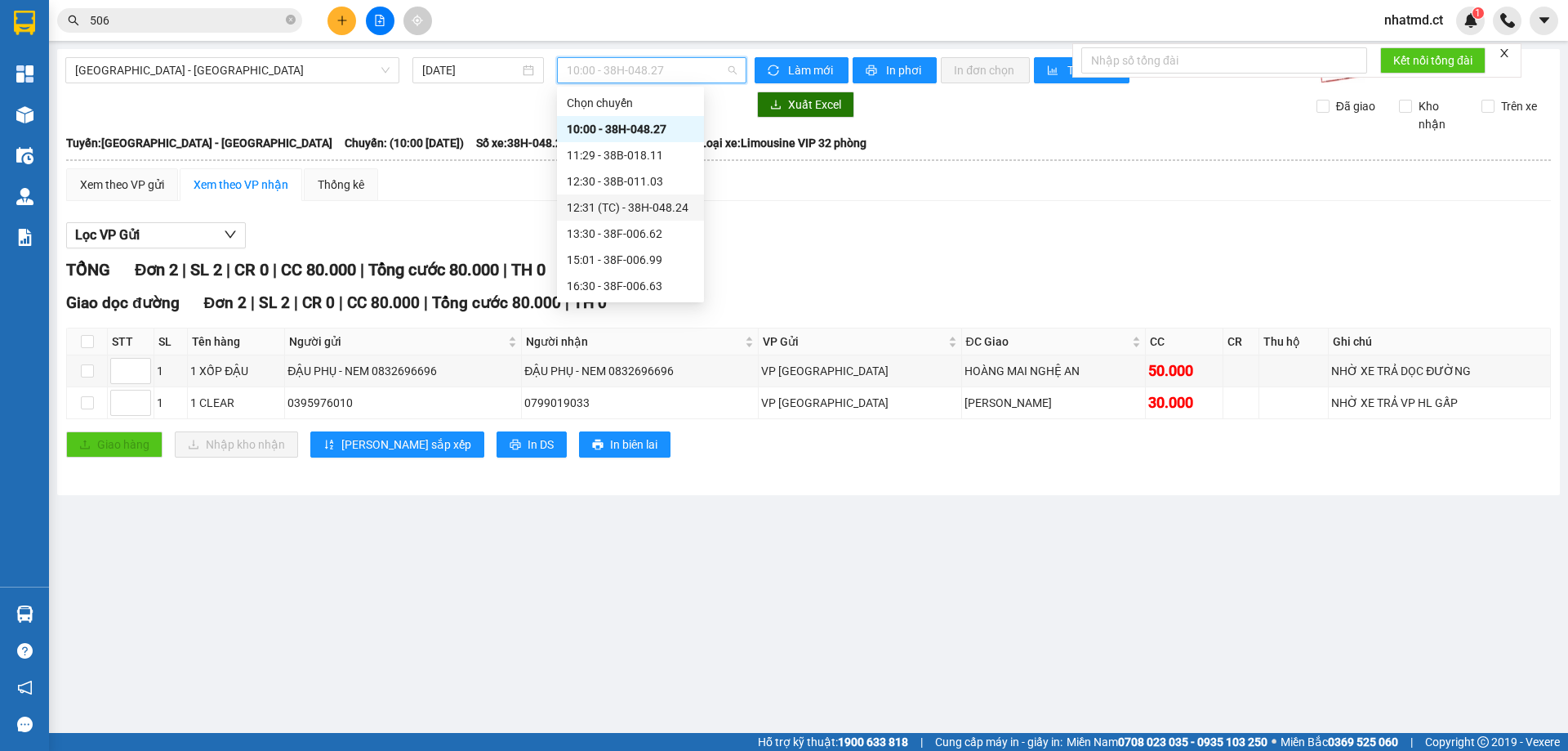
click at [633, 205] on div "12:31 (TC) - 38H-048.24" at bounding box center [630, 207] width 127 height 18
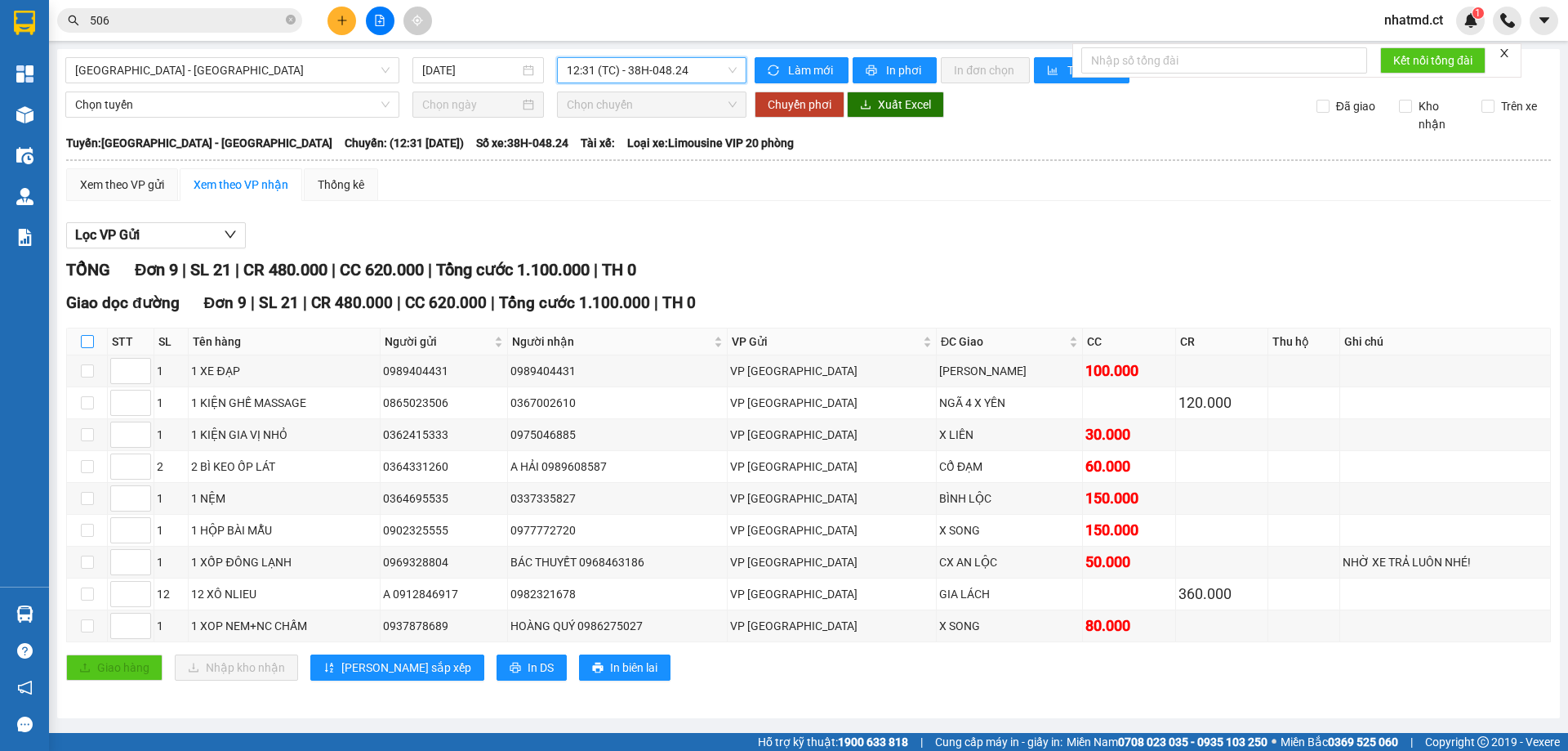
click at [91, 340] on input "checkbox" at bounding box center [88, 342] width 13 height 13
checkbox input "true"
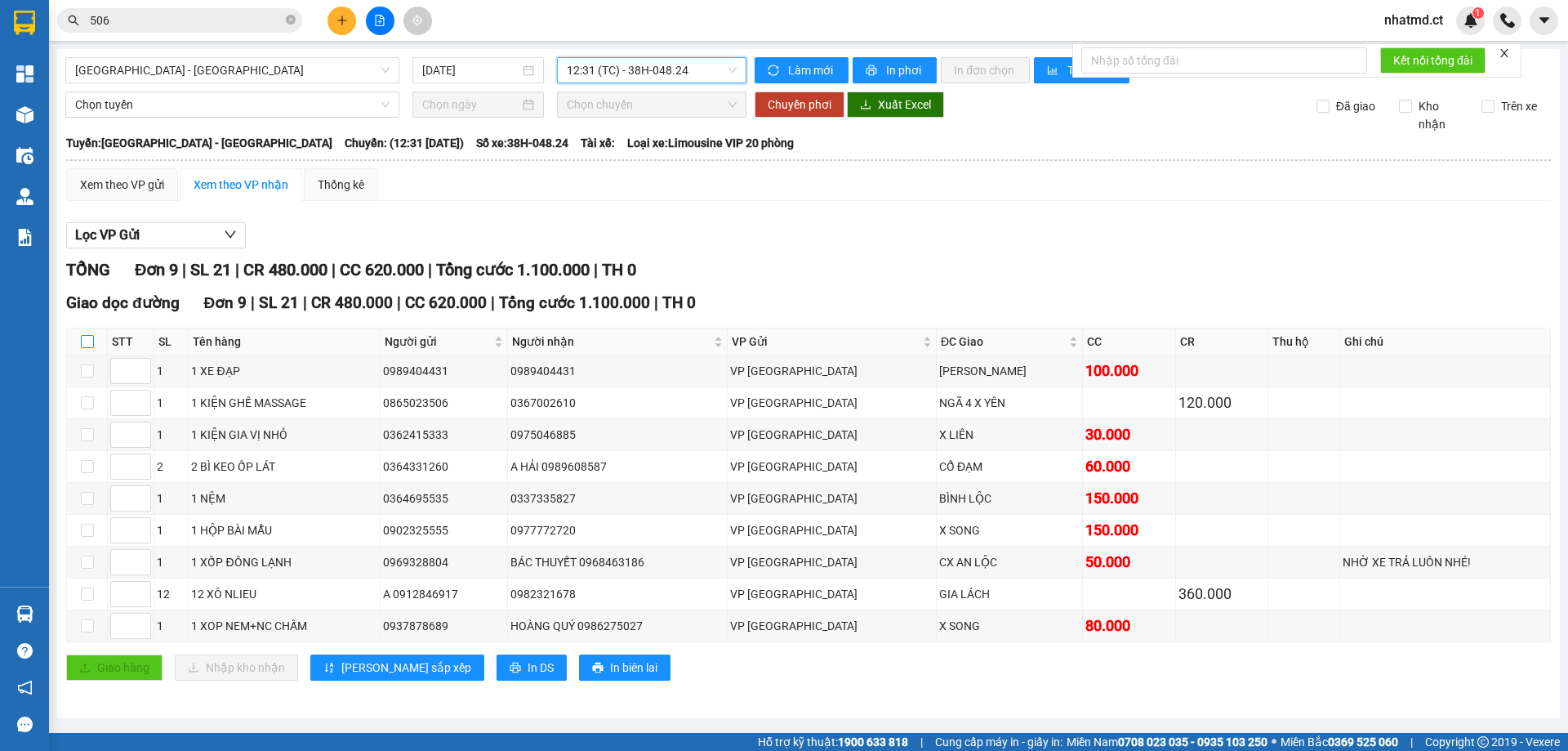
checkbox input "true"
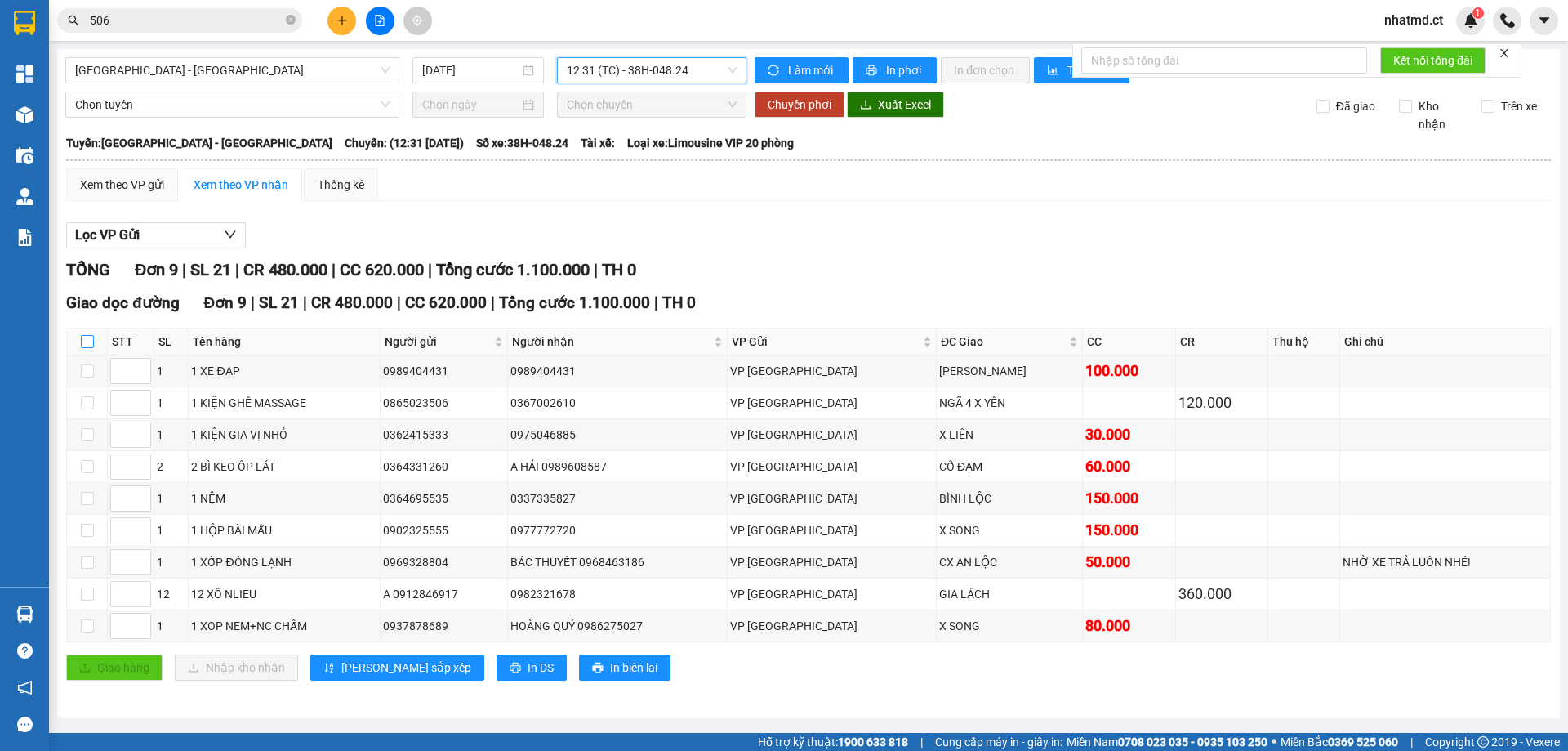
checkbox input "true"
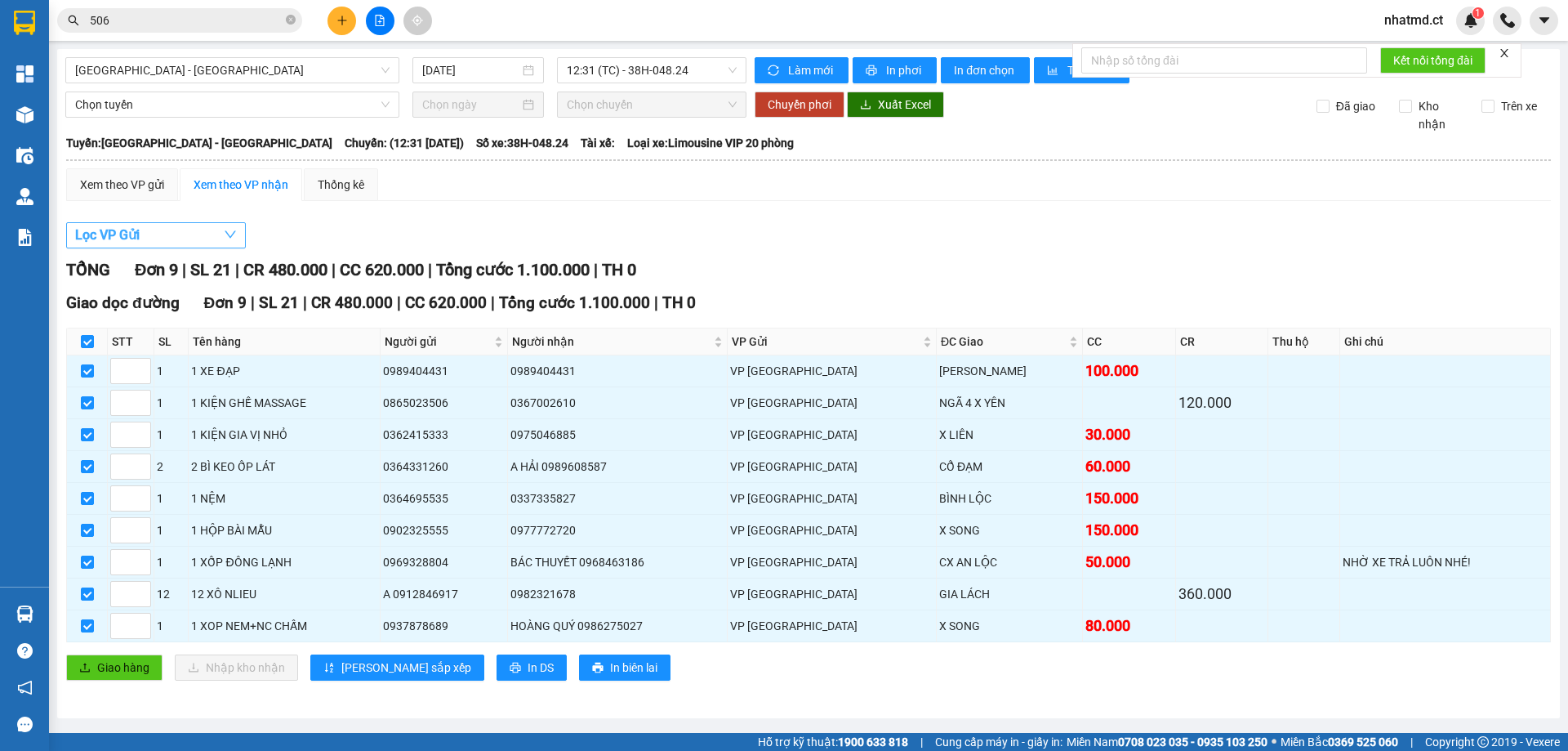
click at [142, 239] on button "Lọc VP Gửi" at bounding box center [155, 235] width 180 height 26
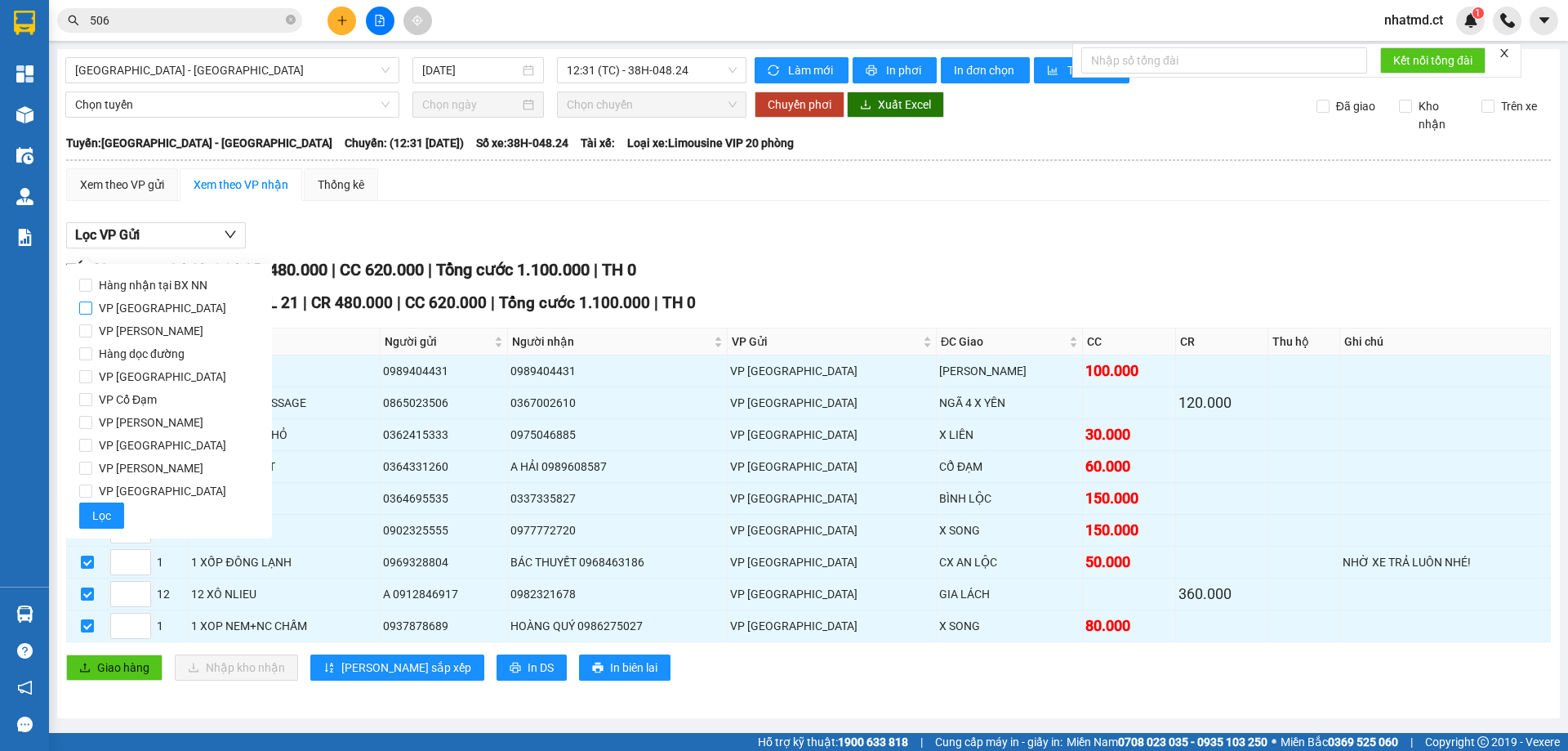
click at [120, 307] on span "VP [GEOGRAPHIC_DATA]" at bounding box center [162, 308] width 140 height 23
click at [92, 307] on input "VP [GEOGRAPHIC_DATA]" at bounding box center [86, 308] width 13 height 13
click at [109, 521] on span "Lọc" at bounding box center [101, 515] width 18 height 18
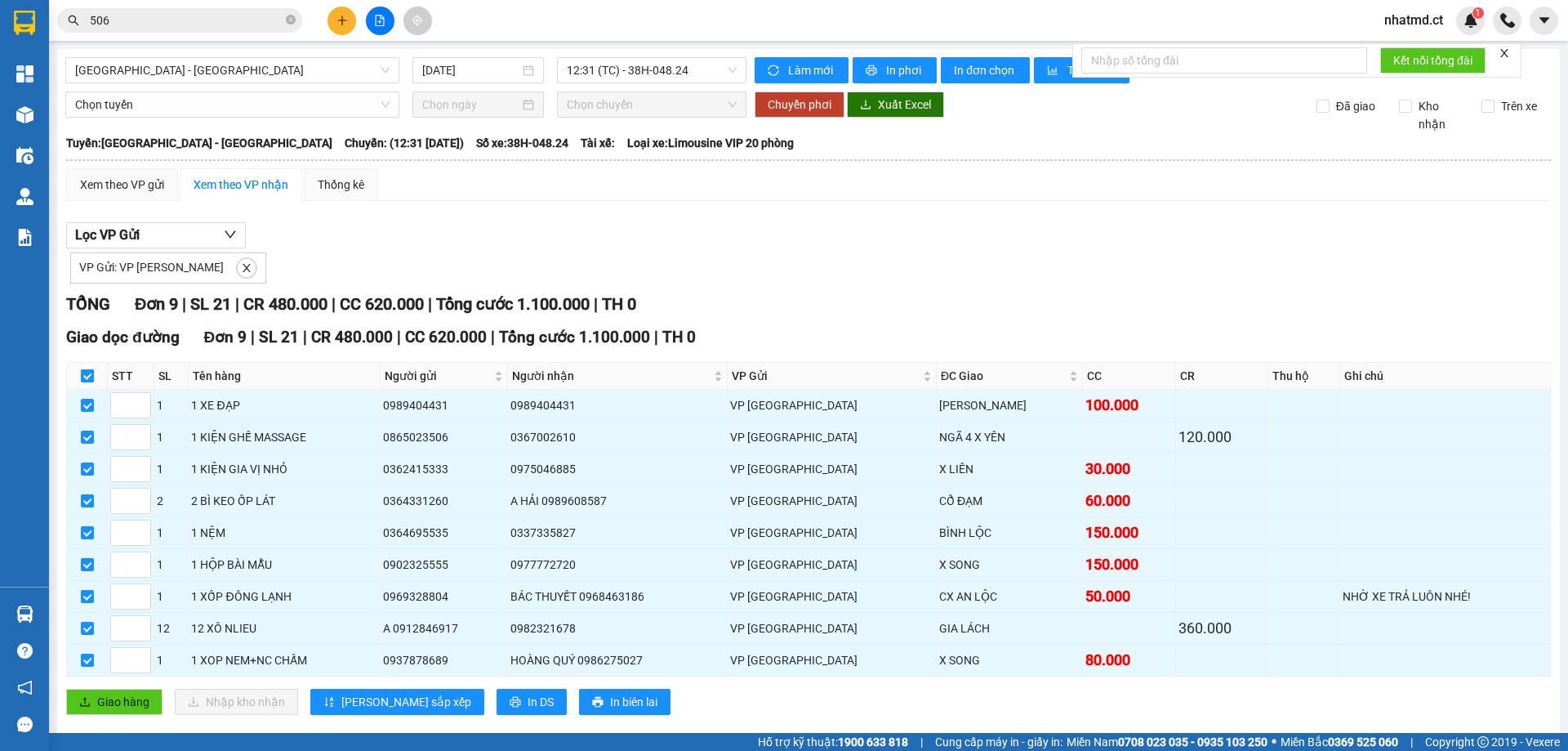
click at [91, 370] on input "checkbox" at bounding box center [88, 376] width 13 height 13
checkbox input "false"
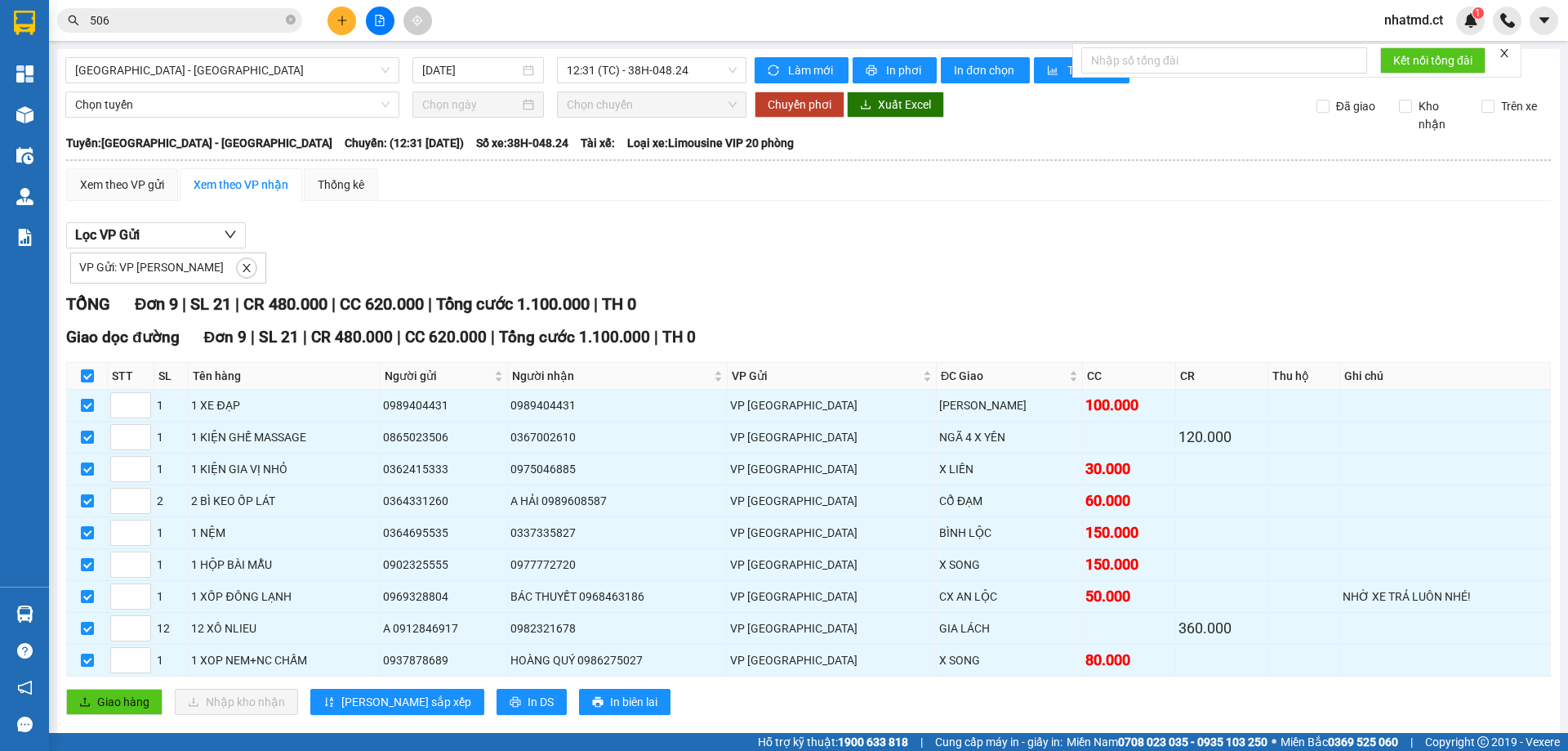
checkbox input "false"
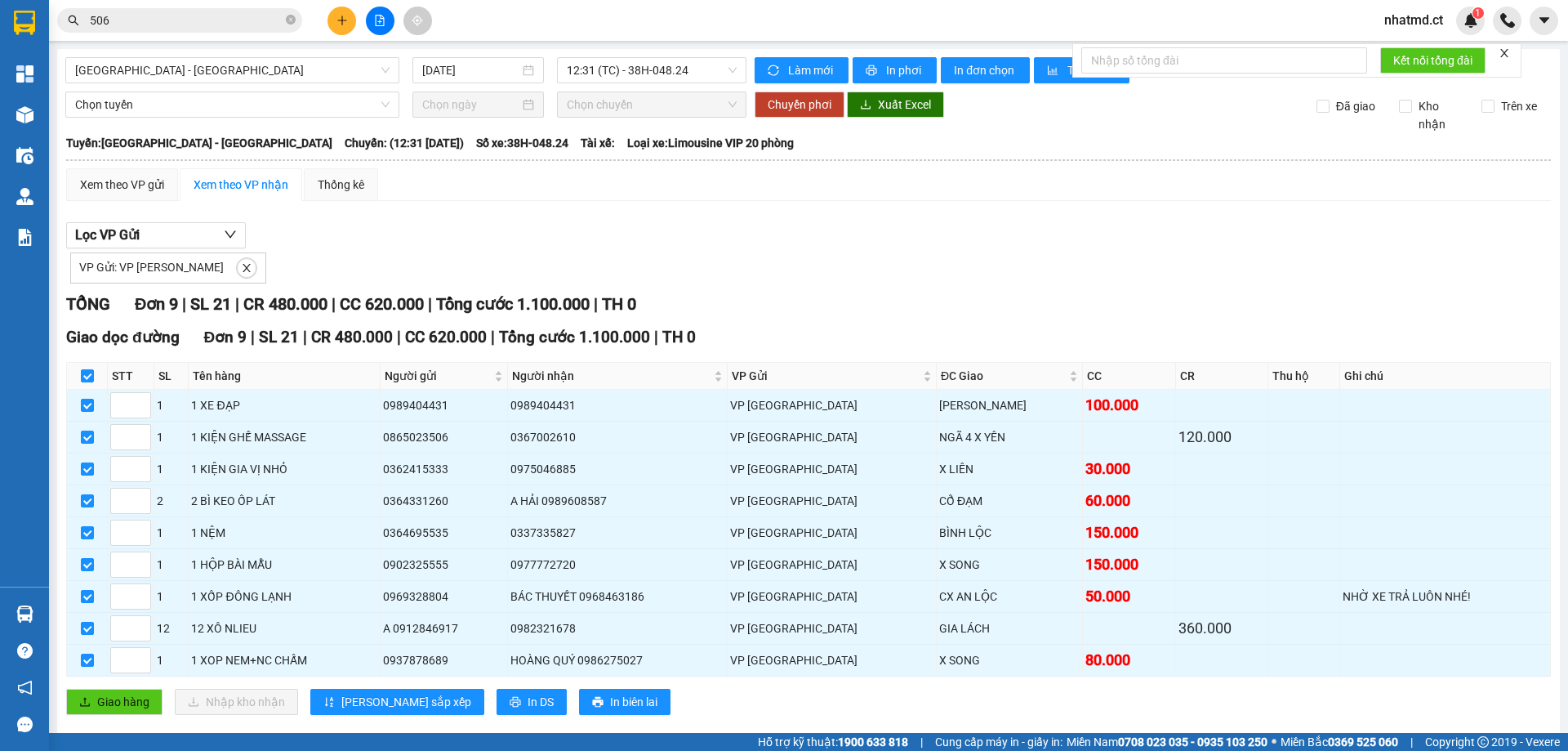
checkbox input "false"
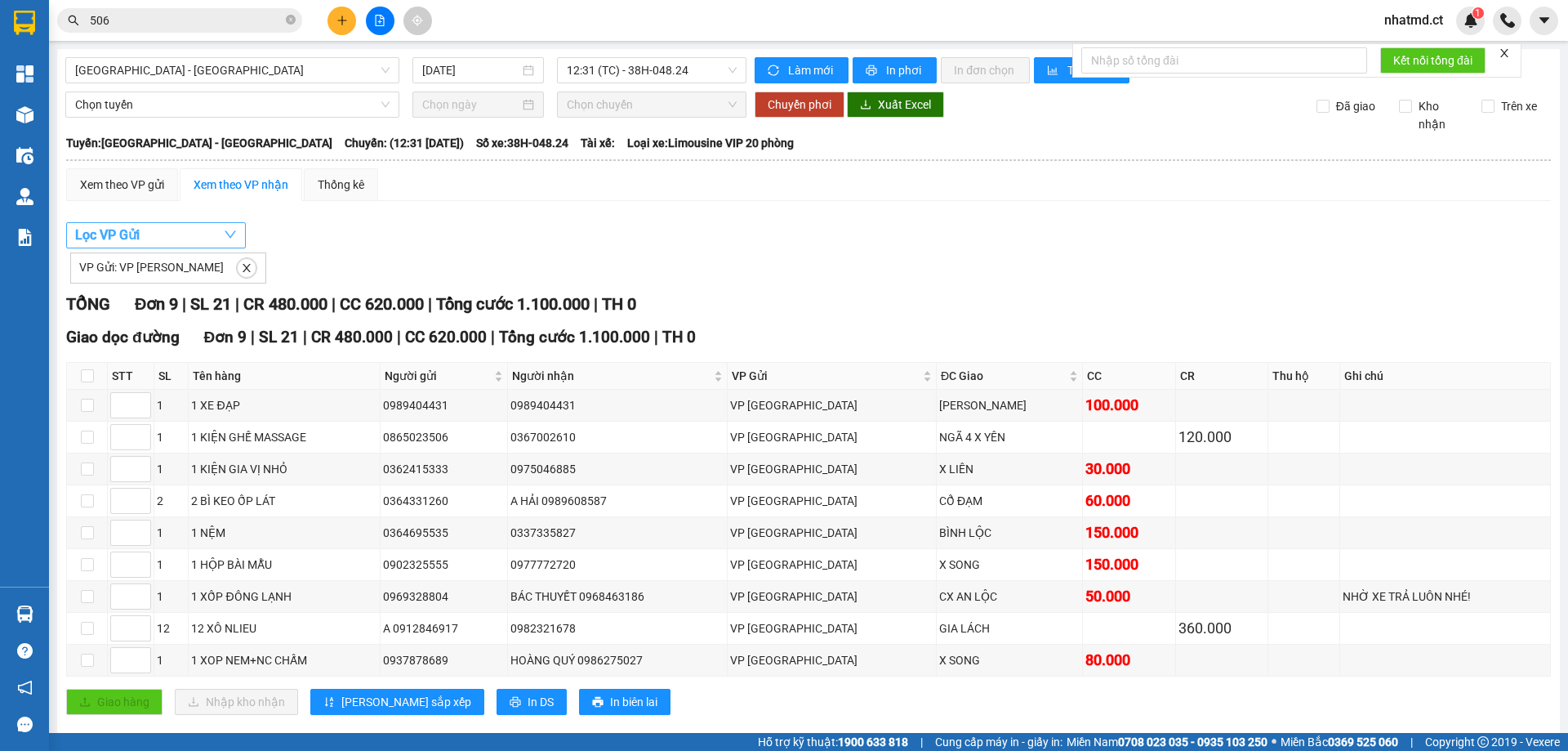
click at [145, 222] on button "Lọc VP Gửi" at bounding box center [155, 235] width 180 height 26
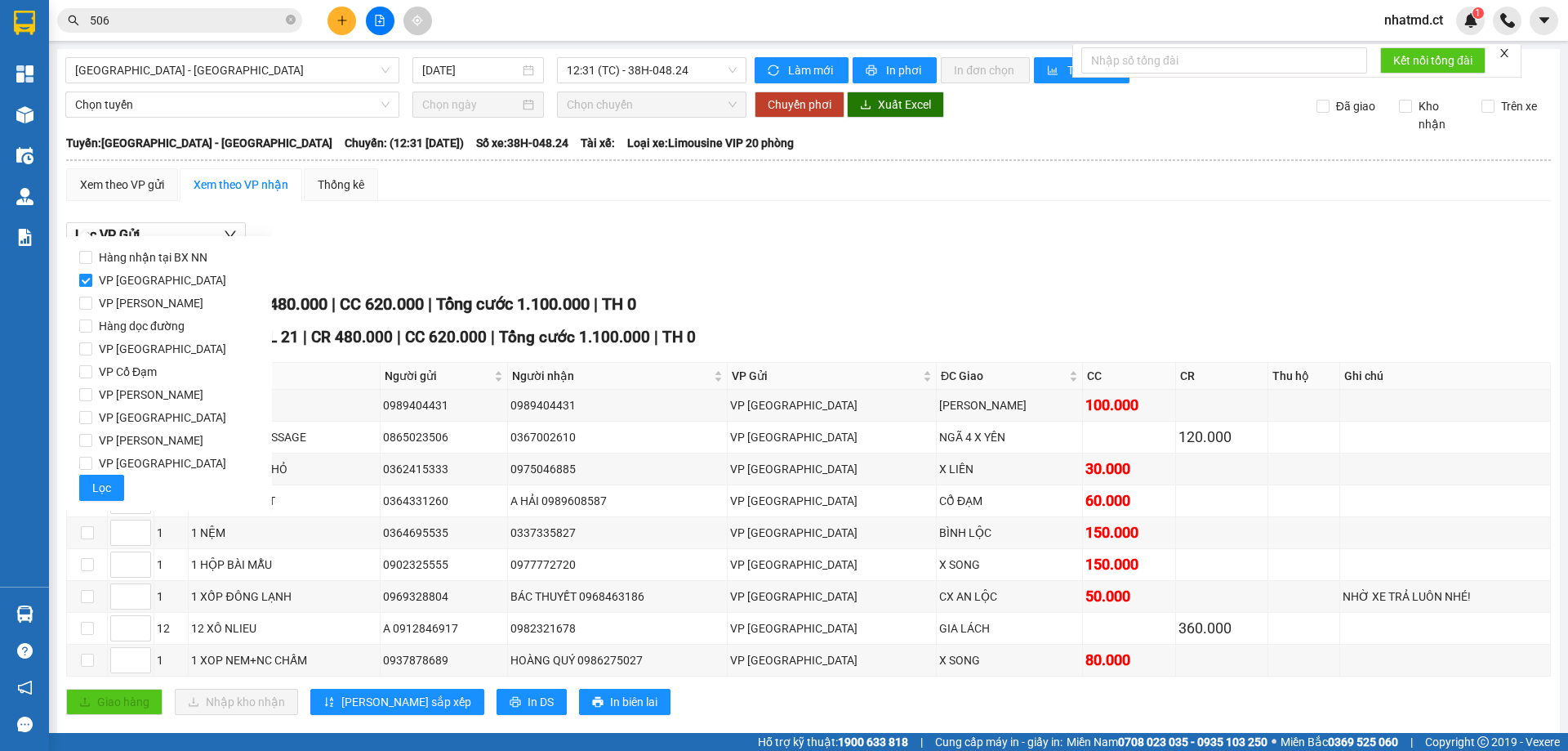
click at [115, 272] on span "VP [GEOGRAPHIC_DATA]" at bounding box center [162, 279] width 140 height 23
click at [92, 273] on input "VP [GEOGRAPHIC_DATA]" at bounding box center [86, 280] width 13 height 13
checkbox input "false"
click at [138, 275] on span "VP [GEOGRAPHIC_DATA]" at bounding box center [162, 279] width 140 height 23
click at [92, 275] on input "VP [GEOGRAPHIC_DATA]" at bounding box center [86, 280] width 13 height 13
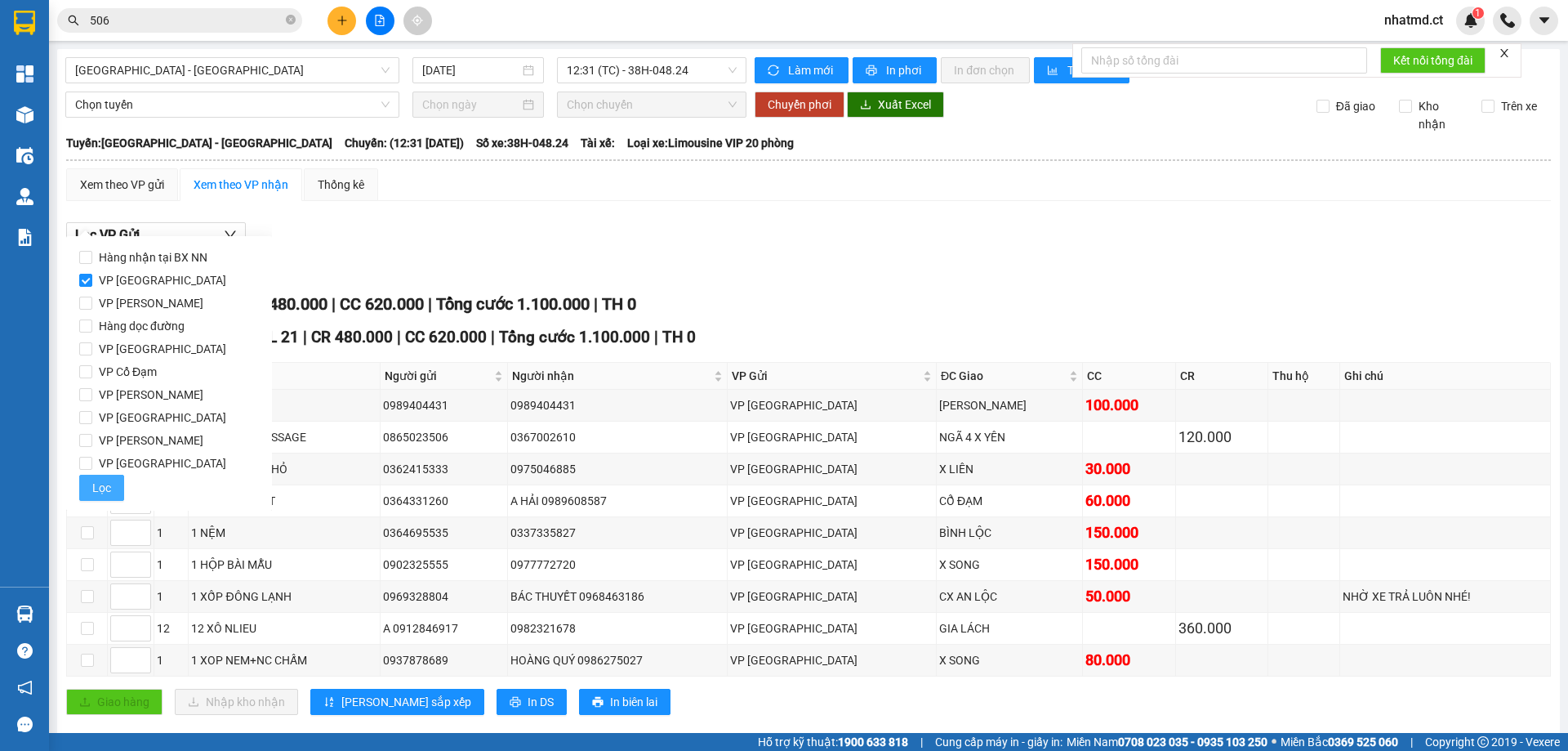
click at [99, 481] on span "Lọc" at bounding box center [101, 487] width 18 height 18
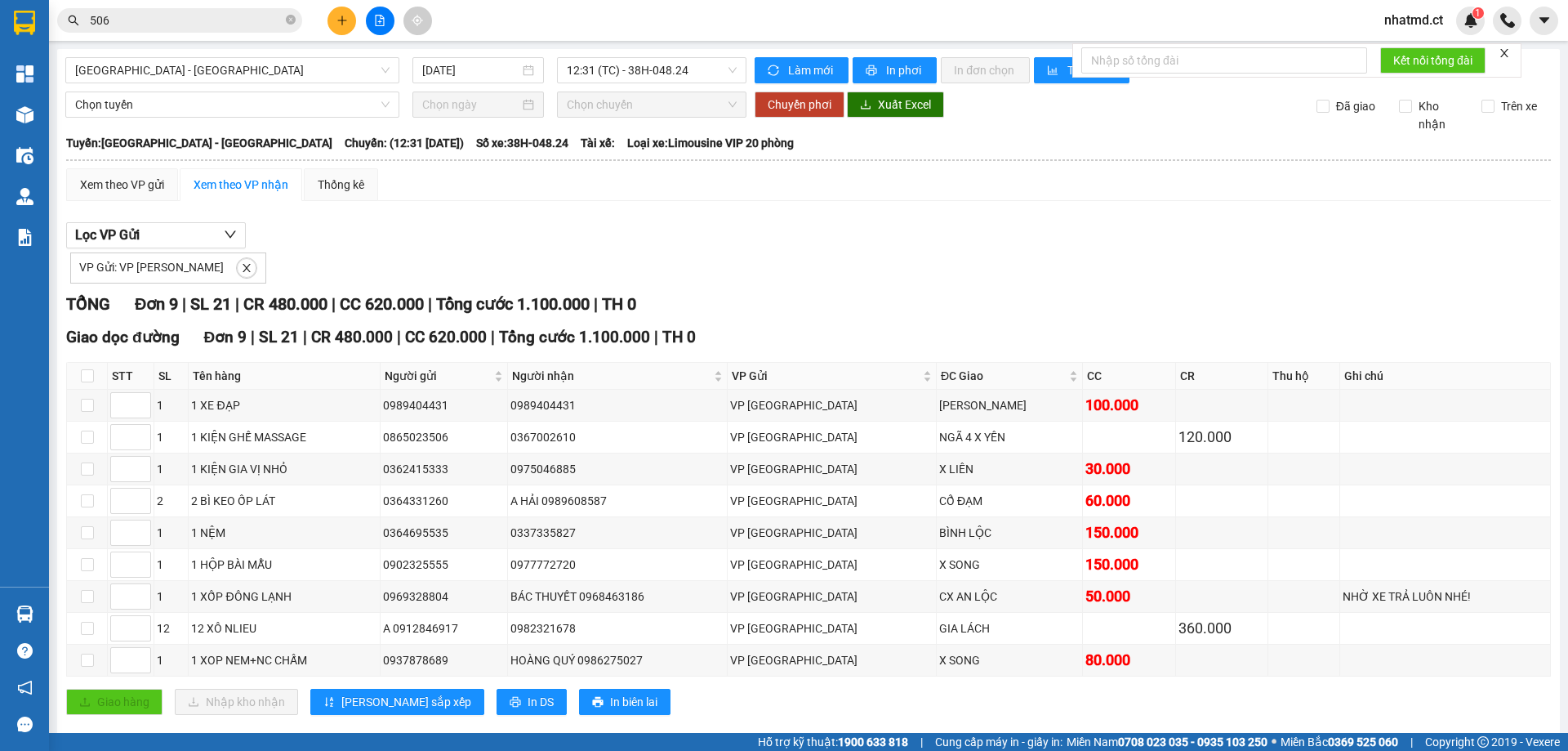
click at [78, 363] on th at bounding box center [87, 376] width 41 height 27
click at [74, 363] on th at bounding box center [87, 376] width 41 height 27
click at [85, 370] on input "checkbox" at bounding box center [88, 376] width 13 height 13
checkbox input "true"
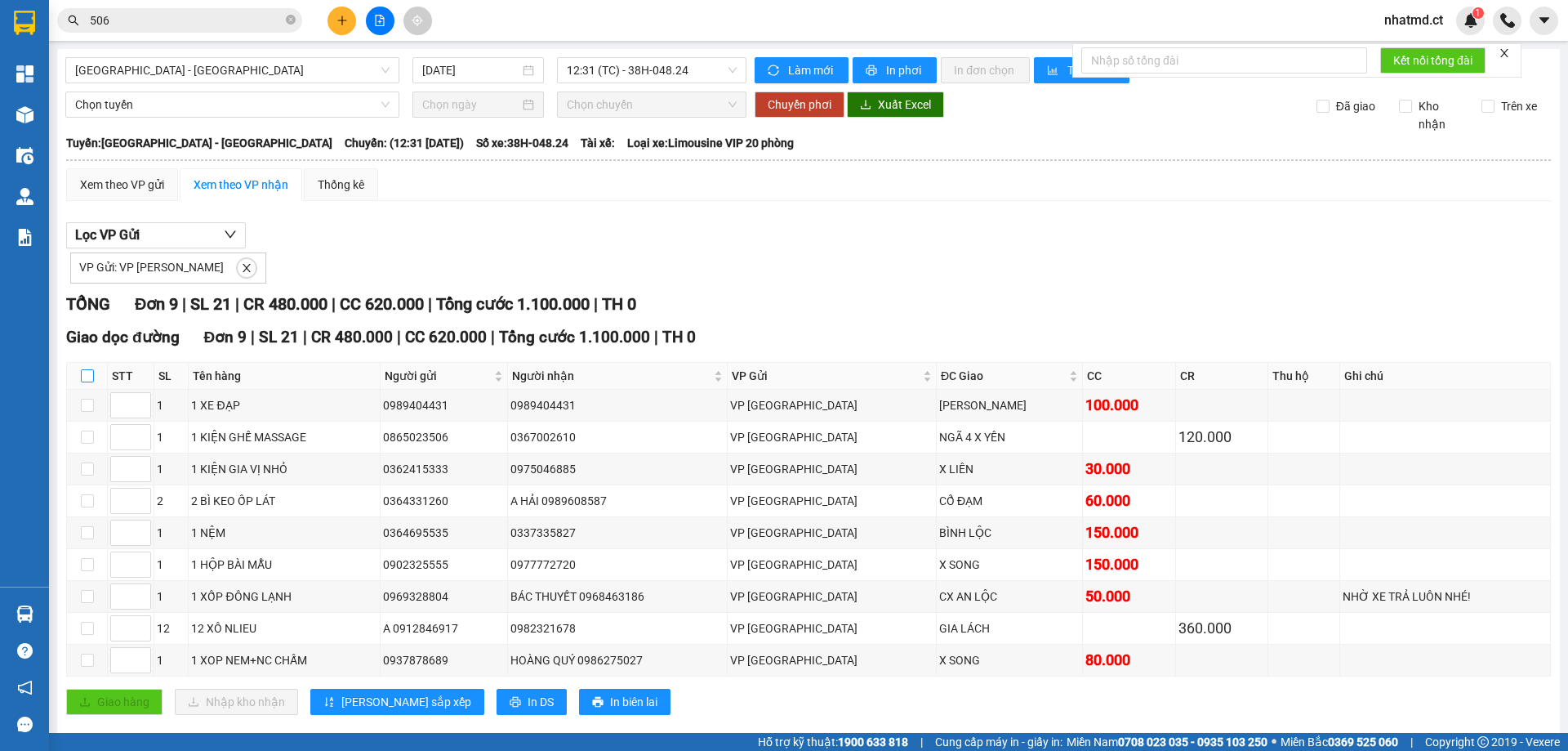
checkbox input "true"
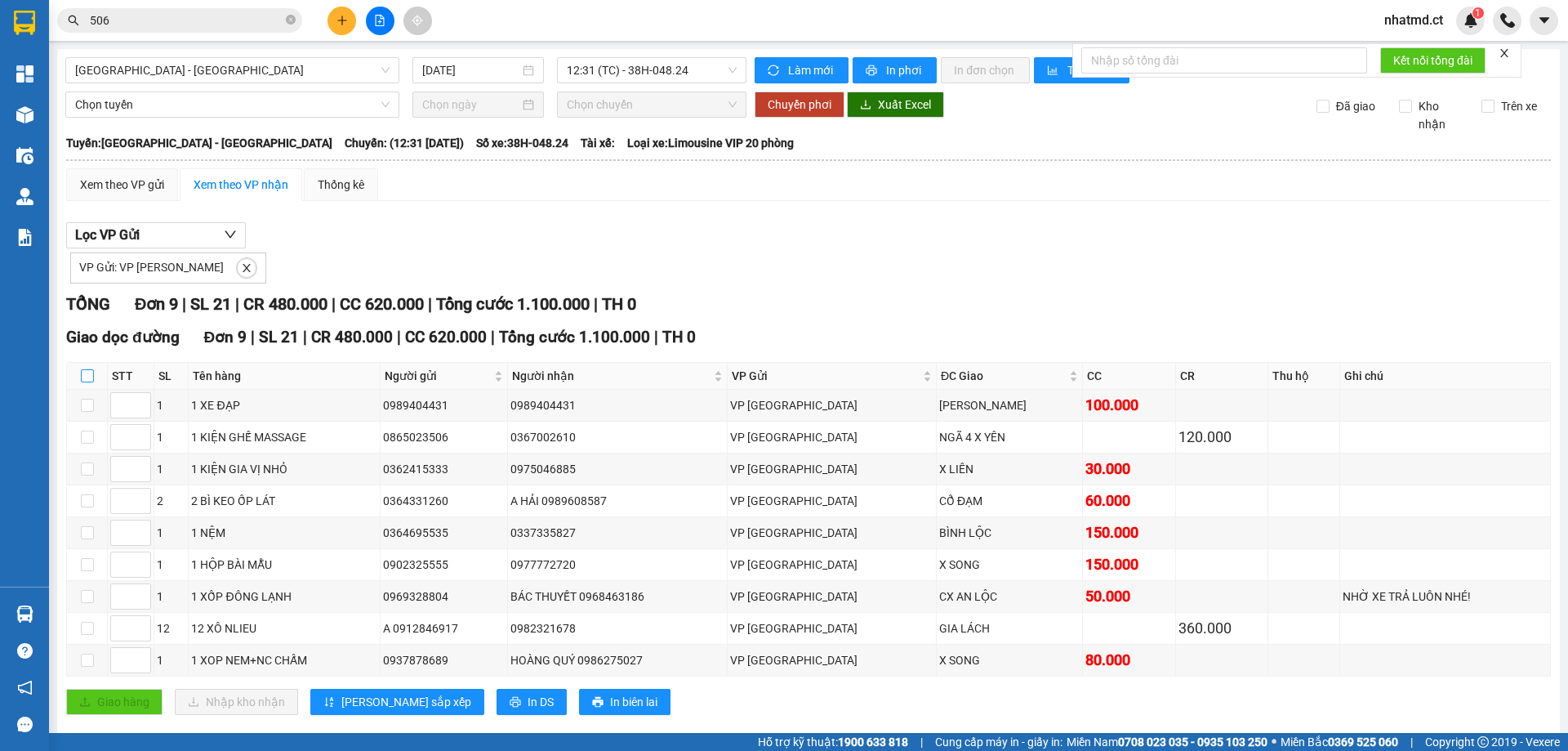
checkbox input "true"
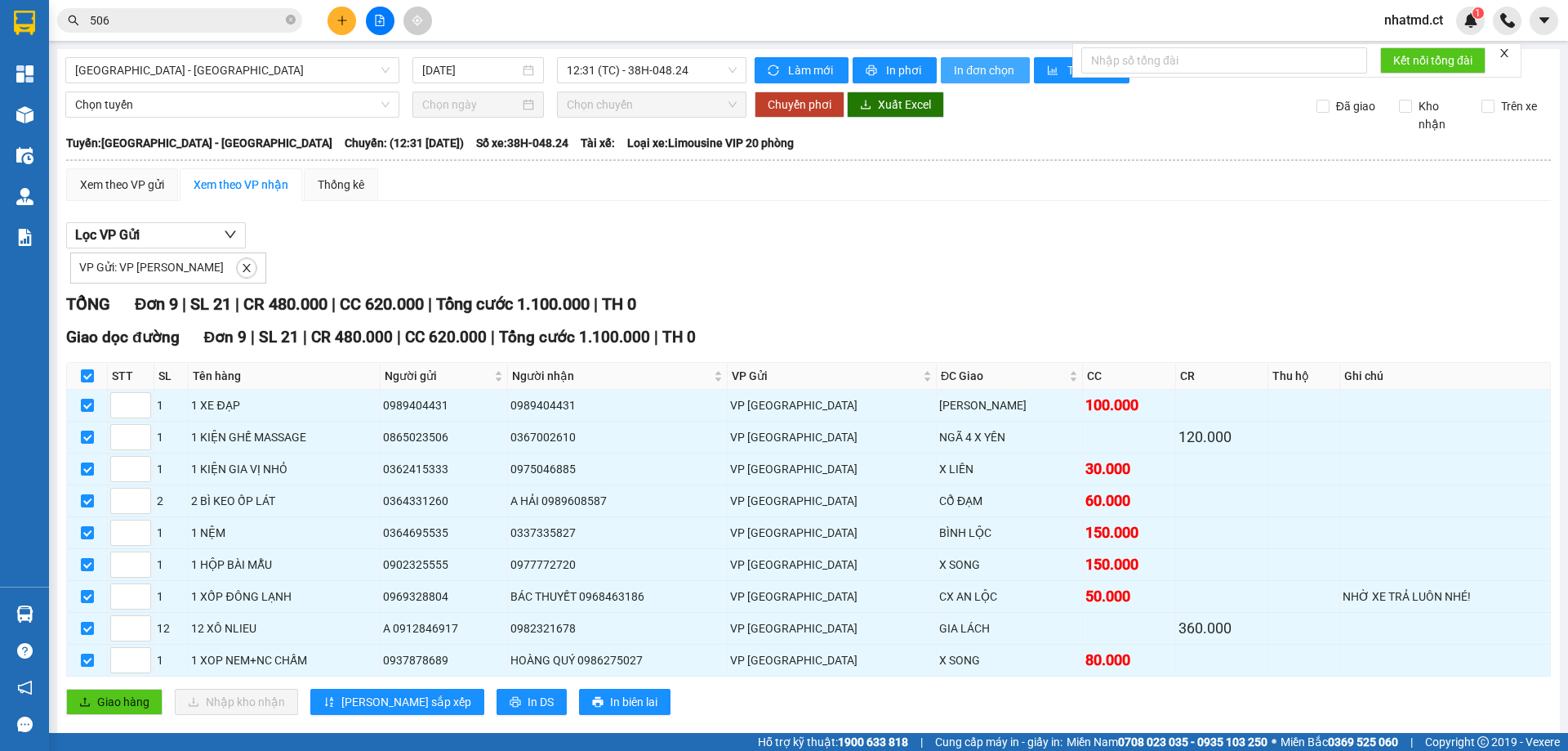
click at [958, 57] on button "In đơn chọn" at bounding box center [985, 69] width 89 height 26
click at [527, 692] on span "In DS" at bounding box center [540, 701] width 26 height 18
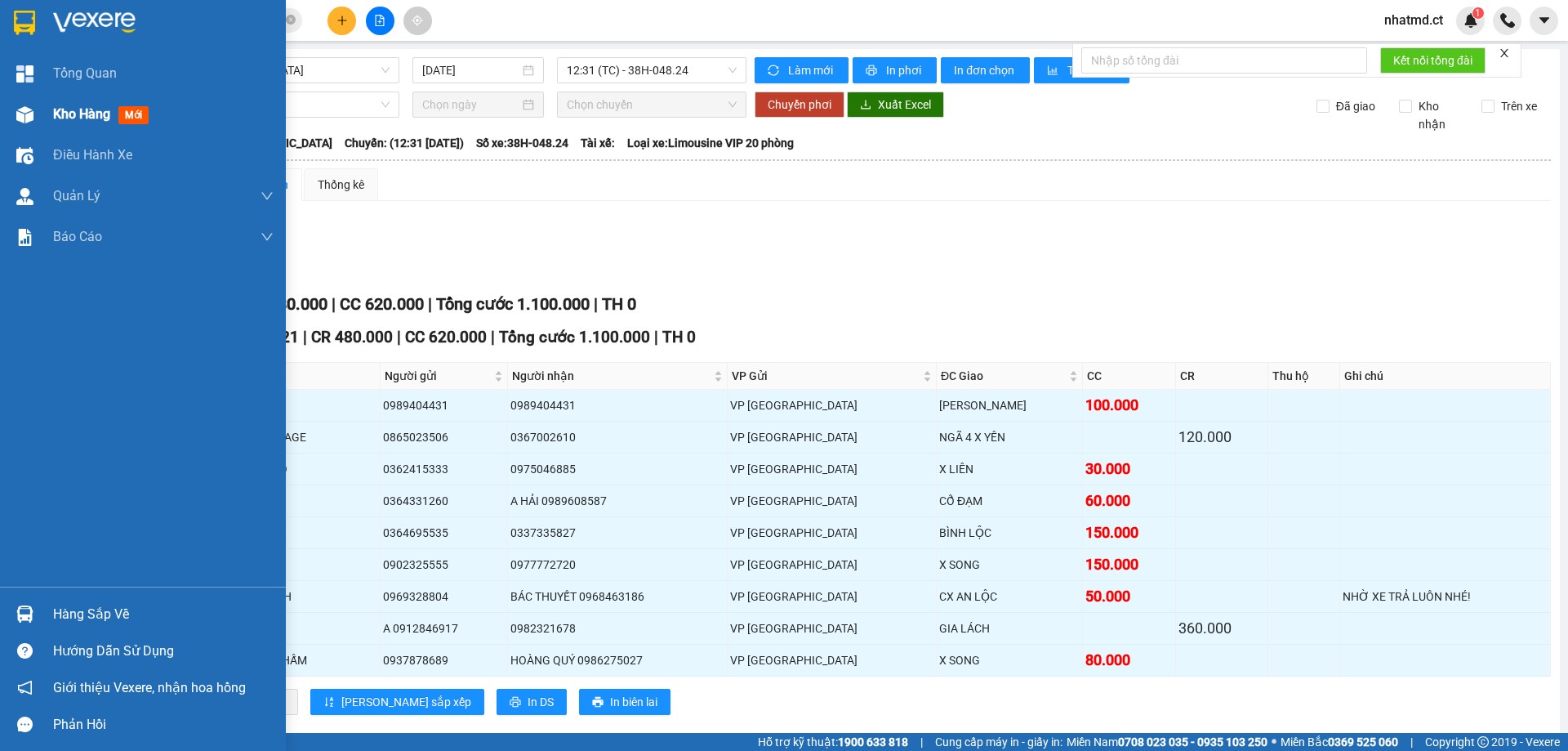
click at [70, 113] on span "Kho hàng" at bounding box center [81, 114] width 57 height 16
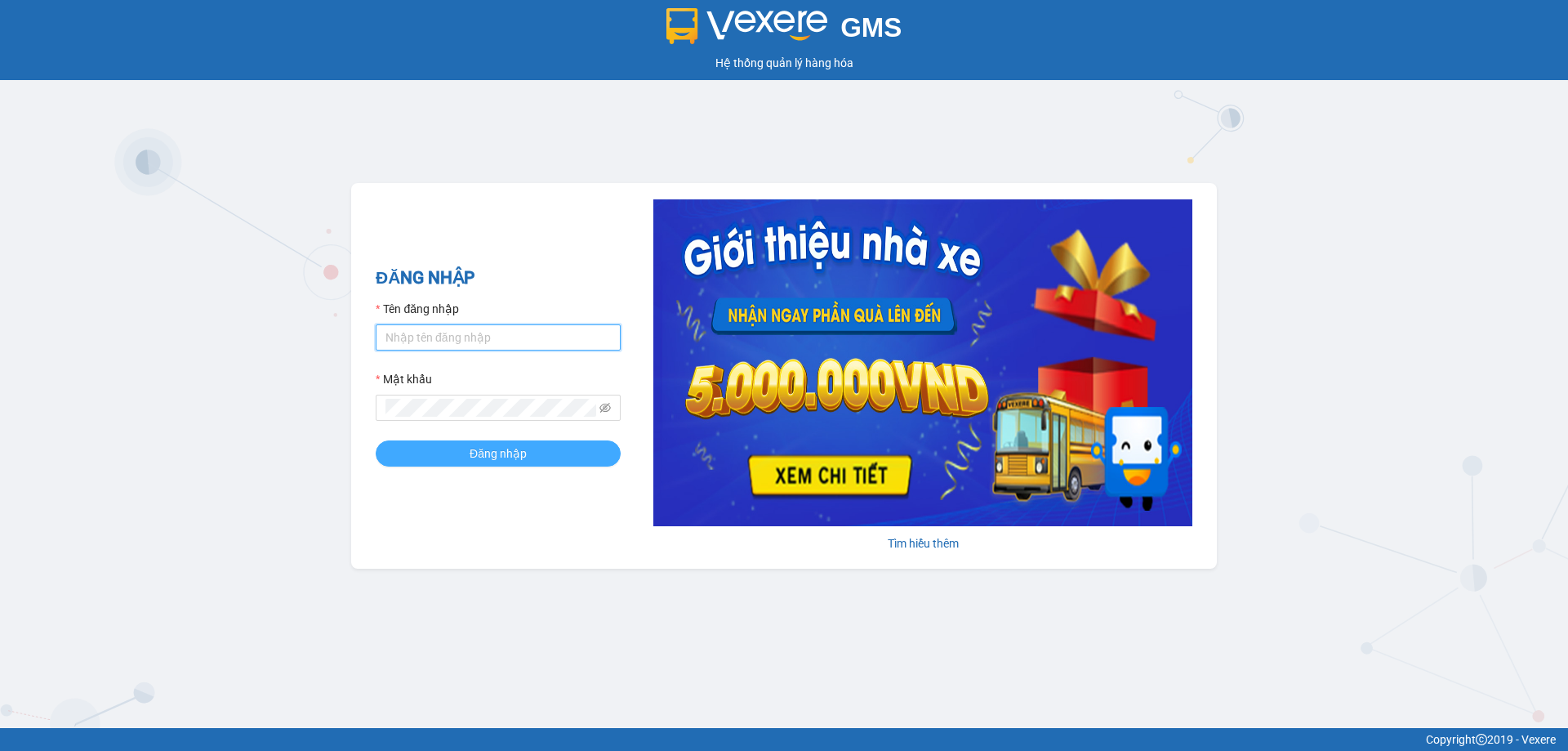
type input "nhatmd.ct"
click at [489, 462] on span "Đăng nhập" at bounding box center [498, 452] width 57 height 18
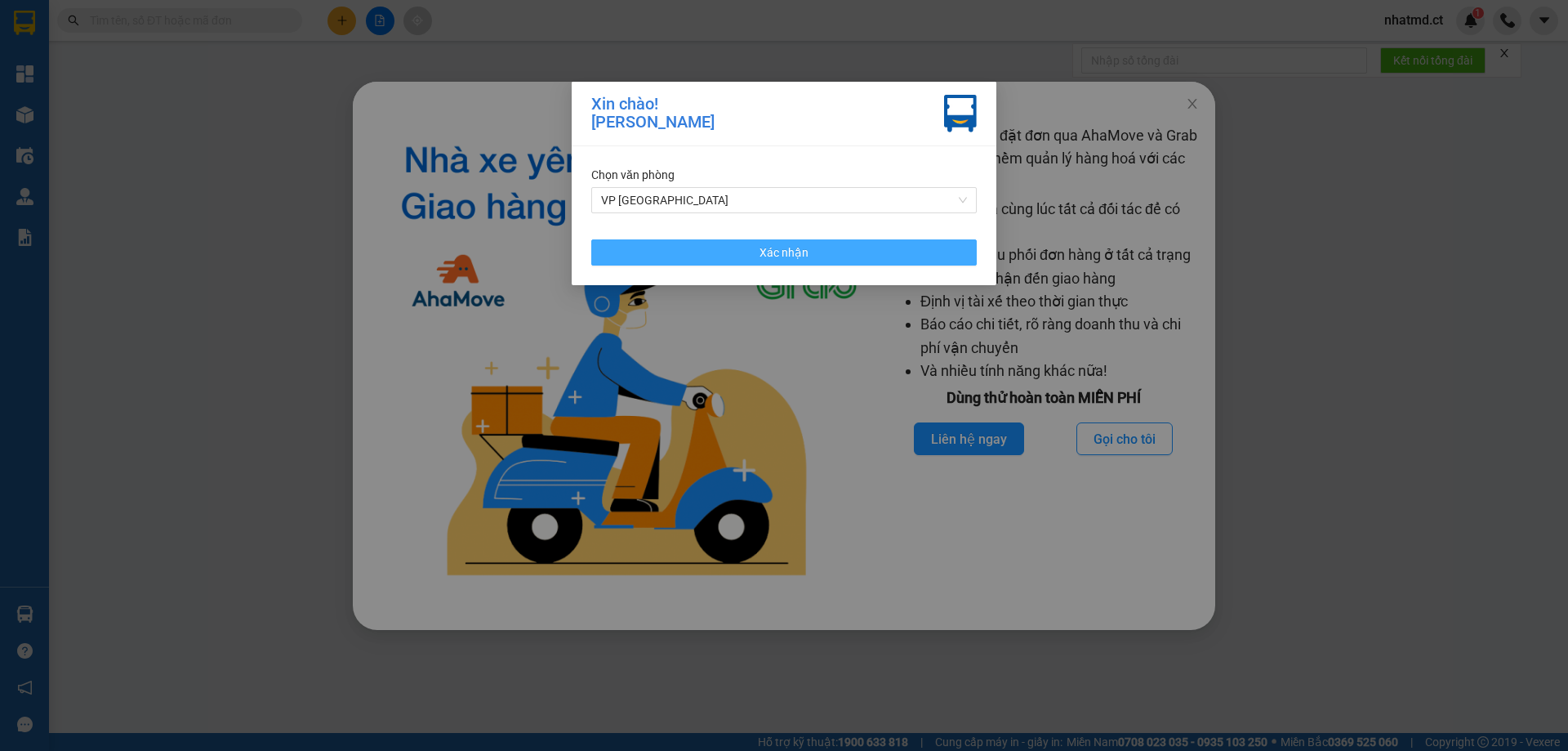
click at [893, 244] on button "Xác nhận" at bounding box center [783, 252] width 385 height 26
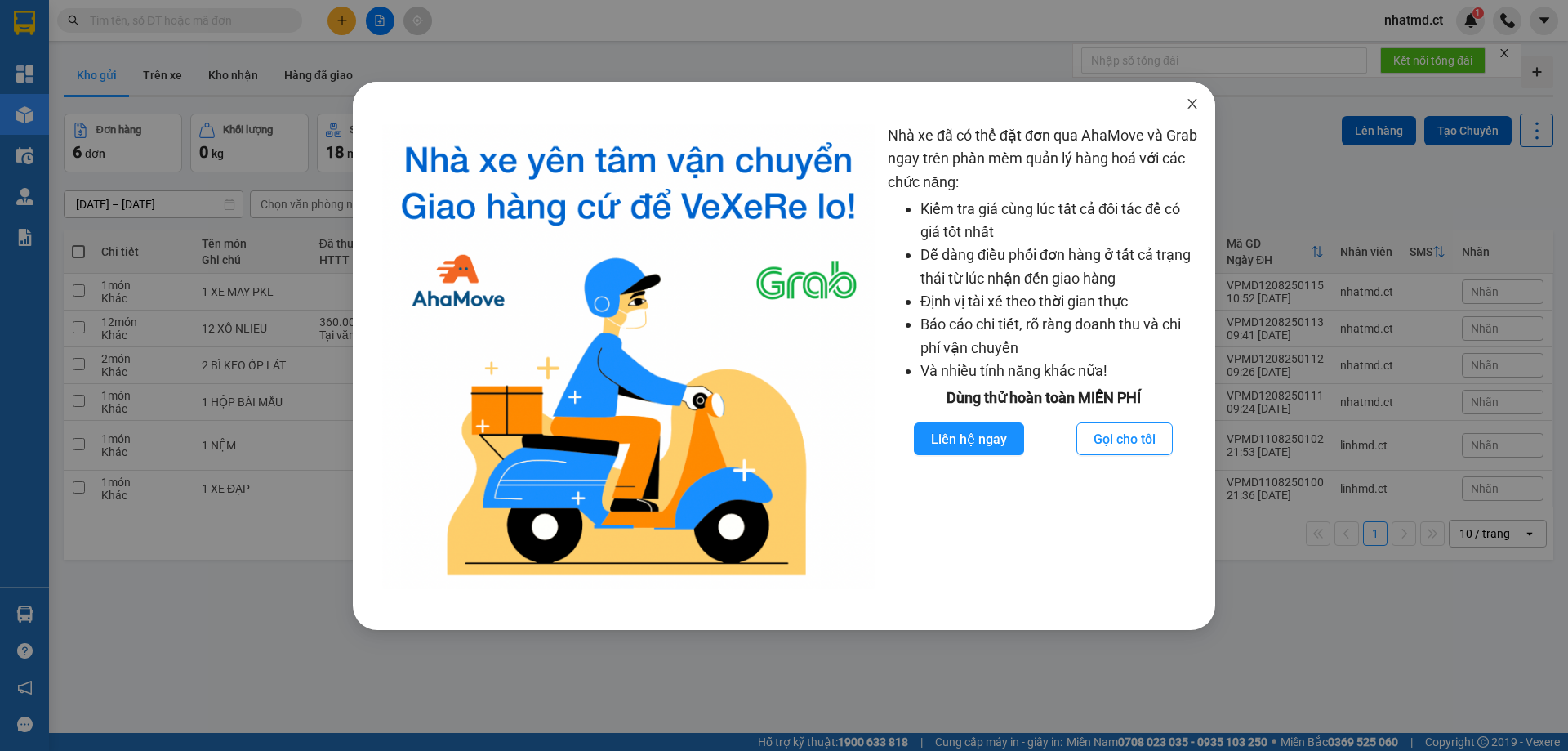
click at [1189, 100] on icon "close" at bounding box center [1192, 104] width 13 height 13
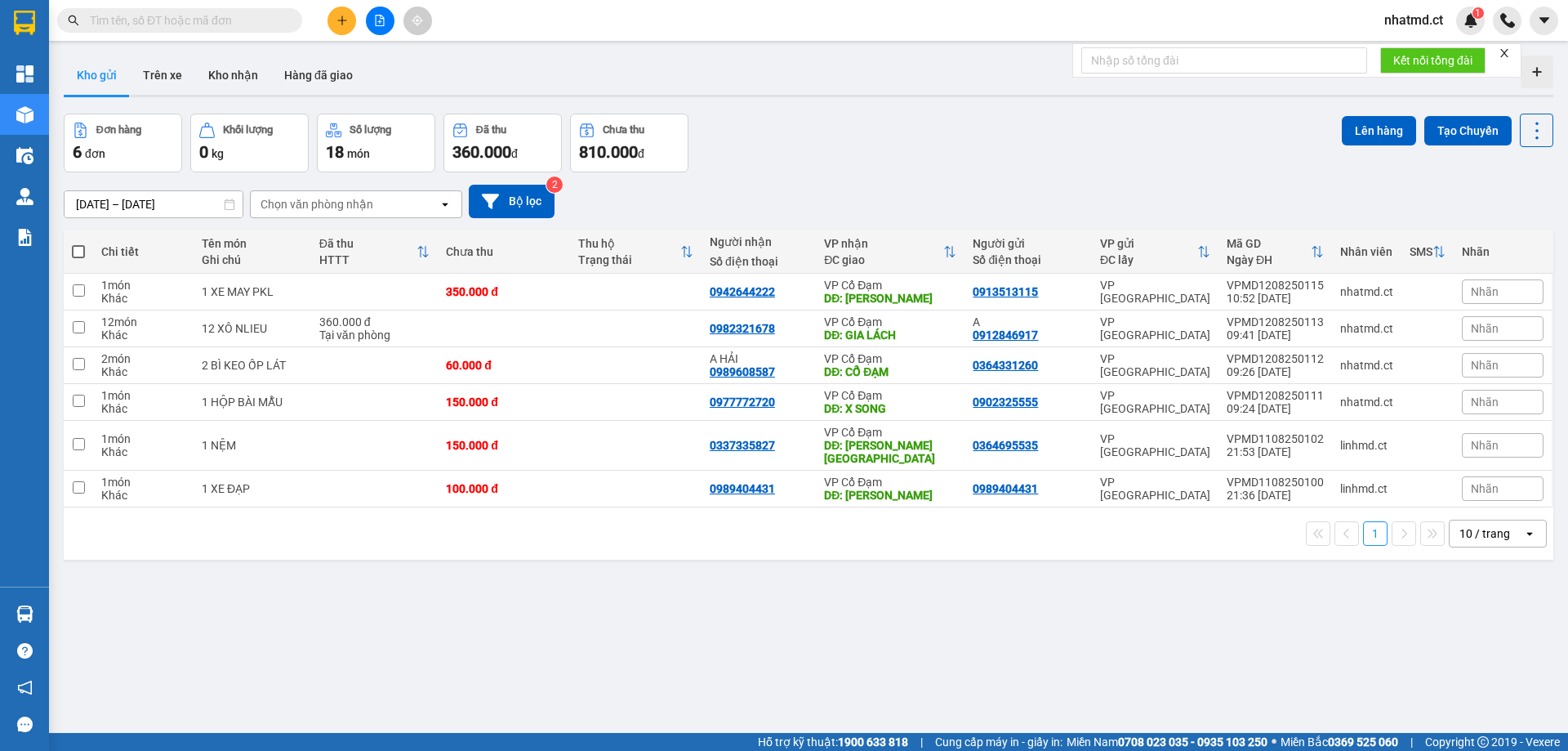
click at [252, 15] on input "text" at bounding box center [186, 20] width 193 height 18
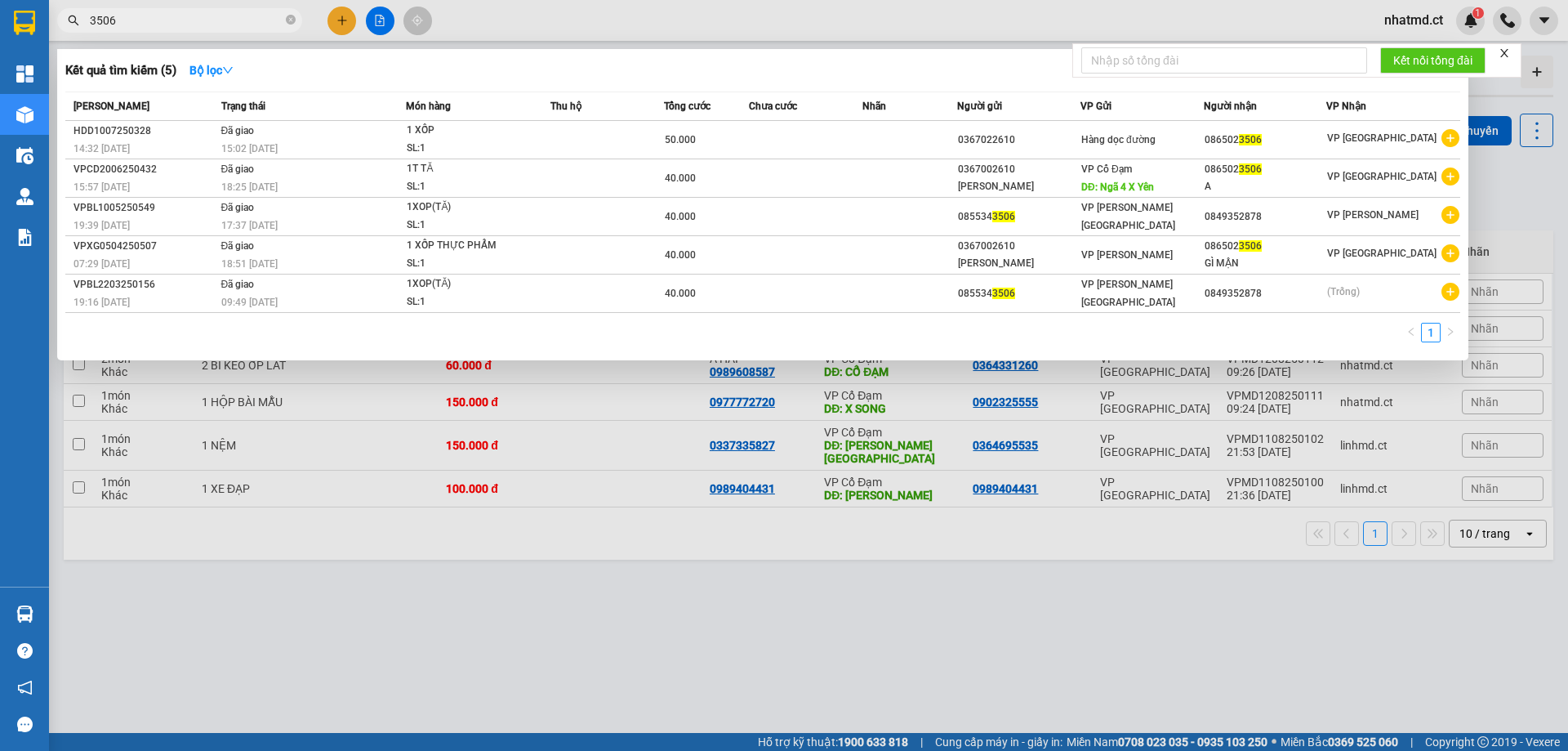
click at [234, 23] on input "3506" at bounding box center [186, 20] width 193 height 18
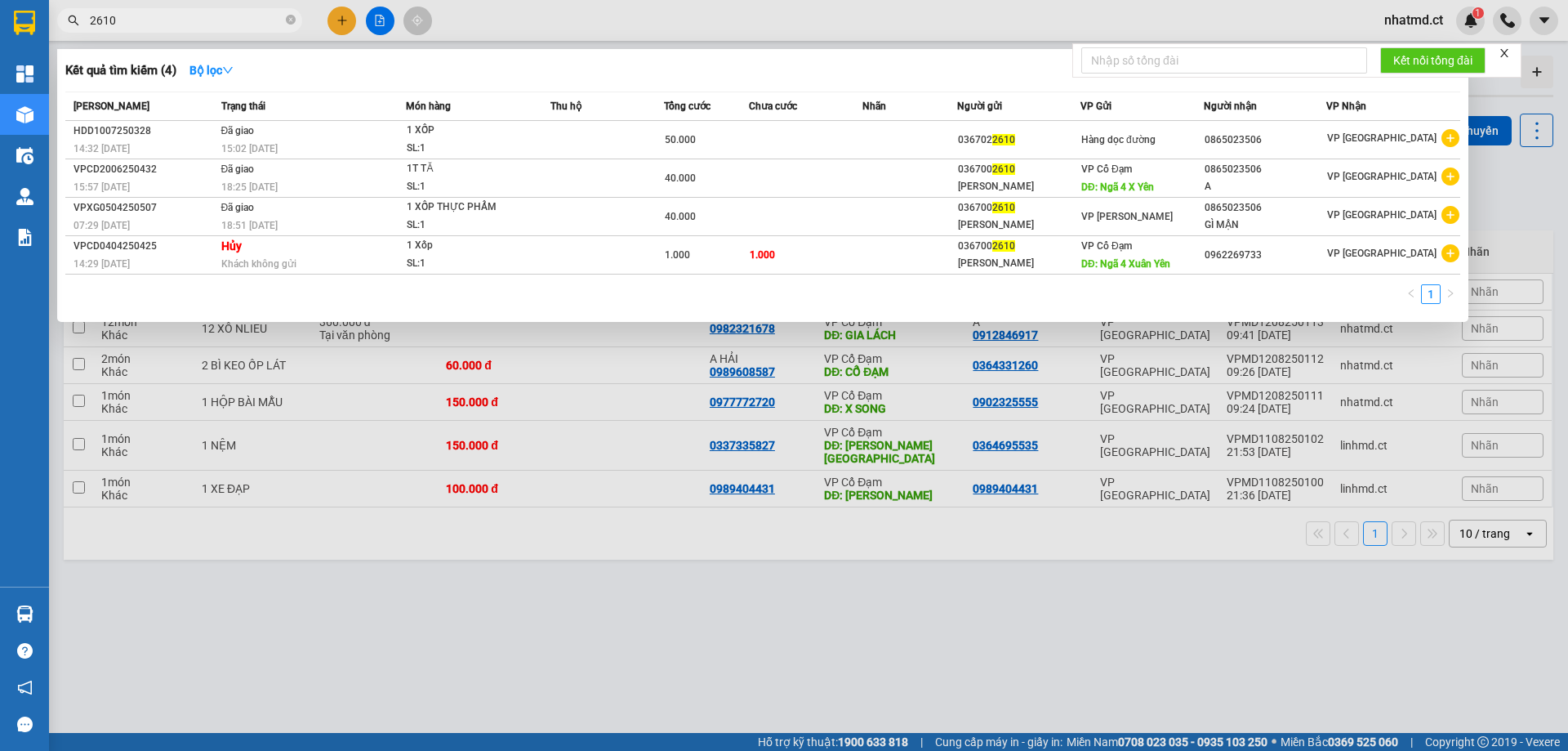
type input "2610"
click at [165, 24] on input "2610" at bounding box center [186, 20] width 193 height 18
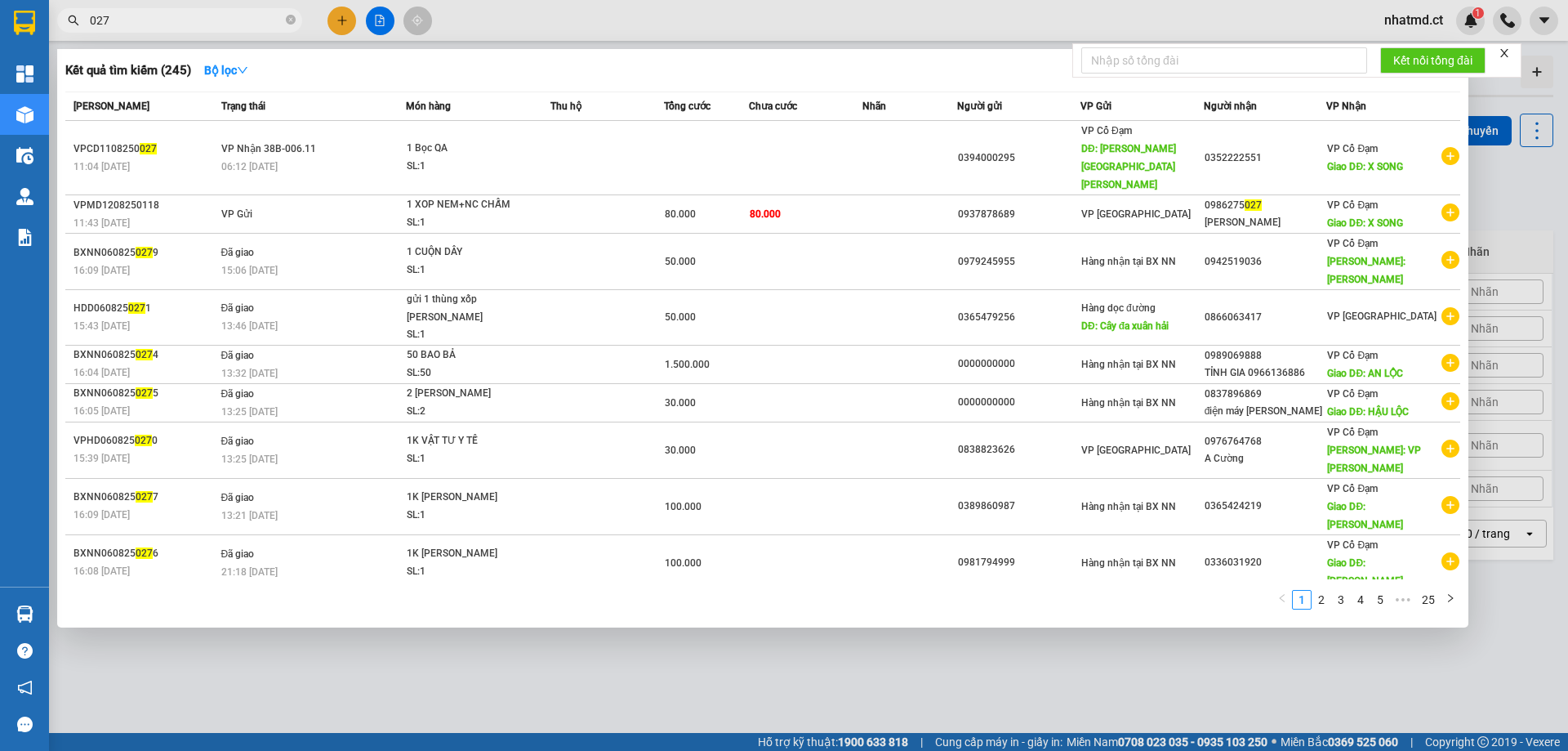
click at [237, 20] on input "027" at bounding box center [186, 20] width 193 height 18
click at [237, 21] on input "027" at bounding box center [186, 20] width 193 height 18
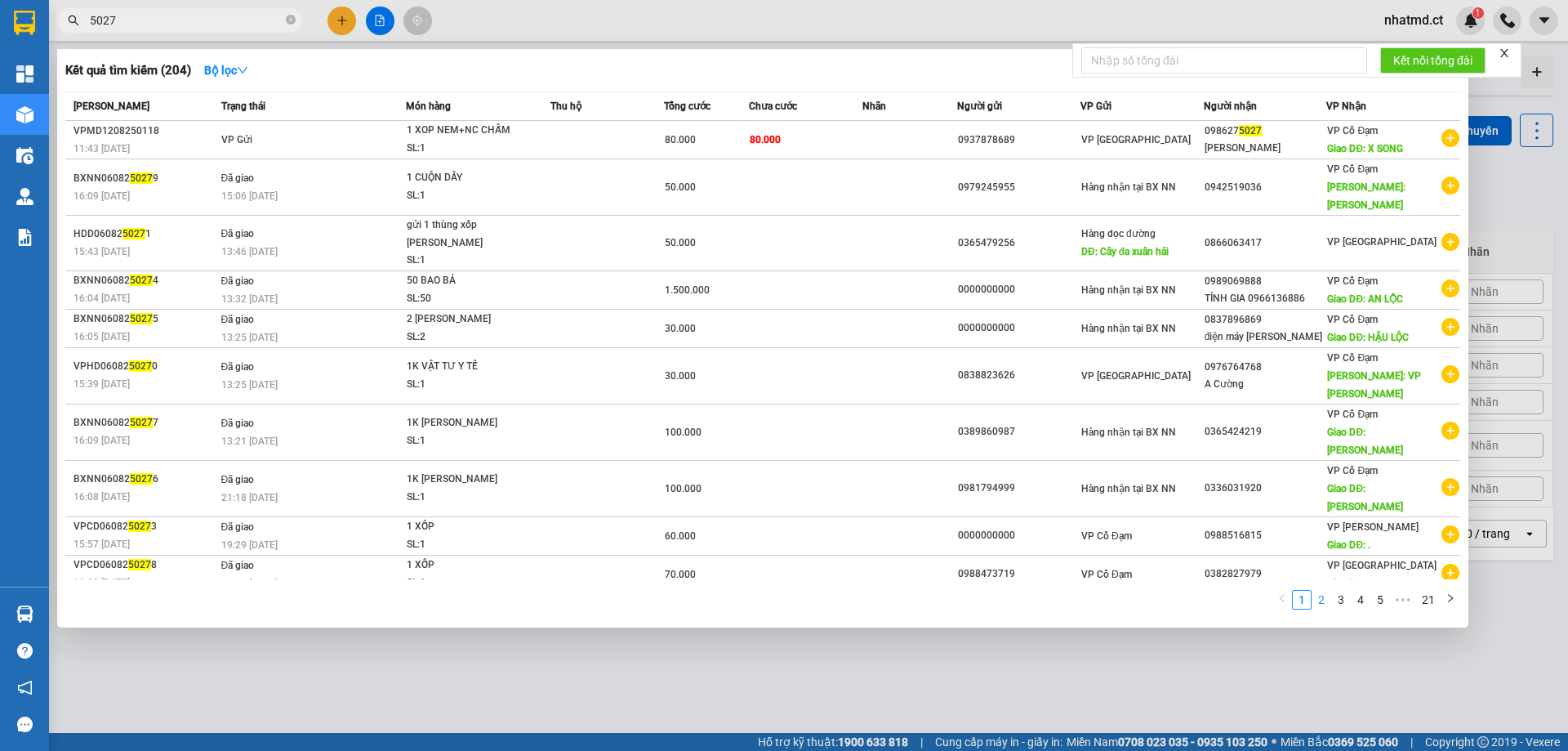
type input "5027"
click at [1321, 590] on link "2" at bounding box center [1321, 599] width 18 height 18
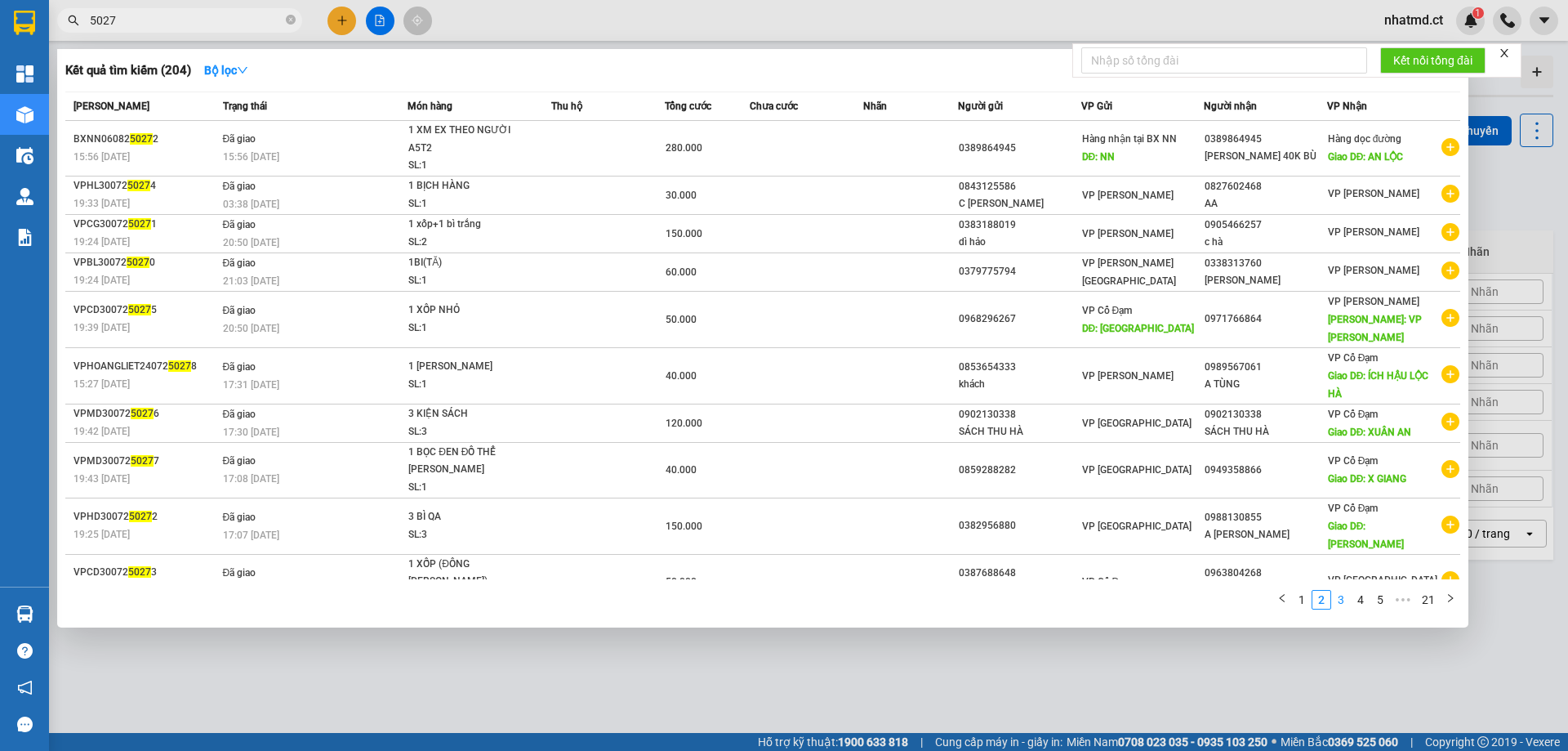
click at [1346, 590] on link "3" at bounding box center [1340, 599] width 18 height 18
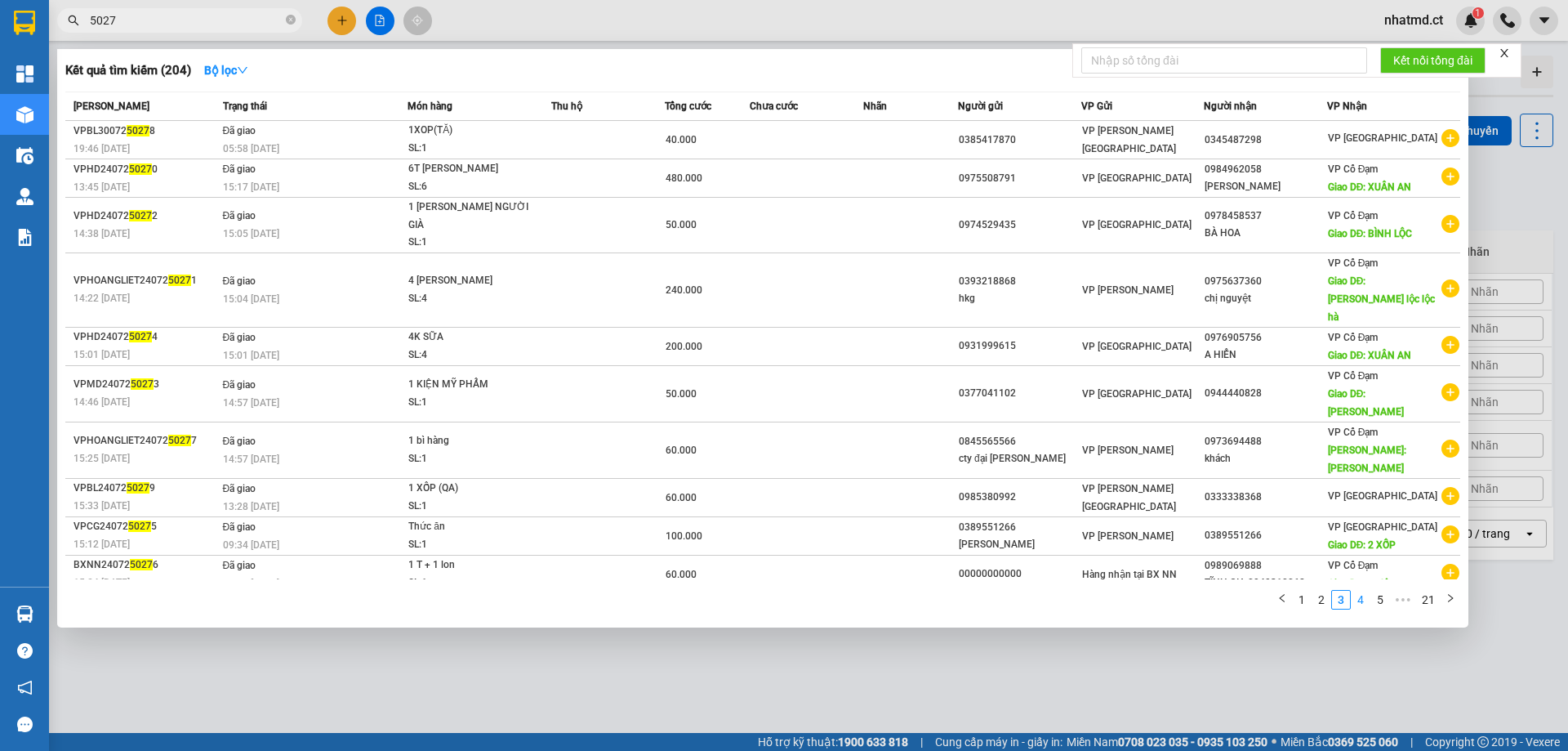
click at [1359, 590] on link "4" at bounding box center [1360, 599] width 18 height 18
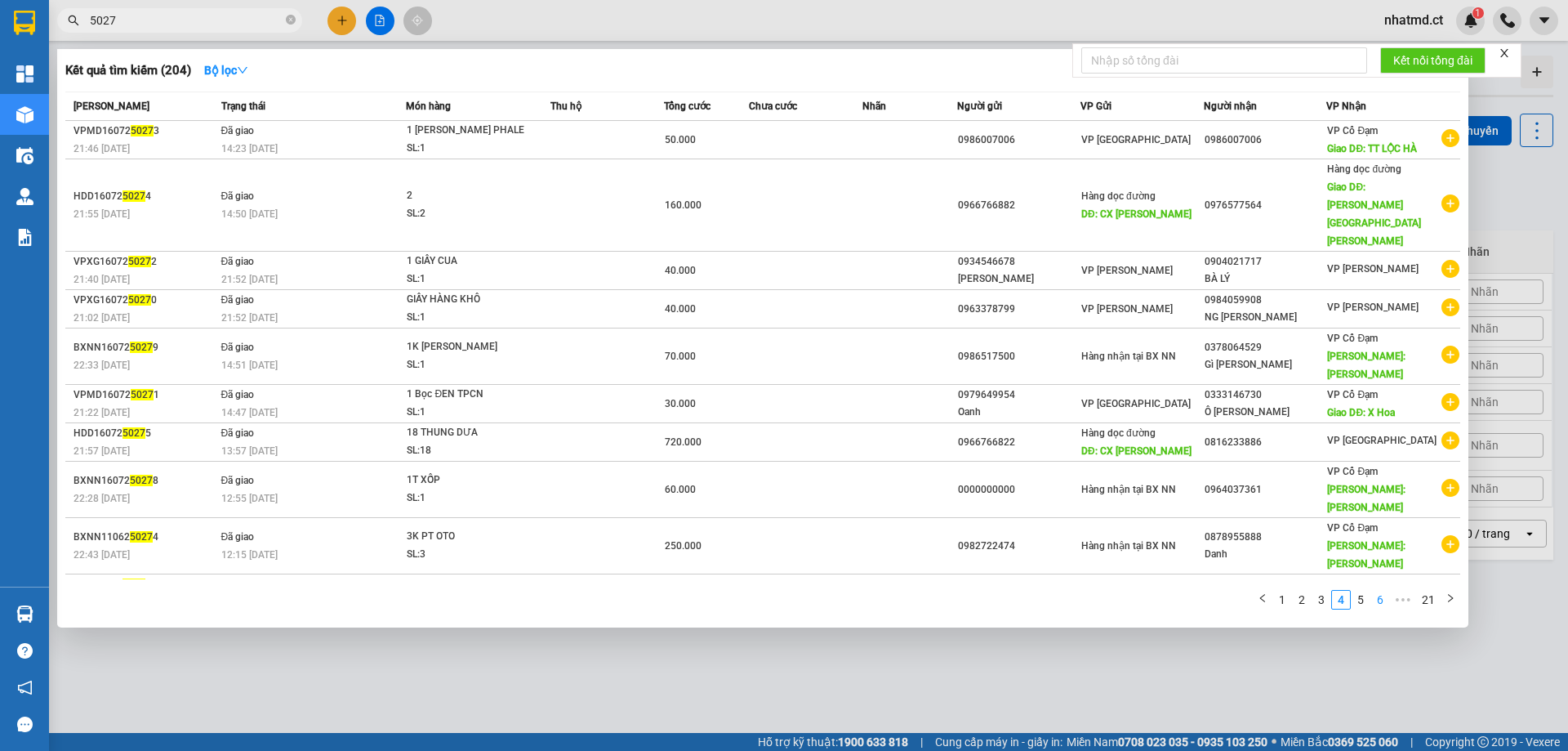
click at [1378, 590] on link "6" at bounding box center [1379, 599] width 18 height 18
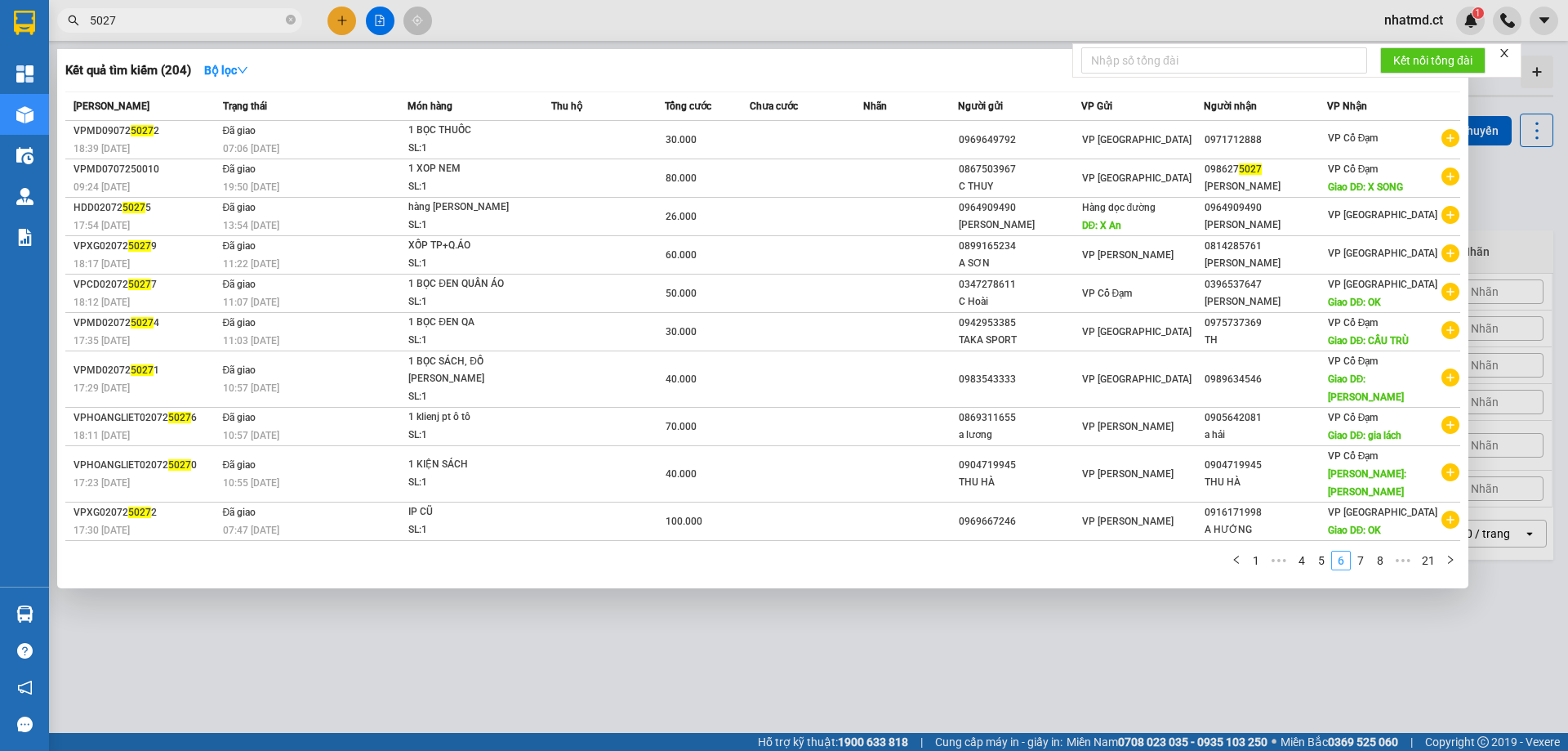
click at [1378, 550] on div "1 ••• 4 5 6 7 8 ••• 21" at bounding box center [762, 565] width 1394 height 29
click at [1363, 551] on link "7" at bounding box center [1360, 559] width 18 height 18
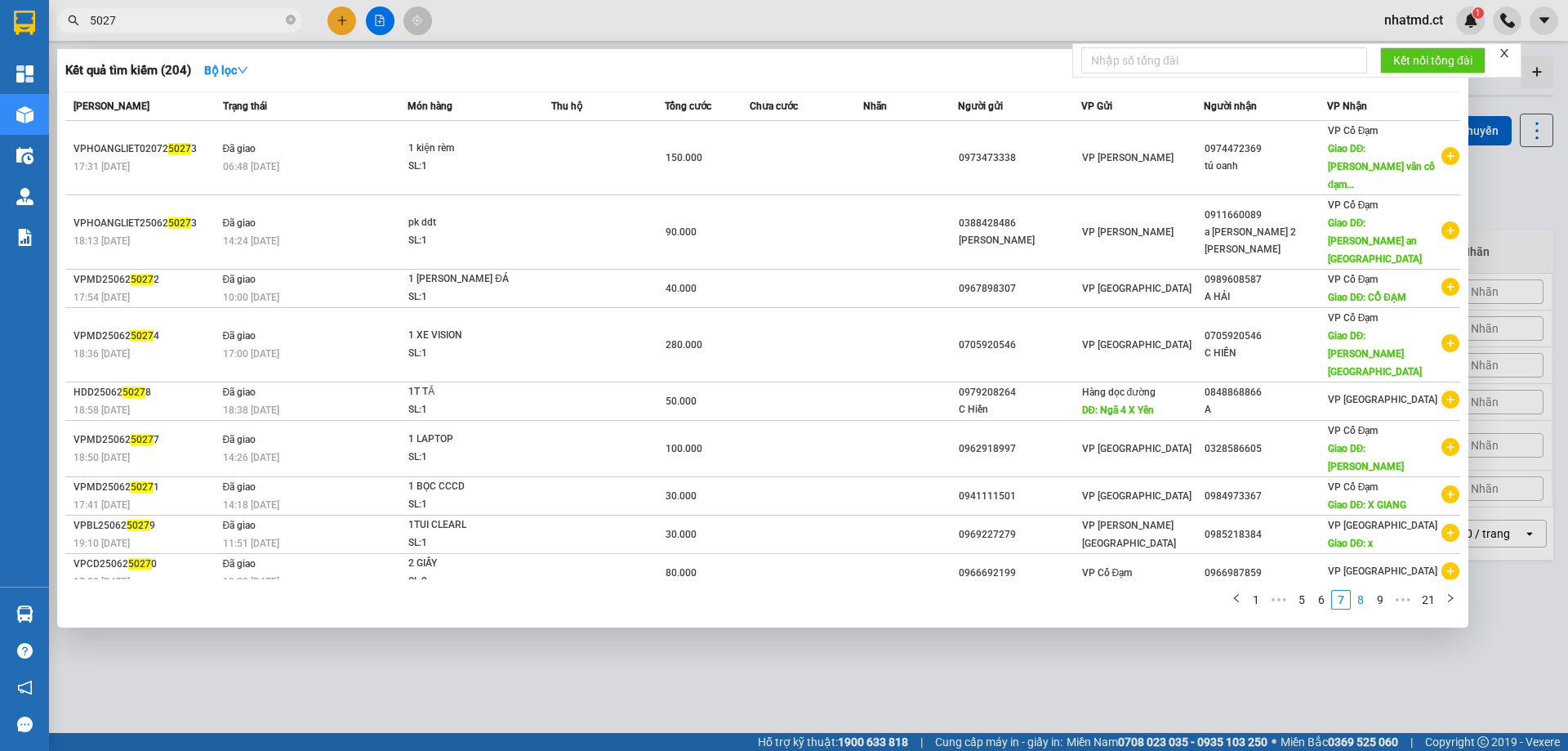
click at [1359, 590] on link "8" at bounding box center [1360, 599] width 18 height 18
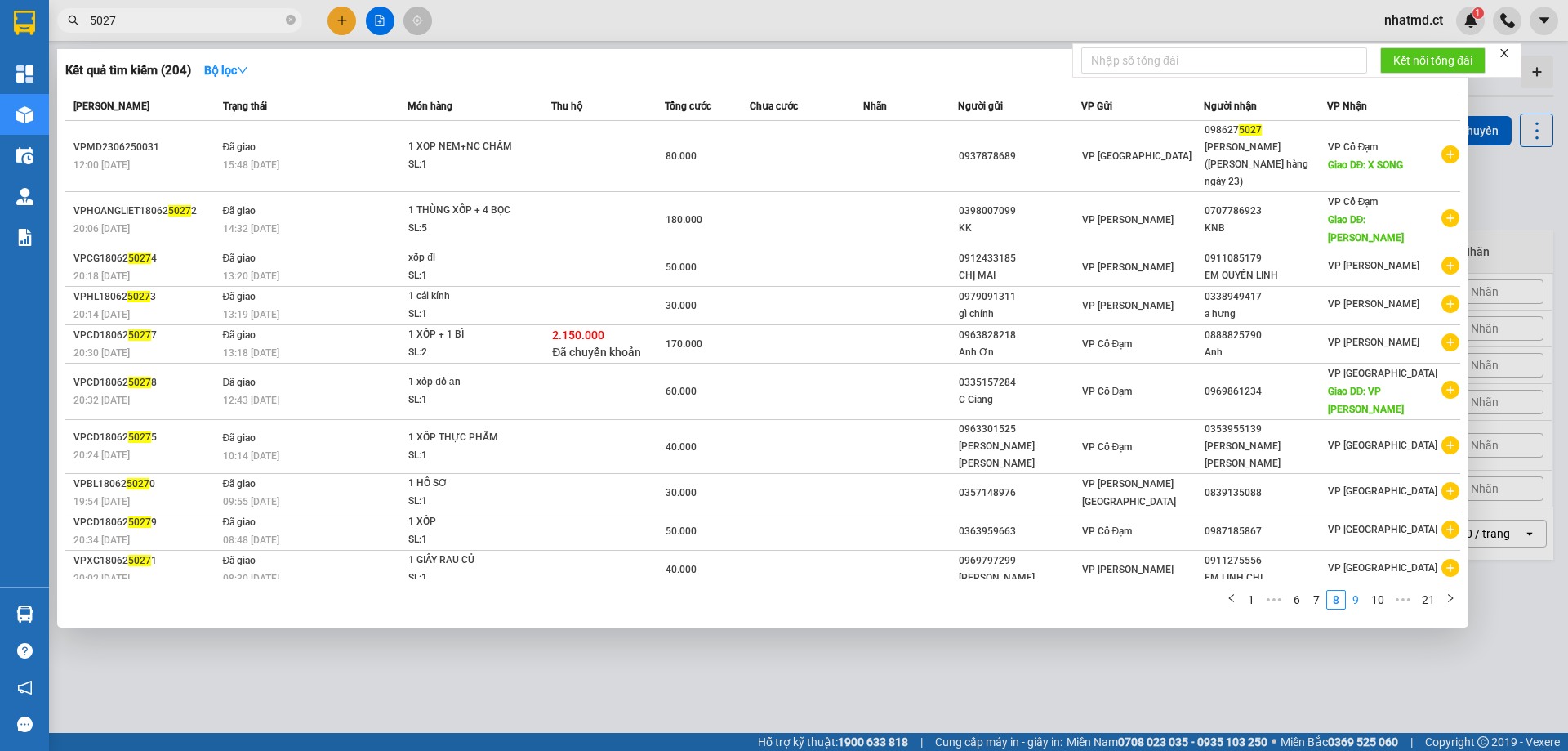
click at [1362, 590] on link "9" at bounding box center [1355, 599] width 18 height 18
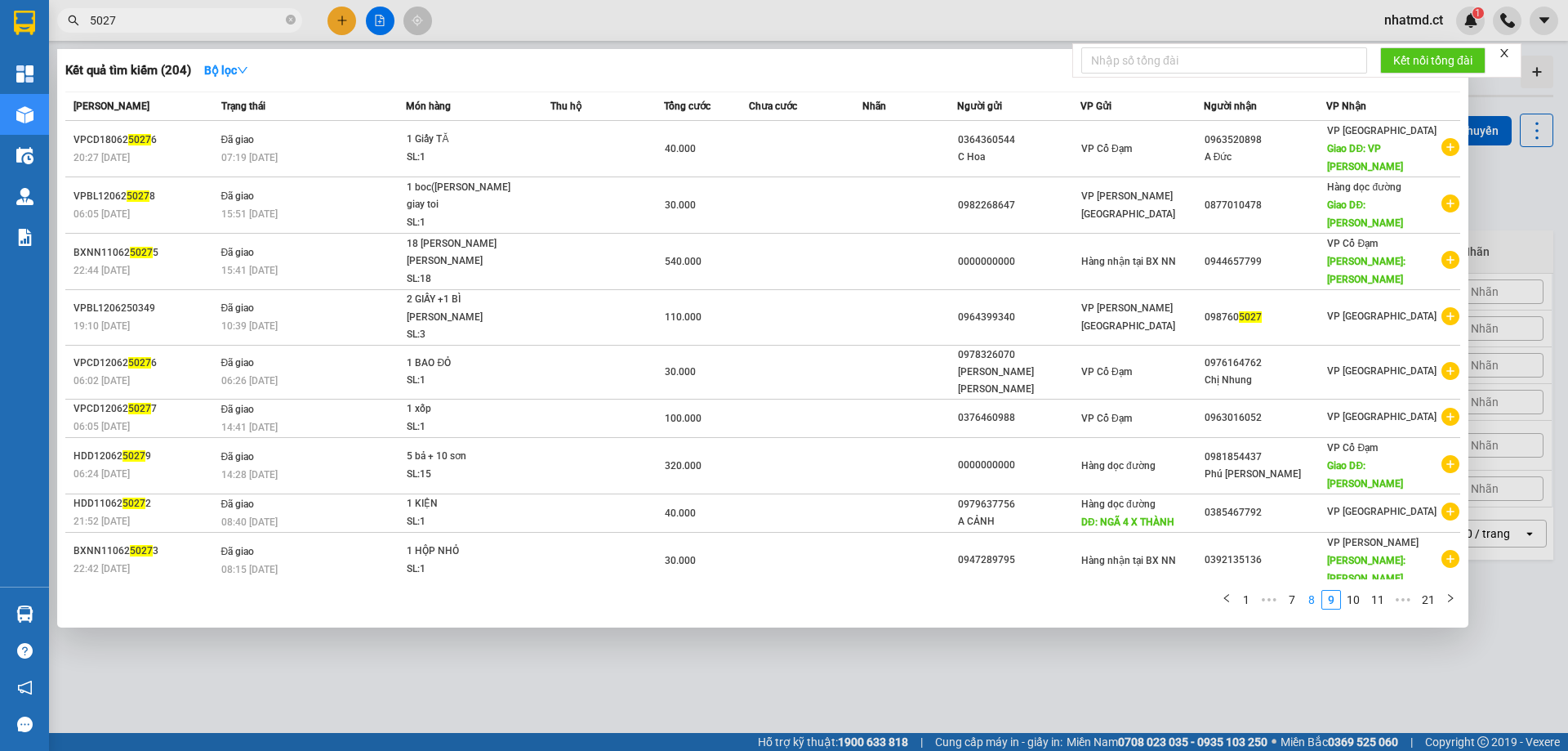
click at [1319, 590] on link "8" at bounding box center [1311, 599] width 18 height 18
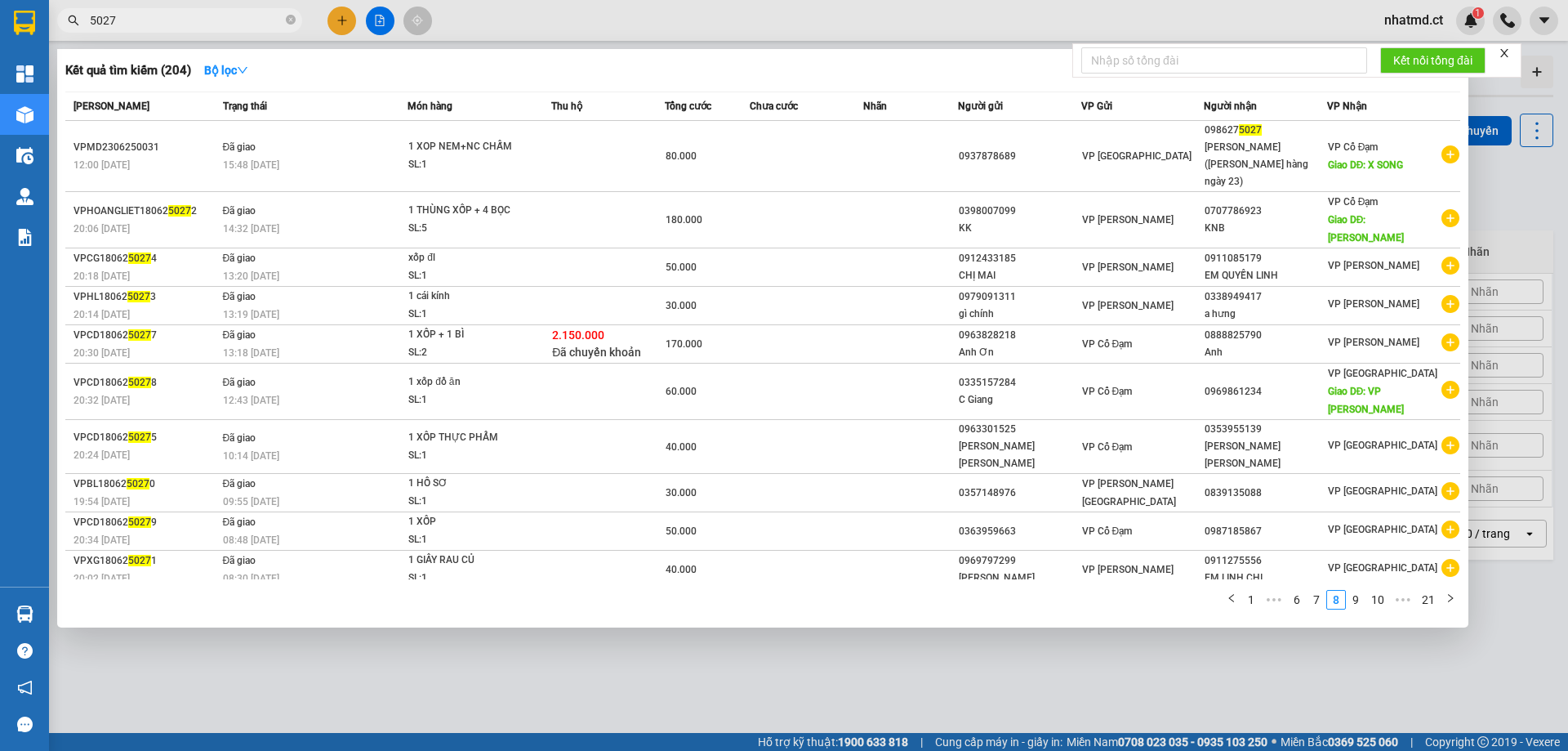
click at [1267, 610] on div at bounding box center [784, 376] width 1568 height 751
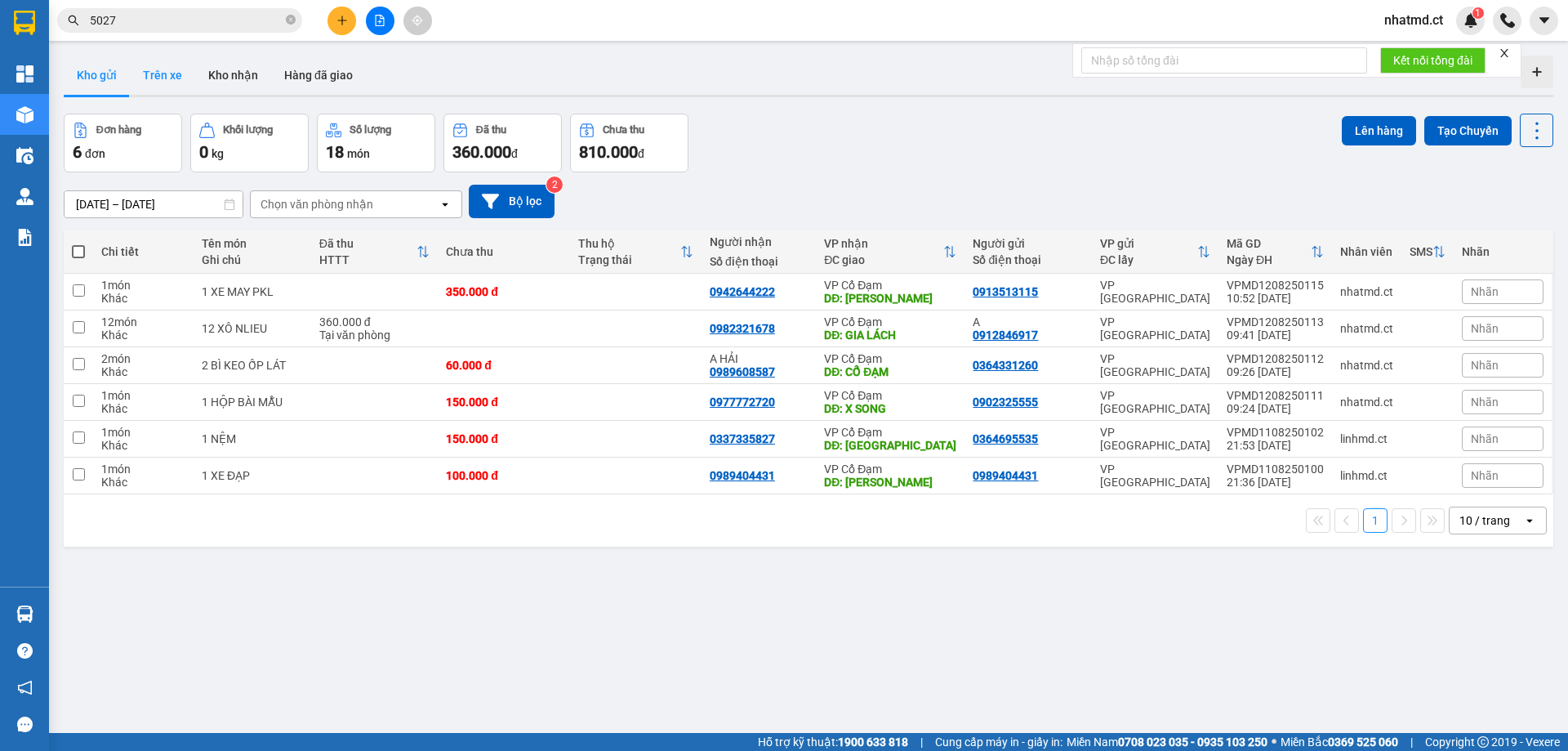
click at [151, 68] on button "Trên xe" at bounding box center [162, 74] width 65 height 39
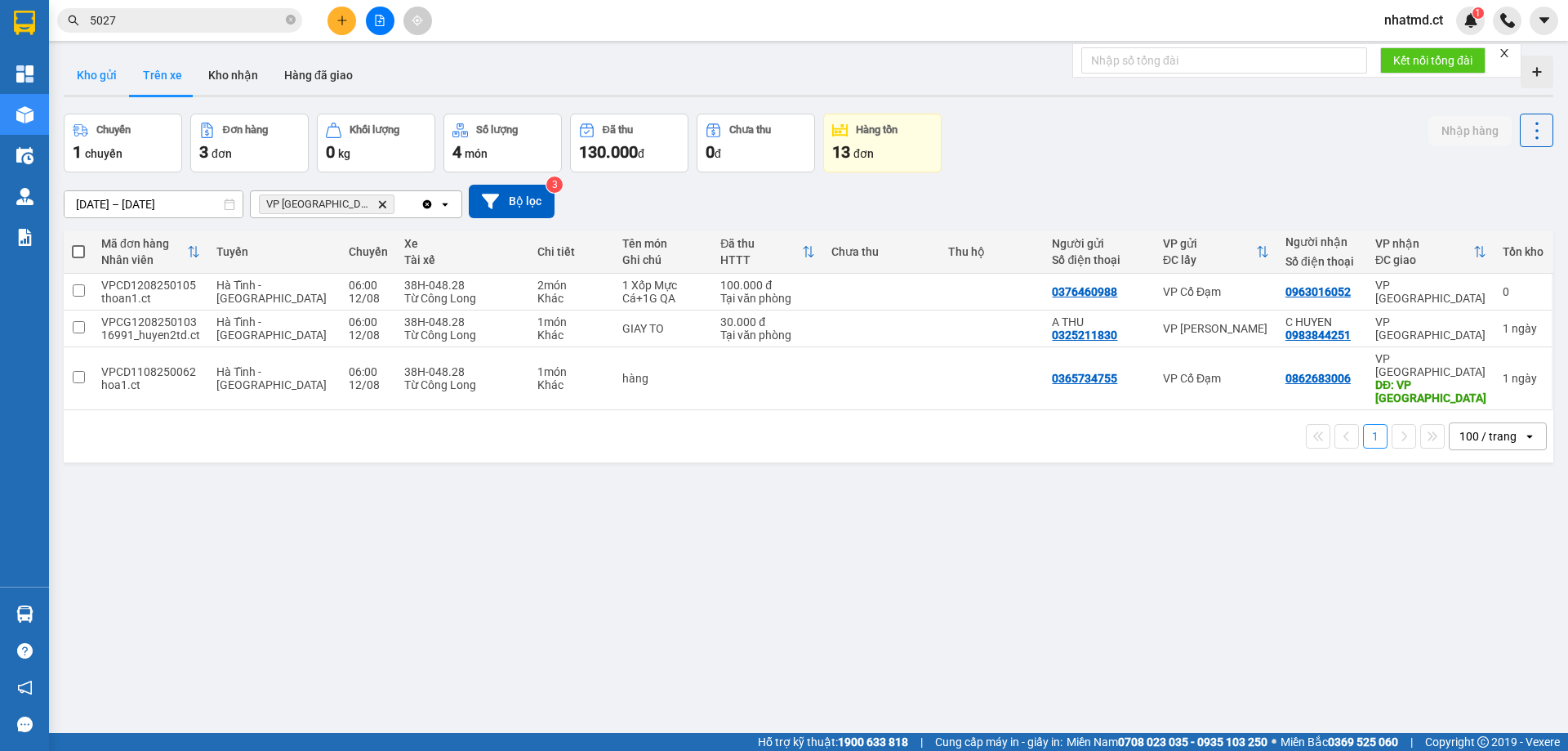
click at [102, 81] on button "Kho gửi" at bounding box center [96, 74] width 66 height 39
